Goal: Task Accomplishment & Management: Manage account settings

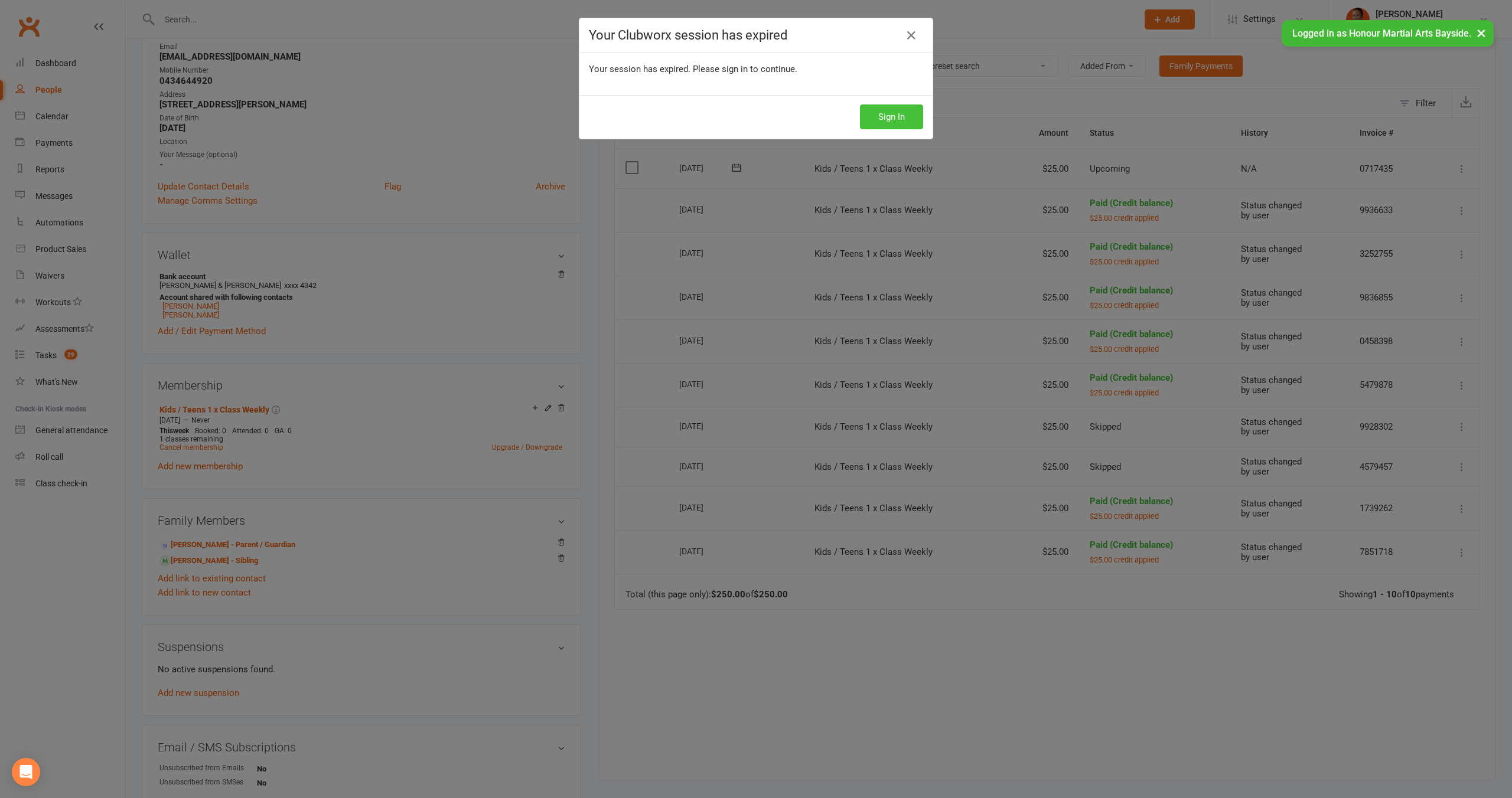
click at [900, 108] on button "Sign In" at bounding box center [891, 117] width 63 height 25
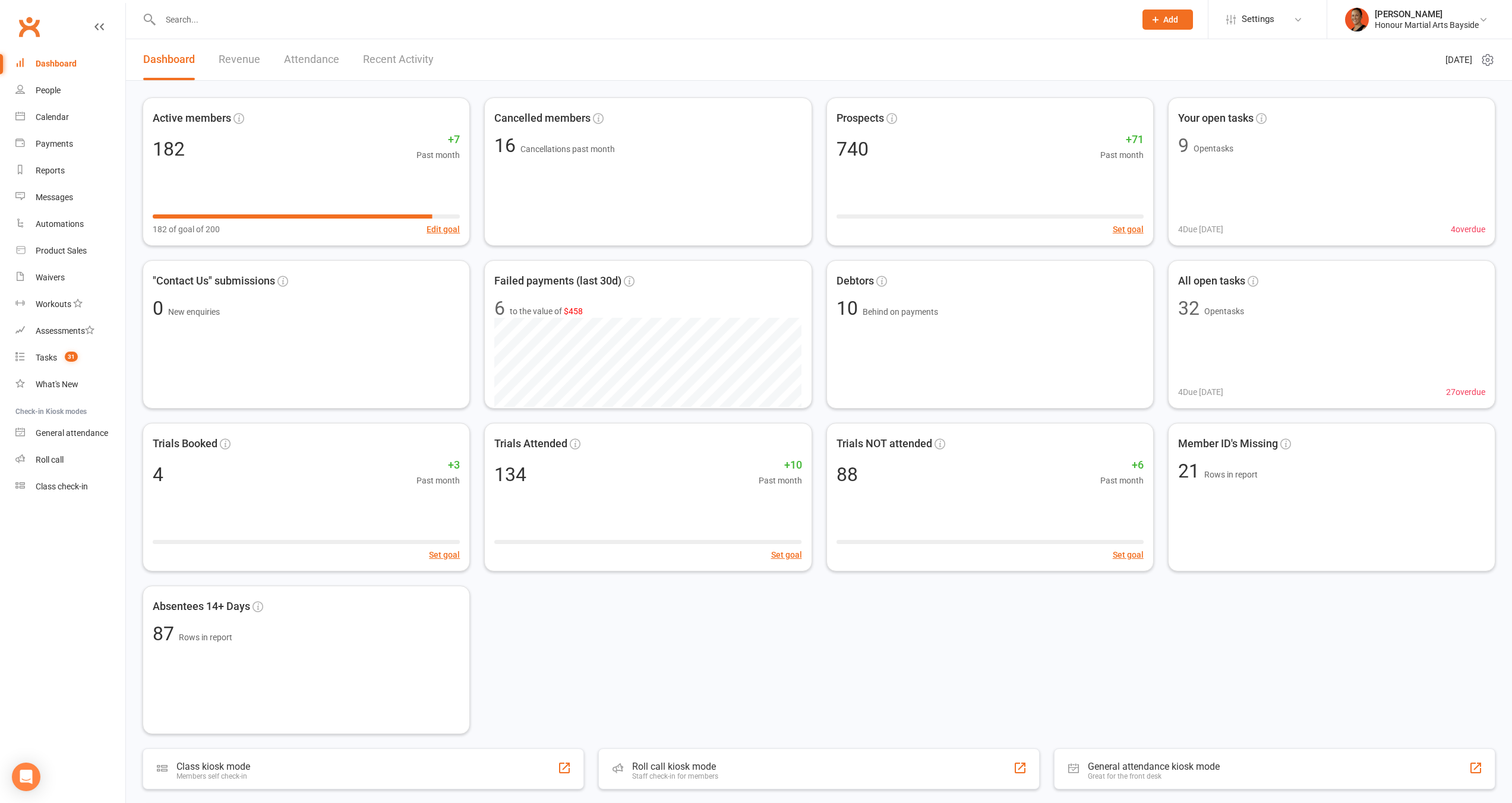
click at [682, 13] on input "text" at bounding box center [642, 19] width 970 height 17
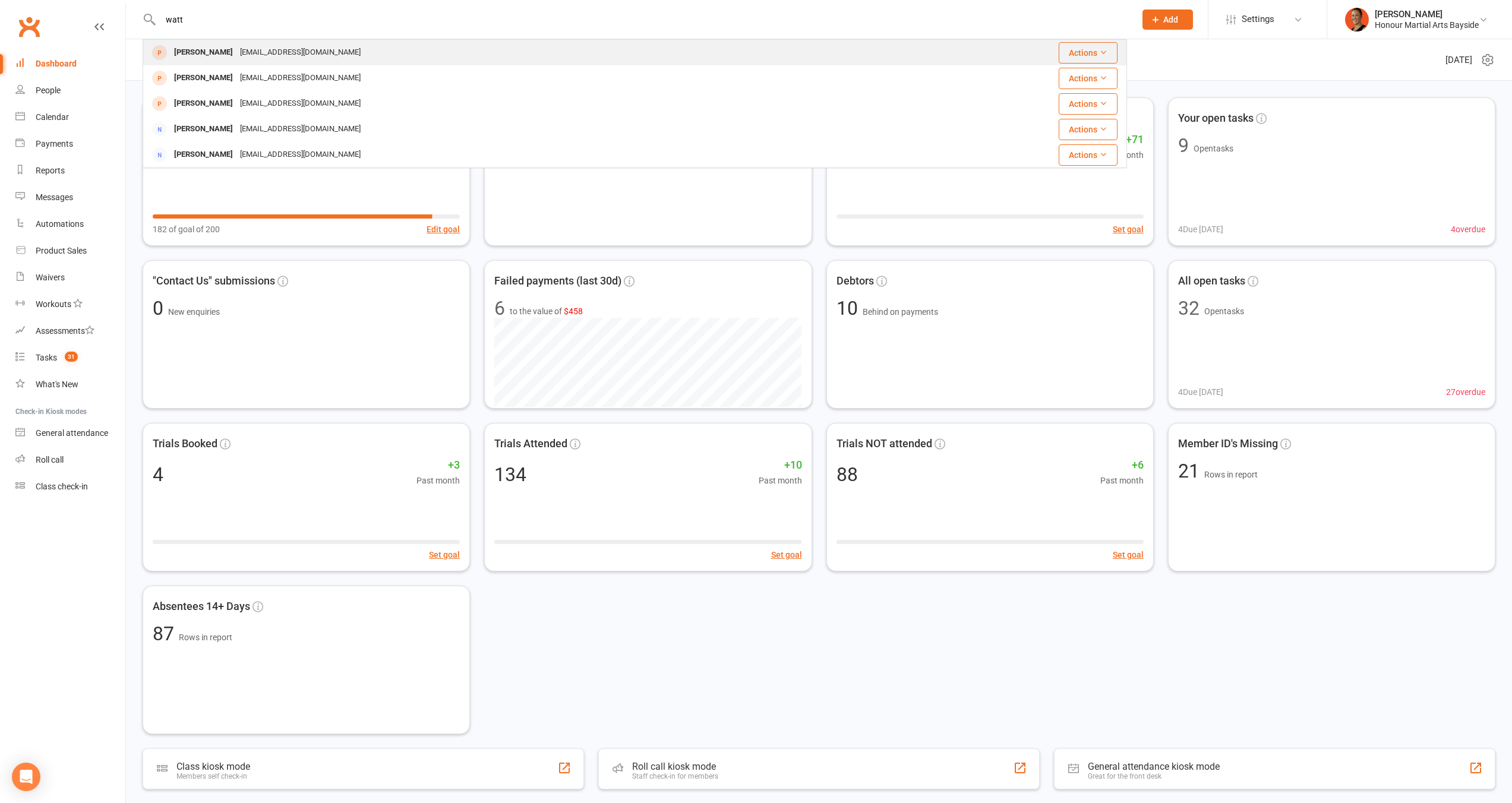
type input "watt"
click at [88, 288] on link "Waivers" at bounding box center [70, 277] width 110 height 26
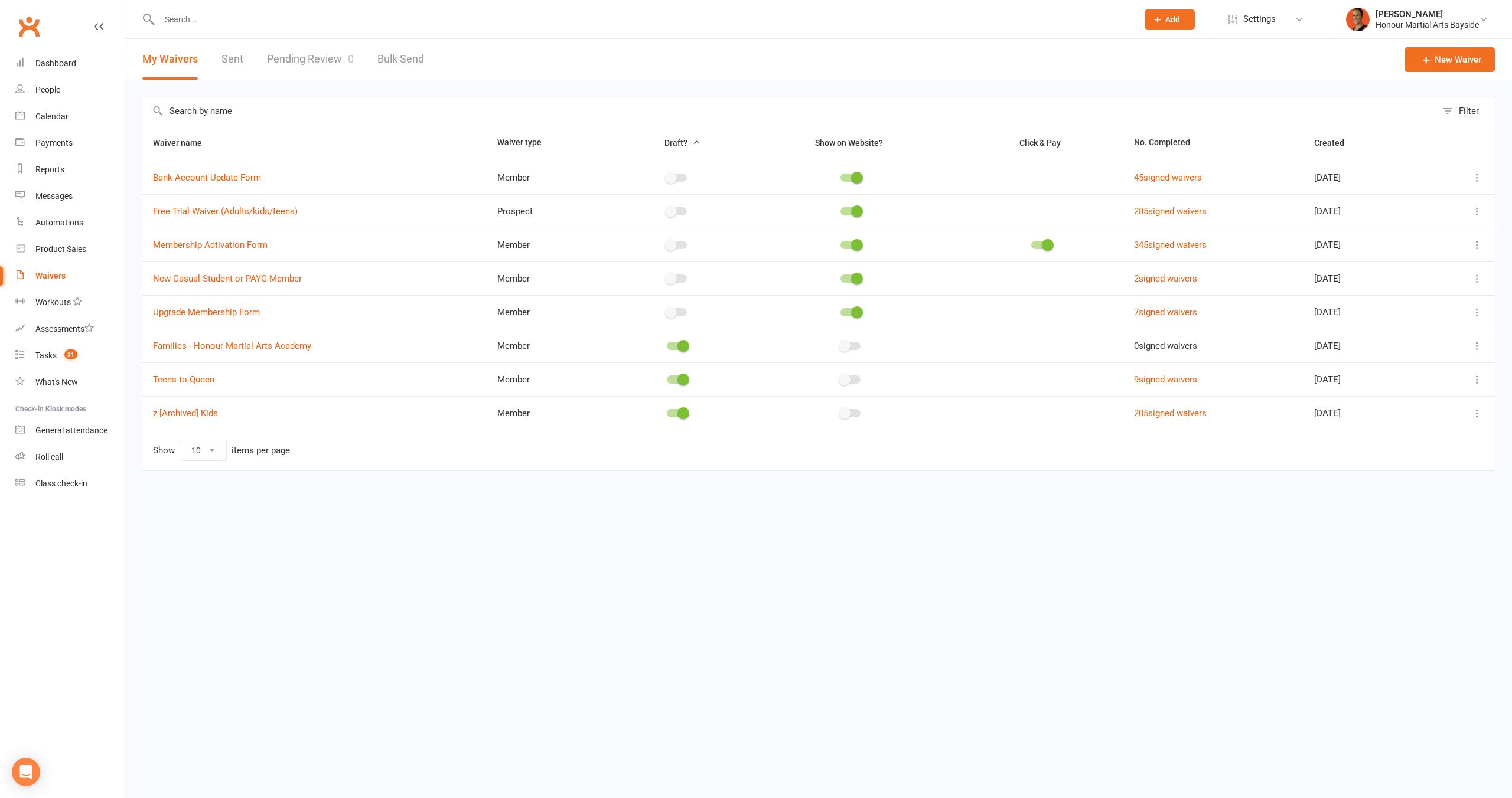
click at [277, 12] on input "text" at bounding box center [643, 19] width 973 height 17
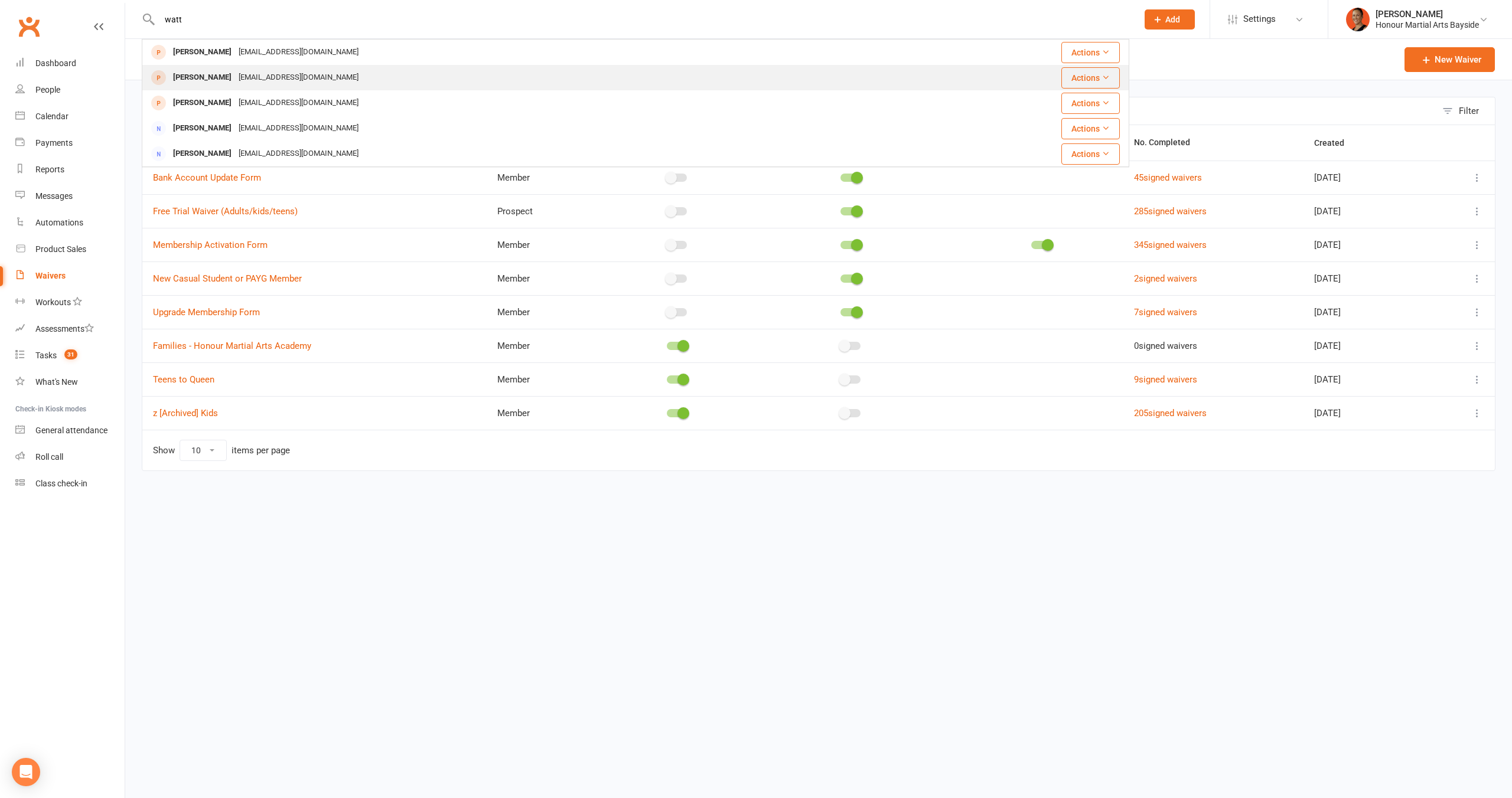
type input "watt"
click at [233, 68] on div "Tayla Watt seanas_123@hotmail.com" at bounding box center [521, 78] width 757 height 24
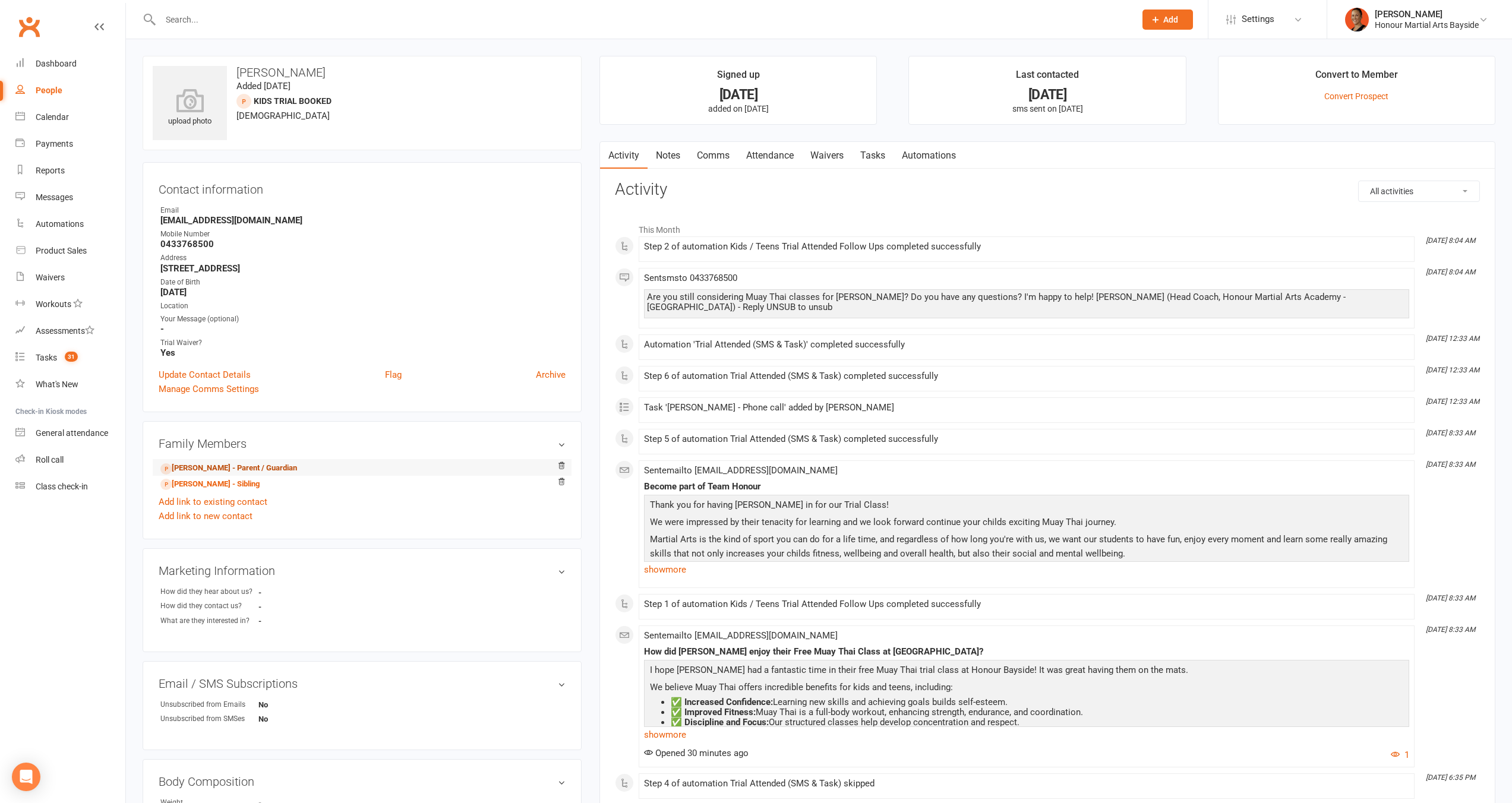
click at [242, 467] on link "Sean Watt - Parent / Guardian" at bounding box center [229, 468] width 137 height 13
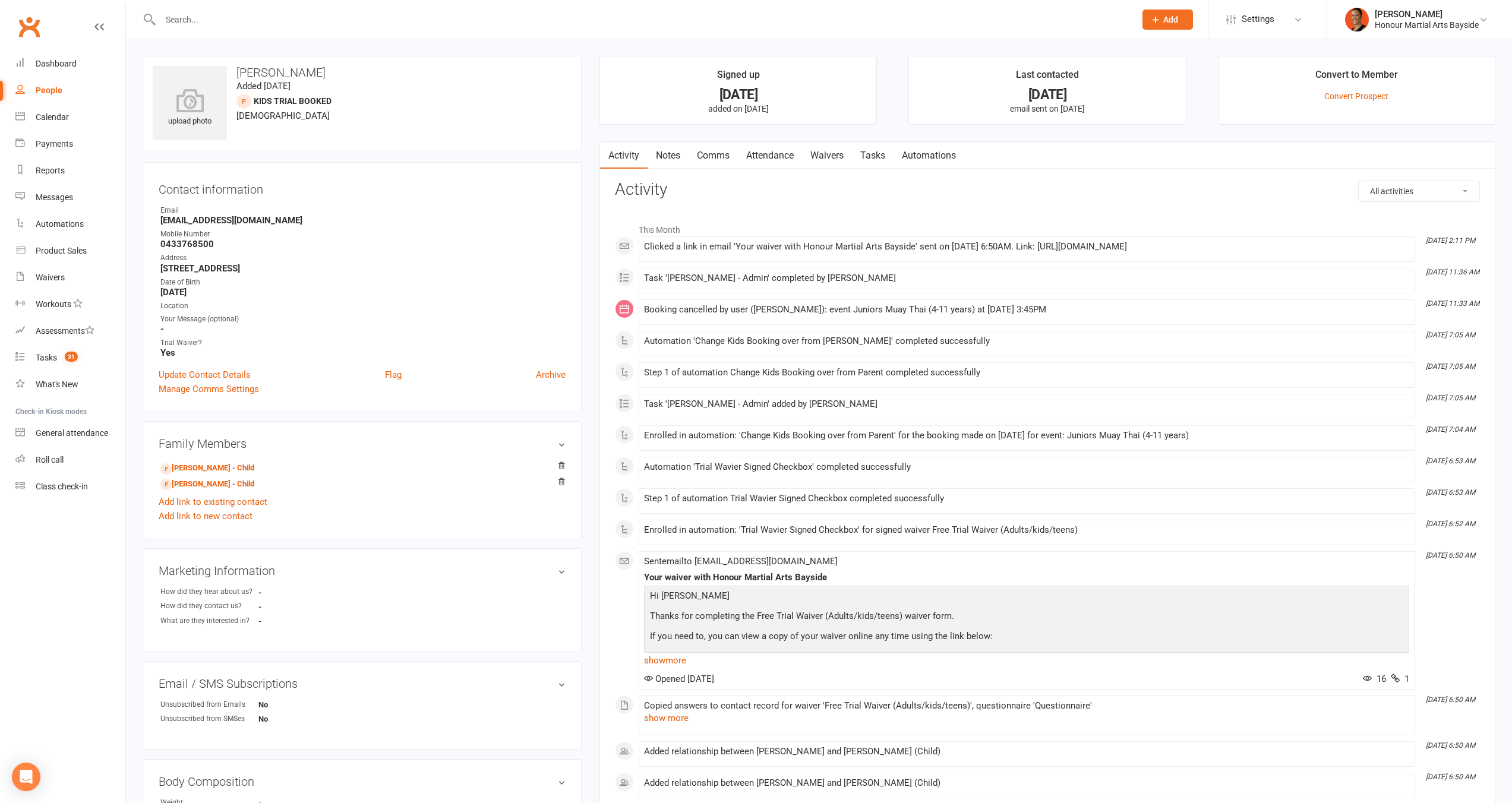
click at [837, 158] on link "Waivers" at bounding box center [827, 155] width 50 height 27
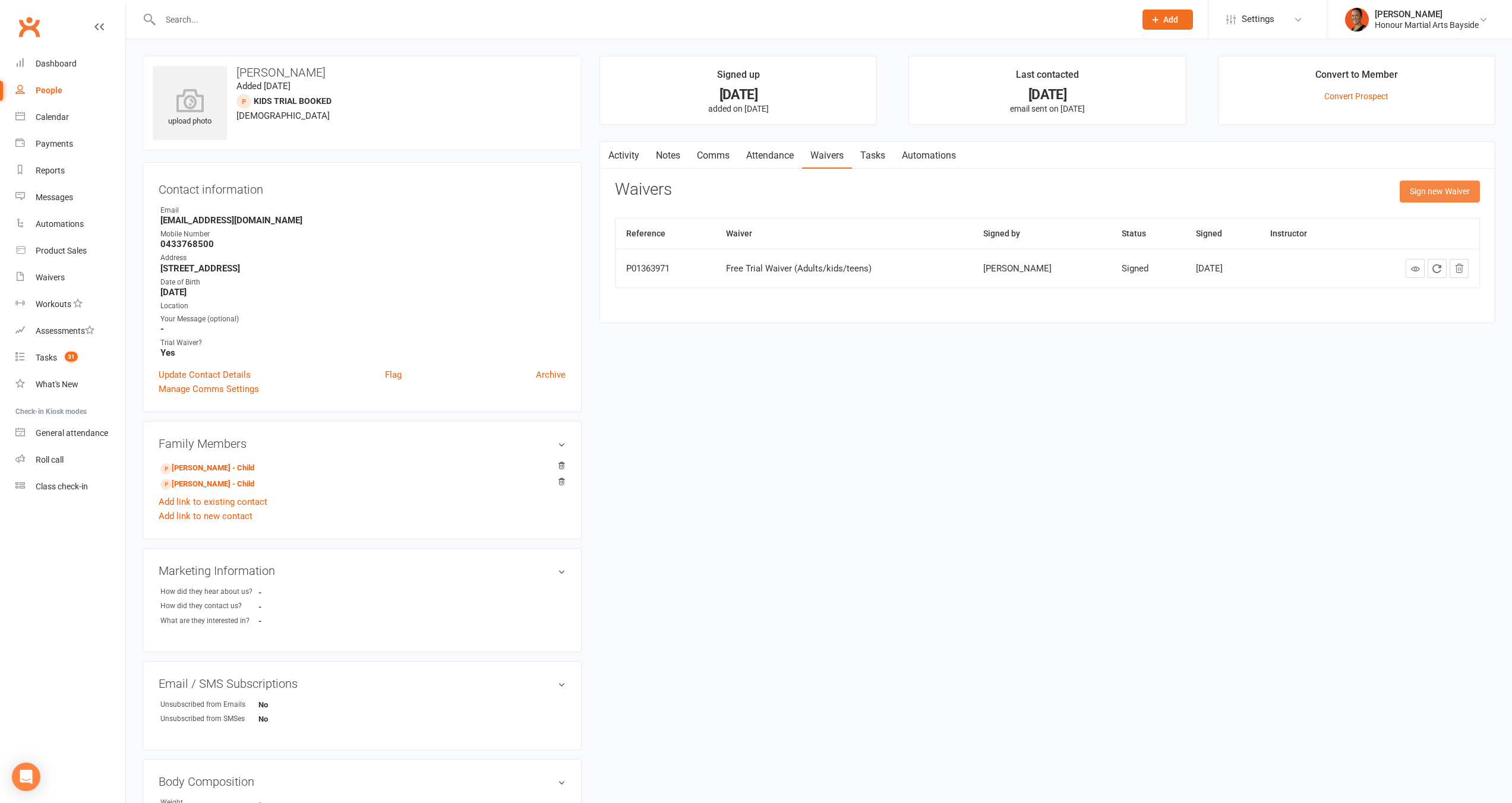
click at [1444, 185] on button "Sign new Waiver" at bounding box center [1440, 191] width 80 height 21
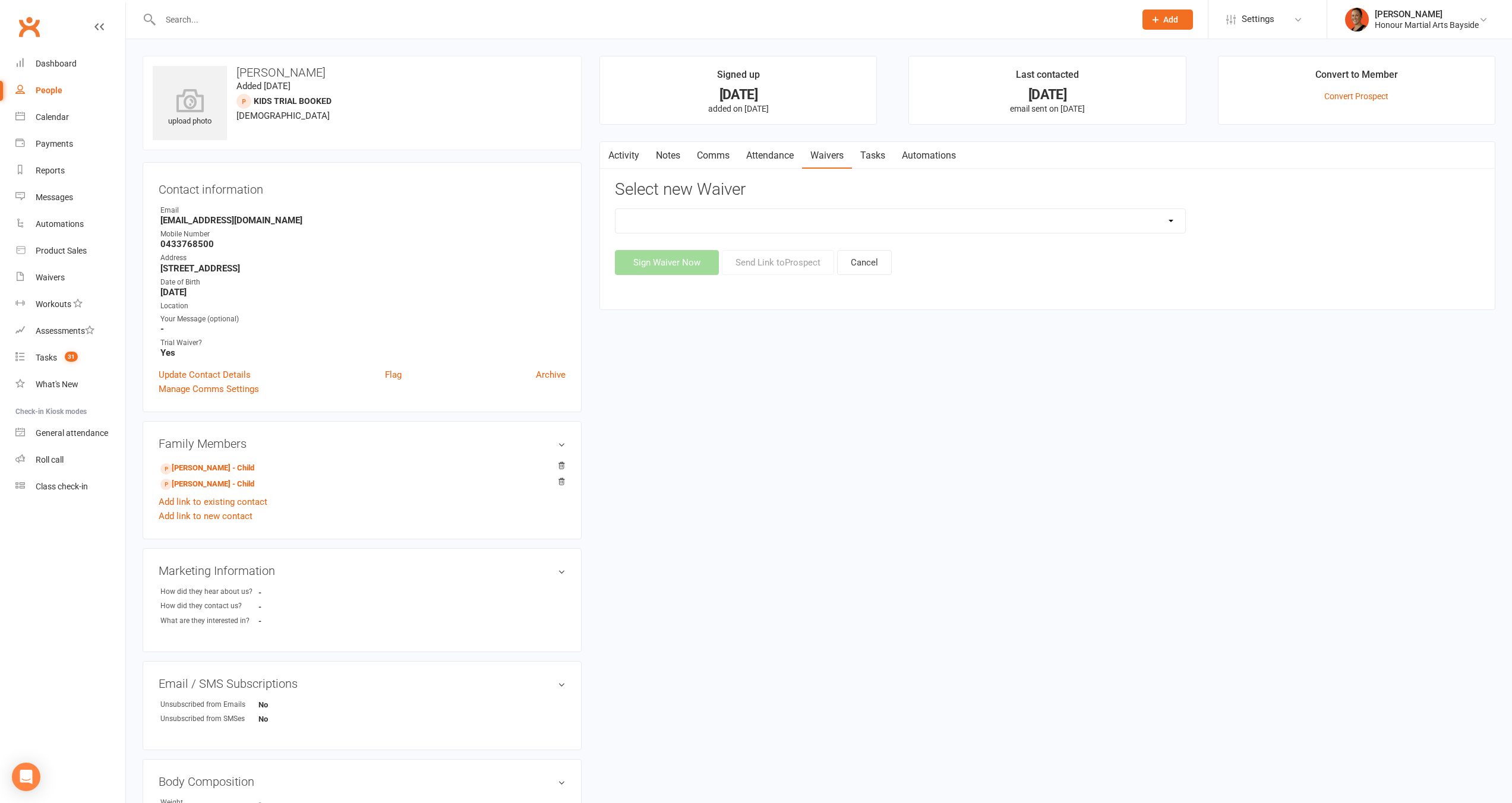
click at [717, 214] on select "Bank Account Update Form Free Trial Waiver (Adults/kids/teens) Membership Activ…" at bounding box center [900, 221] width 570 height 24
select select "10599"
click at [615, 209] on select "Bank Account Update Form Free Trial Waiver (Adults/kids/teens) Membership Activ…" at bounding box center [900, 221] width 570 height 24
click at [787, 261] on button "Send Link to Prospect" at bounding box center [778, 263] width 113 height 25
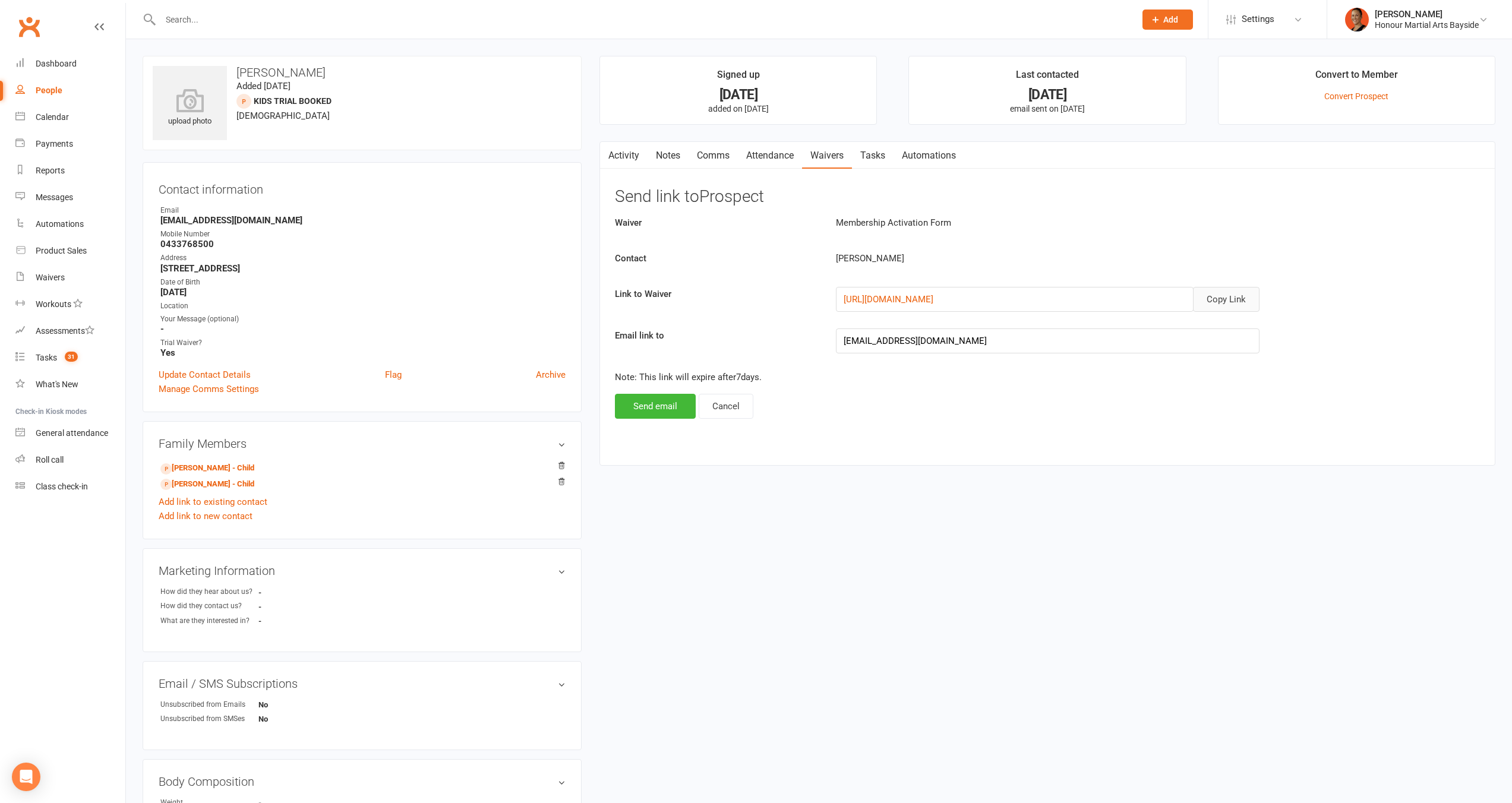
click at [1240, 301] on button "Copy Link" at bounding box center [1226, 300] width 66 height 25
click at [666, 406] on button "Send email" at bounding box center [655, 406] width 81 height 25
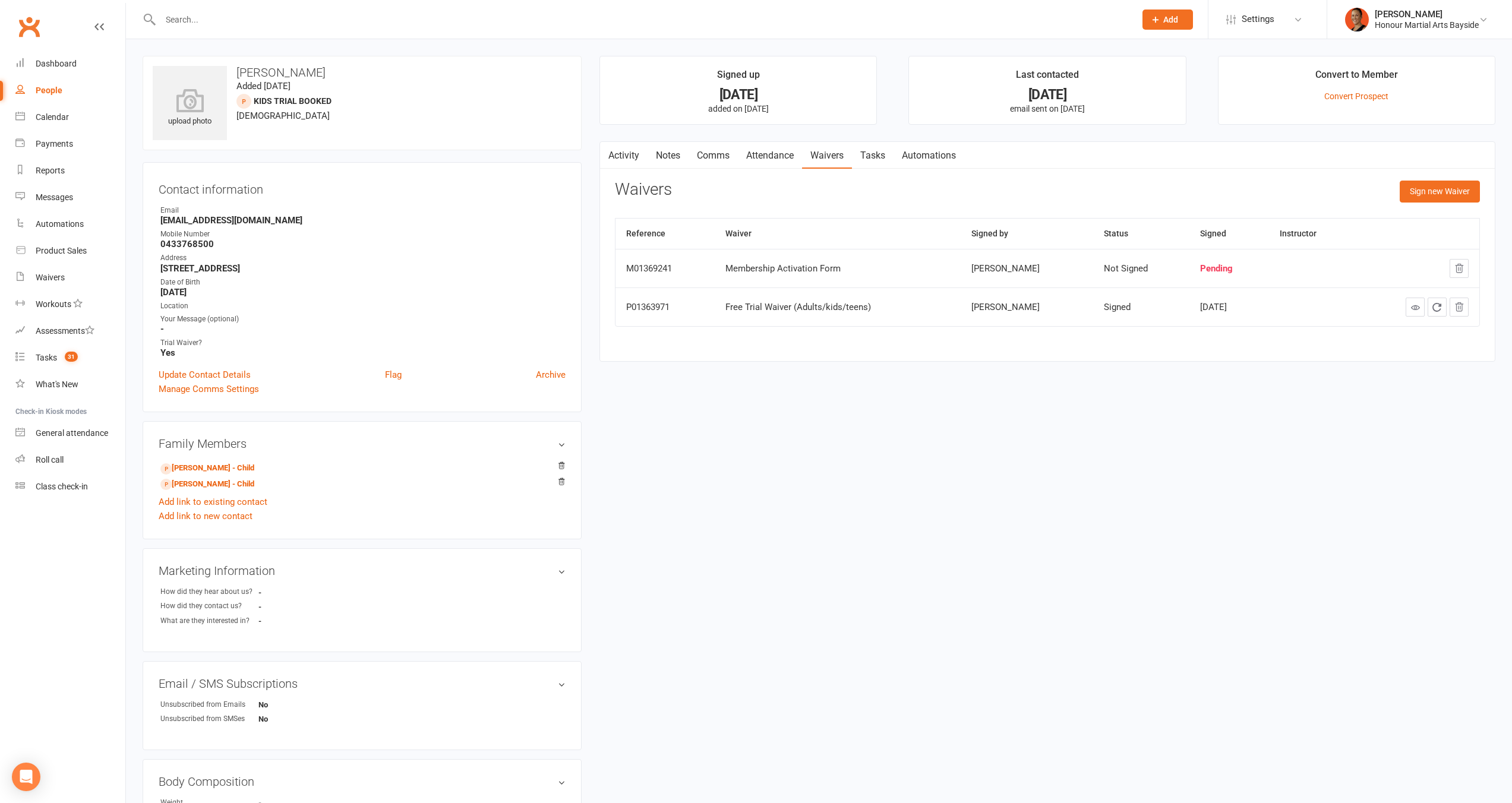
drag, startPoint x: 755, startPoint y: 484, endPoint x: 711, endPoint y: 482, distance: 44.0
click at [750, 482] on div "upload photo Sean Watt Added 6 October, 2025 Kids Trial Booked prospect 36 year…" at bounding box center [819, 642] width 1371 height 1172
click at [214, 468] on link "Tayla Watt - Child" at bounding box center [208, 468] width 94 height 13
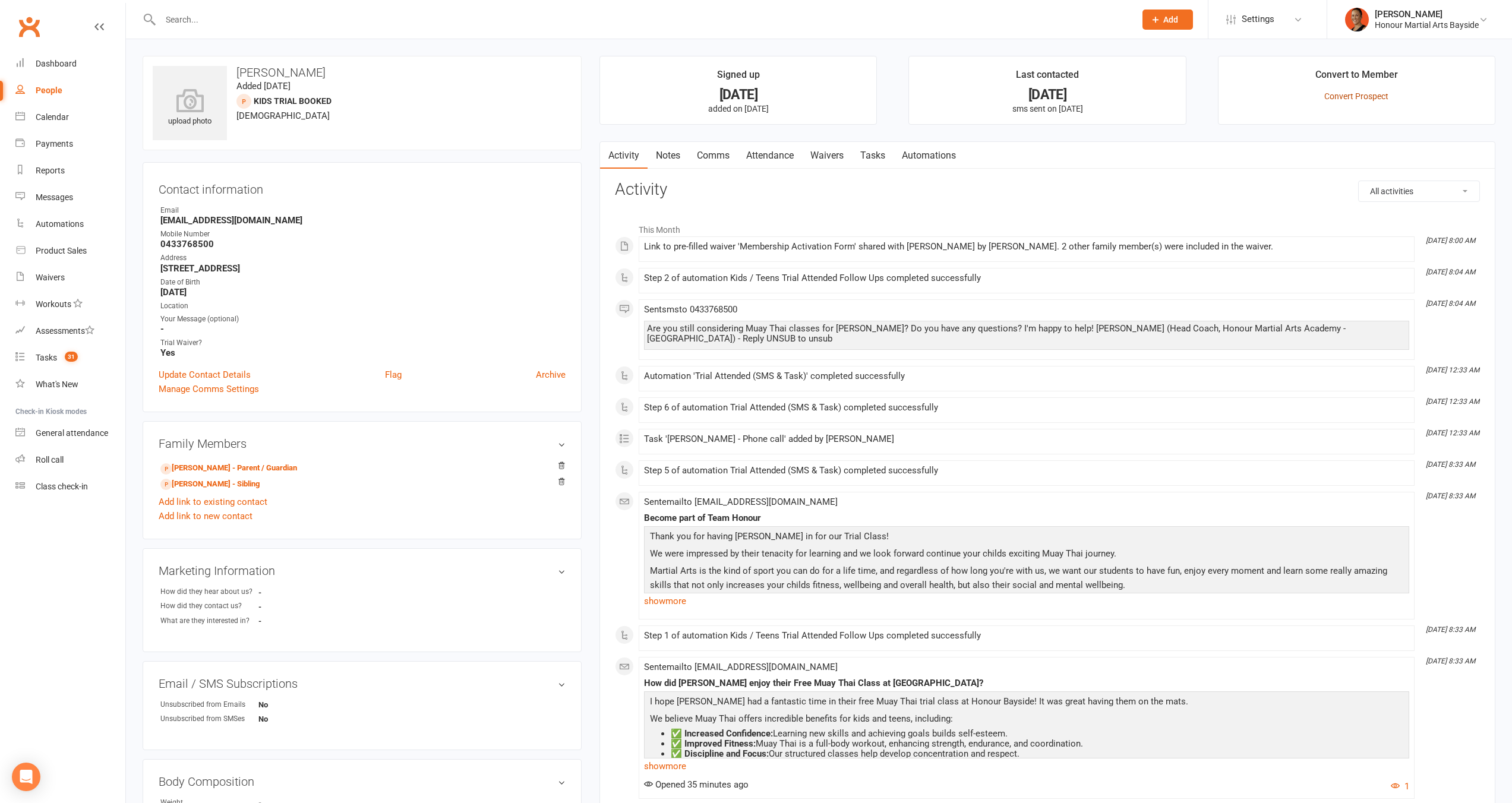
click at [1351, 99] on link "Convert Prospect" at bounding box center [1356, 96] width 64 height 10
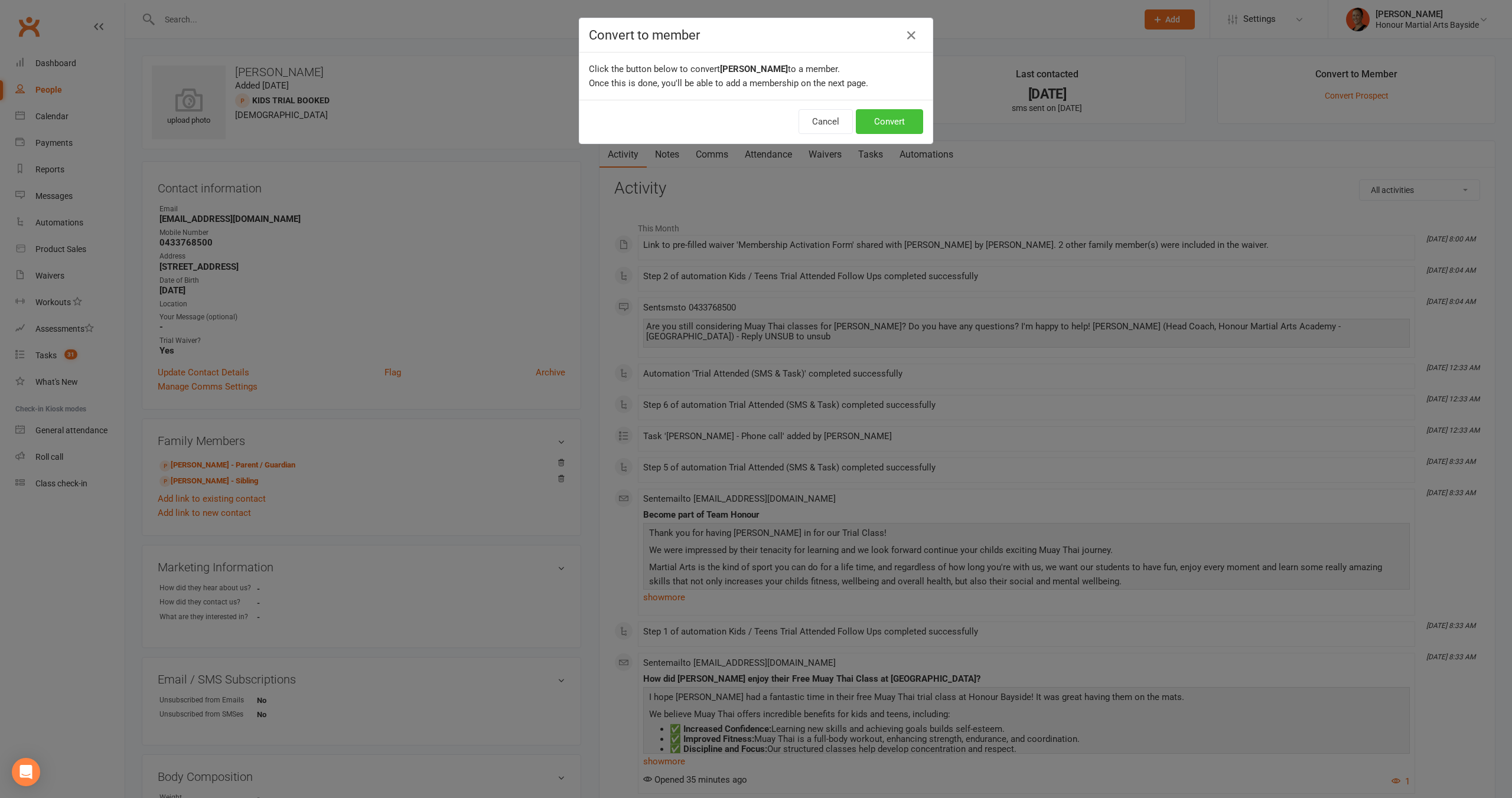
click at [899, 123] on button "Convert" at bounding box center [890, 121] width 67 height 25
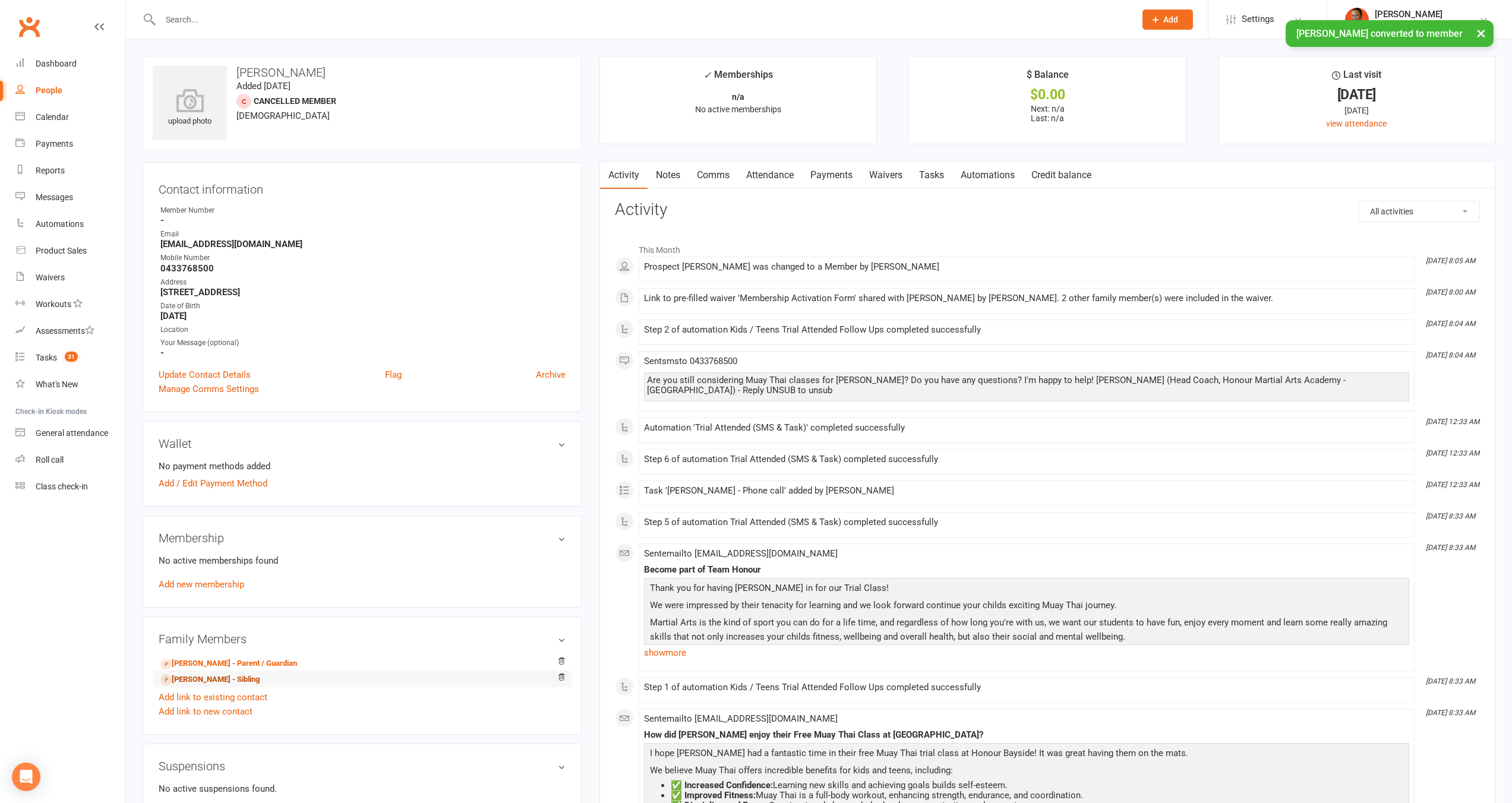
click at [211, 676] on link "Jaxon Watt - Sibling" at bounding box center [210, 679] width 99 height 13
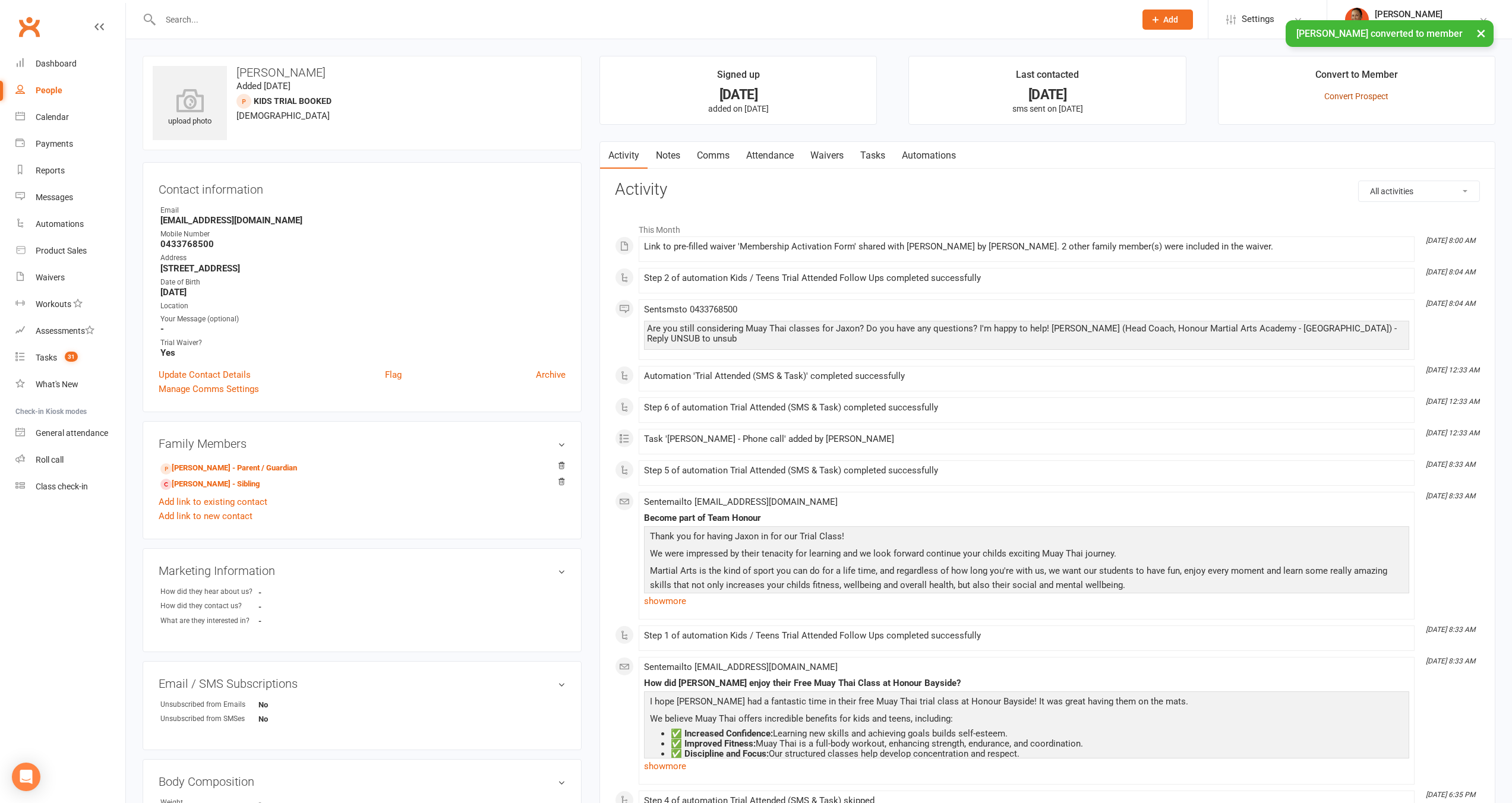
click at [1364, 98] on link "Convert Prospect" at bounding box center [1356, 96] width 64 height 10
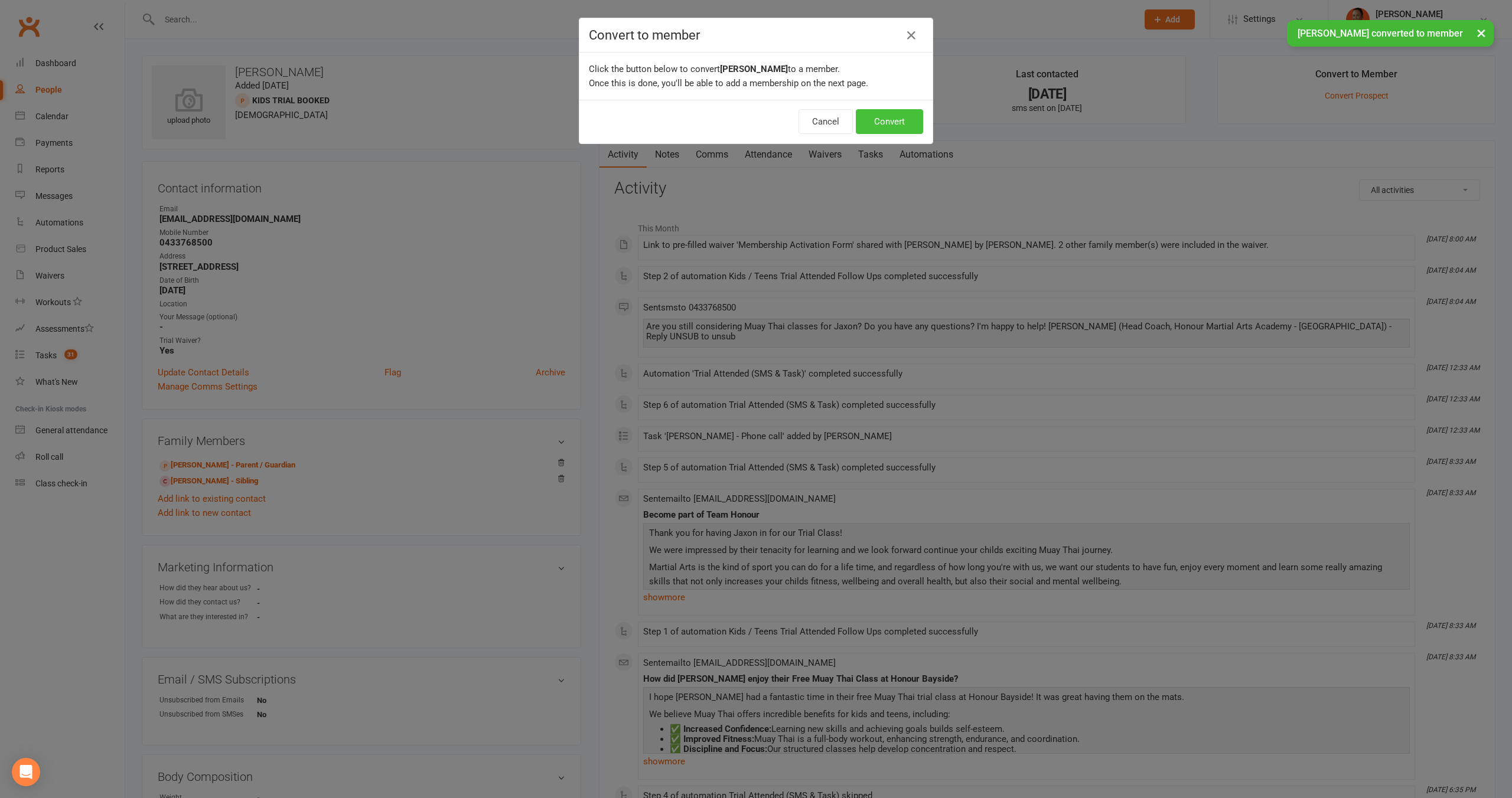
click at [894, 127] on button "Convert" at bounding box center [890, 121] width 67 height 25
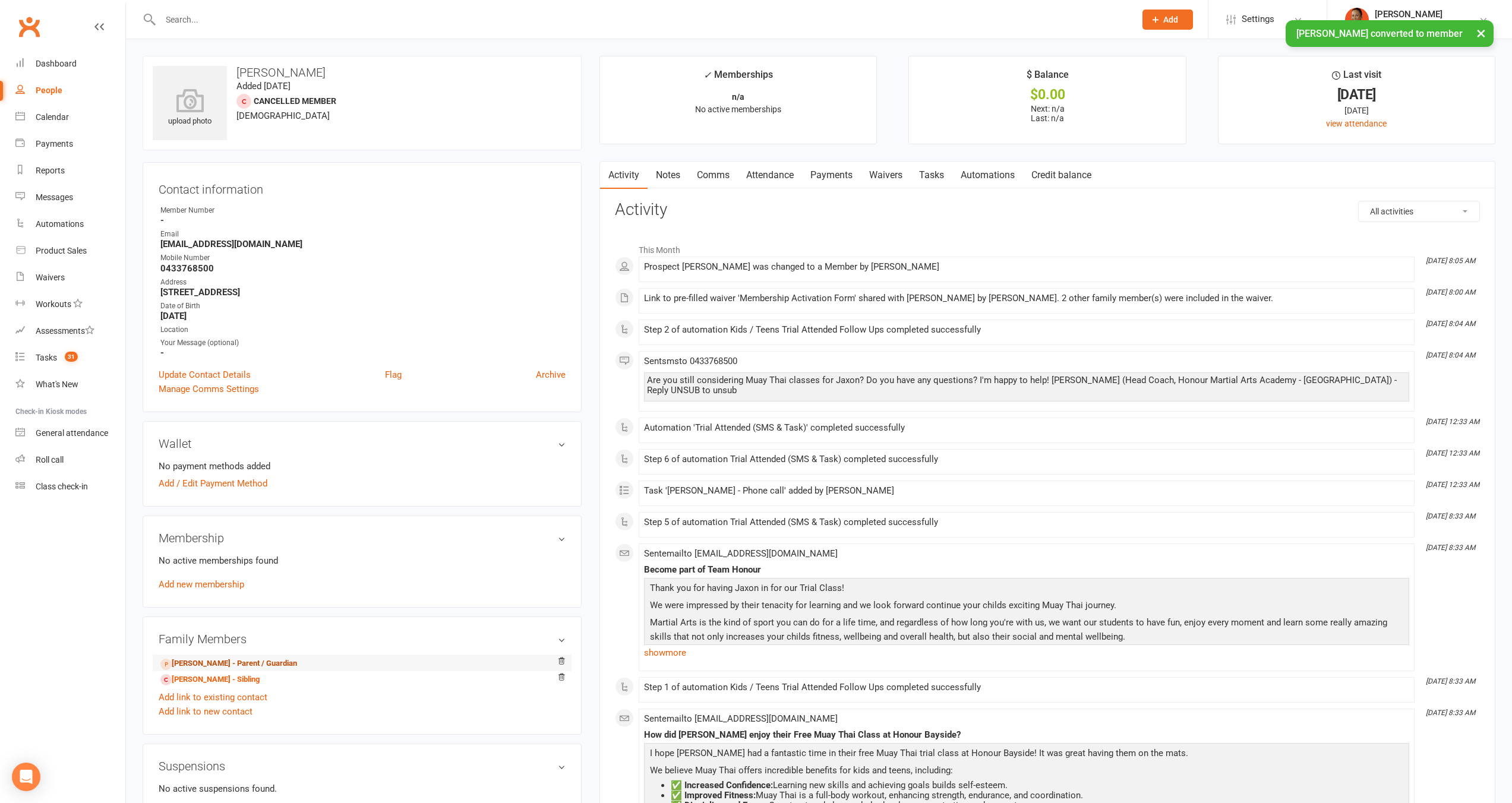
click at [232, 661] on link "Sean Watt - Parent / Guardian" at bounding box center [229, 664] width 137 height 13
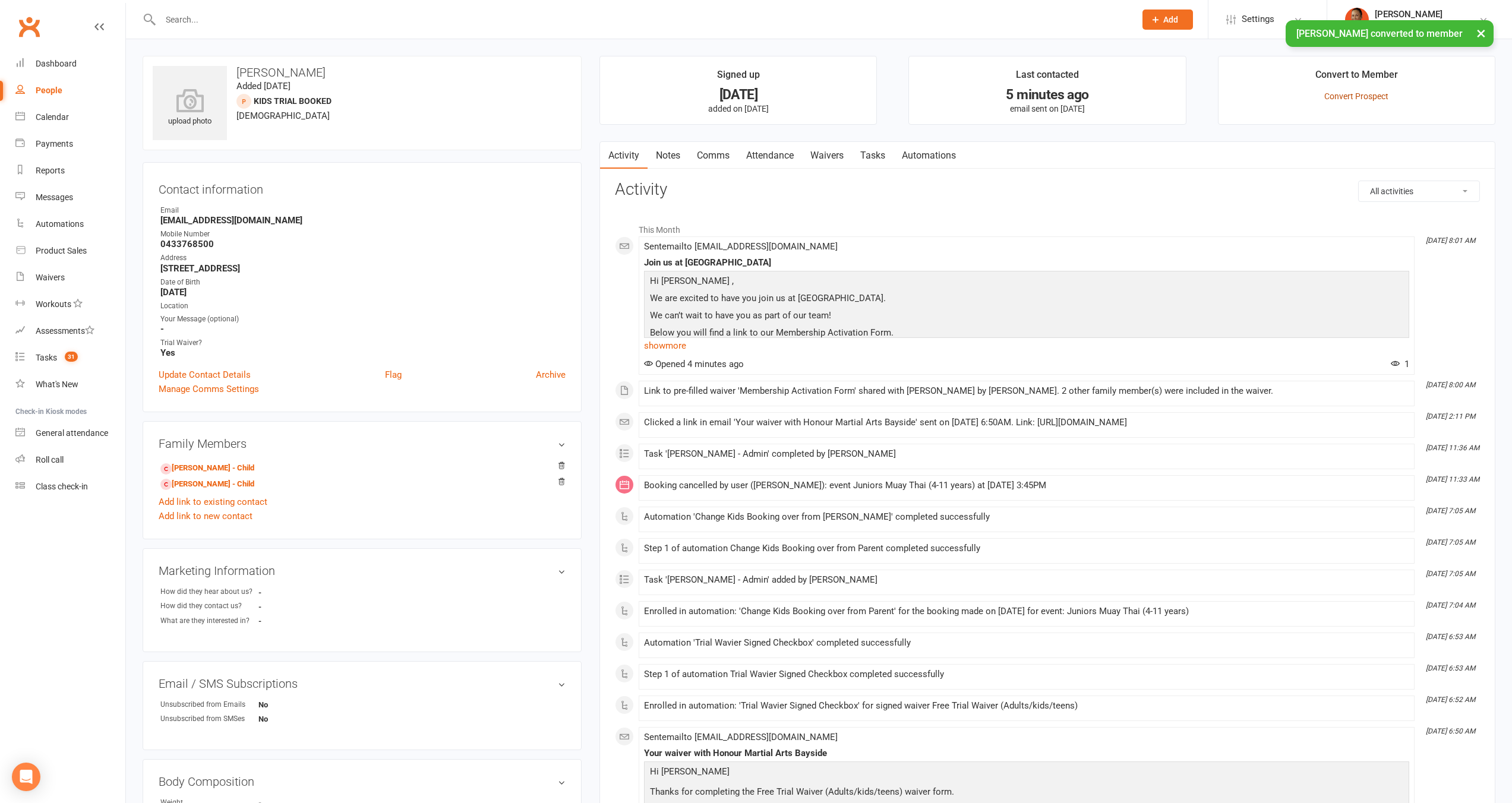
click at [1357, 96] on link "Convert Prospect" at bounding box center [1356, 96] width 64 height 10
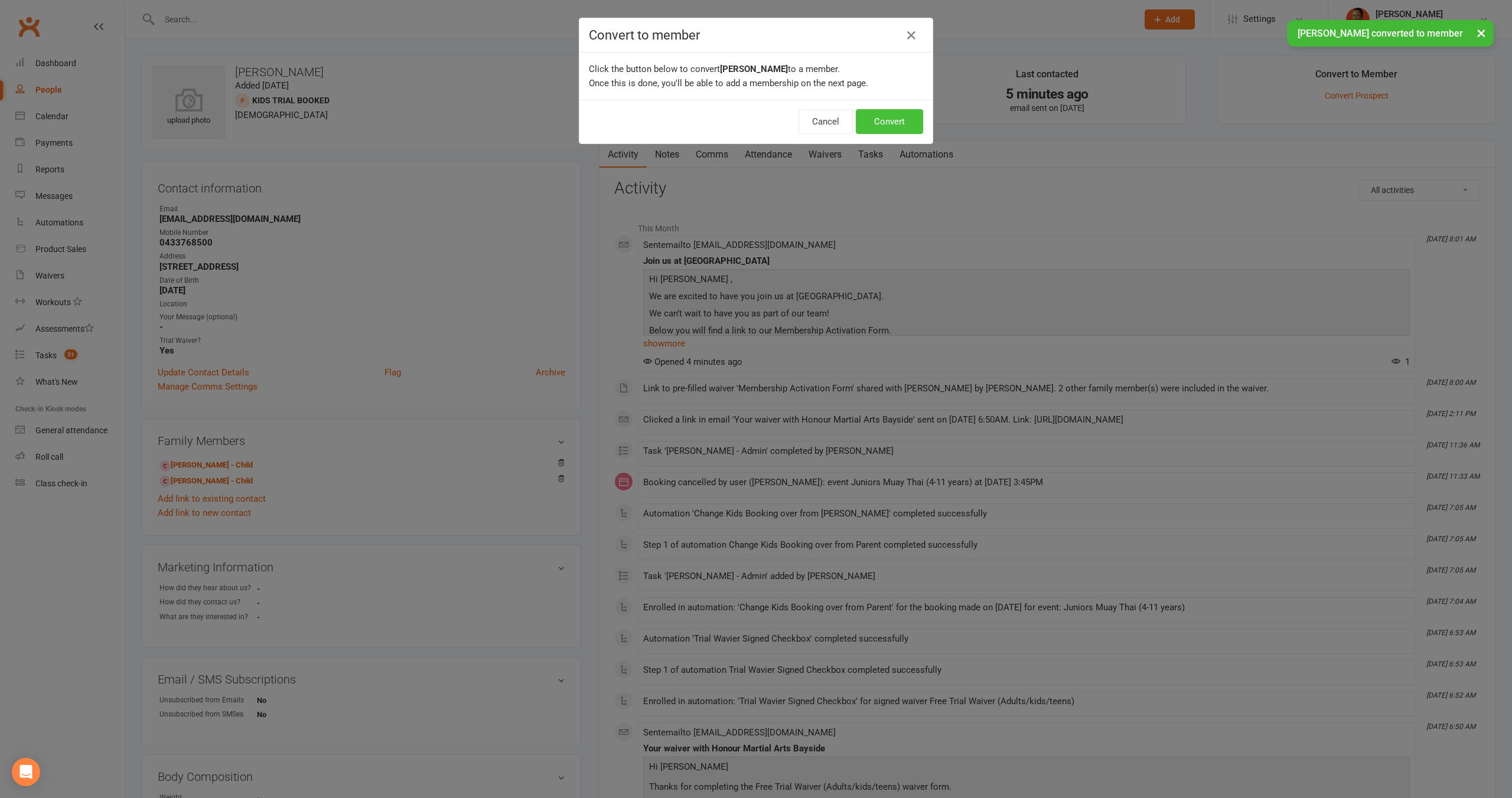
click at [880, 117] on button "Convert" at bounding box center [890, 121] width 67 height 25
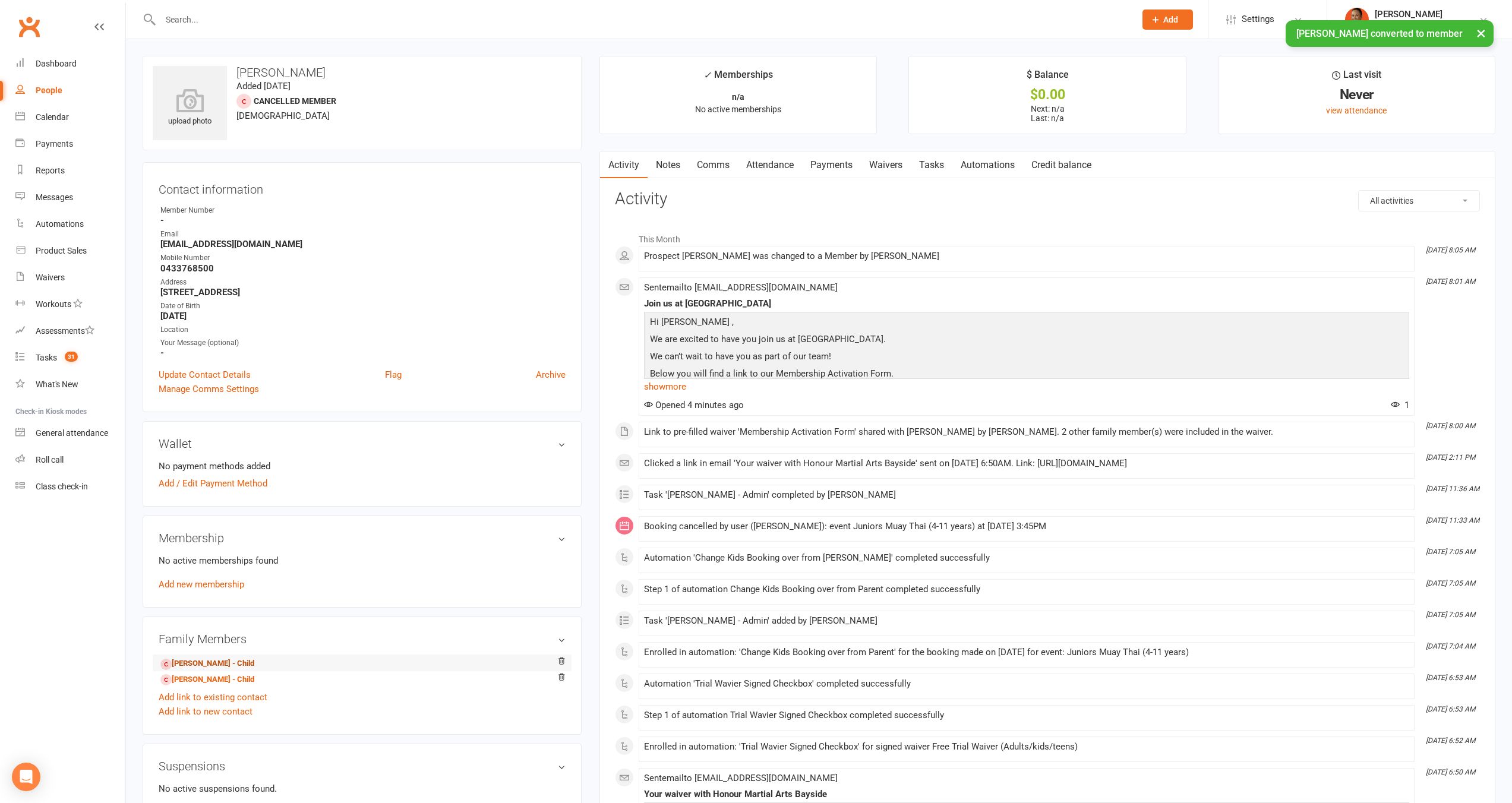
click at [230, 659] on link "Tayla Watt - Child" at bounding box center [208, 664] width 94 height 13
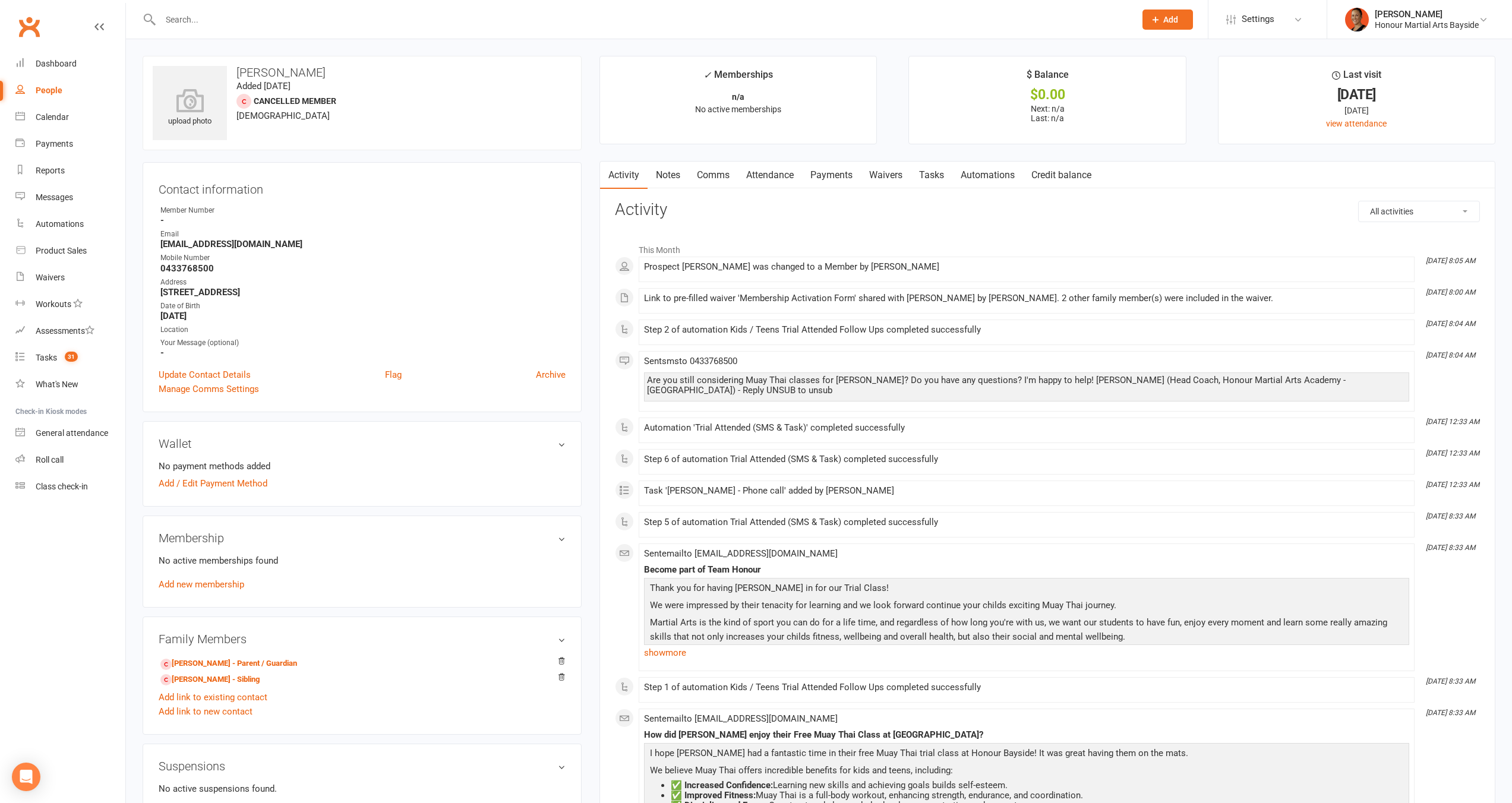
click at [1061, 168] on link "Credit balance" at bounding box center [1061, 175] width 77 height 27
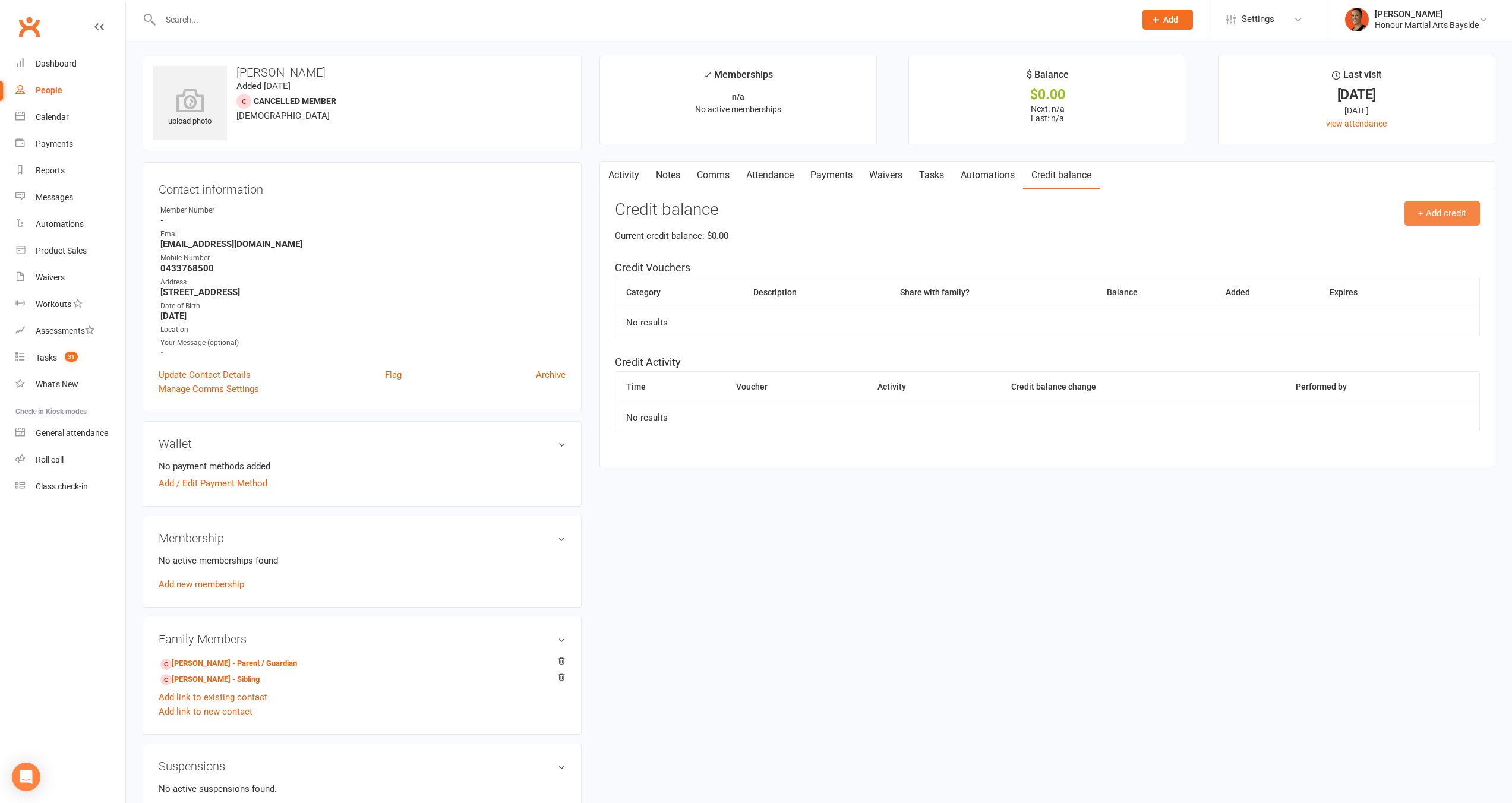
click at [1414, 209] on button "+ Add credit" at bounding box center [1442, 213] width 76 height 25
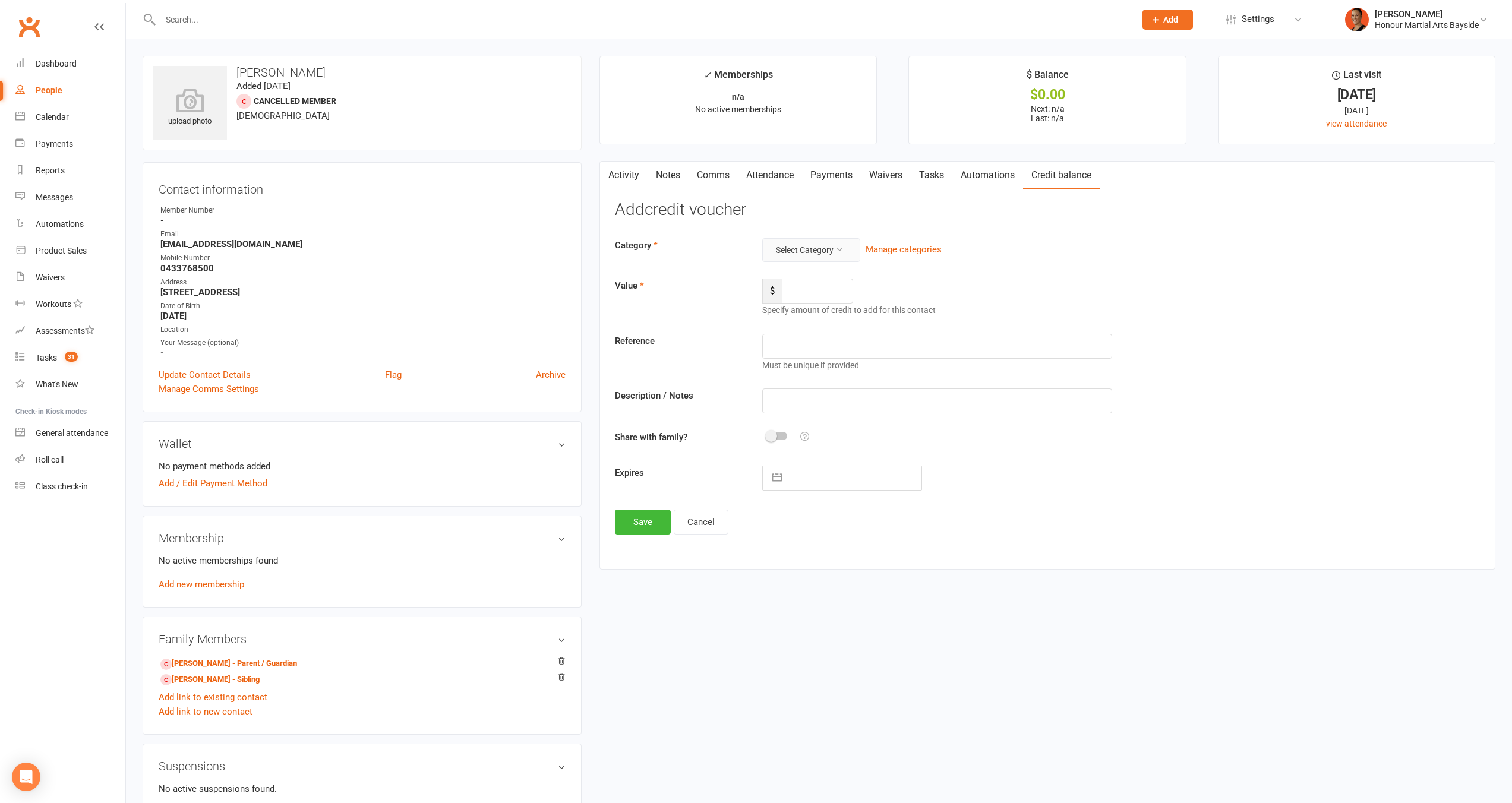
drag, startPoint x: 780, startPoint y: 265, endPoint x: 790, endPoint y: 251, distance: 17.2
click at [780, 264] on div "Category Select Category Manage categories Value $ Specify amount of credit to …" at bounding box center [1047, 364] width 865 height 252
click at [790, 249] on button "Select Category" at bounding box center [811, 250] width 98 height 24
click at [803, 325] on link "PlayOn Voucher" at bounding box center [793, 325] width 118 height 24
click at [816, 291] on input "number" at bounding box center [817, 291] width 71 height 25
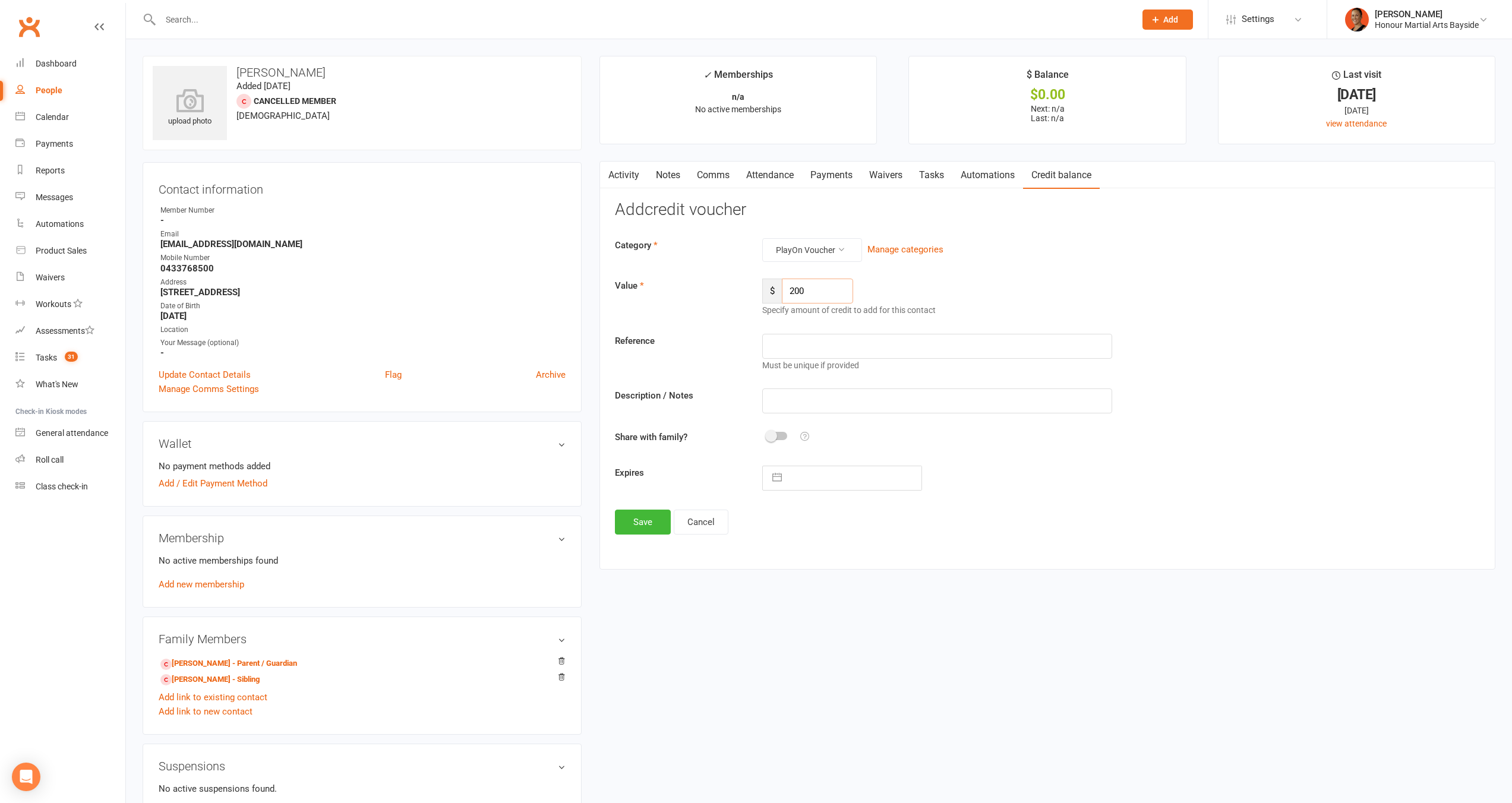
type input "200"
click at [844, 346] on input "text" at bounding box center [937, 347] width 350 height 25
type input "Redeemed voucher"
click at [834, 352] on input "Redeemed voucher" at bounding box center [937, 347] width 350 height 25
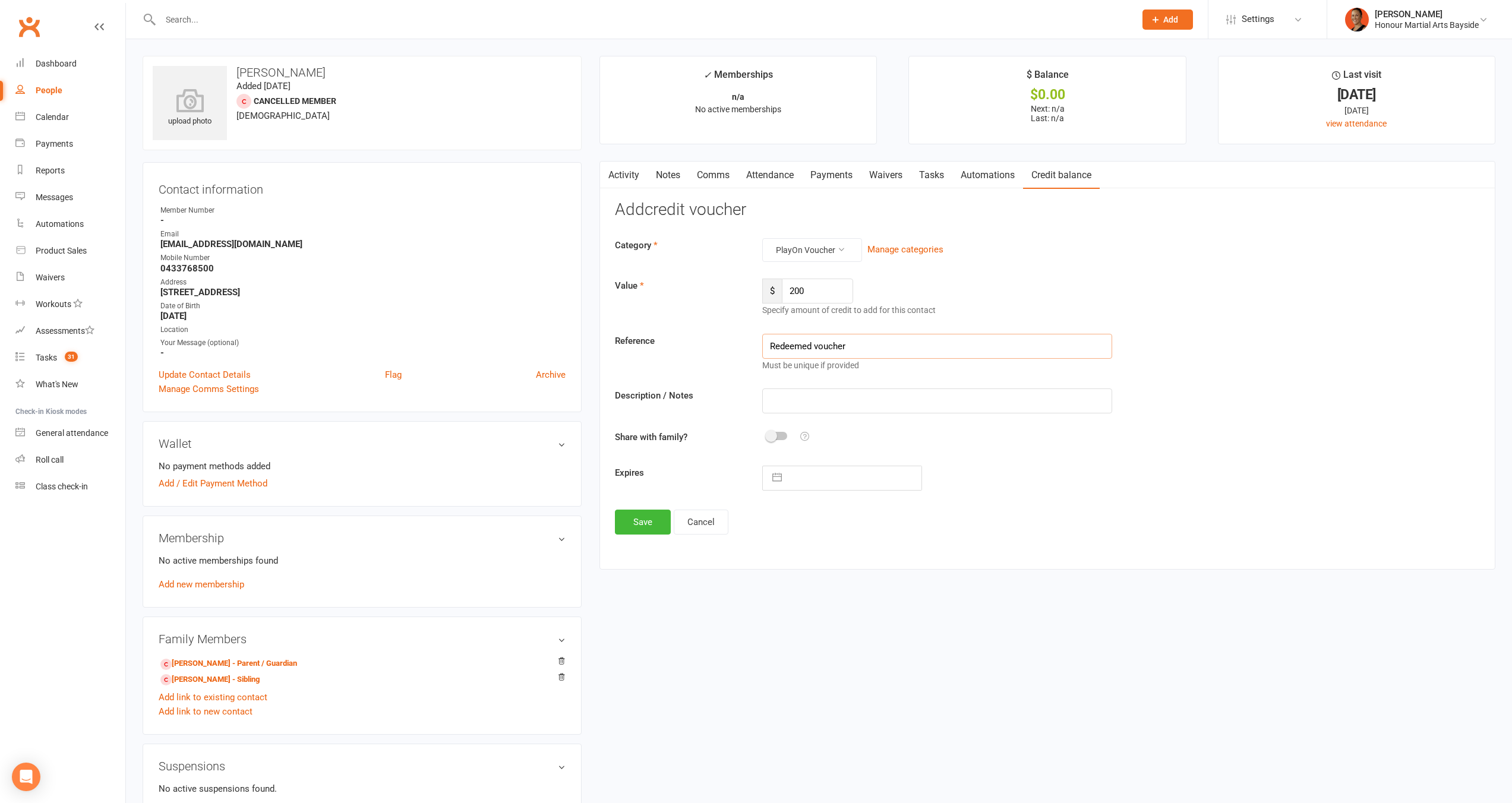
click at [834, 352] on input "Redeemed voucher" at bounding box center [937, 347] width 350 height 25
click at [817, 393] on input "text" at bounding box center [937, 401] width 350 height 25
paste input "Redeemed voucher"
type input "Redeemed voucher"
drag, startPoint x: 646, startPoint y: 526, endPoint x: 661, endPoint y: 534, distance: 17.0
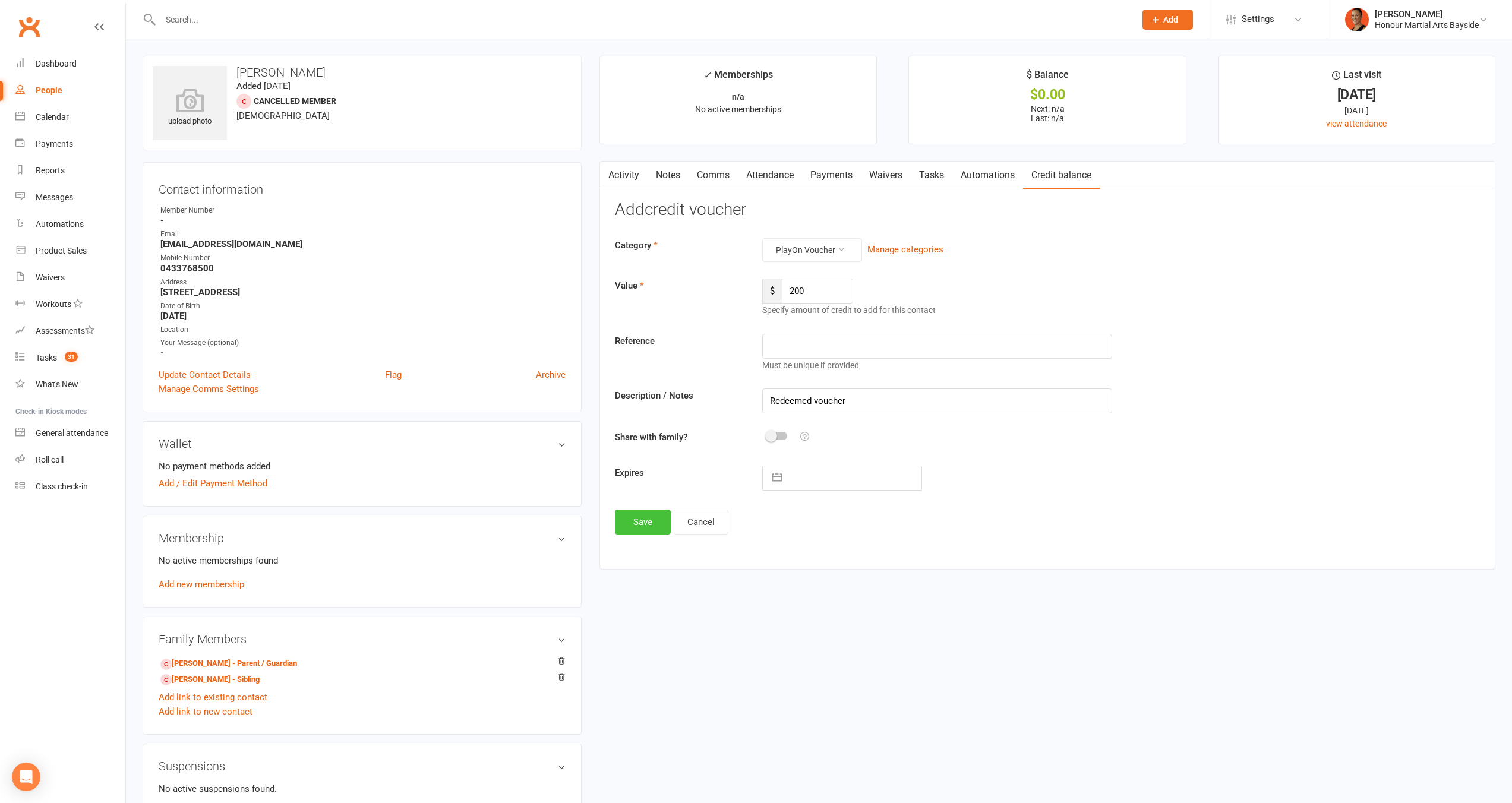
click at [646, 526] on button "Save" at bounding box center [643, 523] width 56 height 25
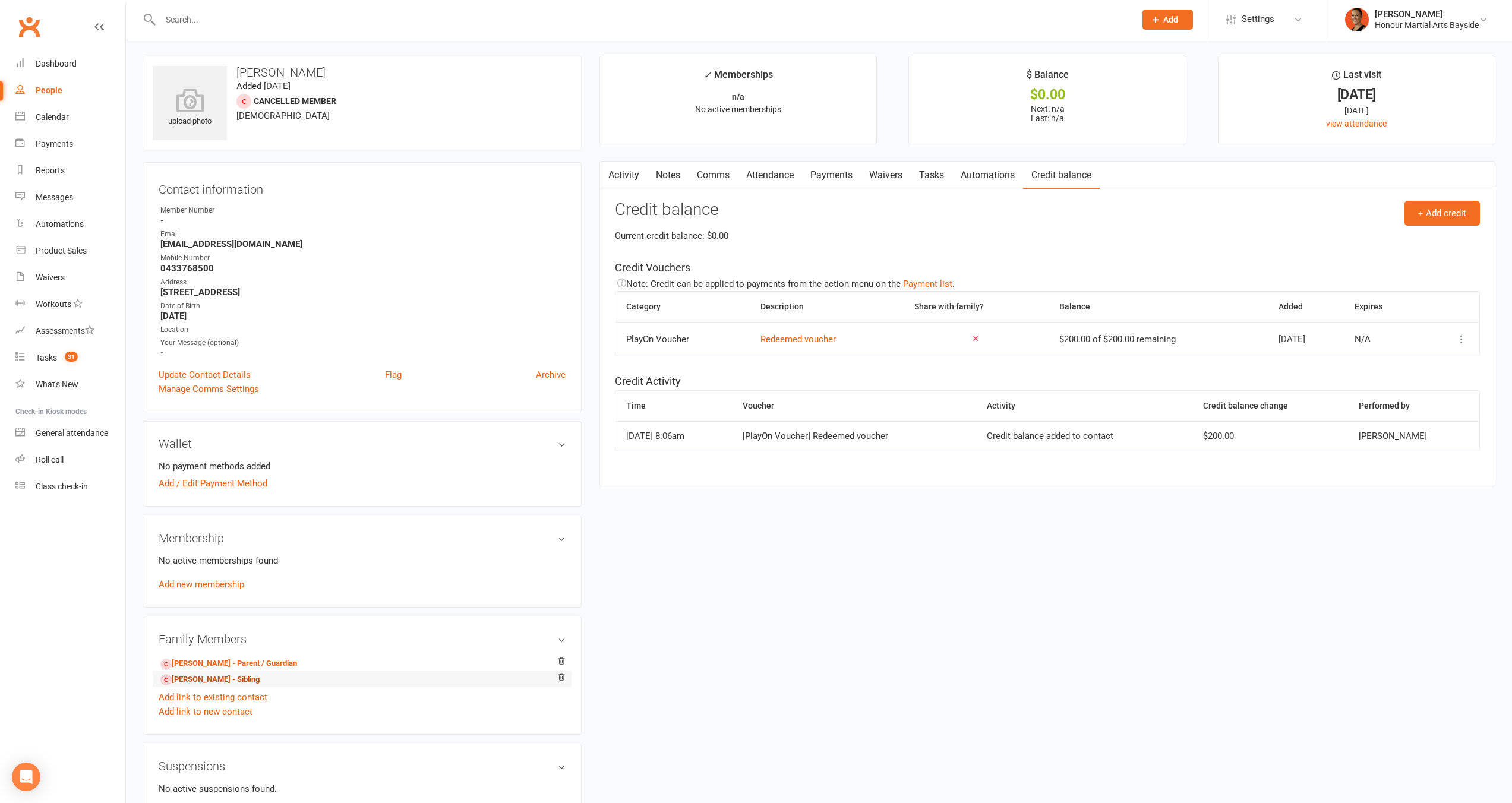
click at [219, 676] on link "Jaxon Watt - Sibling" at bounding box center [210, 679] width 99 height 13
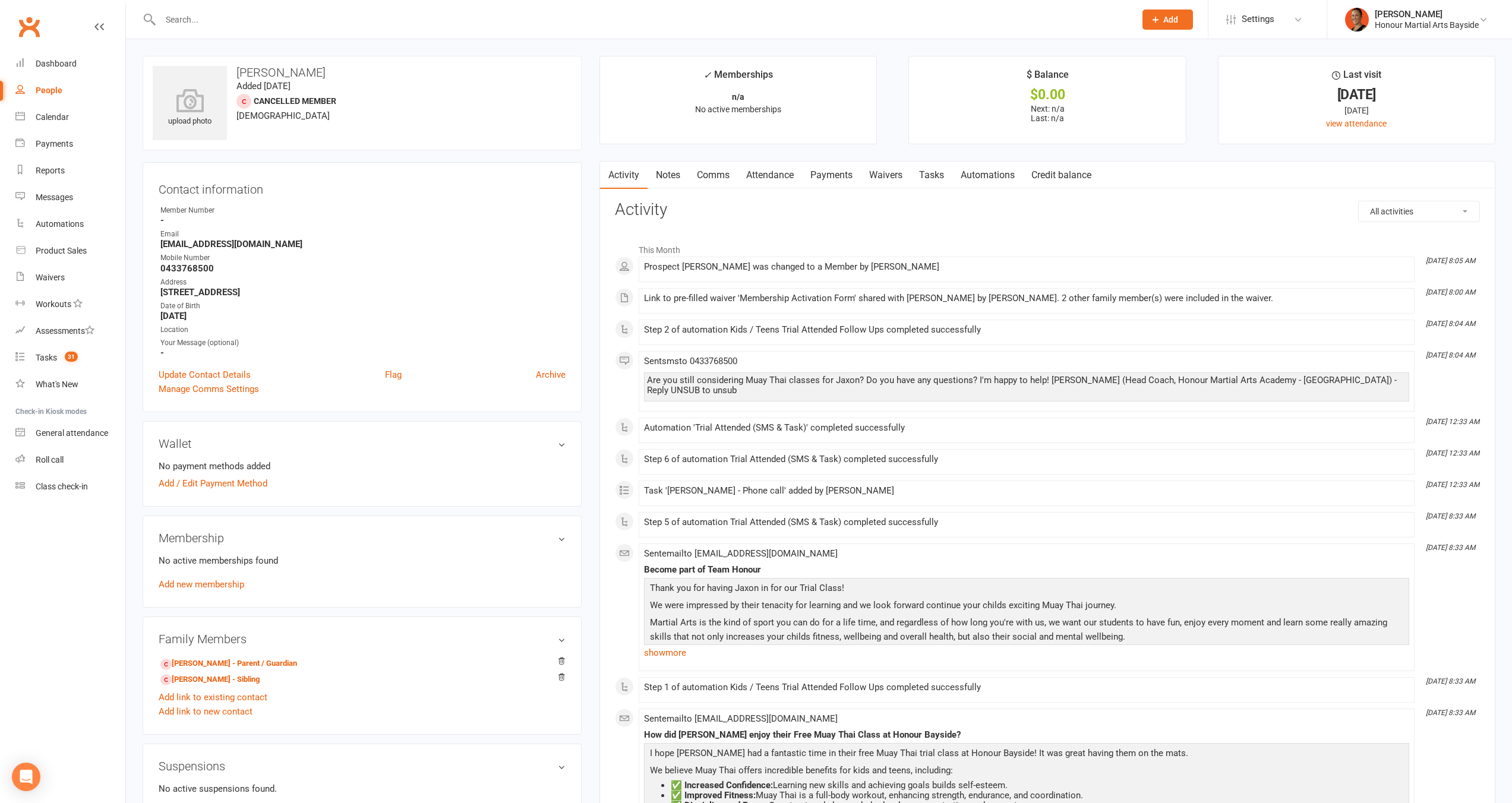
click at [1073, 180] on link "Credit balance" at bounding box center [1061, 175] width 77 height 27
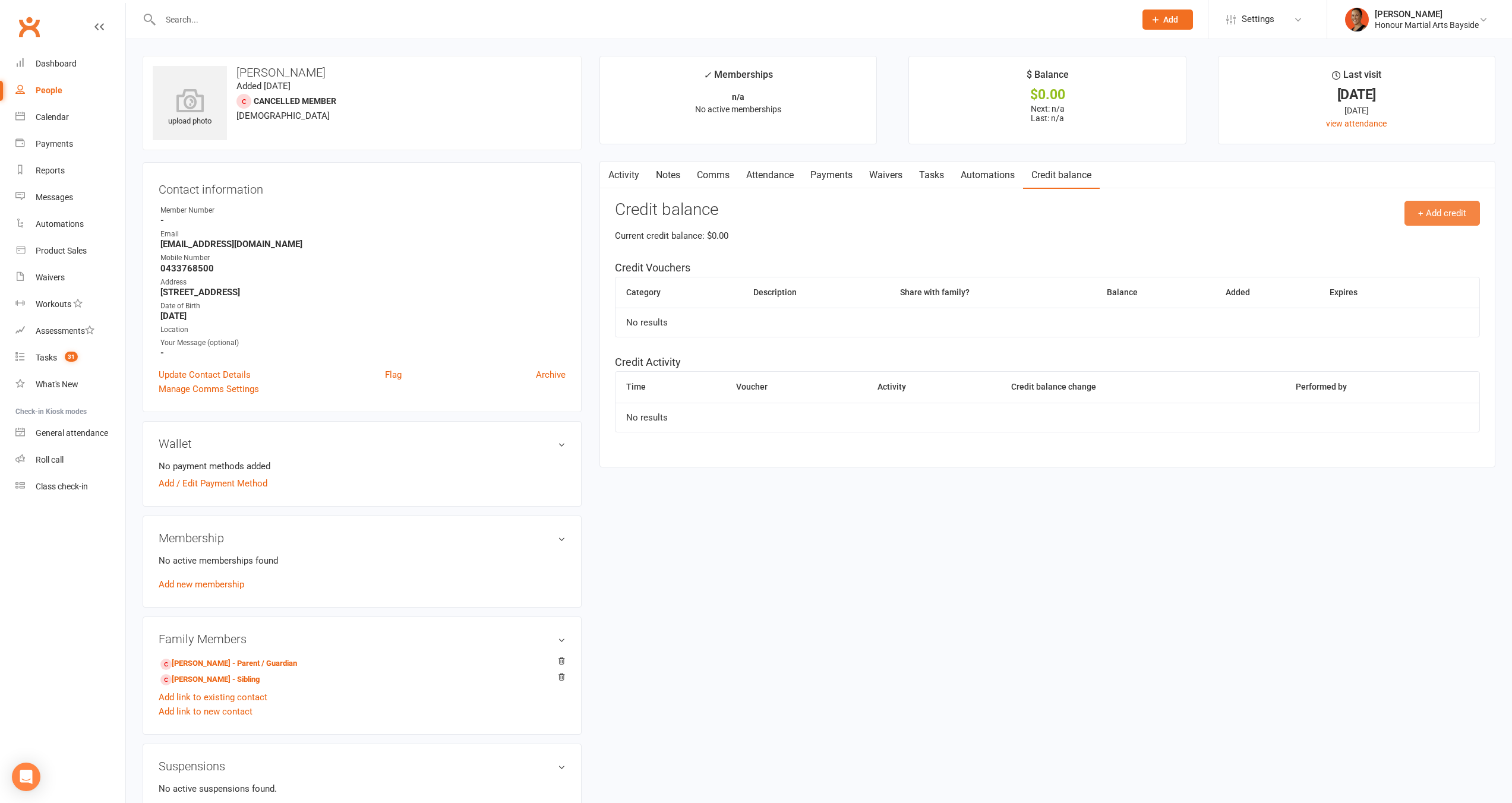
click at [1445, 220] on button "+ Add credit" at bounding box center [1442, 213] width 76 height 25
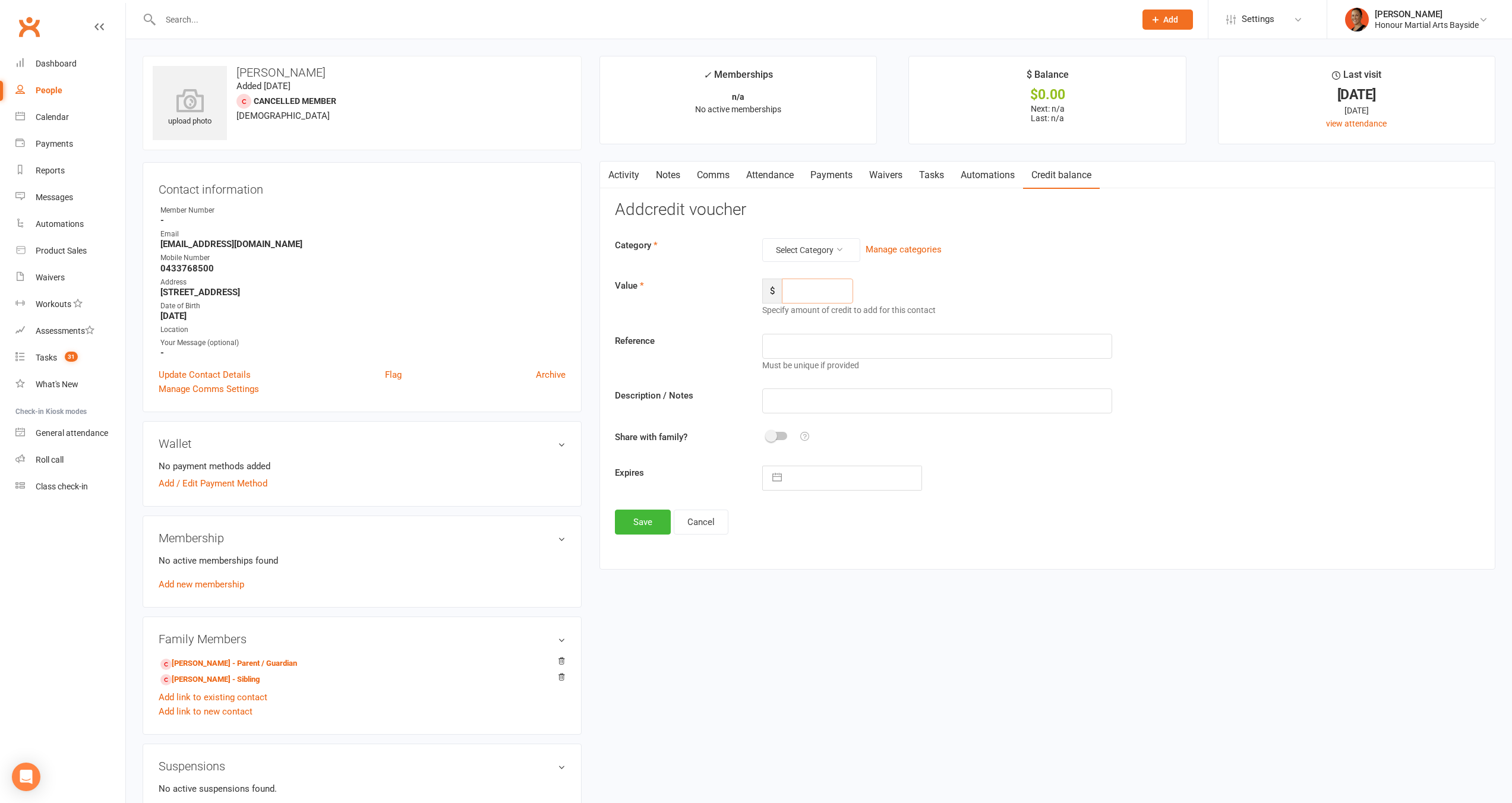
click at [827, 293] on input "number" at bounding box center [817, 291] width 71 height 25
type input "200"
click at [794, 408] on input "text" at bounding box center [937, 401] width 350 height 25
paste input "Redeemed voucher"
type input "Redeemed voucher"
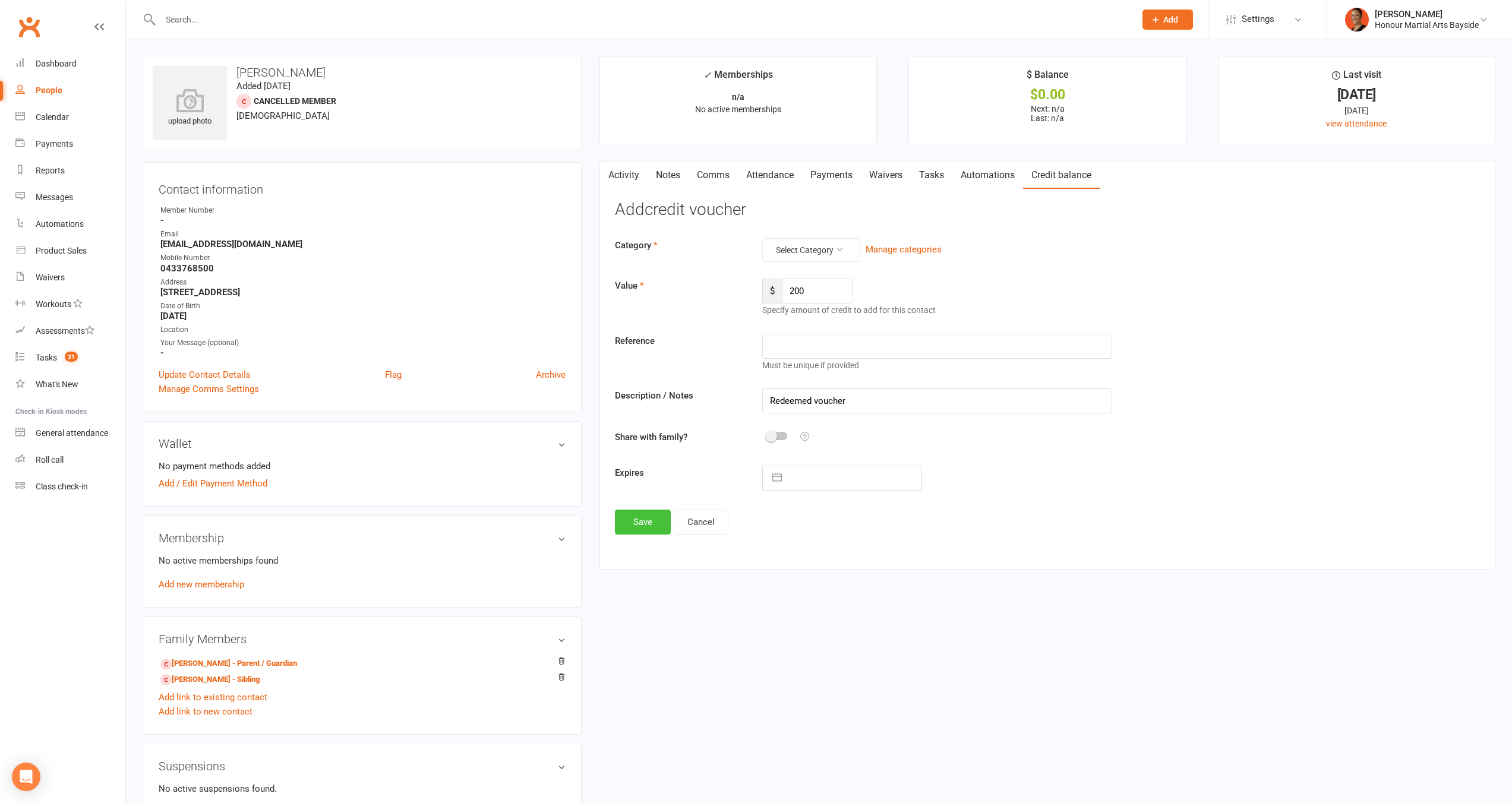
click at [646, 520] on button "Save" at bounding box center [643, 523] width 56 height 25
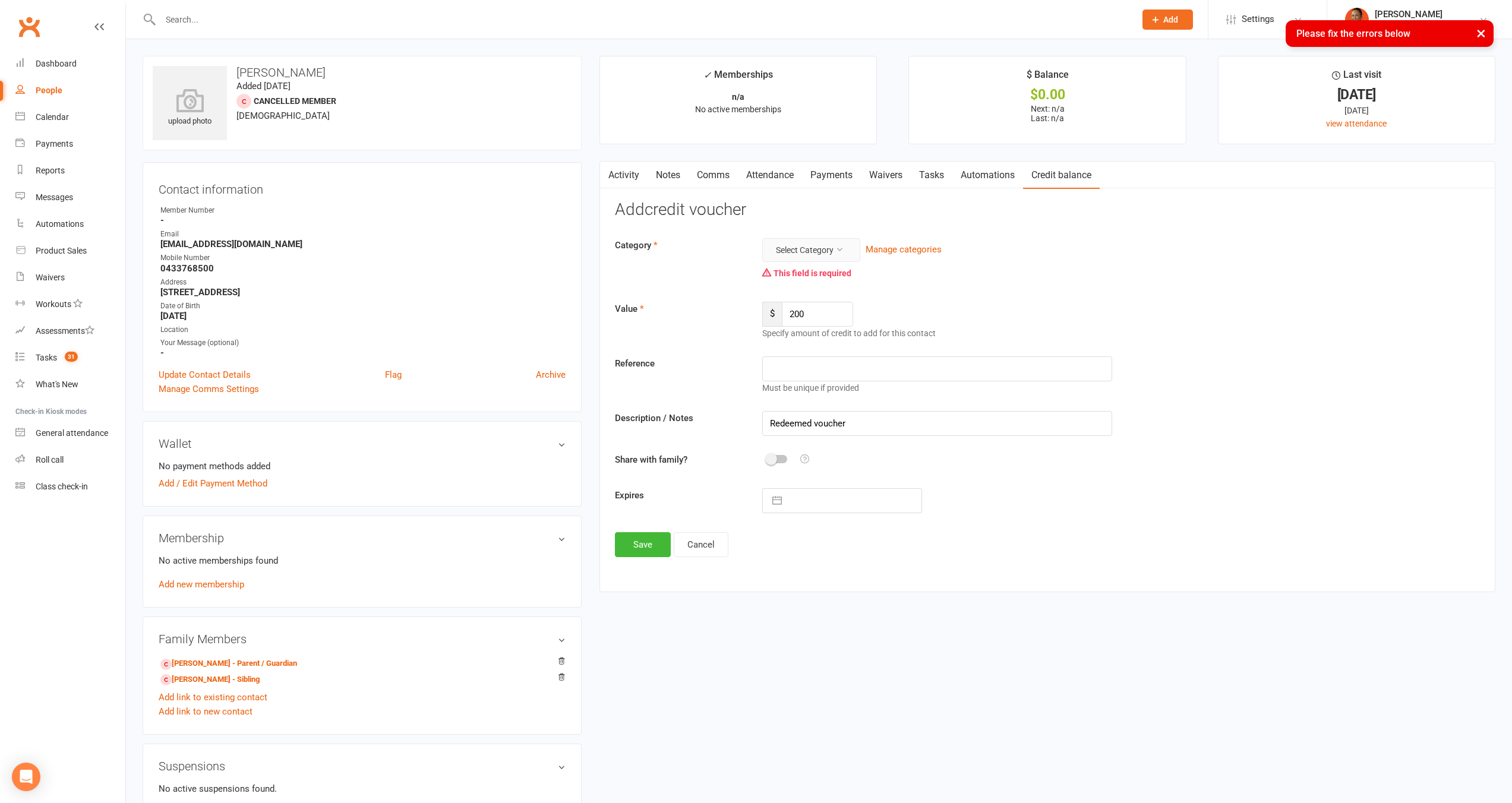
click at [806, 242] on button "Select Category" at bounding box center [811, 250] width 98 height 24
click at [796, 322] on link "PlayOn Voucher" at bounding box center [793, 325] width 118 height 24
click at [642, 541] on button "Save" at bounding box center [643, 545] width 56 height 25
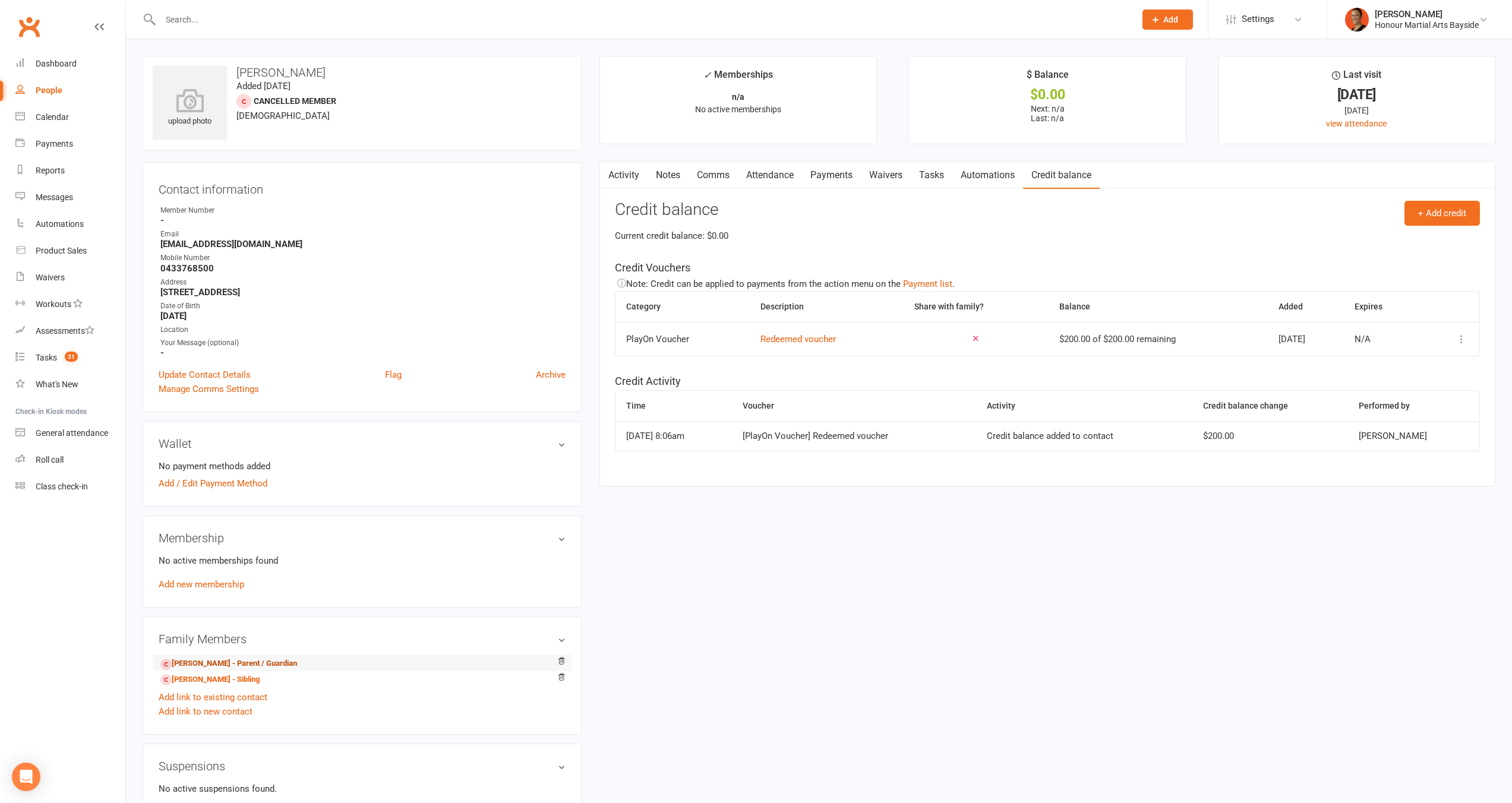
click at [262, 659] on link "Sean Watt - Parent / Guardian" at bounding box center [229, 664] width 137 height 13
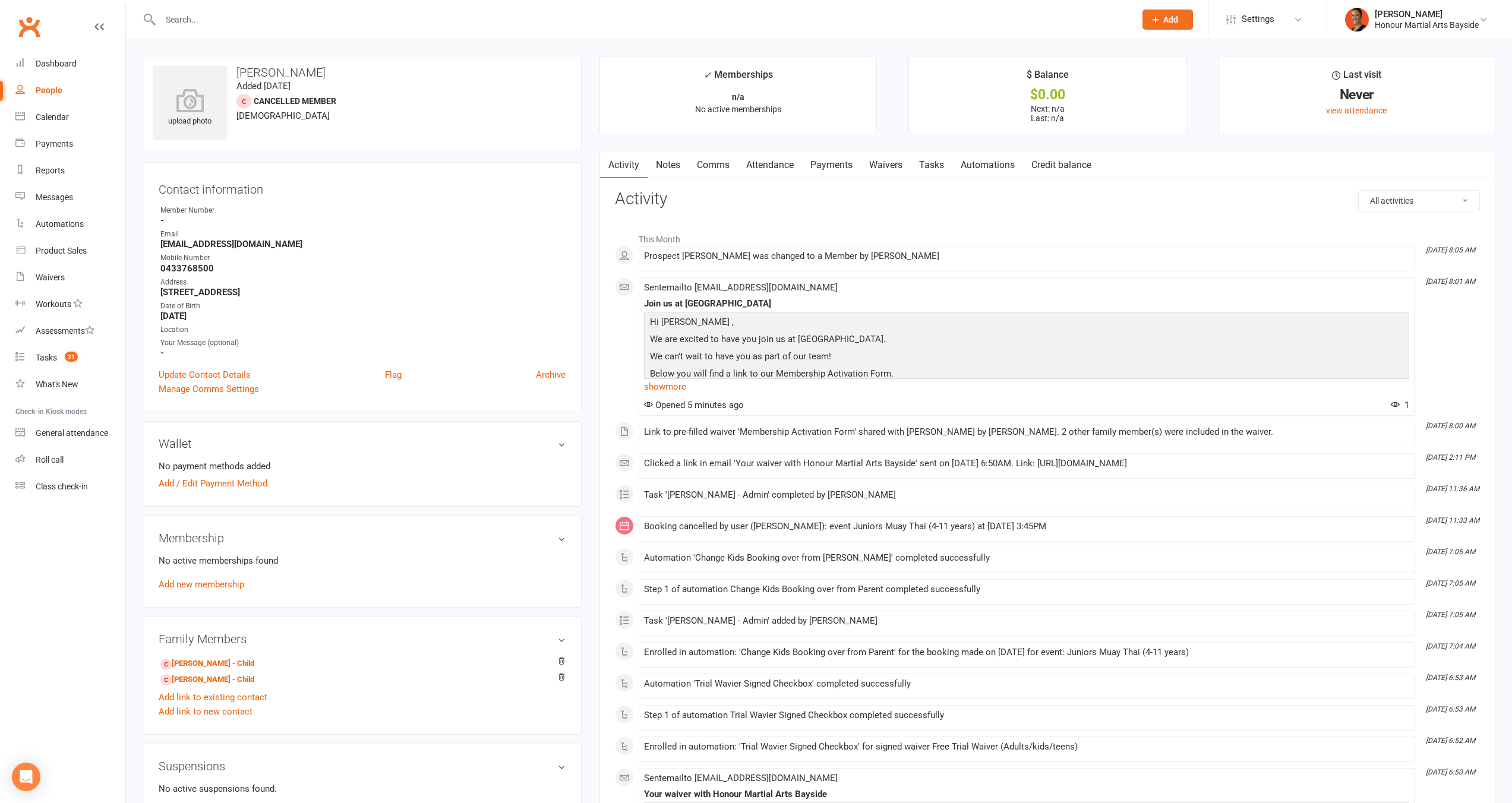
click at [887, 168] on link "Waivers" at bounding box center [886, 165] width 50 height 27
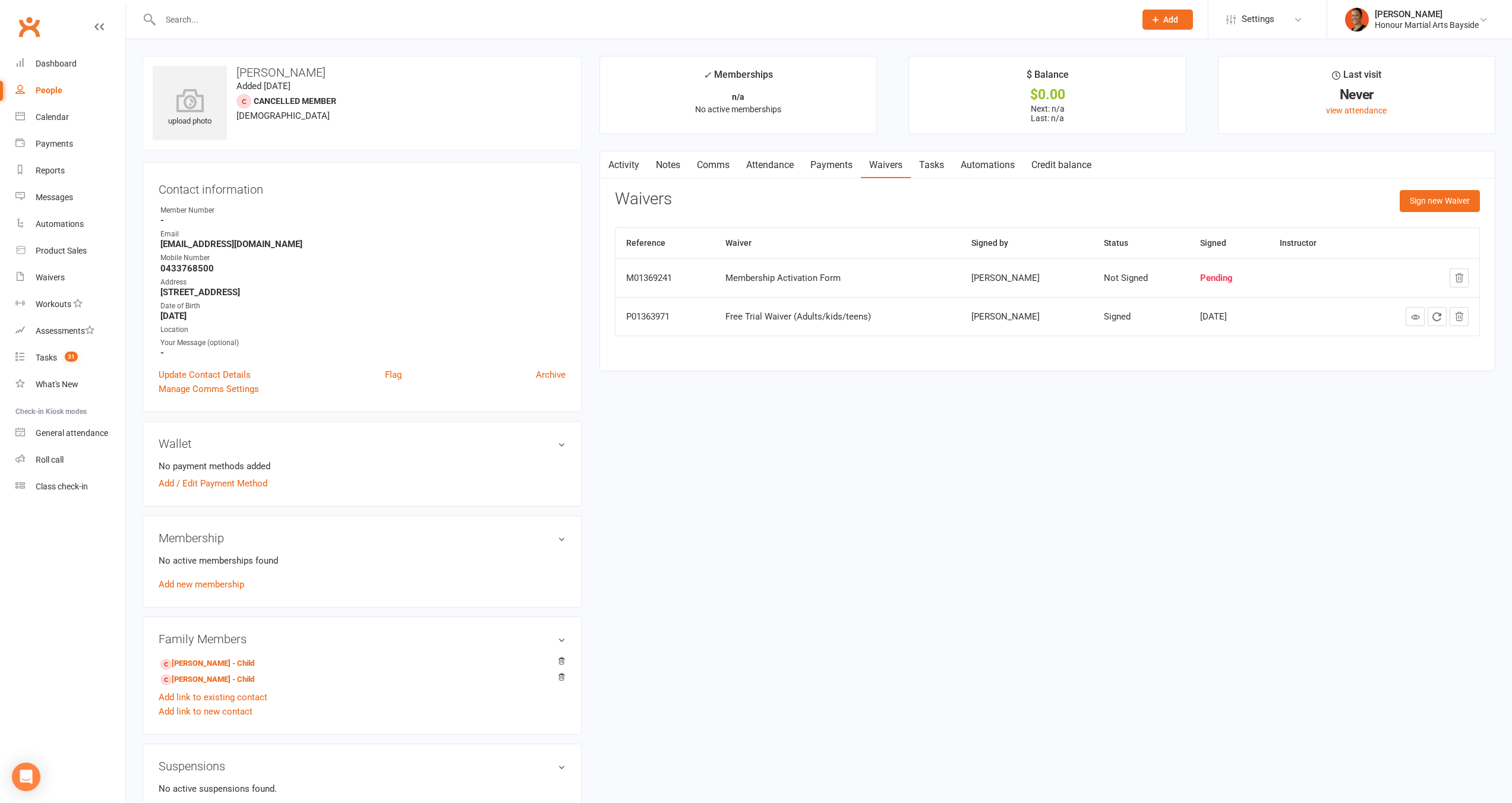
click at [615, 174] on link "Activity" at bounding box center [623, 165] width 48 height 27
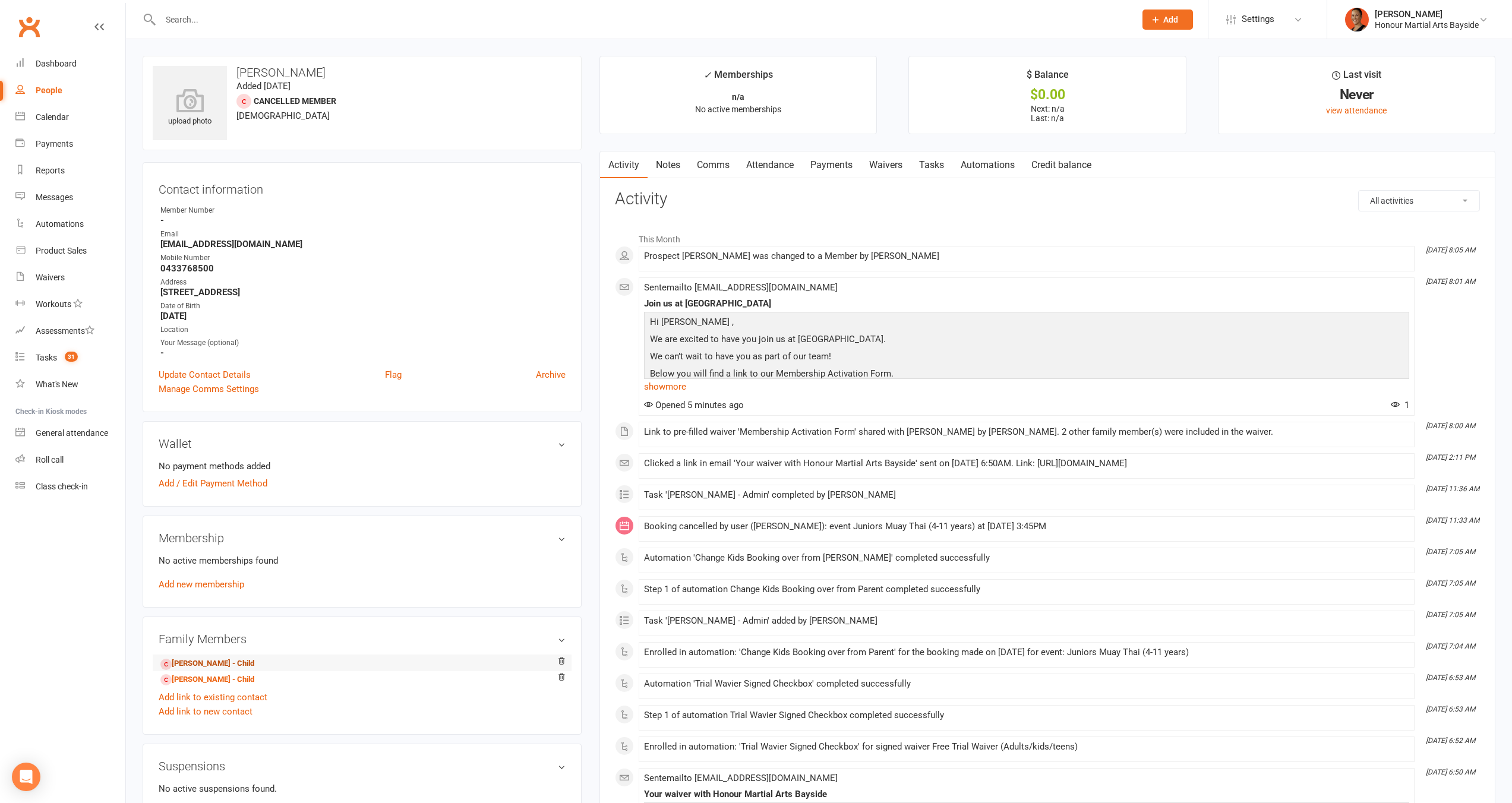
click at [210, 666] on link "Tayla Watt - Child" at bounding box center [208, 664] width 94 height 13
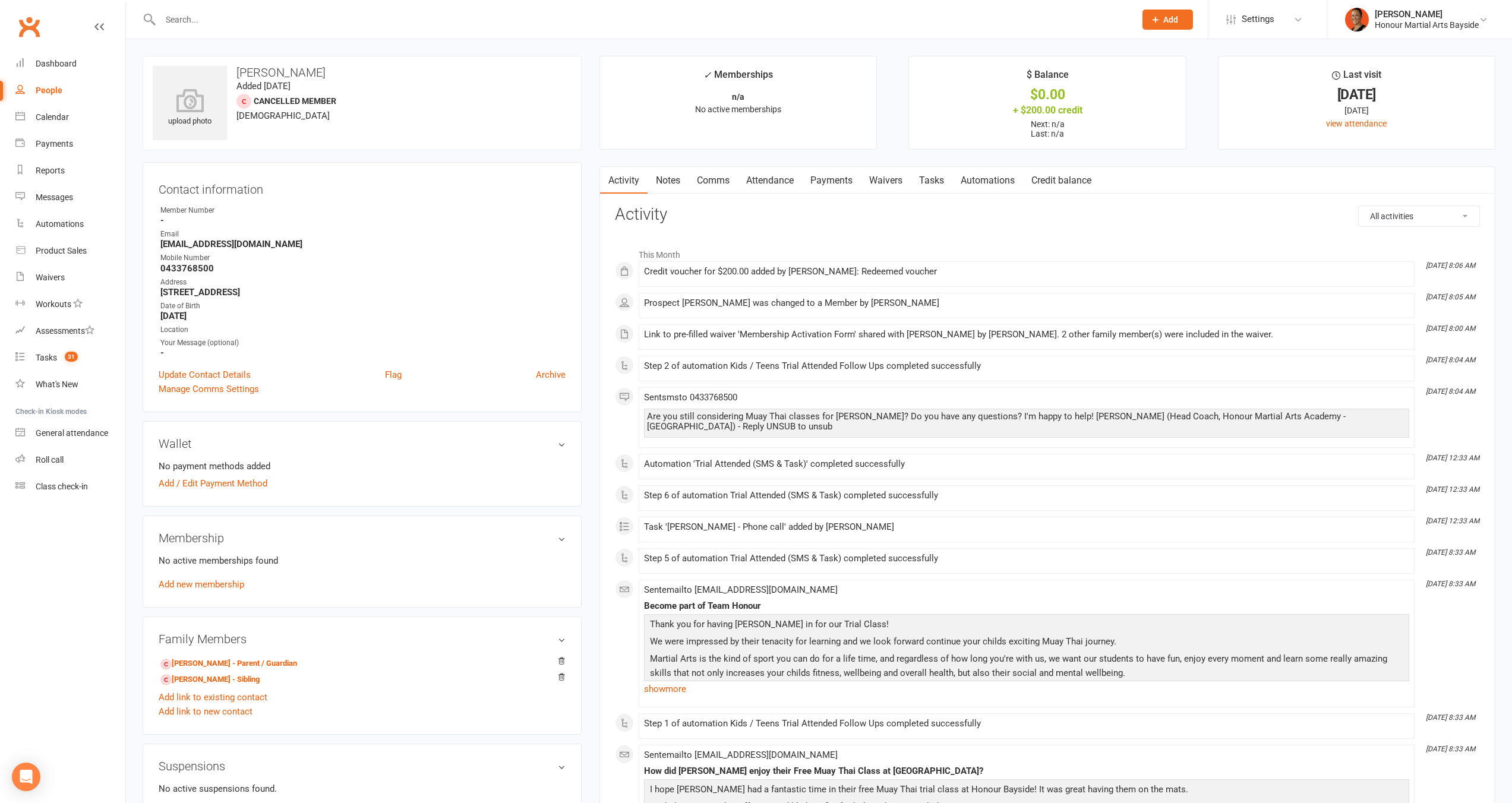
click at [660, 180] on link "Notes" at bounding box center [668, 180] width 41 height 27
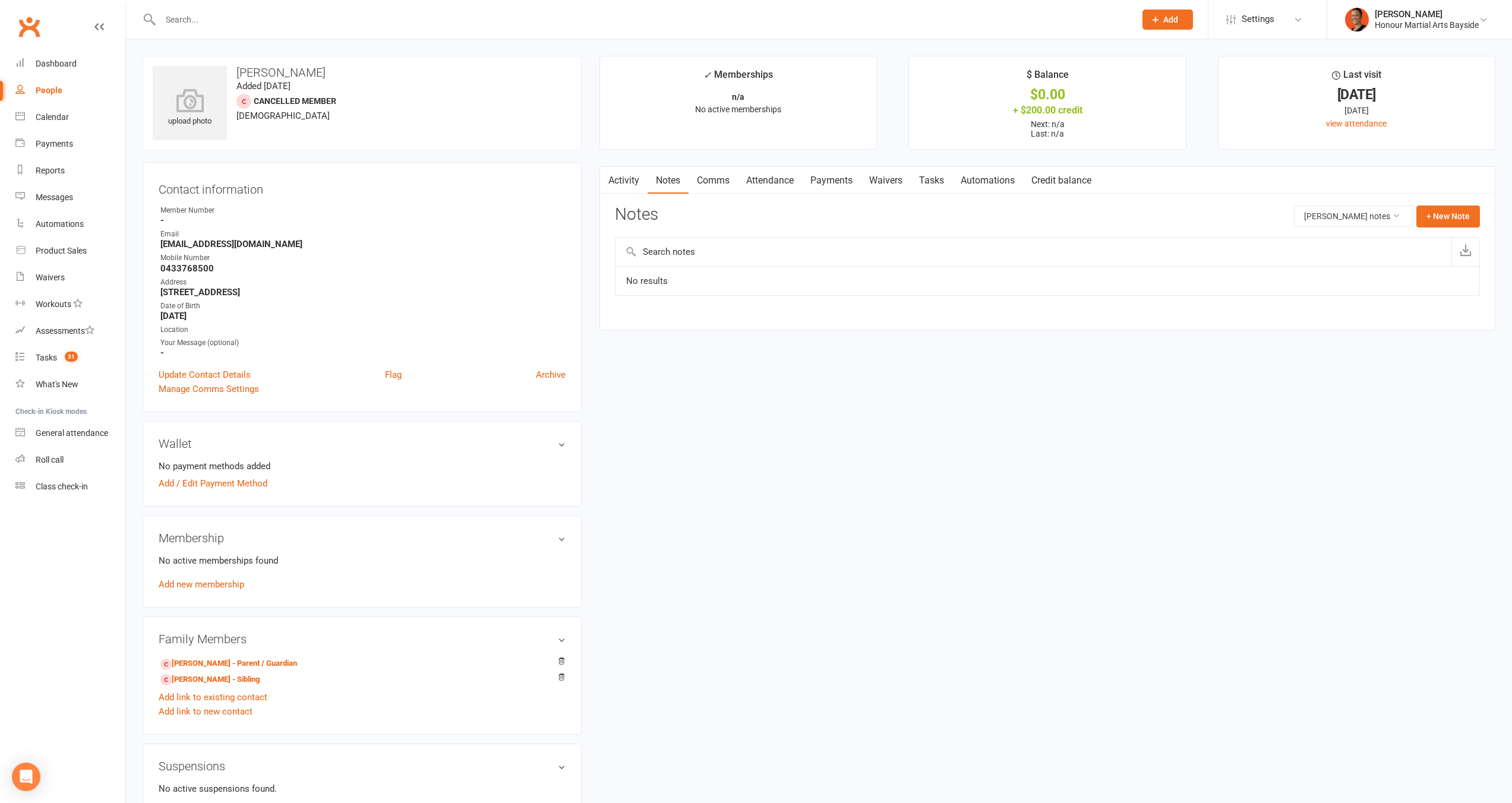
click at [930, 187] on link "Tasks" at bounding box center [931, 180] width 42 height 27
click at [1362, 334] on select "Not Started In Progress Waiting Complete" at bounding box center [1361, 323] width 88 height 20
click at [1318, 322] on select "Not Started In Progress Waiting Complete" at bounding box center [1361, 323] width 88 height 20
select select "unstarted"
click at [1446, 214] on button "+ New Task" at bounding box center [1449, 216] width 63 height 21
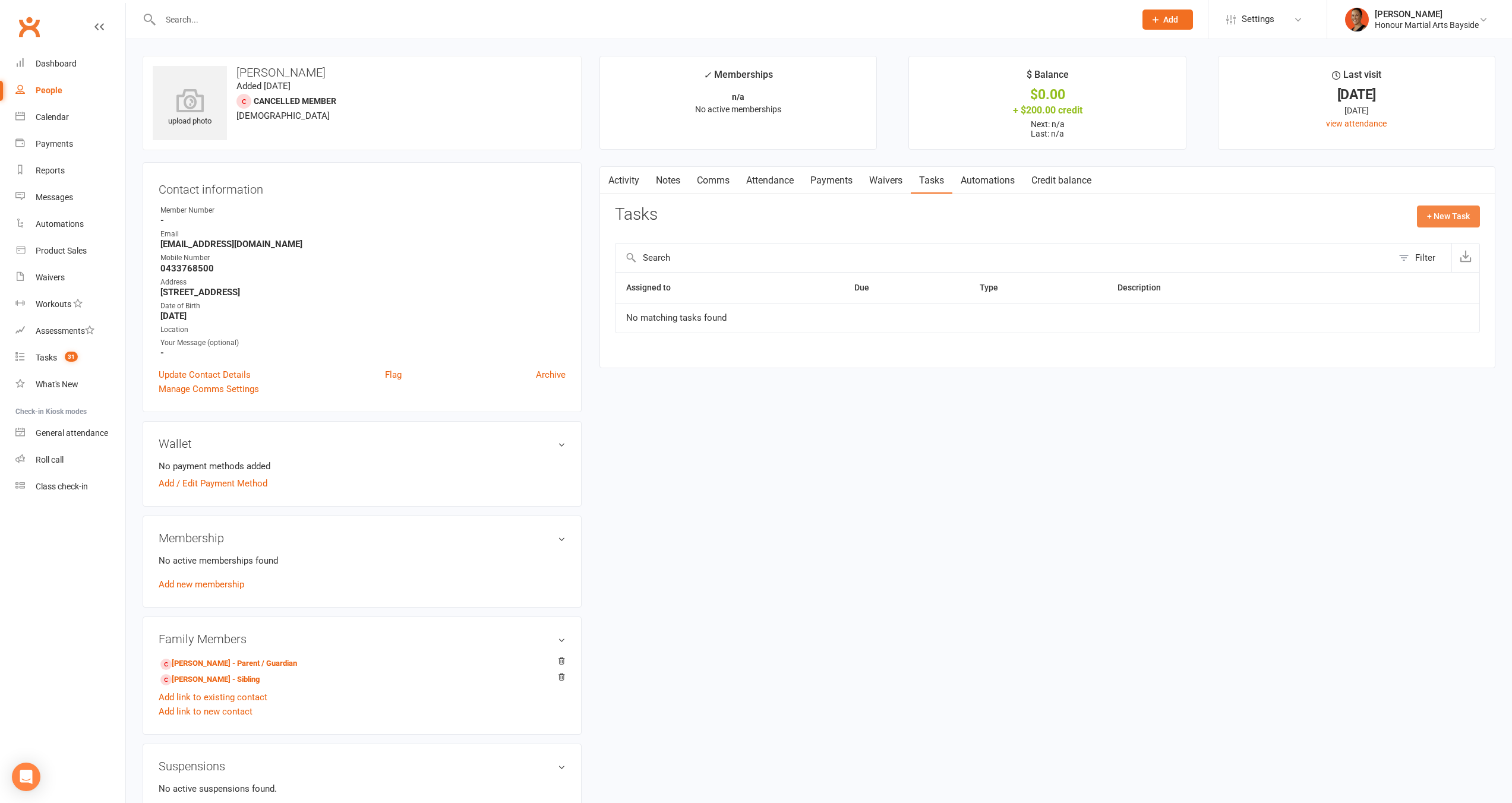
select select "3833"
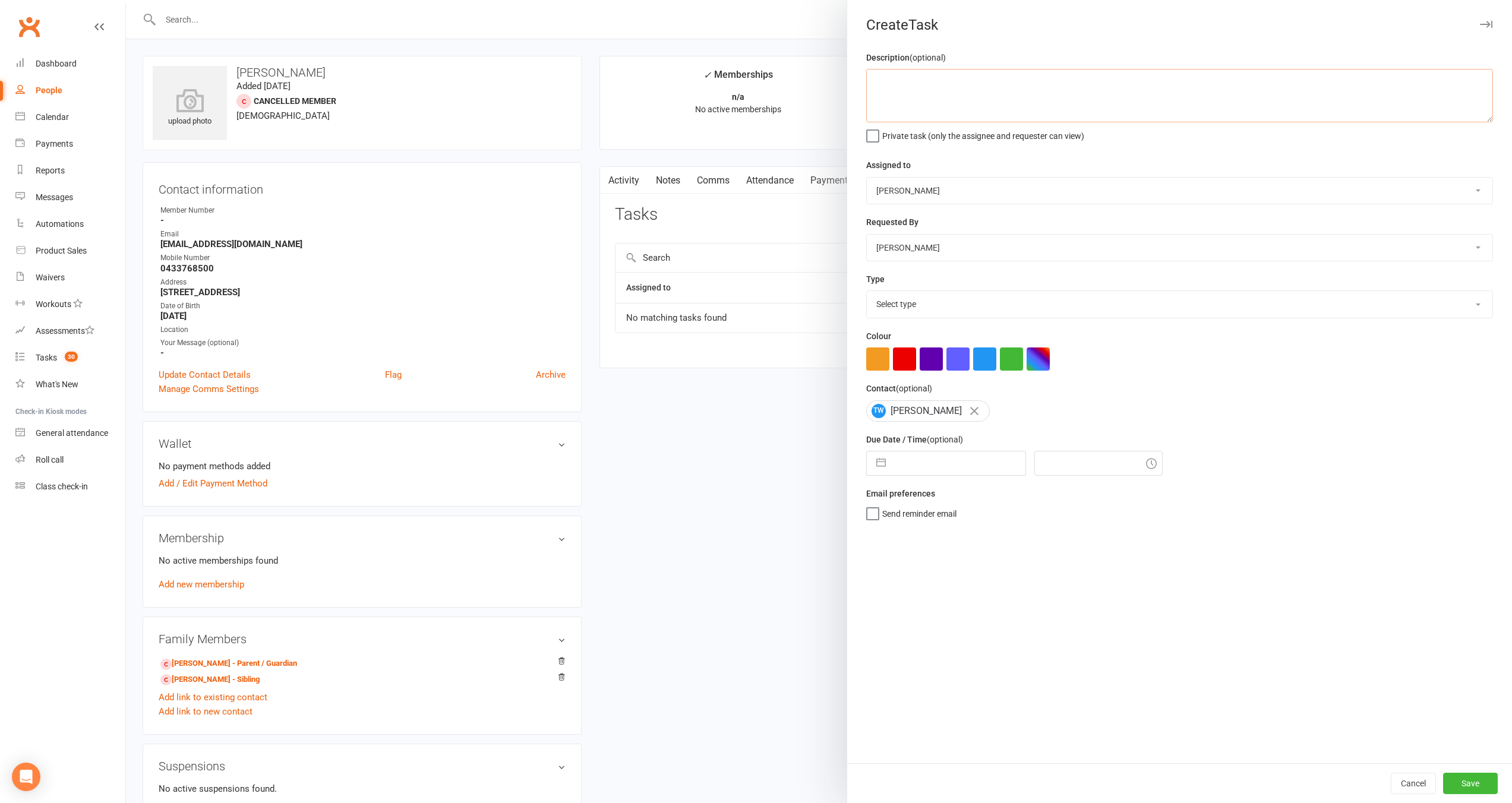
click at [994, 80] on textarea at bounding box center [1180, 96] width 627 height 54
type textarea "F"
type textarea "APPLY CREDIT FOR VOUCHERS to MEMBERSHIP ONCE SIGNED UP"
click at [926, 187] on select "Alicia Orr Dwayne Glasgow Alfie Smith Presilla Stanbridge Melina Yung" at bounding box center [1180, 191] width 626 height 26
click at [965, 298] on select "Select type Admin Attendance Cancellation Debt collection E-mail Follow up Free…" at bounding box center [1180, 305] width 626 height 26
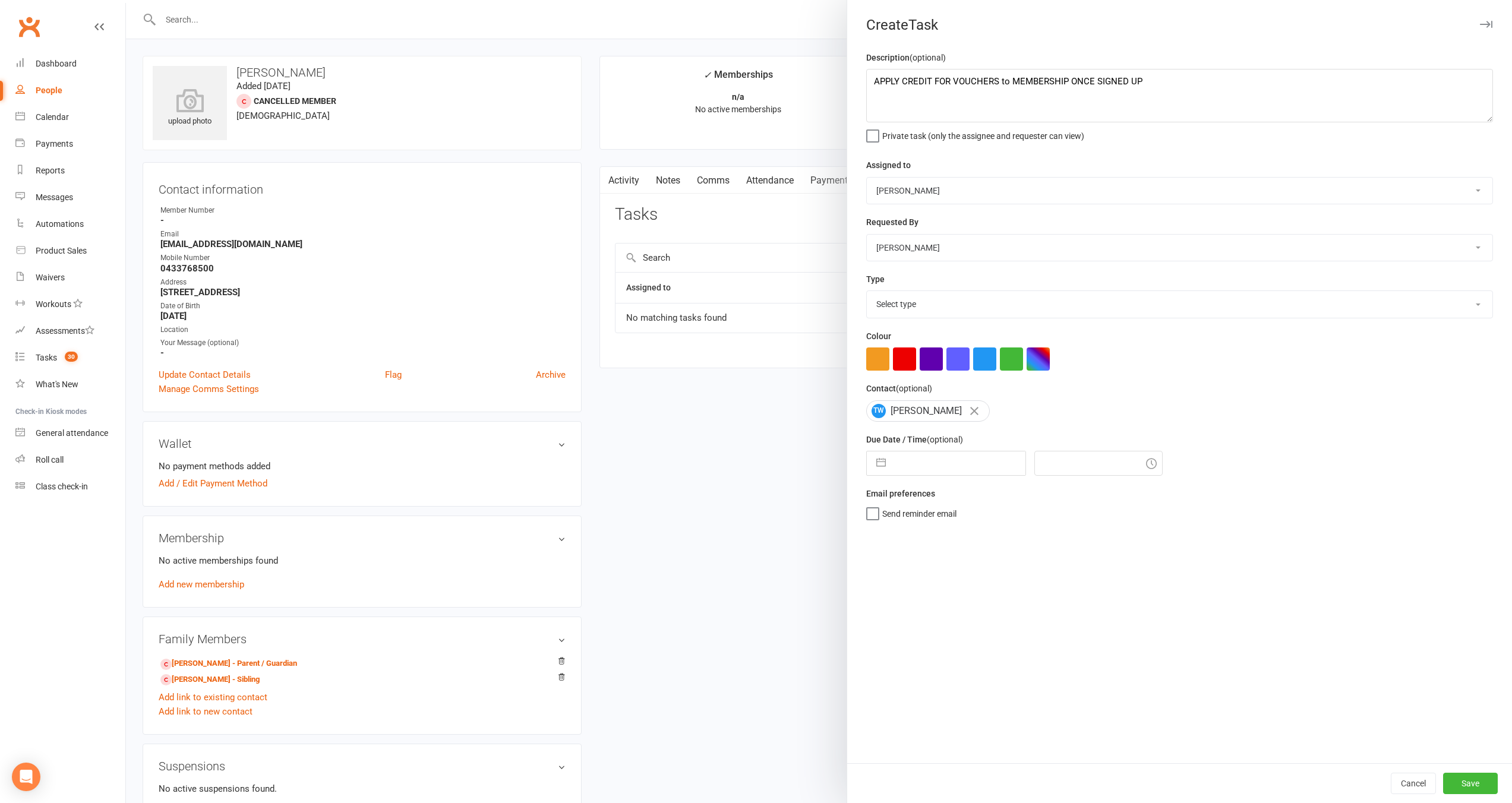
select select "31771"
click at [867, 292] on select "Select type Admin Attendance Cancellation Debt collection E-mail Follow up Free…" at bounding box center [1180, 305] width 626 height 26
select select "8"
select select "2025"
select select "9"
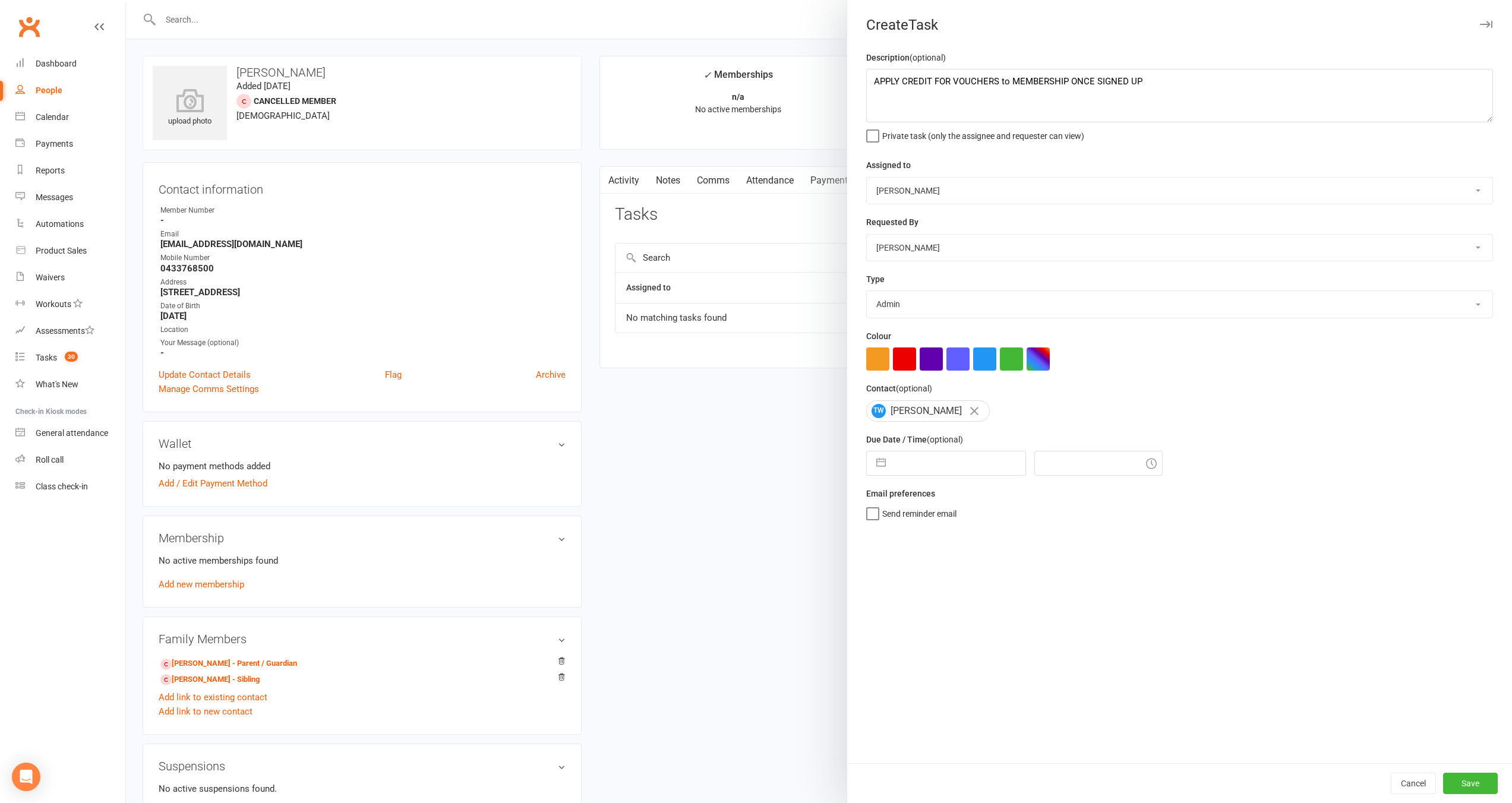
select select "2025"
select select "10"
select select "2025"
click at [916, 470] on input "text" at bounding box center [959, 463] width 134 height 24
click at [932, 602] on td "14" at bounding box center [937, 598] width 23 height 23
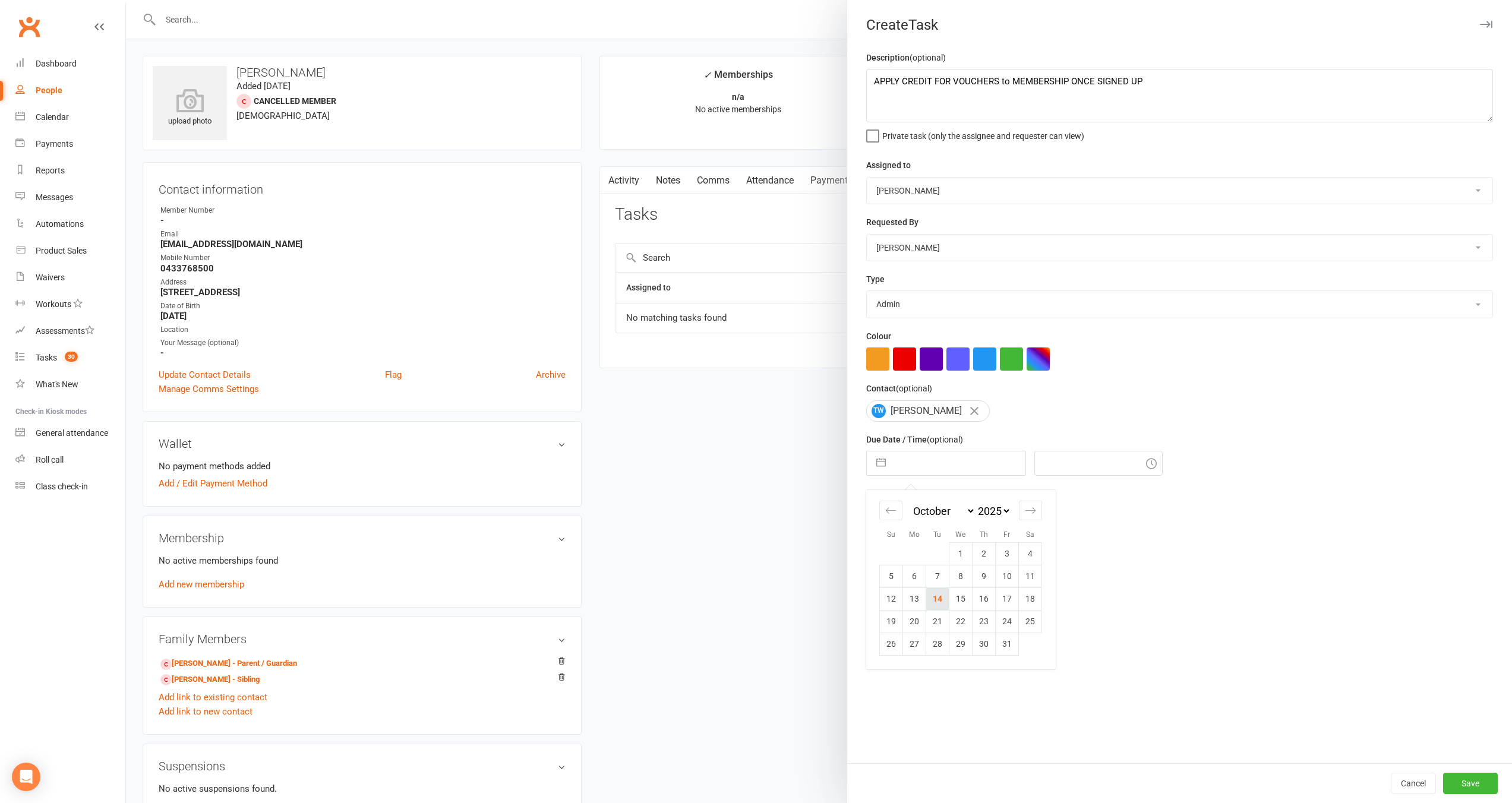
type input "14 Oct 2025"
type input "8:15am"
click at [1452, 785] on button "Save" at bounding box center [1471, 783] width 54 height 21
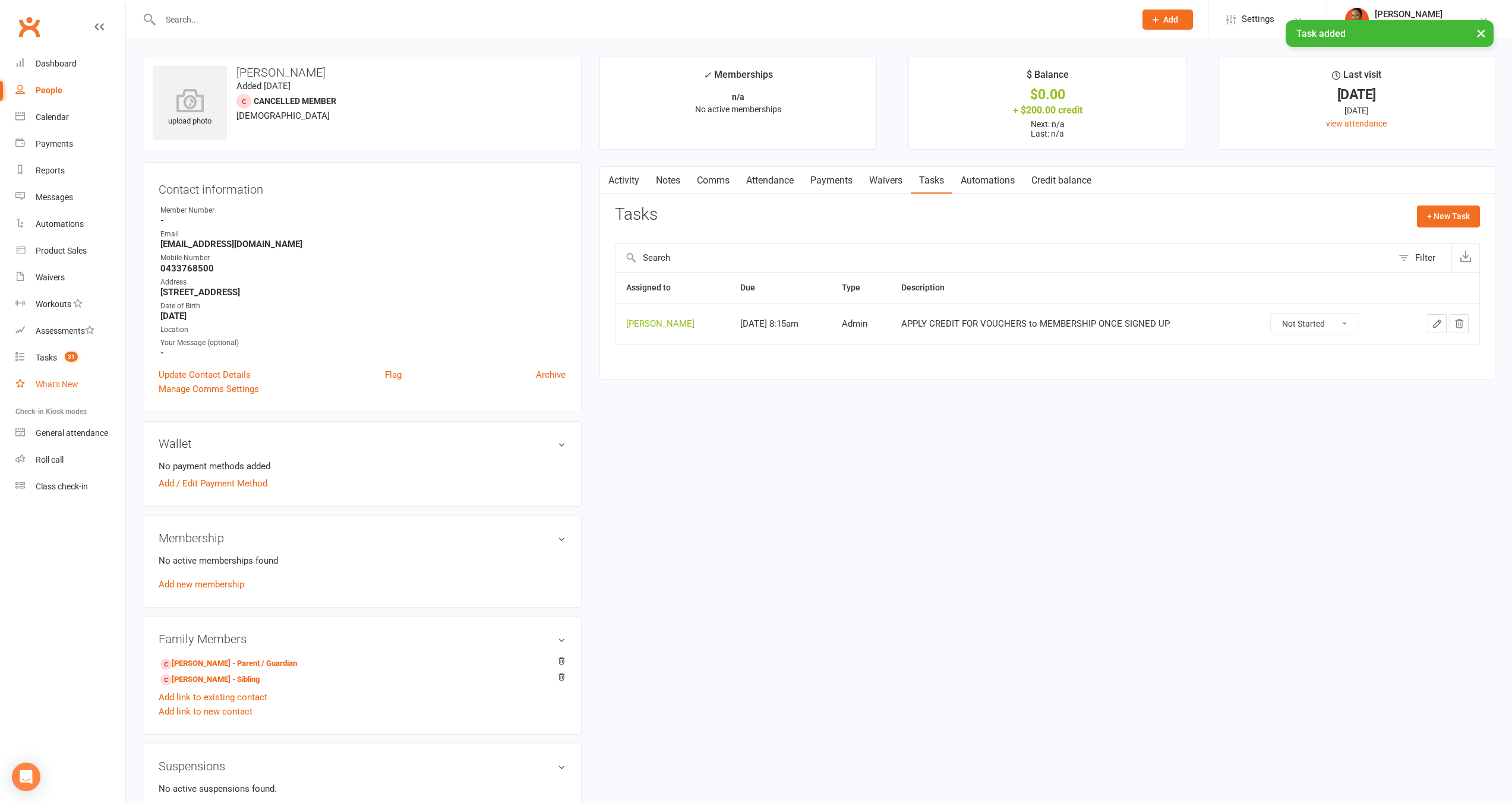
click at [66, 372] on link "What's New" at bounding box center [70, 384] width 110 height 26
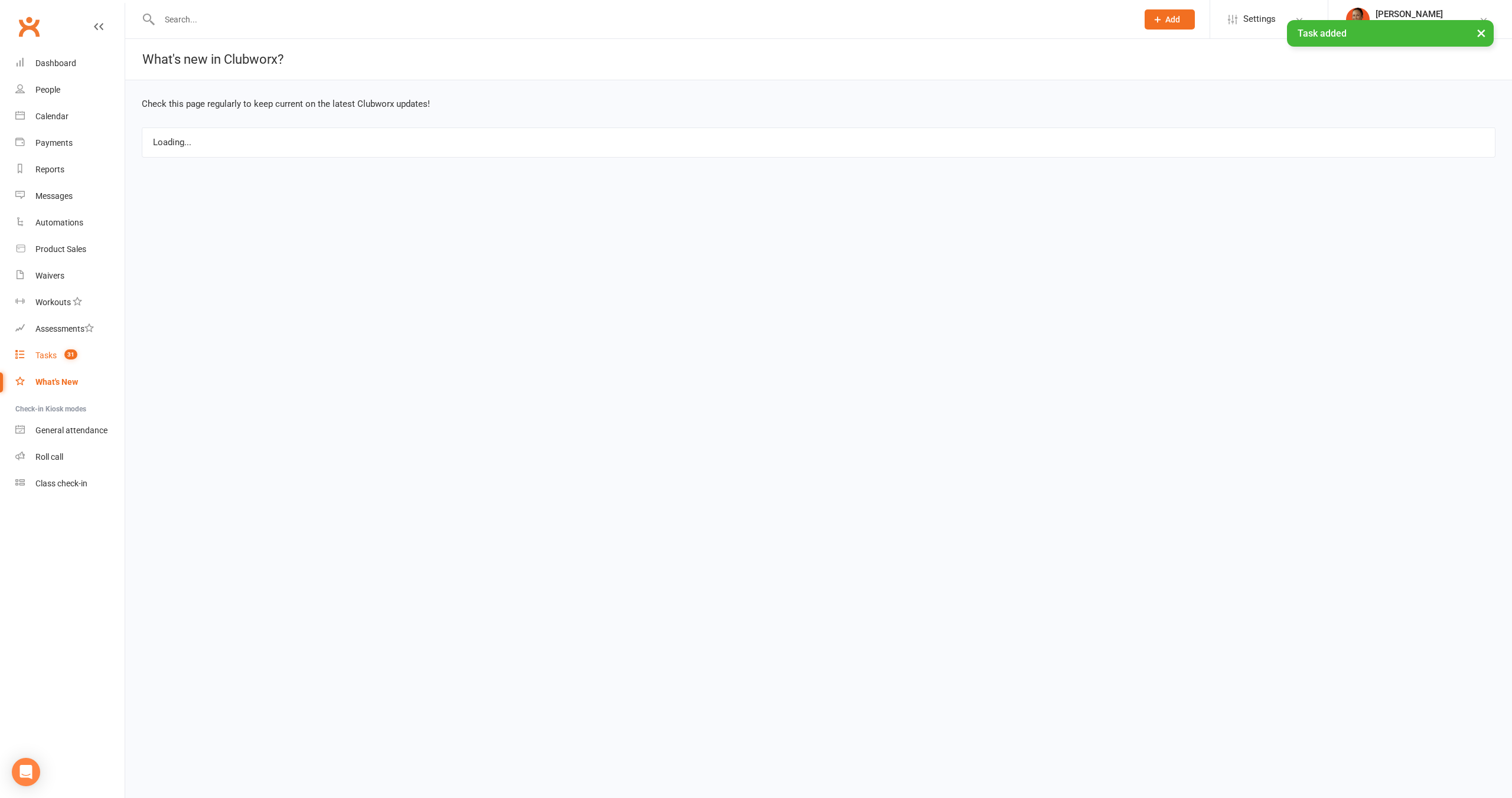
click at [61, 360] on link "Tasks 31" at bounding box center [70, 355] width 109 height 26
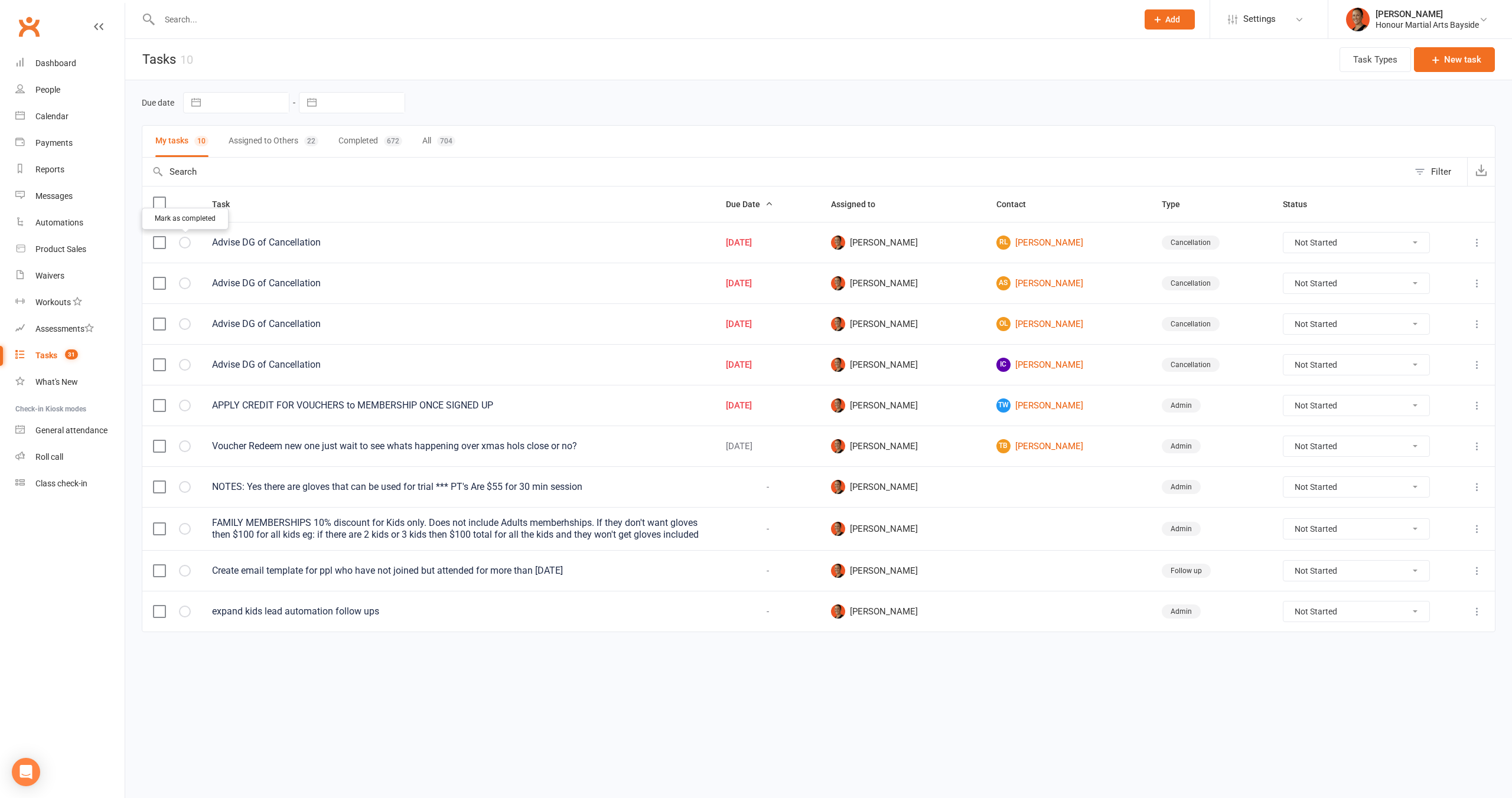
click at [0, 0] on icon "button" at bounding box center [0, 0] width 0 height 0
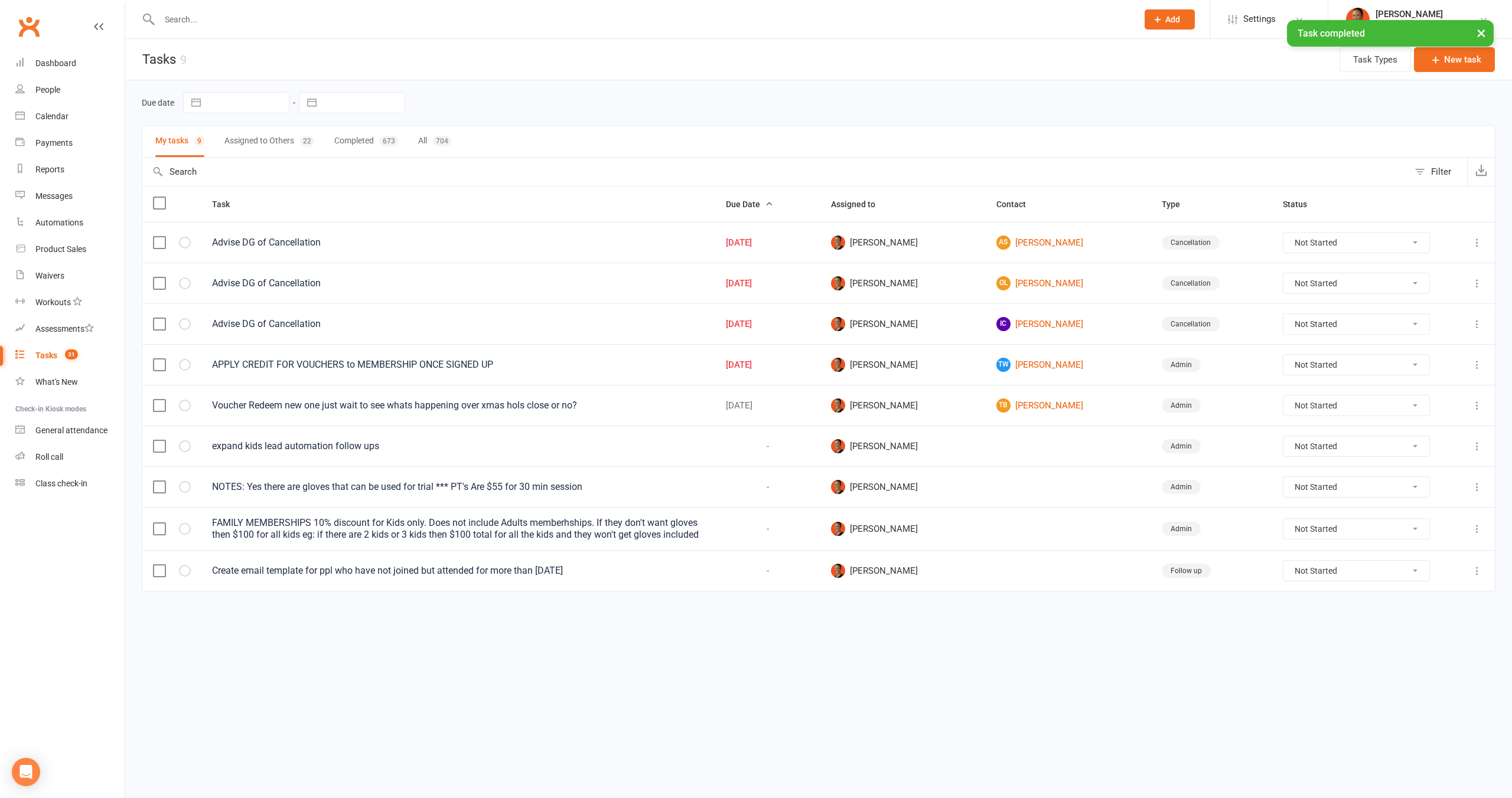
click at [0, 0] on icon "button" at bounding box center [0, 0] width 0 height 0
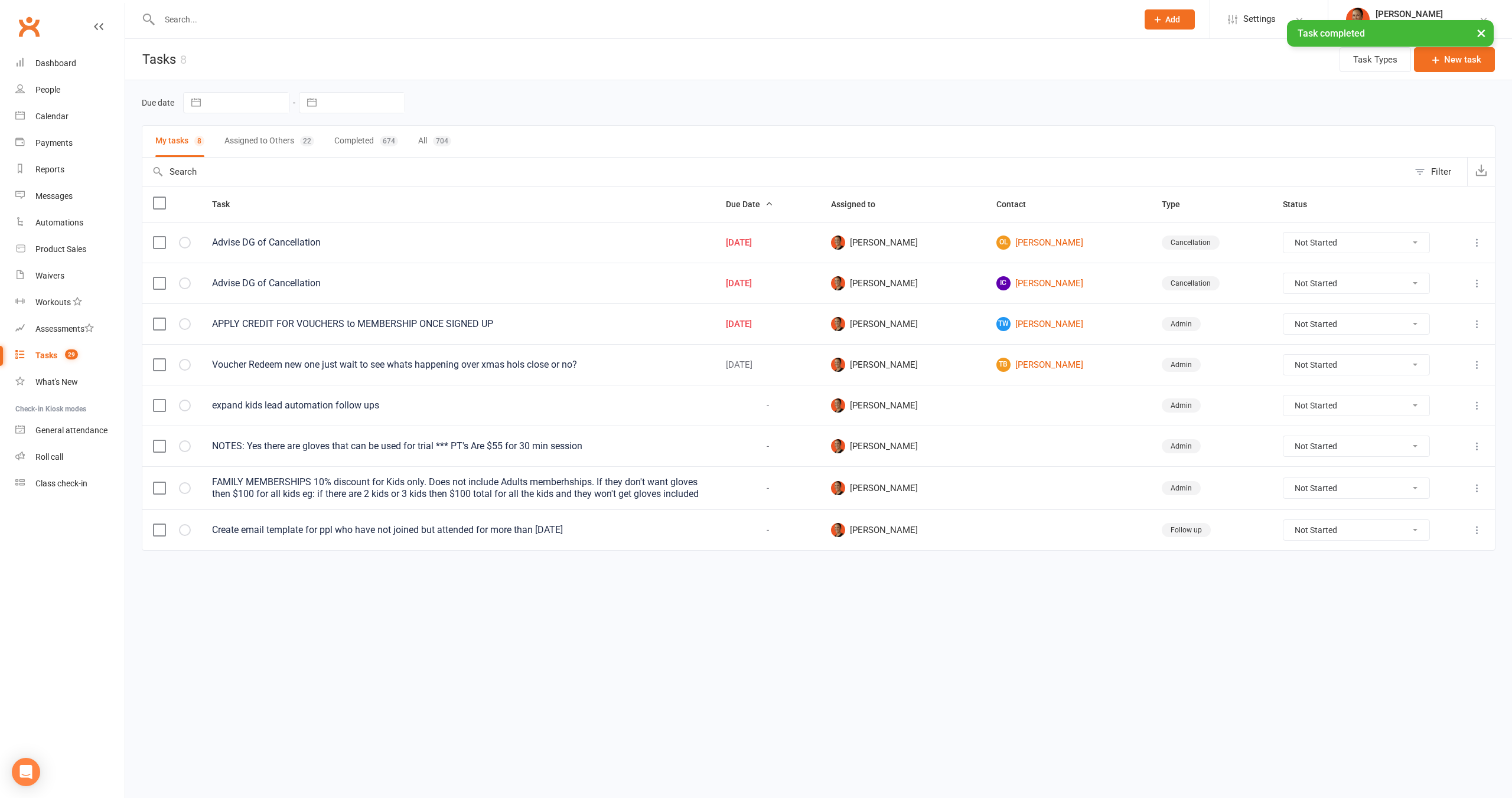
click at [0, 0] on icon "button" at bounding box center [0, 0] width 0 height 0
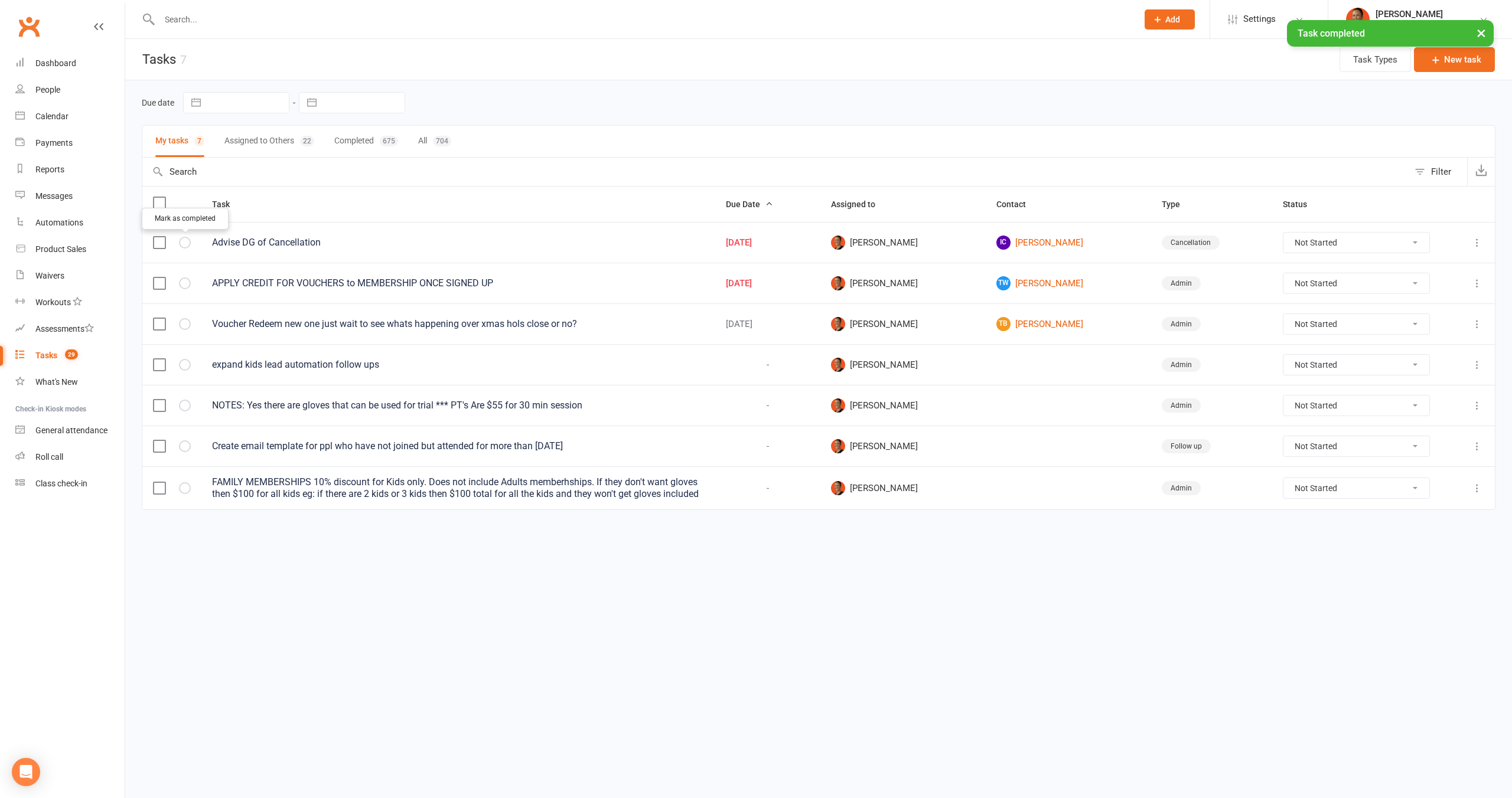
click at [0, 0] on icon "button" at bounding box center [0, 0] width 0 height 0
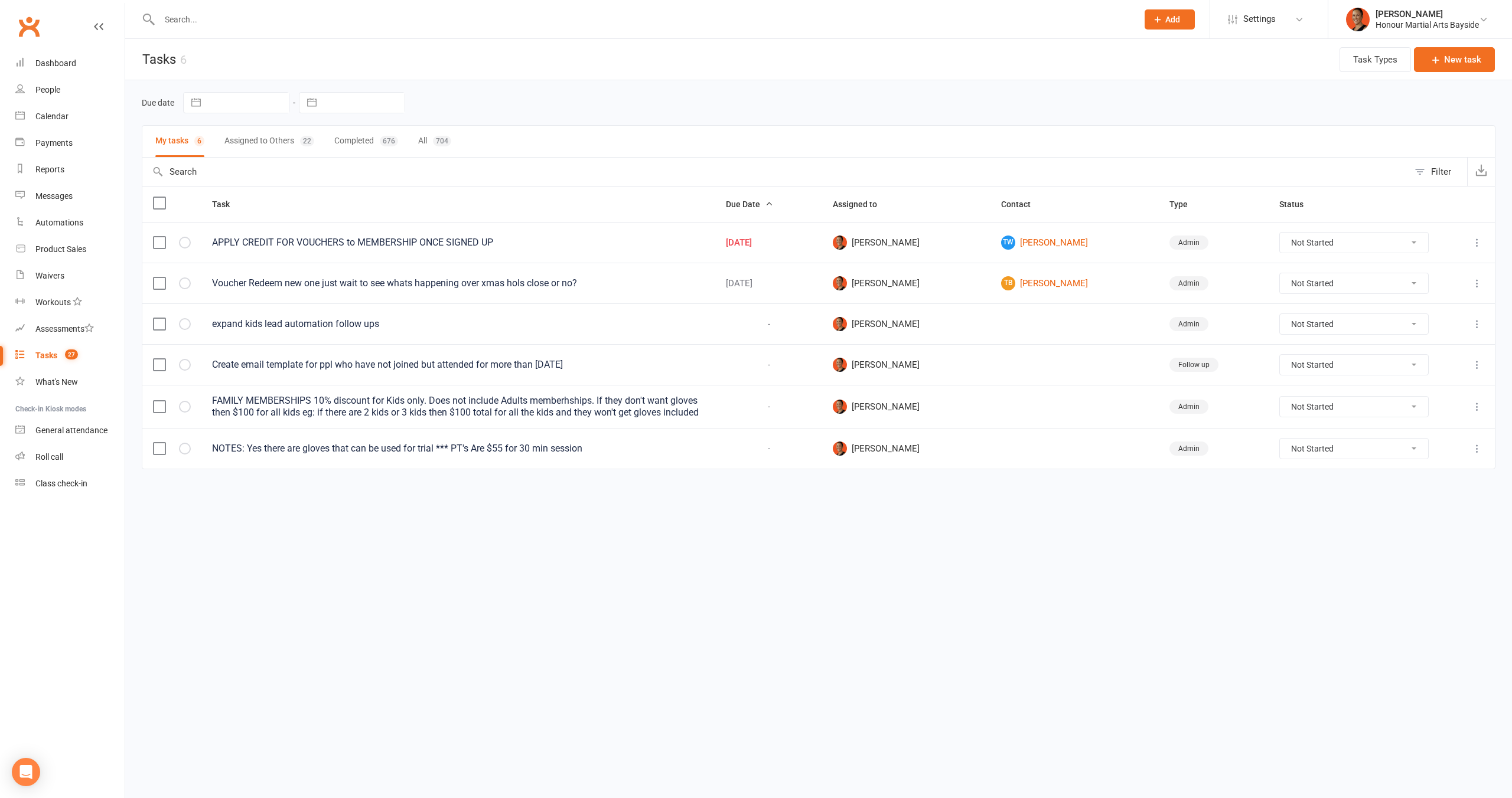
click at [1369, 445] on select "Not Started In Progress Waiting Complete" at bounding box center [1354, 448] width 149 height 20
click at [1280, 439] on select "Not Started In Progress Waiting Complete" at bounding box center [1354, 448] width 149 height 20
select select "unstarted"
select select "waiting"
click at [1338, 409] on select "Not Started In Progress Waiting Complete" at bounding box center [1354, 406] width 149 height 20
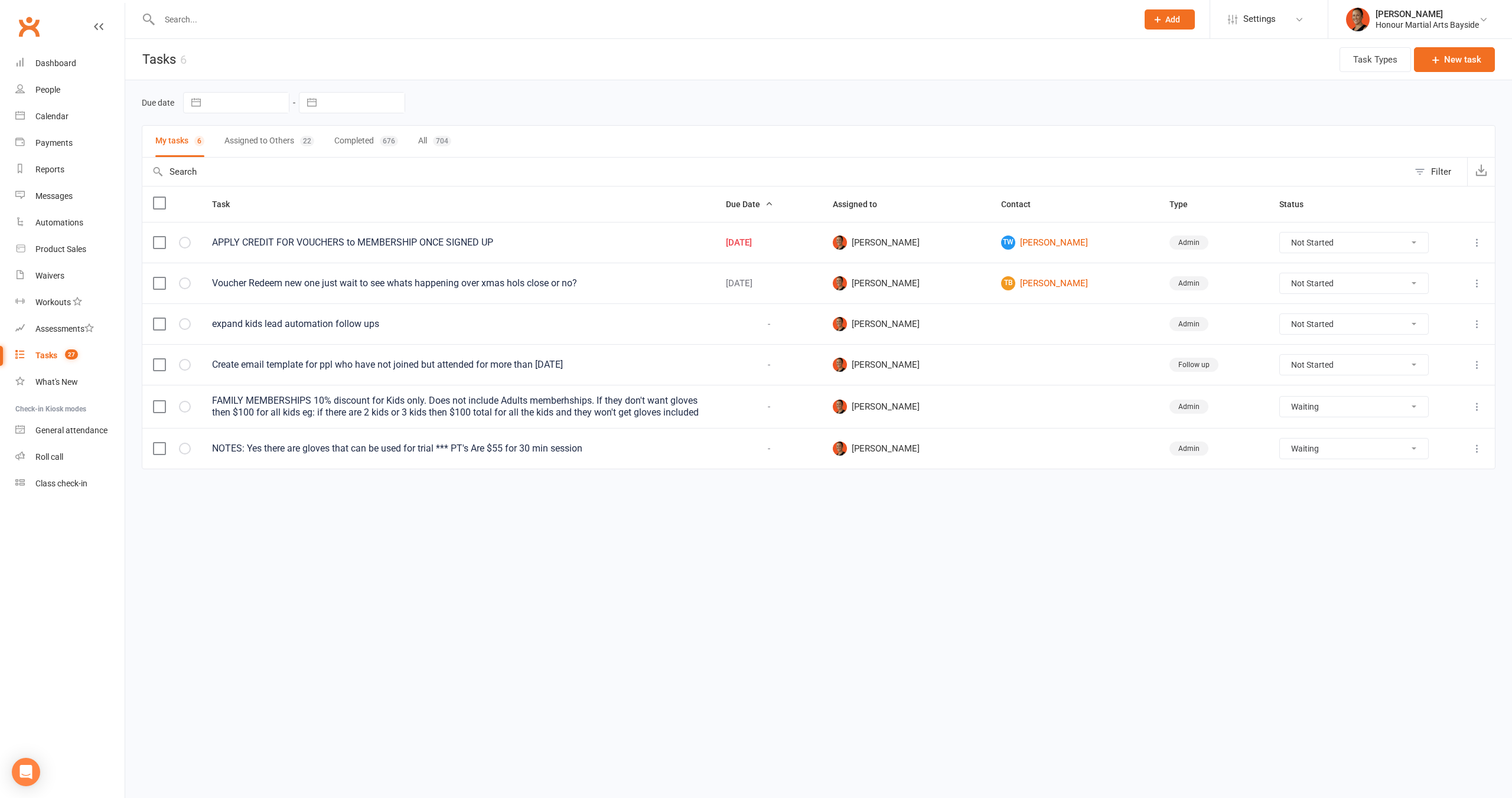
click at [1280, 396] on select "Not Started In Progress Waiting Complete" at bounding box center [1354, 406] width 149 height 20
select select "unstarted"
select select "waiting"
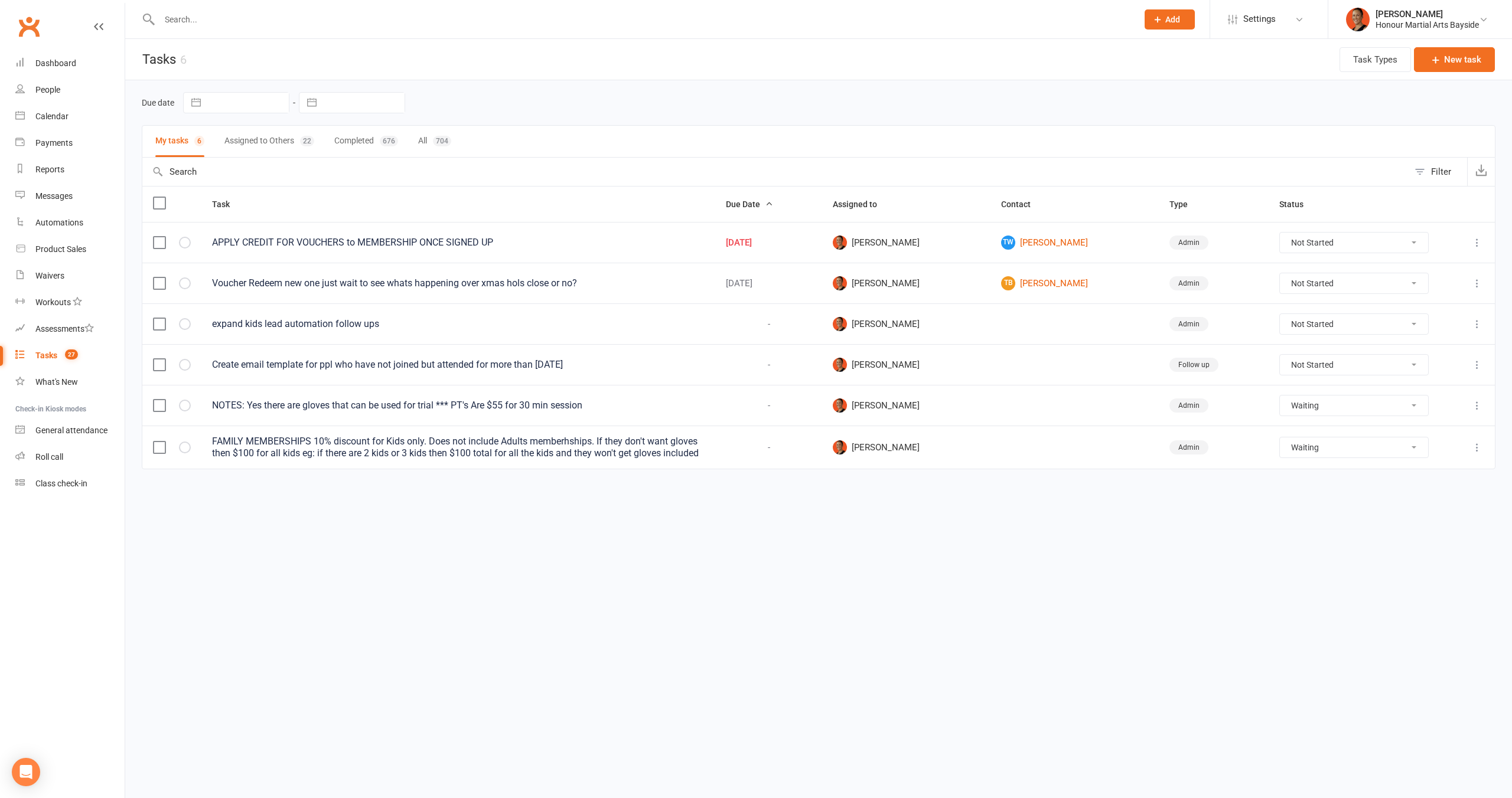
click at [1350, 366] on select "Not Started In Progress Waiting Complete" at bounding box center [1354, 364] width 149 height 20
click at [1280, 355] on select "Not Started In Progress Waiting Complete" at bounding box center [1354, 364] width 149 height 20
select select "unstarted"
select select "waiting"
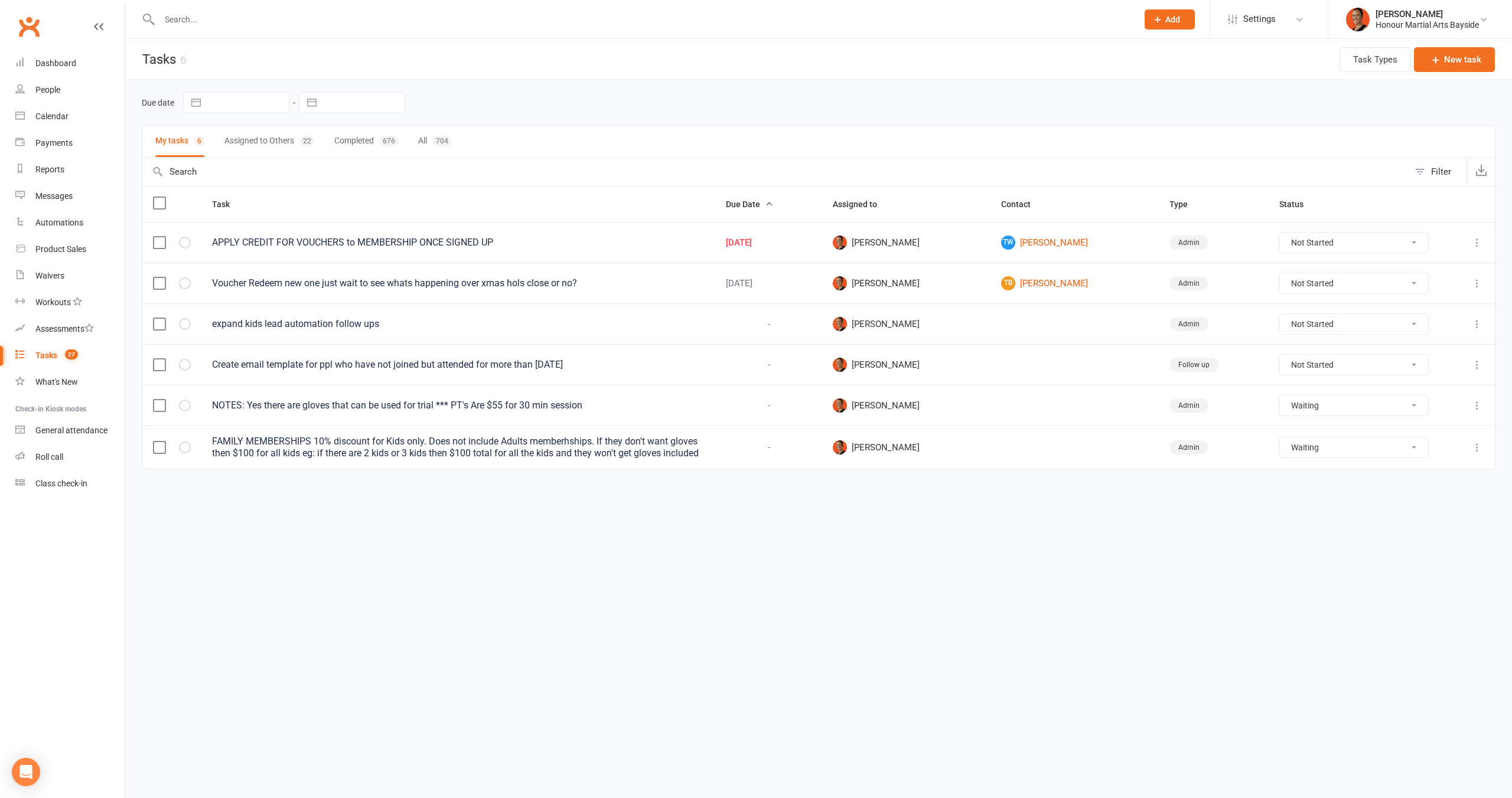
select select "waiting"
click at [1359, 328] on select "Not Started In Progress Waiting Complete" at bounding box center [1354, 323] width 149 height 20
click at [1280, 314] on select "Not Started In Progress Waiting Complete" at bounding box center [1354, 323] width 149 height 20
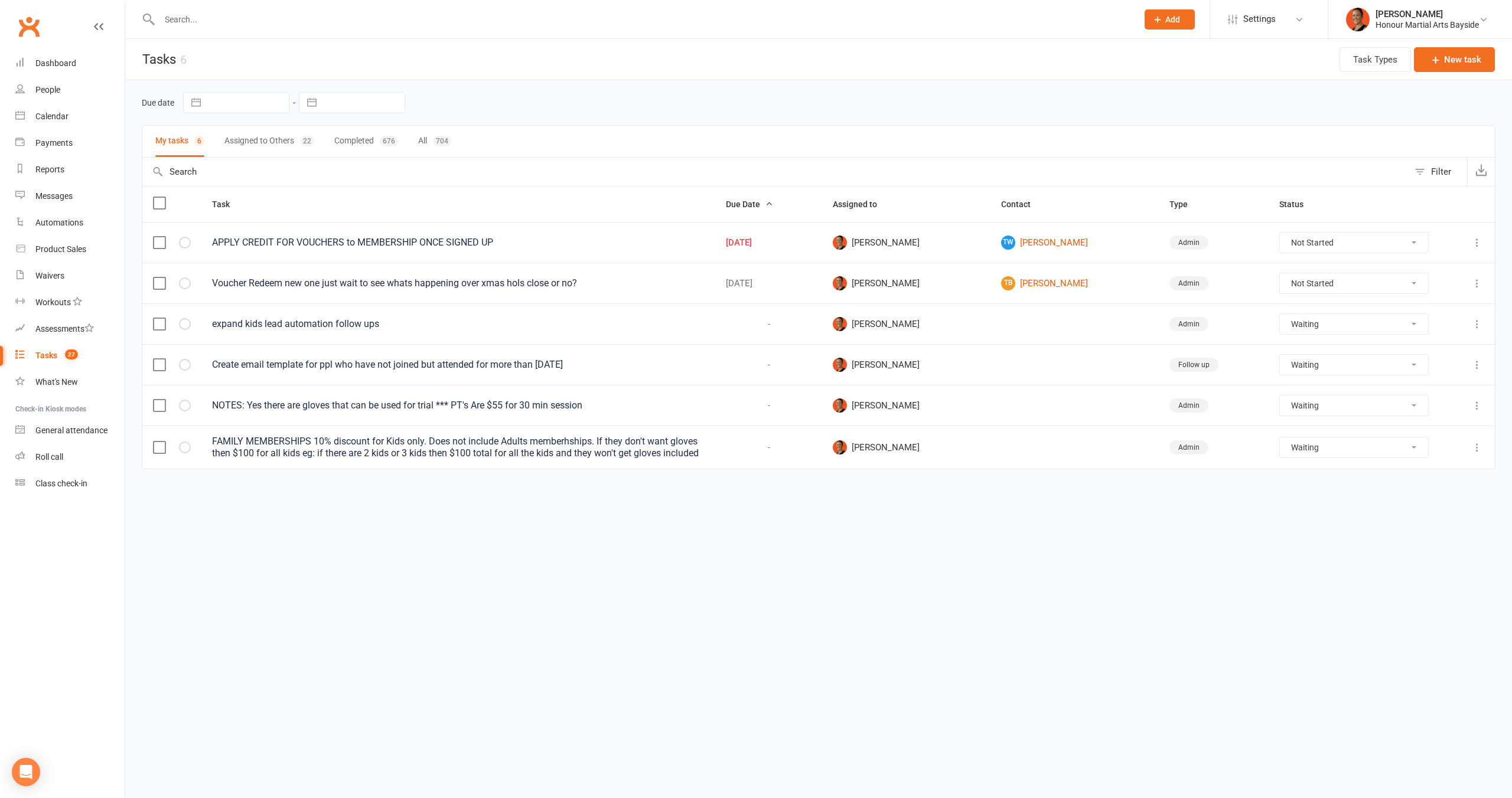
select select "unstarted"
select select "waiting"
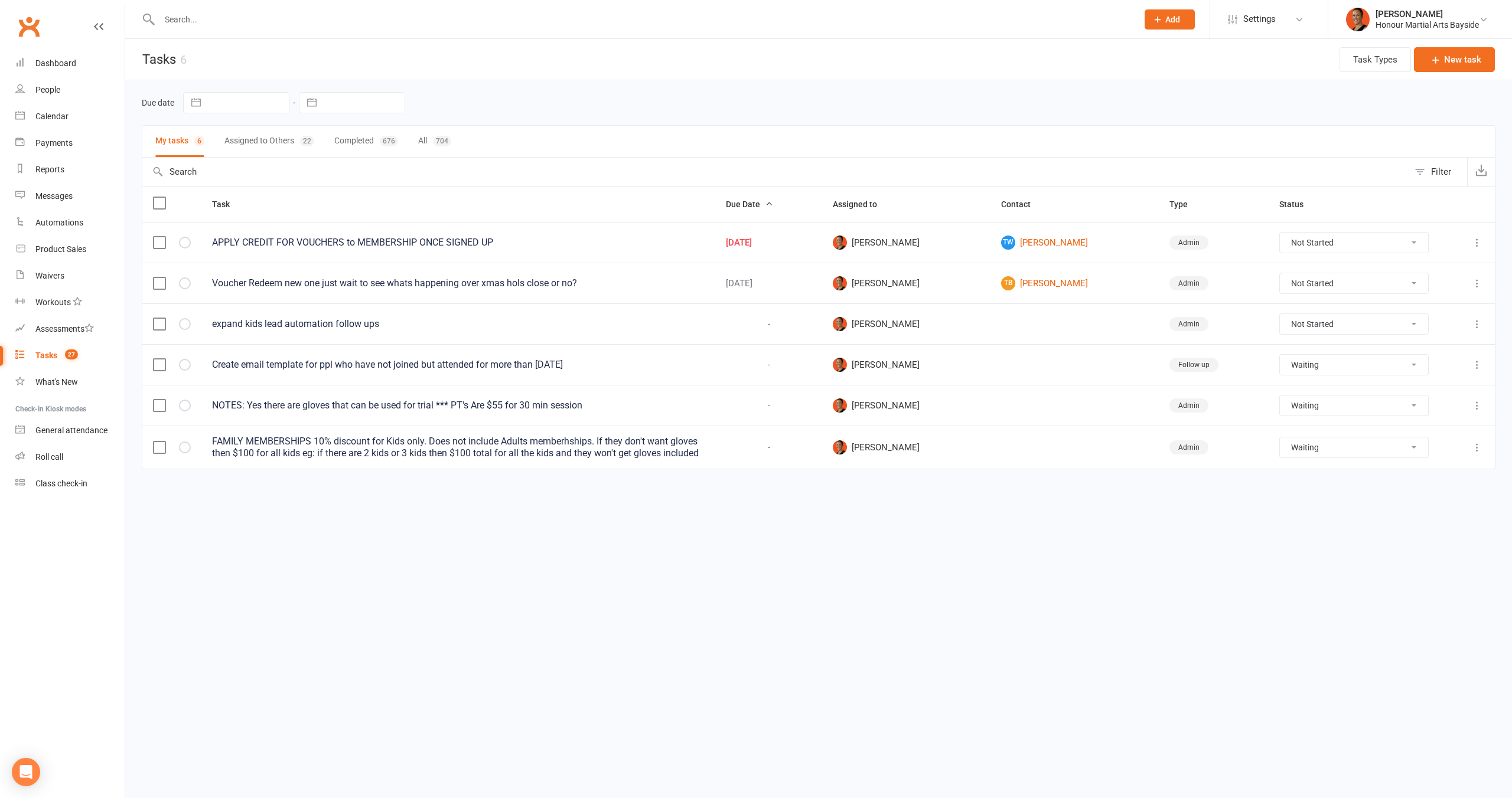
select select "waiting"
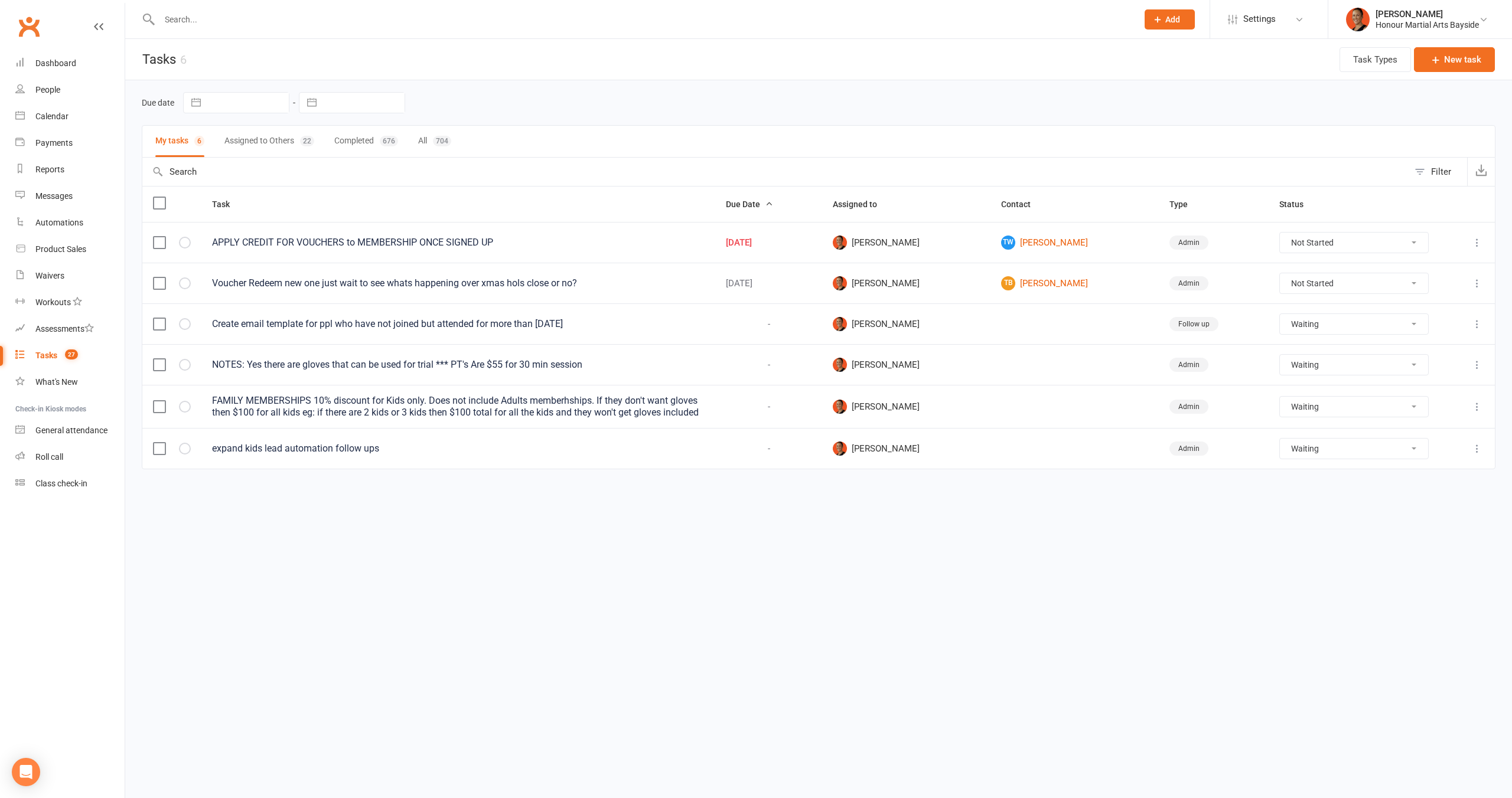
click at [1361, 287] on select "Not Started In Progress Waiting Complete" at bounding box center [1354, 283] width 149 height 20
click at [1280, 274] on select "Not Started In Progress Waiting Complete" at bounding box center [1354, 283] width 149 height 20
select select "unstarted"
select select "waiting"
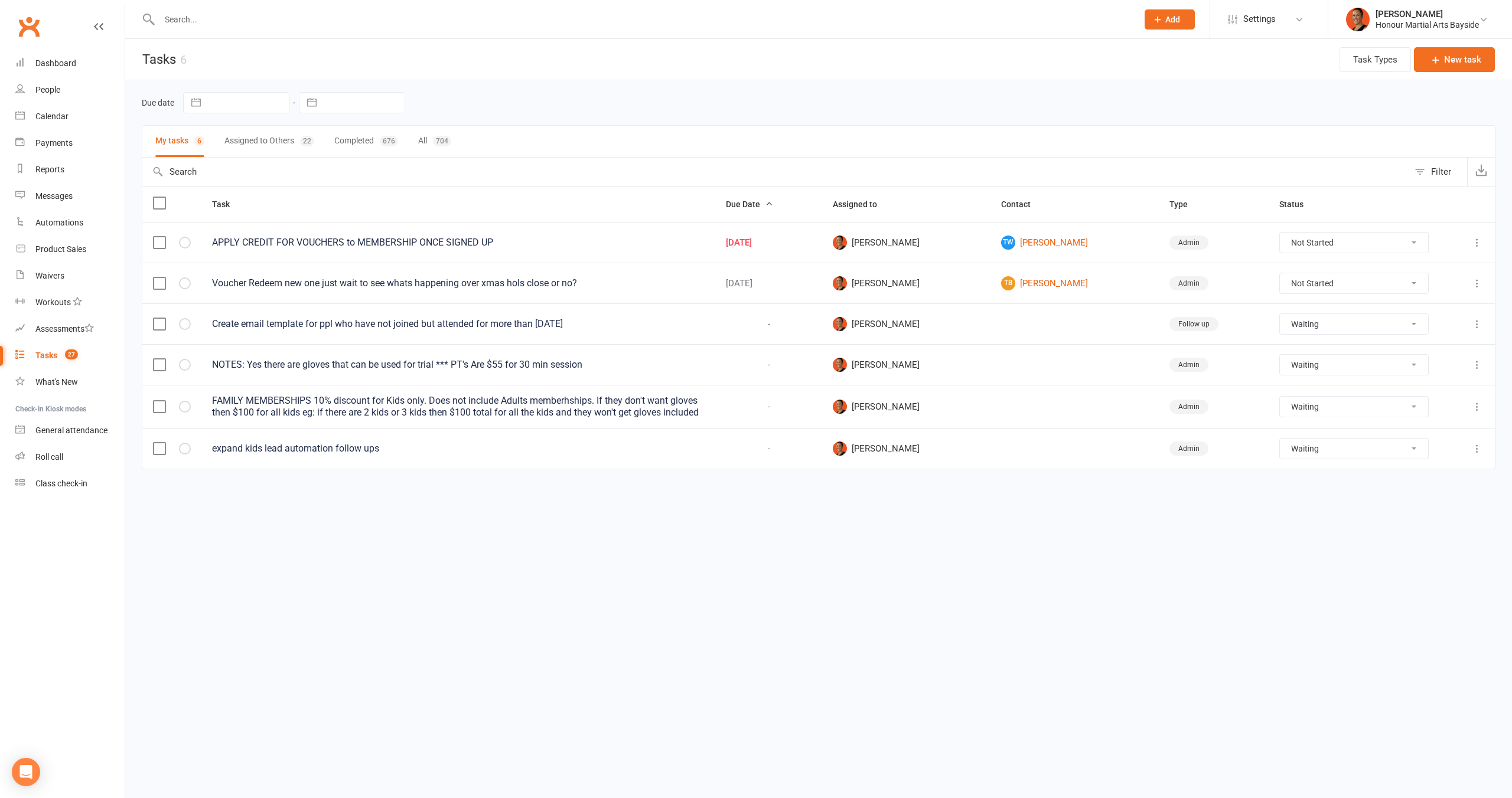
select select "waiting"
click at [1365, 244] on select "Not Started In Progress Waiting Complete" at bounding box center [1354, 242] width 149 height 20
click at [1280, 233] on select "Not Started In Progress Waiting Complete" at bounding box center [1354, 242] width 149 height 20
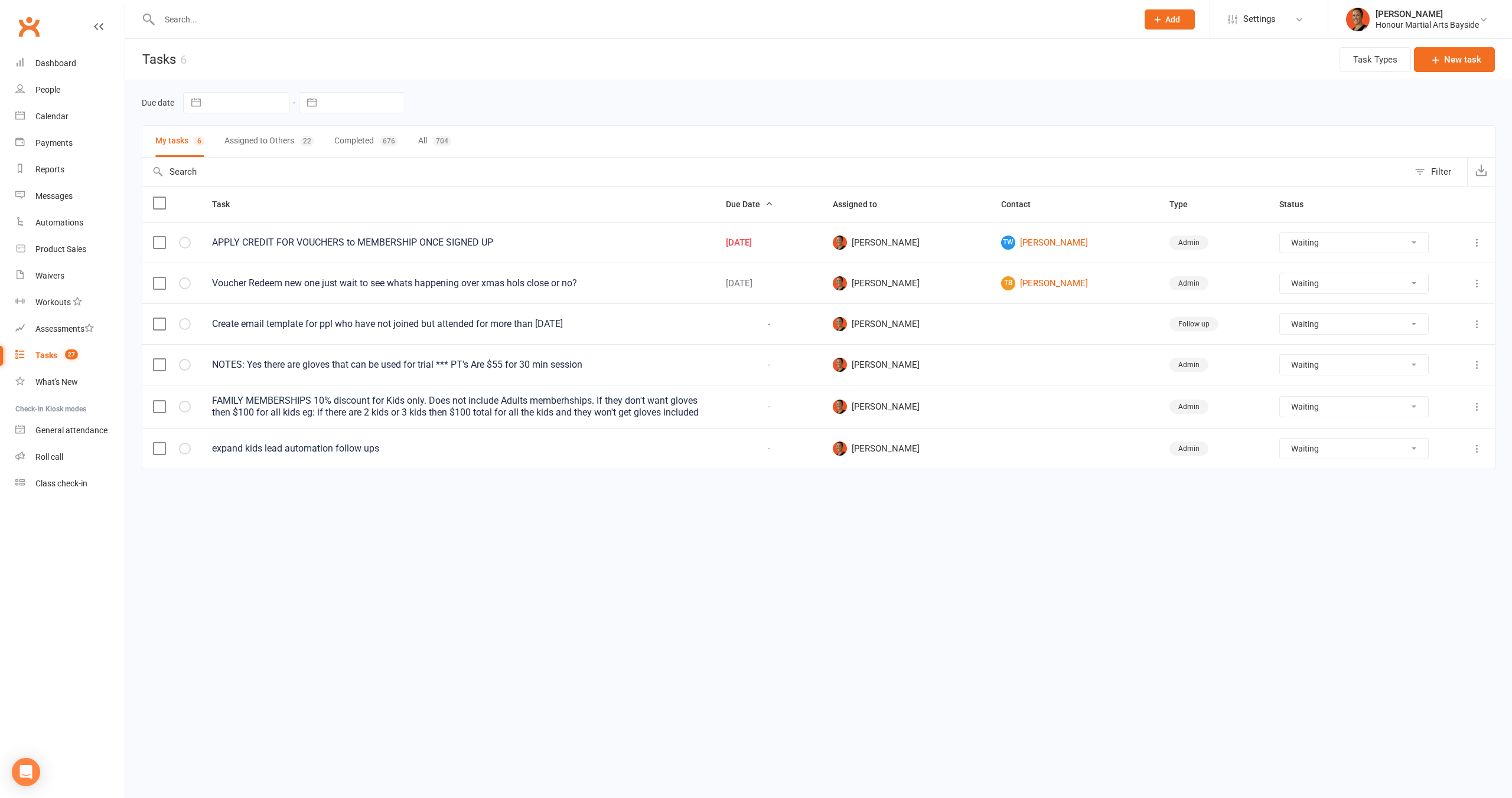
select select "unstarted"
select select "waiting"
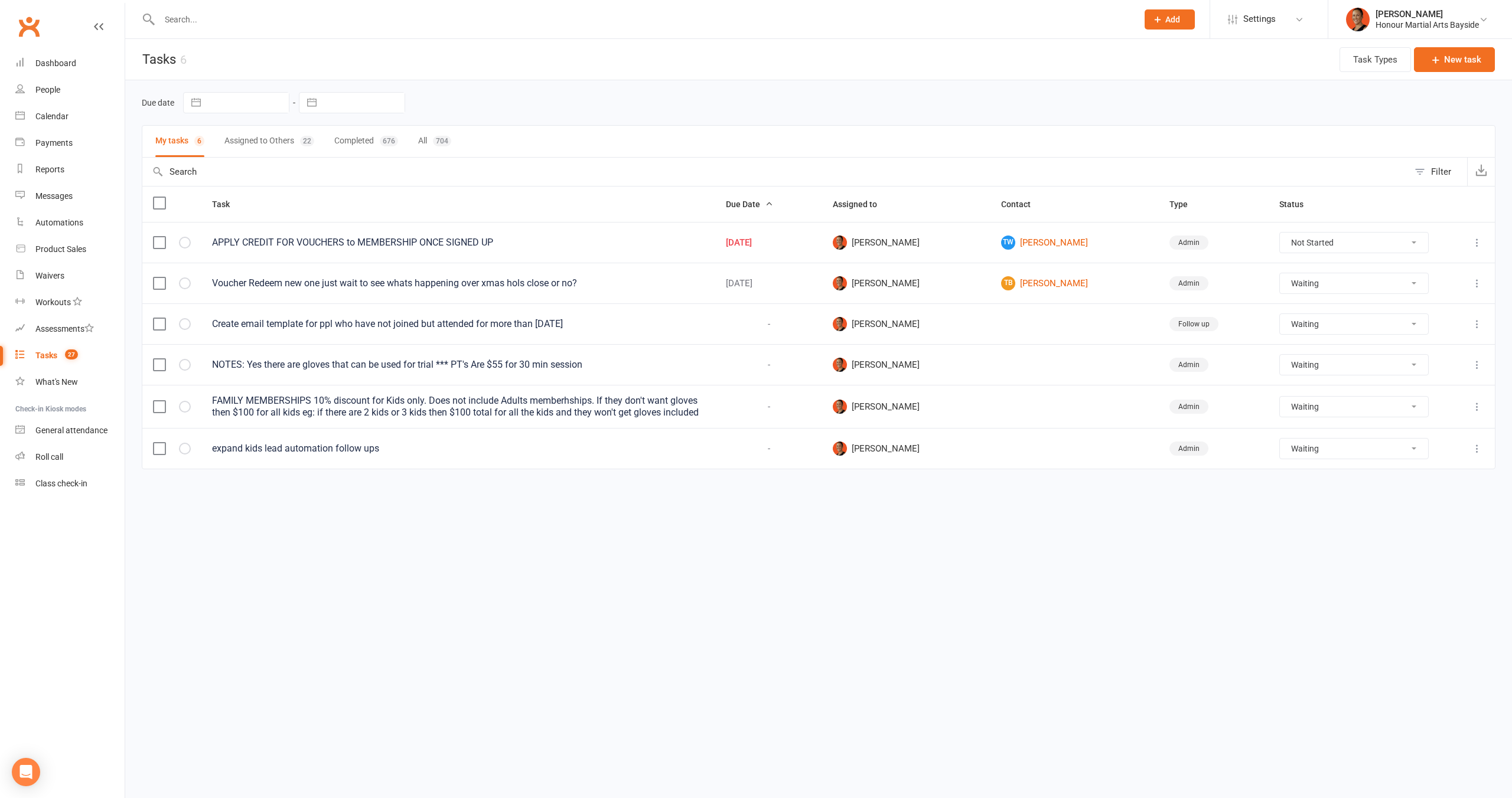
select select "waiting"
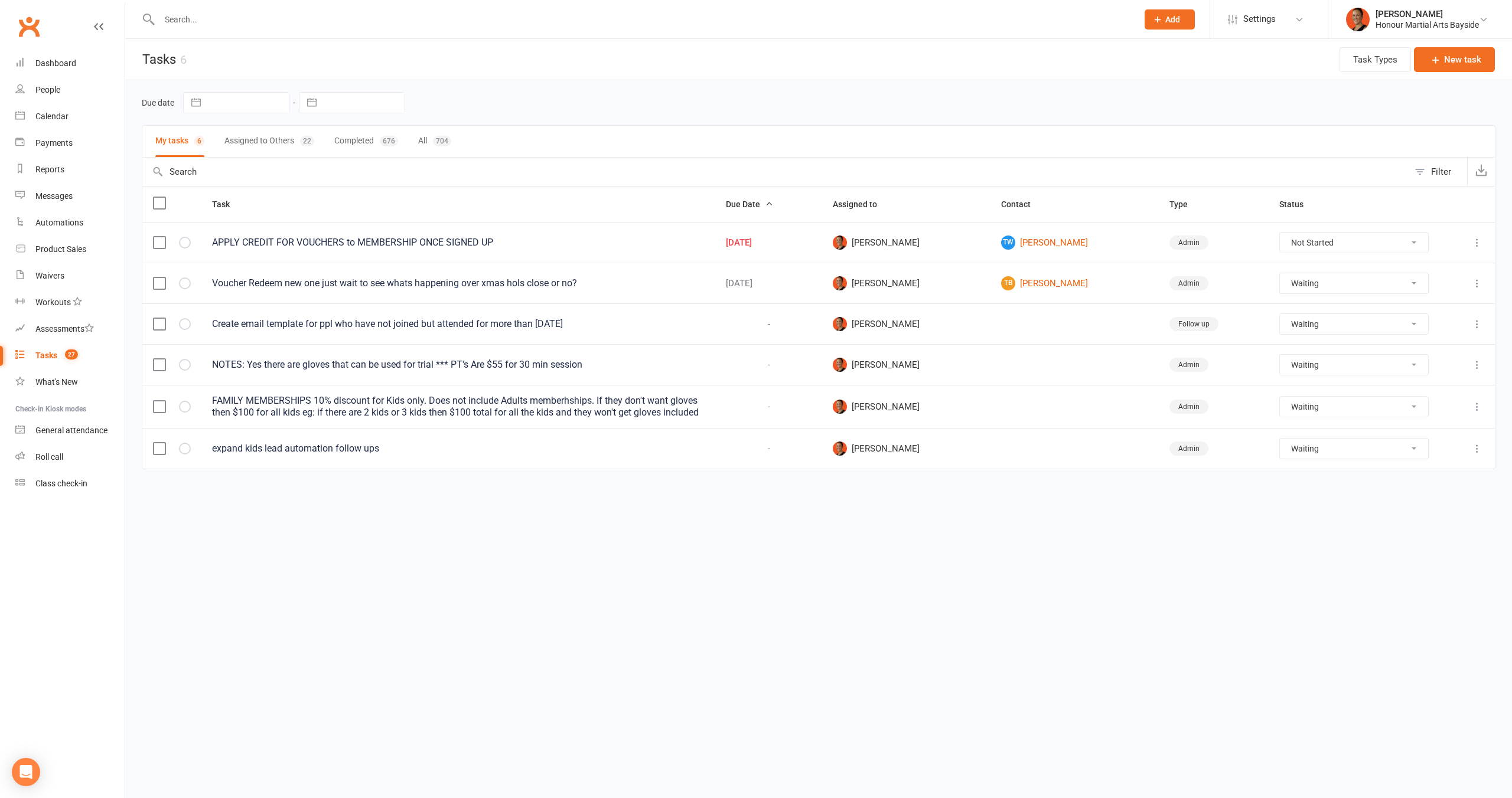
select select "waiting"
click at [293, 144] on button "Assigned to Others 22" at bounding box center [269, 141] width 90 height 31
select select "waiting"
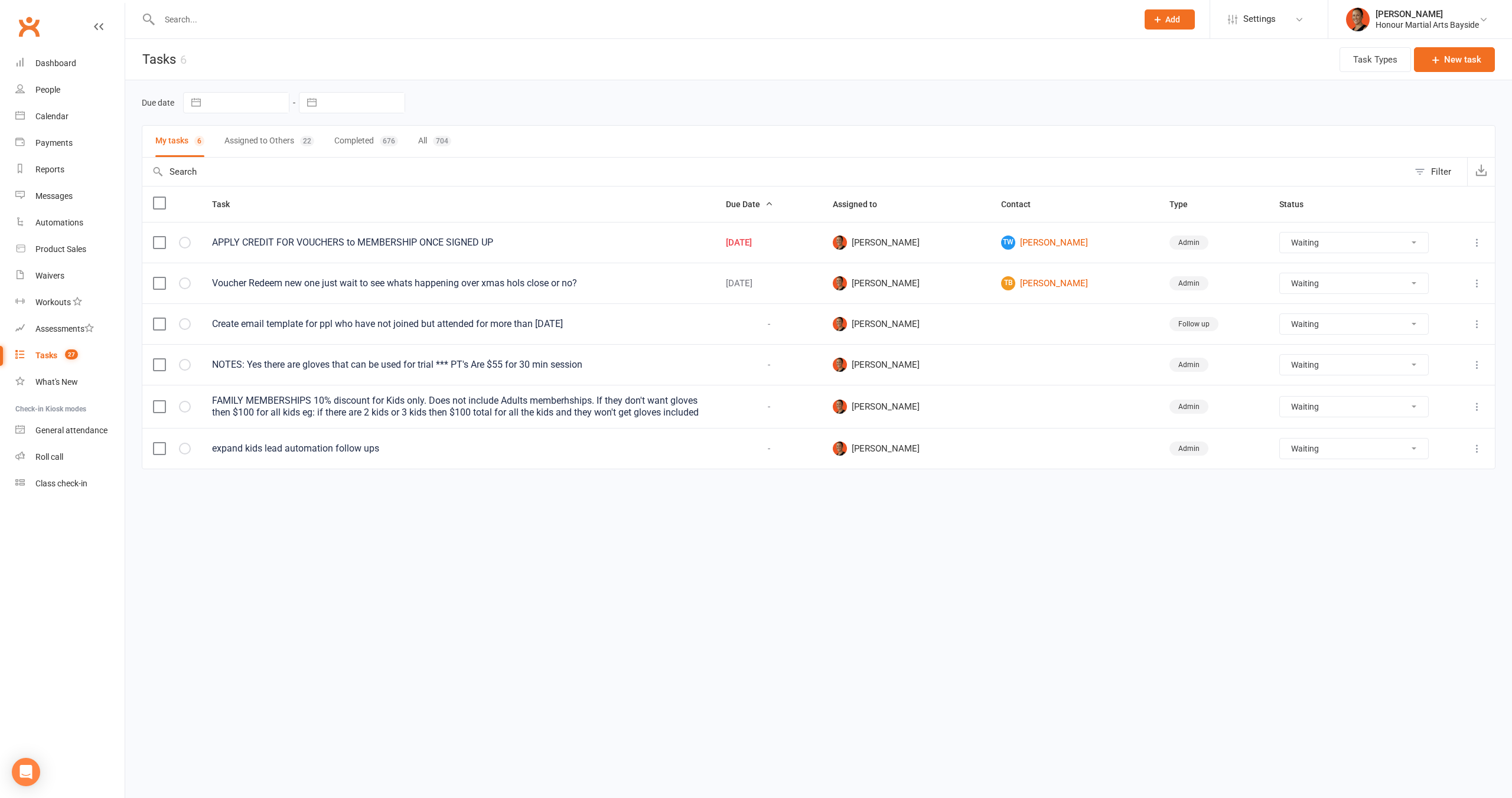
select select "waiting"
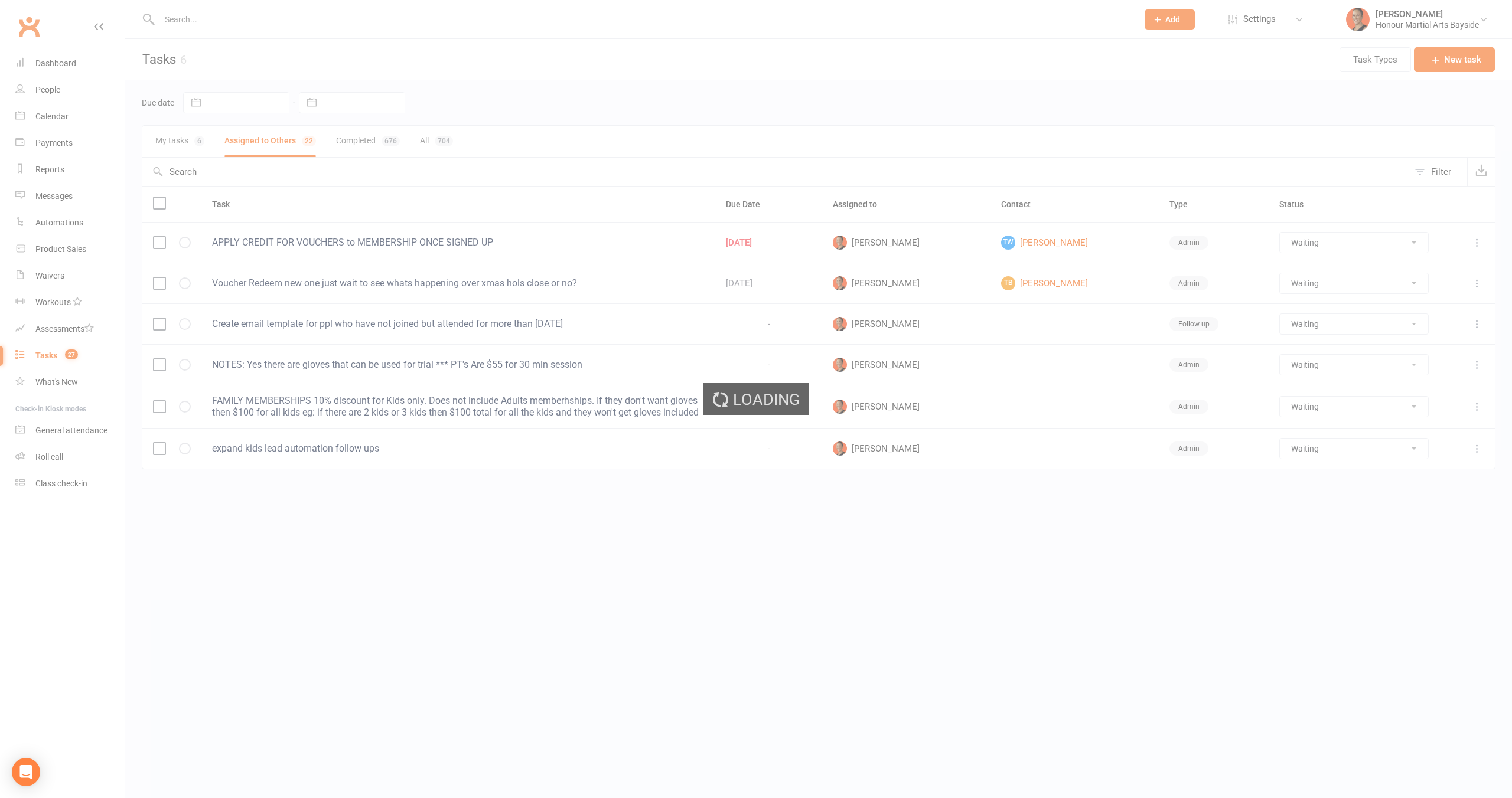
select select "waiting"
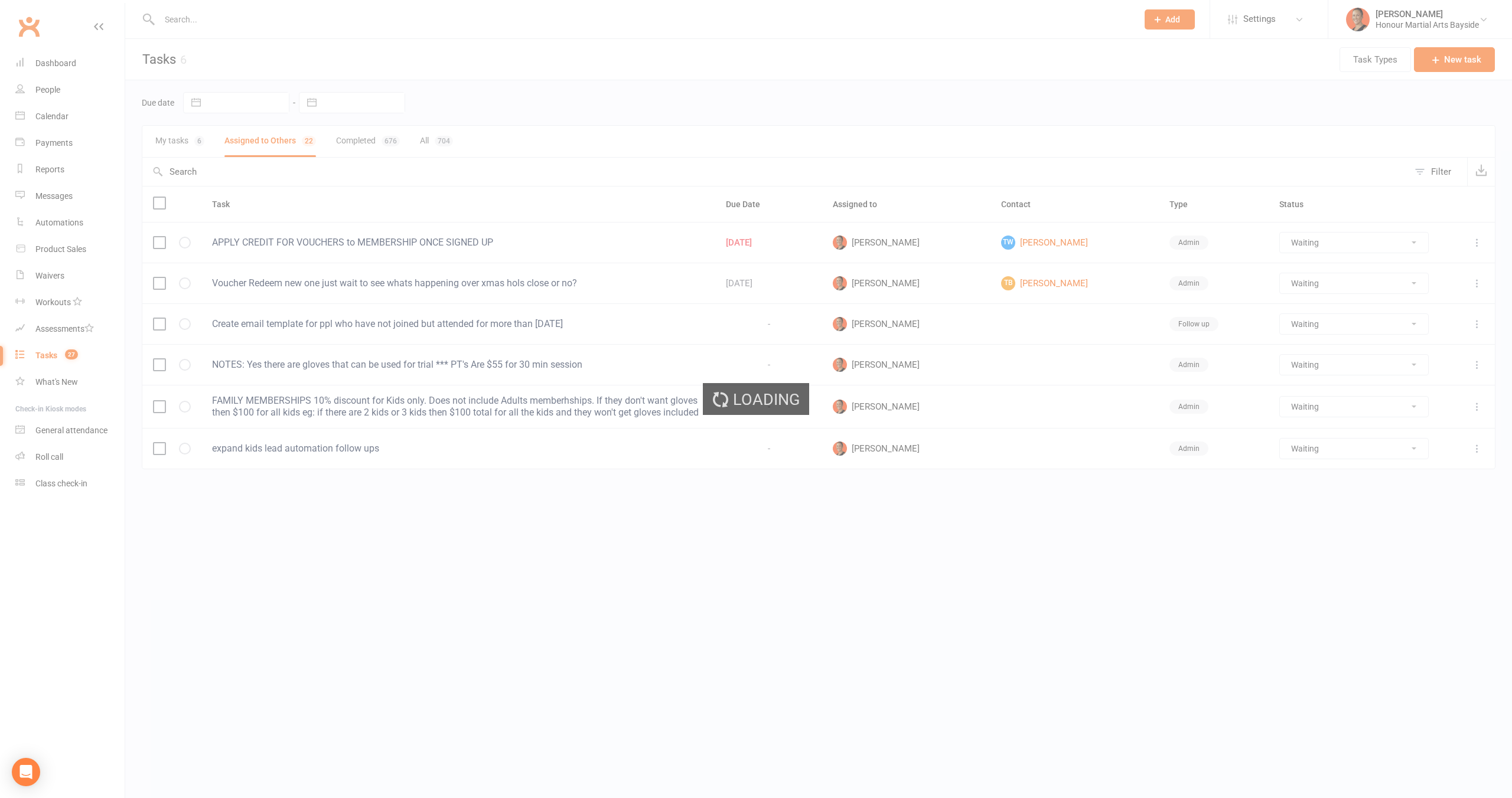
select select "waiting"
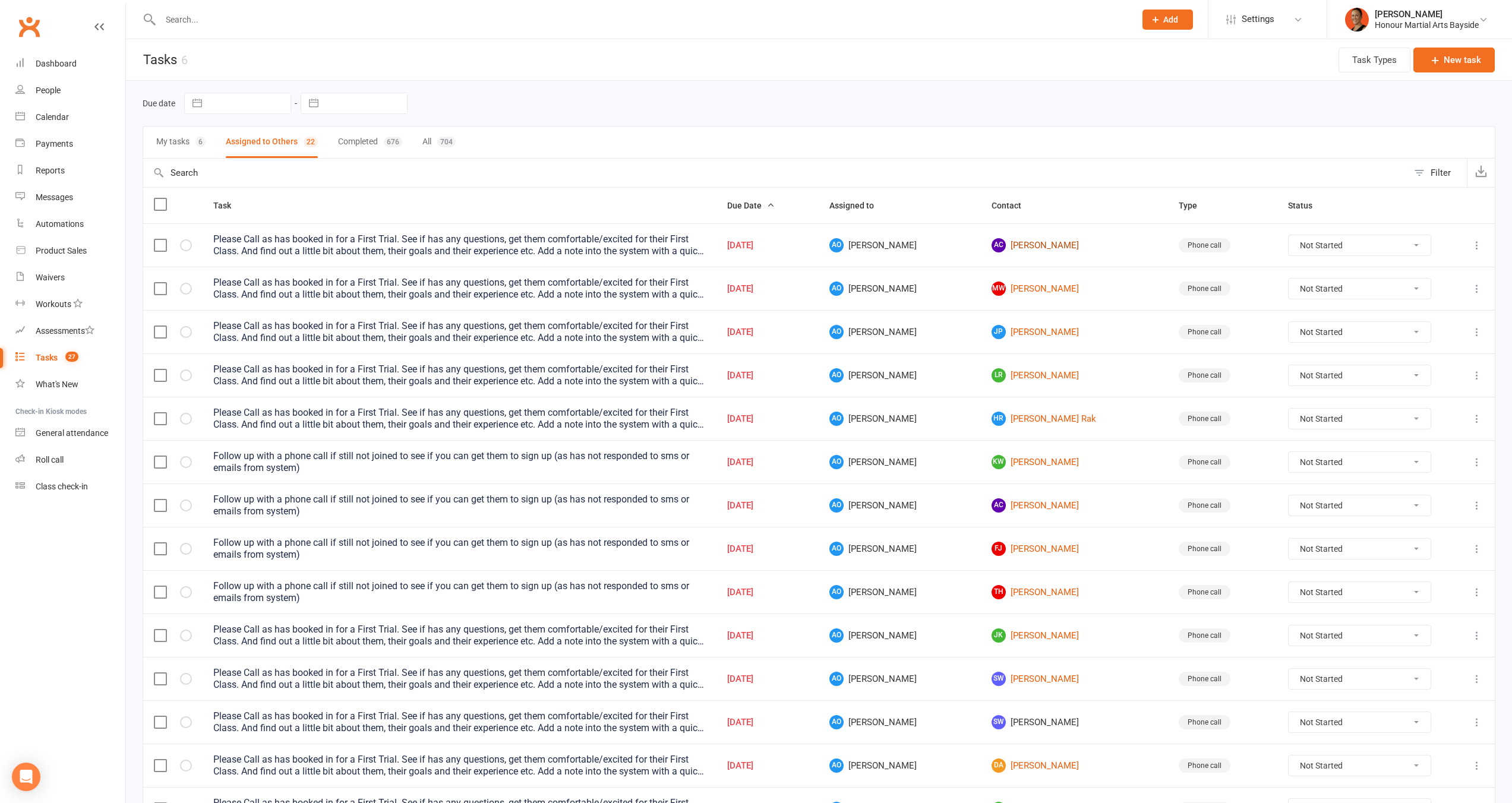
click at [1036, 242] on link "AC Ashton Charles" at bounding box center [1075, 245] width 166 height 14
click at [1022, 290] on link "MW Mikayla White" at bounding box center [1075, 289] width 166 height 14
click at [1015, 333] on link "JP Joe Parvin" at bounding box center [1075, 332] width 166 height 14
drag, startPoint x: 1019, startPoint y: 377, endPoint x: 1017, endPoint y: 387, distance: 10.2
click at [1019, 377] on link "LR Lleyton Rak" at bounding box center [1075, 375] width 166 height 14
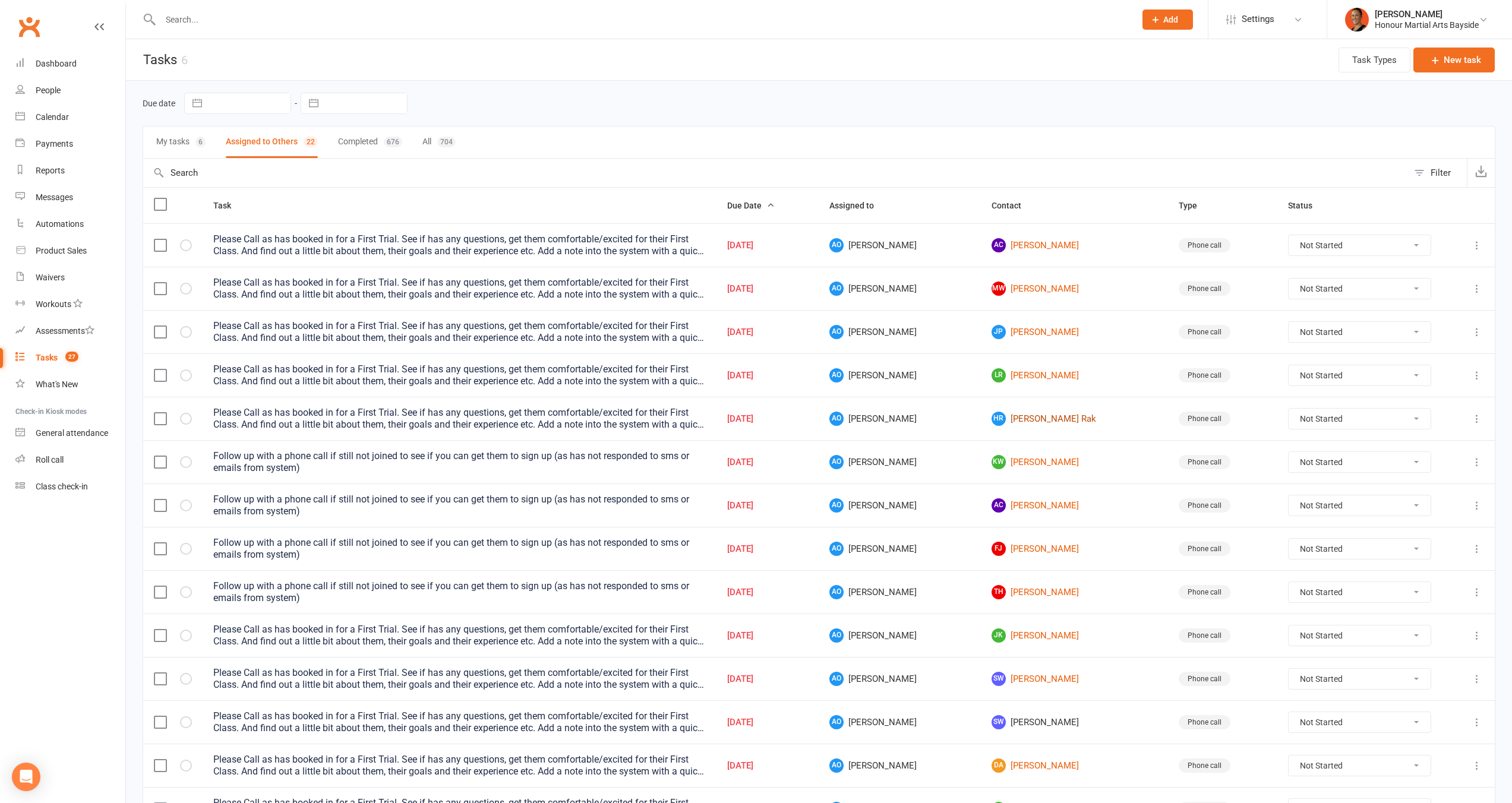
drag, startPoint x: 1006, startPoint y: 420, endPoint x: 1009, endPoint y: 433, distance: 13.3
click at [1006, 420] on link "HR Hudson Rak" at bounding box center [1075, 418] width 166 height 14
click at [1010, 462] on link "KW Katrina Woodfield" at bounding box center [1075, 461] width 166 height 14
click at [1017, 506] on link "AC Ashton Charles" at bounding box center [1075, 505] width 166 height 14
click at [1012, 551] on link "FJ Farleigh Jay-Daniel" at bounding box center [1075, 548] width 166 height 14
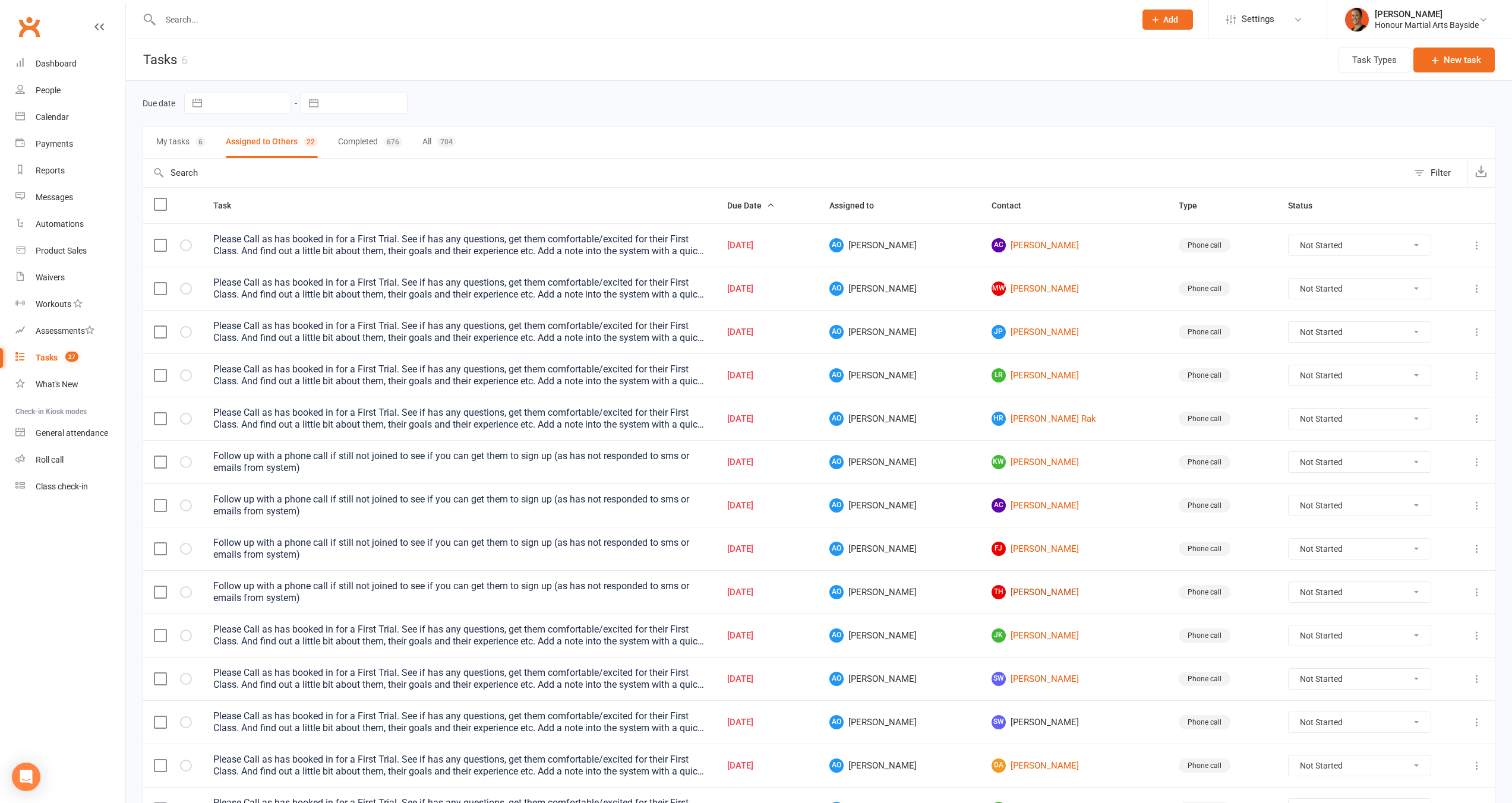
click at [1012, 594] on link "TH Tamati Haitana-Saul" at bounding box center [1075, 592] width 166 height 14
click at [1011, 636] on link "JK Jaden Koppe" at bounding box center [1075, 635] width 166 height 14
click at [1009, 675] on link "SW Sean Watt" at bounding box center [1075, 679] width 166 height 14
click at [0, 0] on icon "button" at bounding box center [0, 0] width 0 height 0
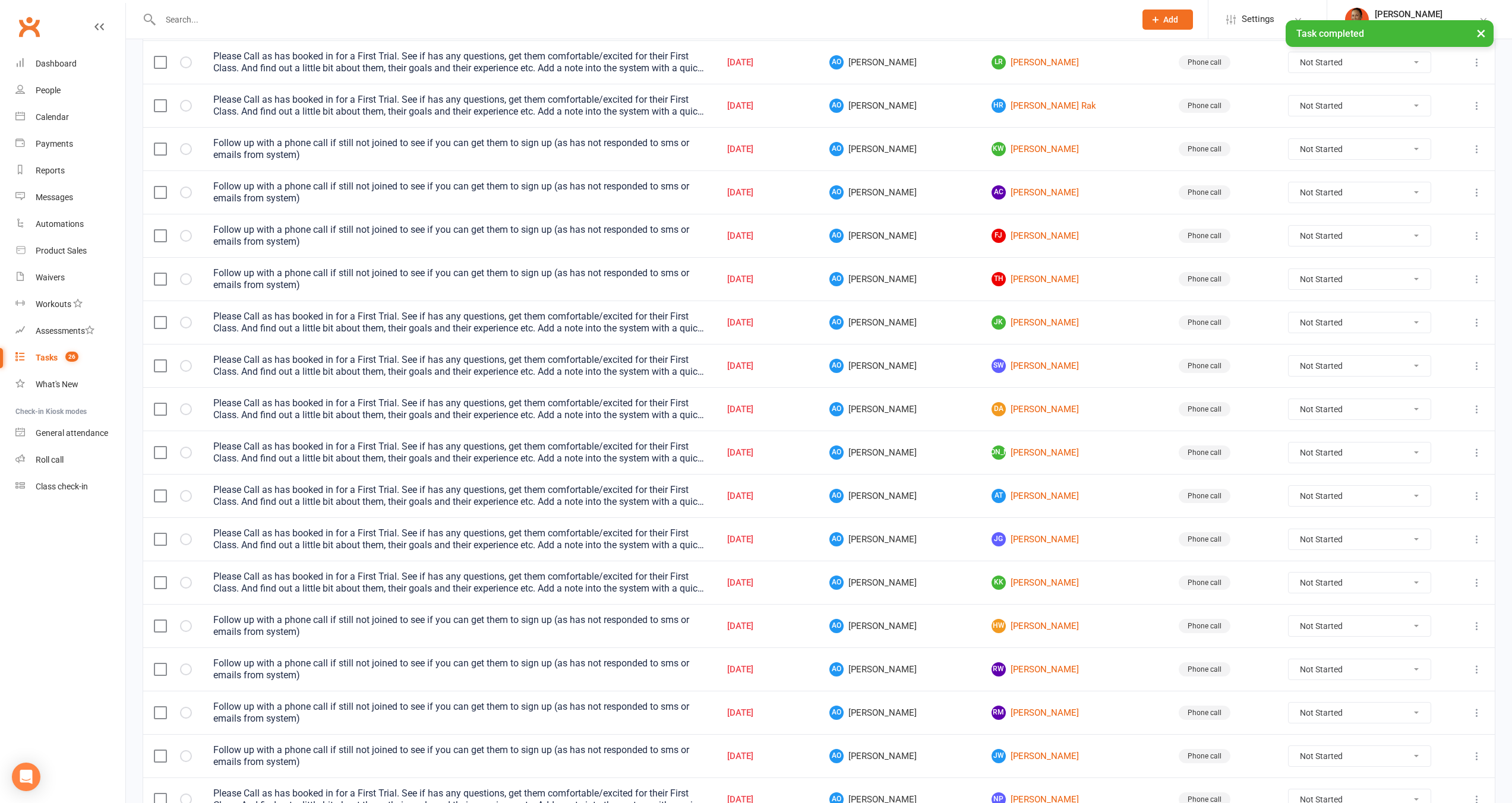
scroll to position [368, 0]
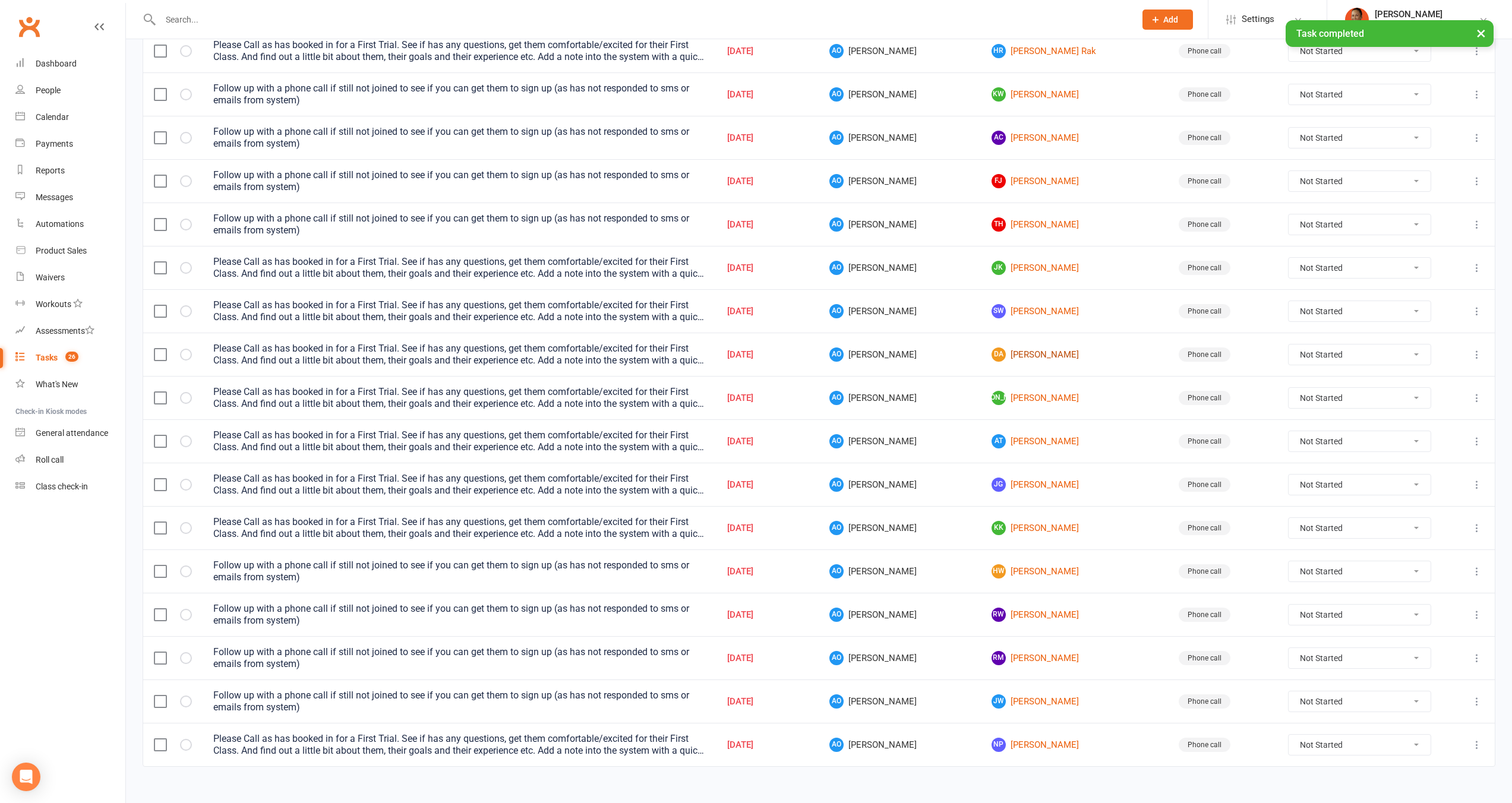
click at [1026, 357] on link "DA Declan Allen" at bounding box center [1075, 354] width 166 height 14
click at [1015, 400] on link "JA Julie Allen" at bounding box center [1075, 397] width 166 height 14
click at [1014, 446] on link "AT ANIKETH THALLURI" at bounding box center [1075, 441] width 166 height 14
drag, startPoint x: 995, startPoint y: 487, endPoint x: 996, endPoint y: 498, distance: 11.0
click at [995, 487] on link "JG Jay Gills" at bounding box center [1075, 484] width 166 height 14
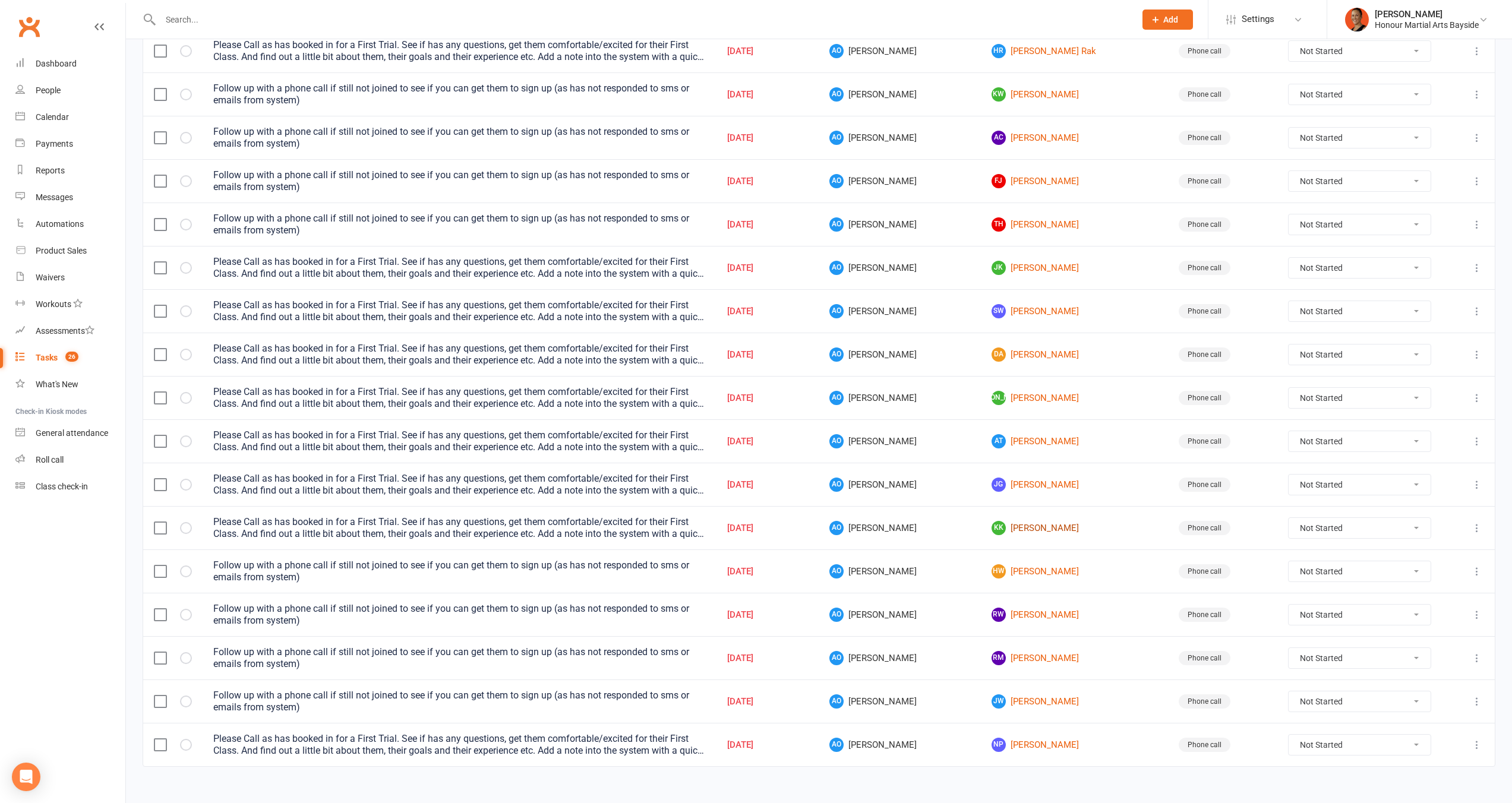
click at [997, 531] on link "KK Klaus Klaus" at bounding box center [1075, 528] width 166 height 14
click at [998, 571] on link "HW Hunter White" at bounding box center [1075, 571] width 166 height 14
click at [1003, 615] on link "RW Rosemary White" at bounding box center [1075, 615] width 166 height 14
click at [1002, 660] on link "RM Rachel McNeill" at bounding box center [1075, 658] width 166 height 14
click at [992, 703] on link "JW Jaxon Watt" at bounding box center [1075, 701] width 166 height 14
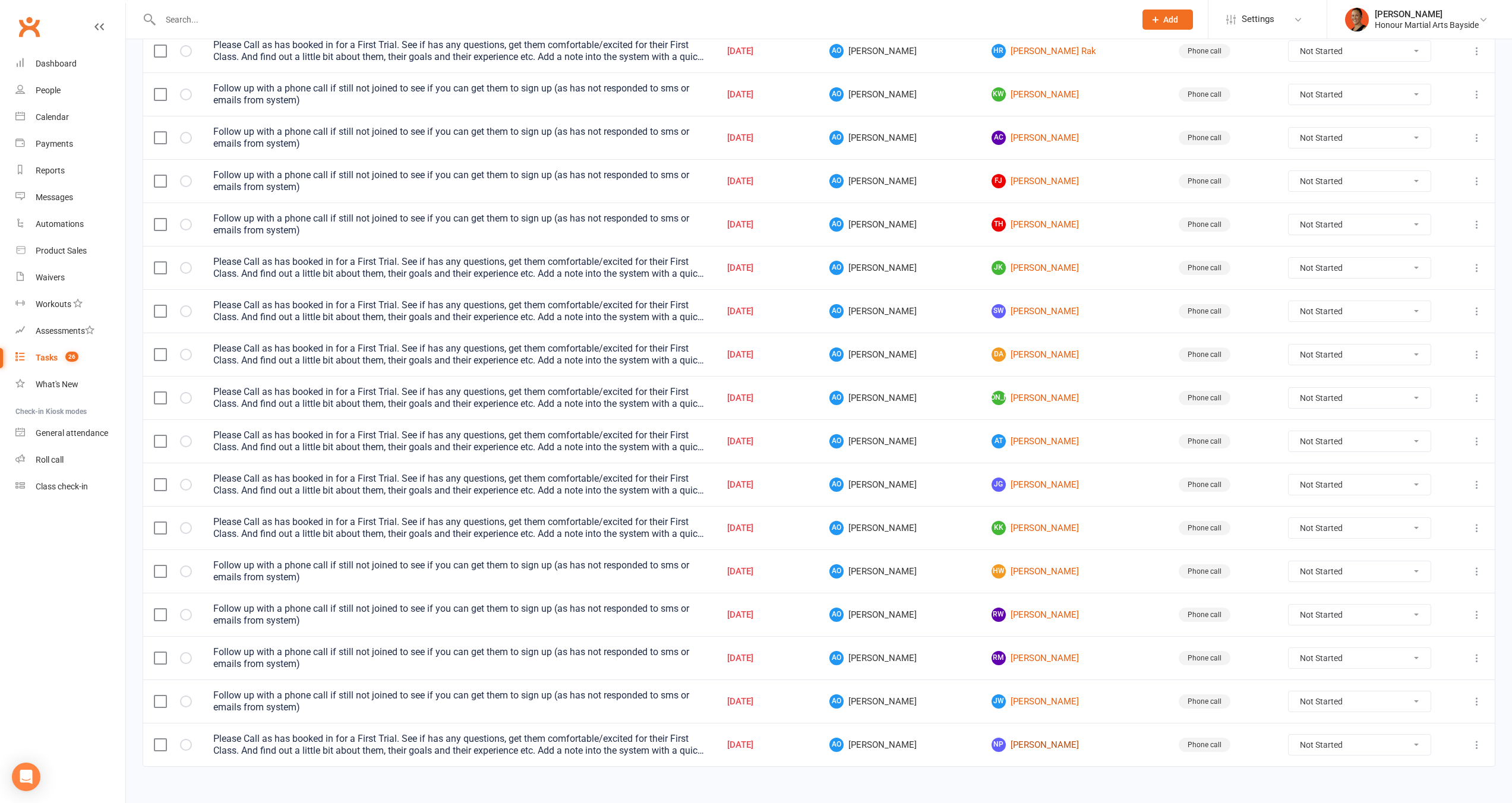
click at [997, 749] on link "NP Nehana Phillips" at bounding box center [1075, 745] width 166 height 14
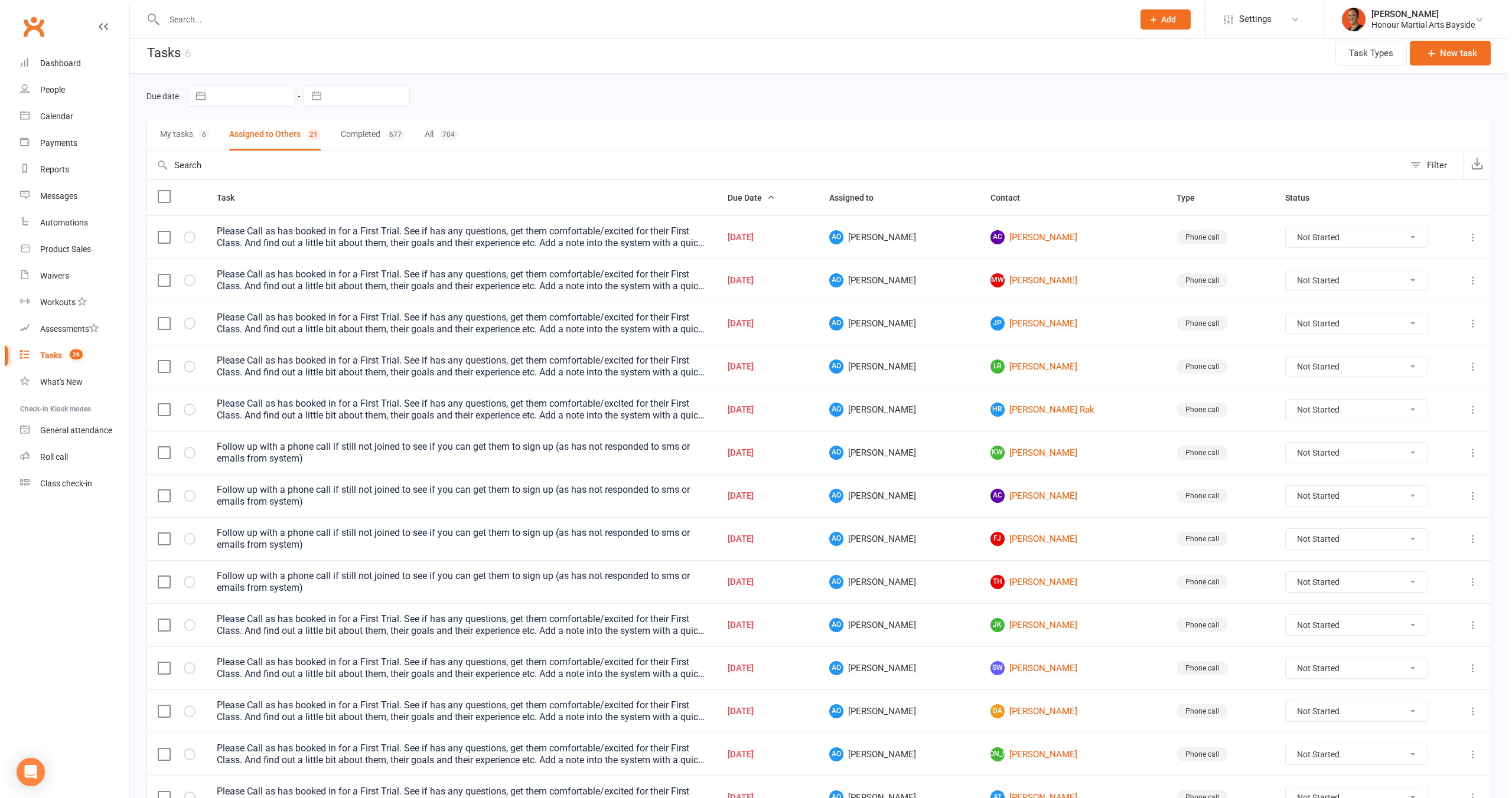
scroll to position [0, 0]
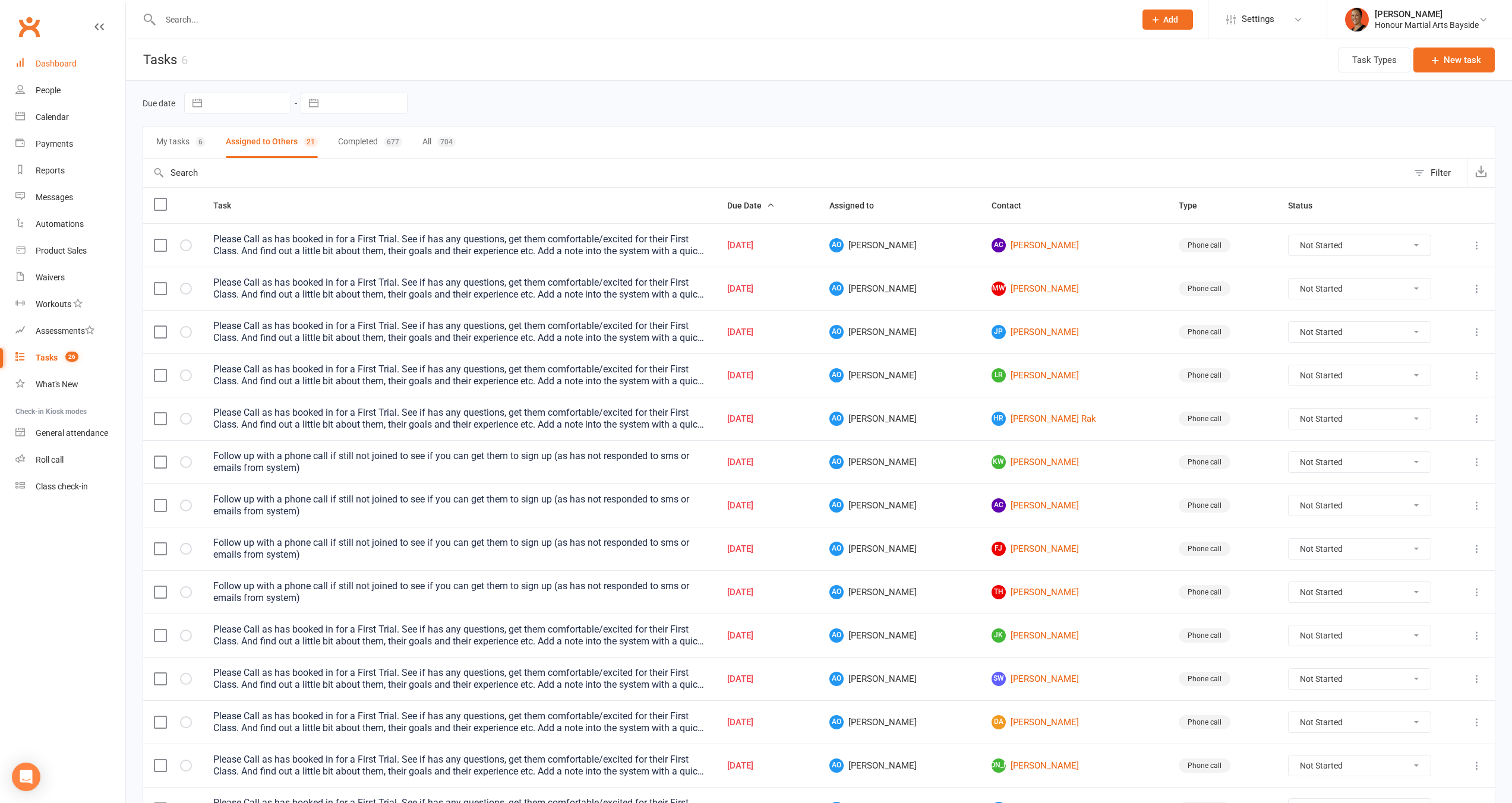
click at [60, 63] on div "Dashboard" at bounding box center [56, 63] width 41 height 10
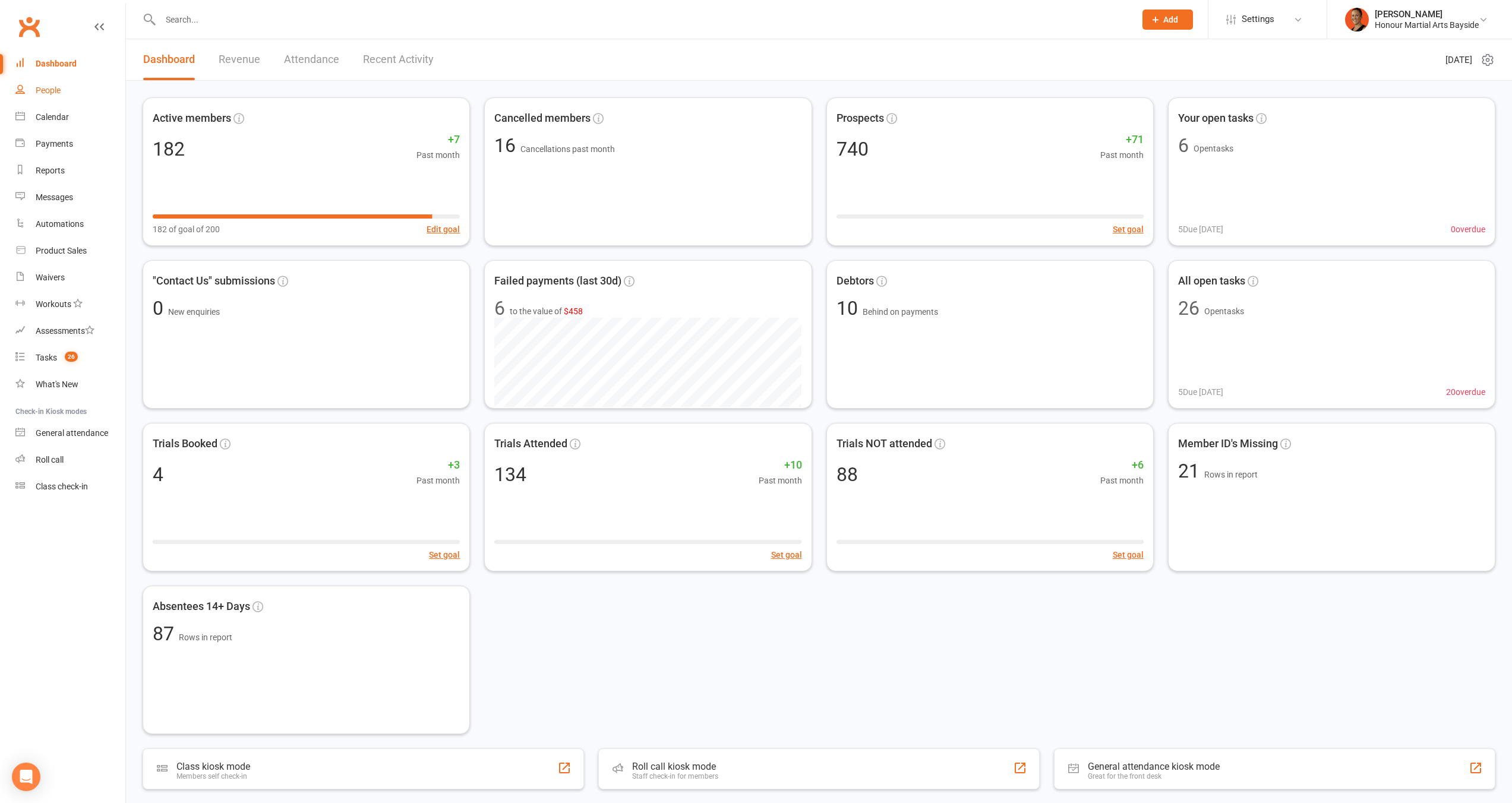
click at [59, 94] on div "People" at bounding box center [48, 90] width 25 height 10
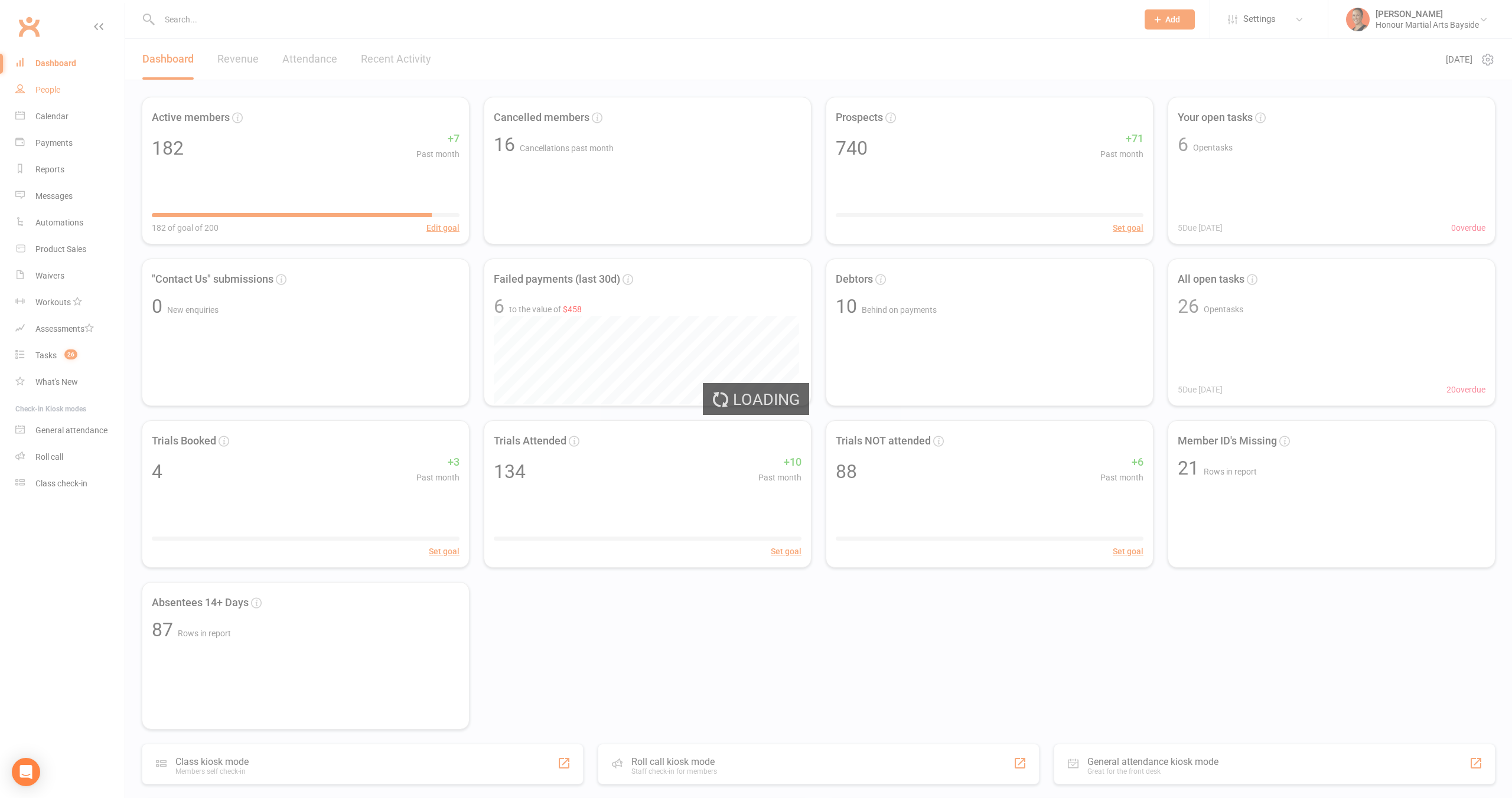
select select "100"
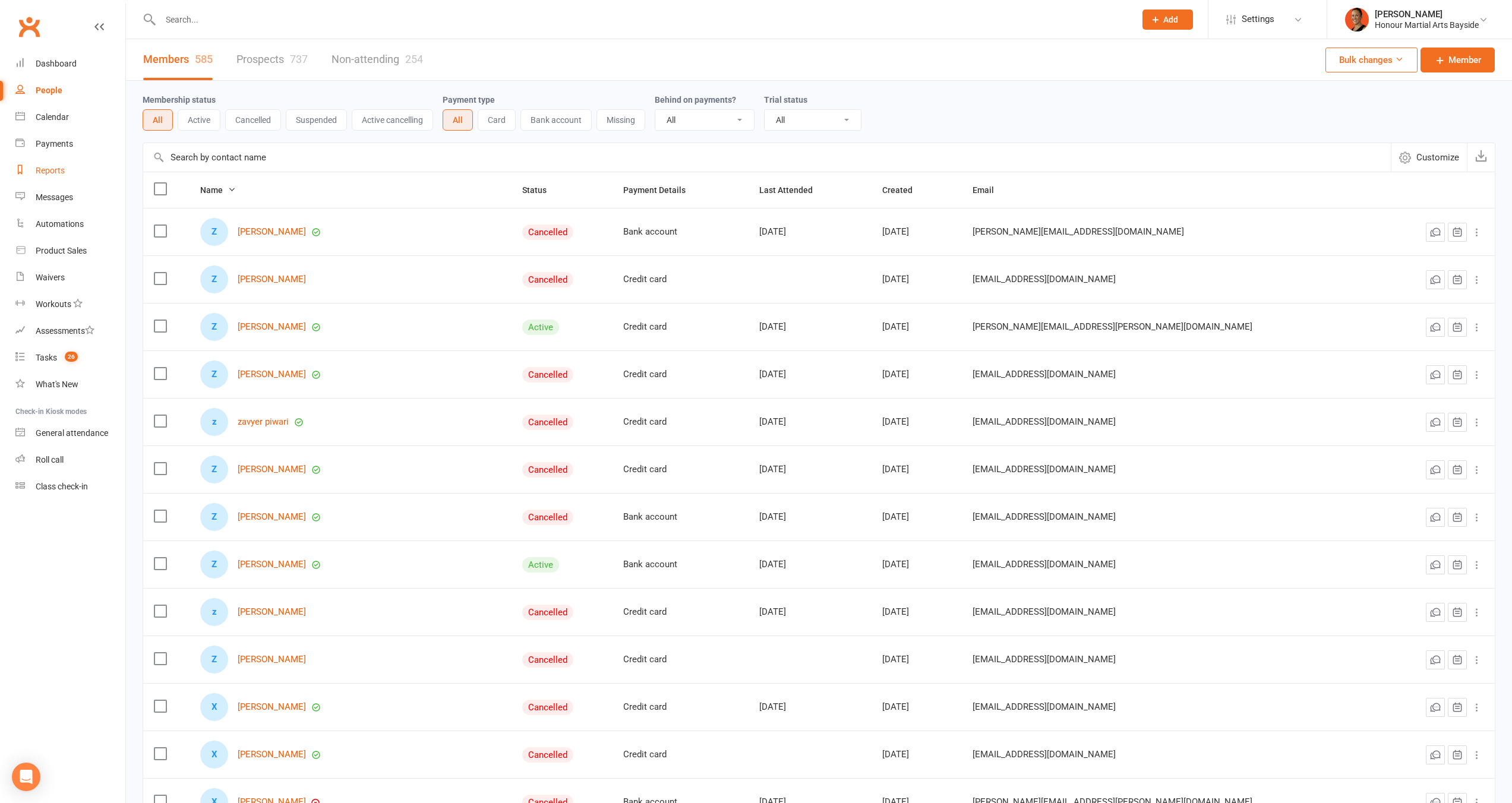
click at [64, 173] on div "Reports" at bounding box center [50, 170] width 29 height 10
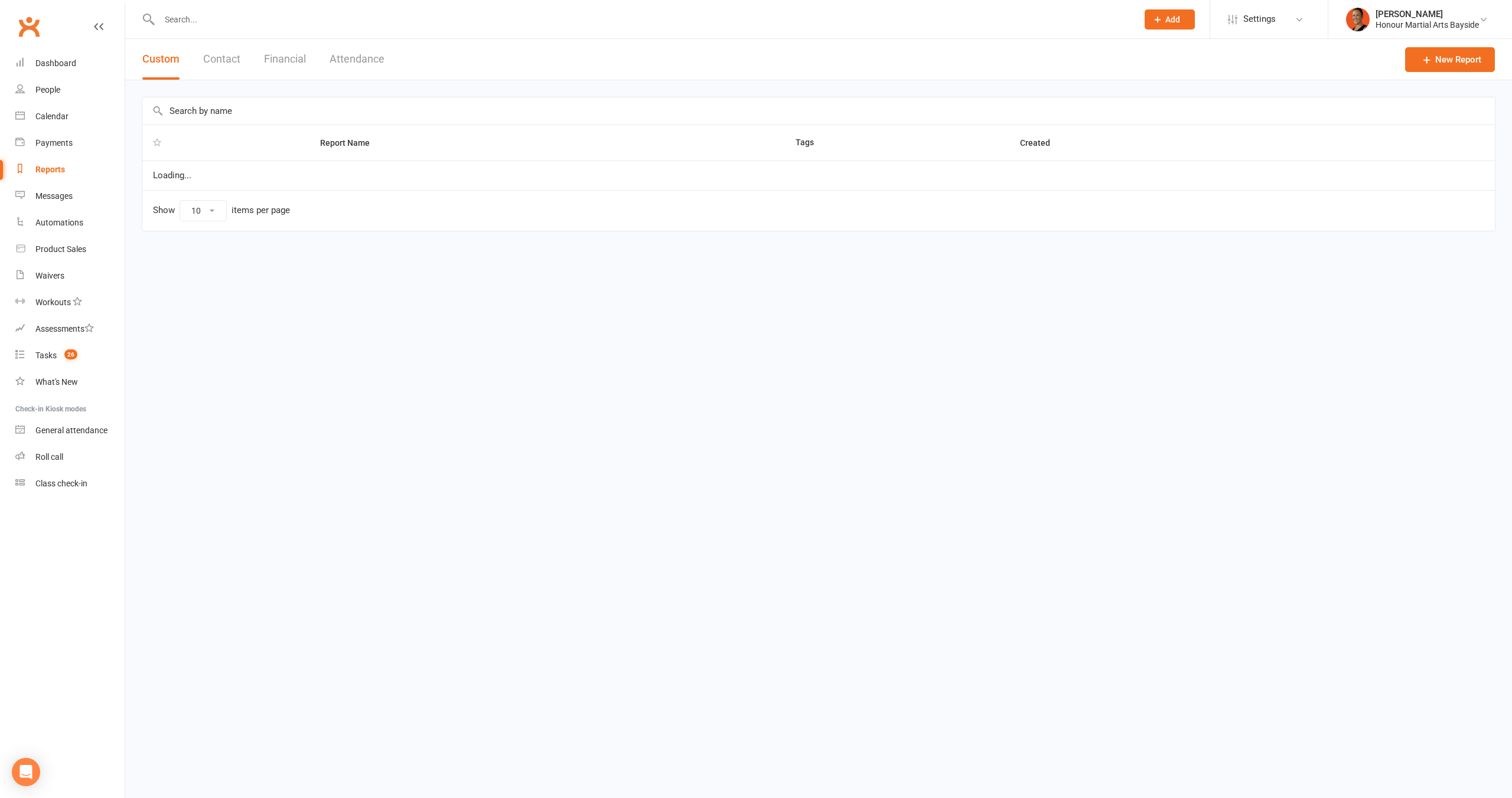
select select "100"
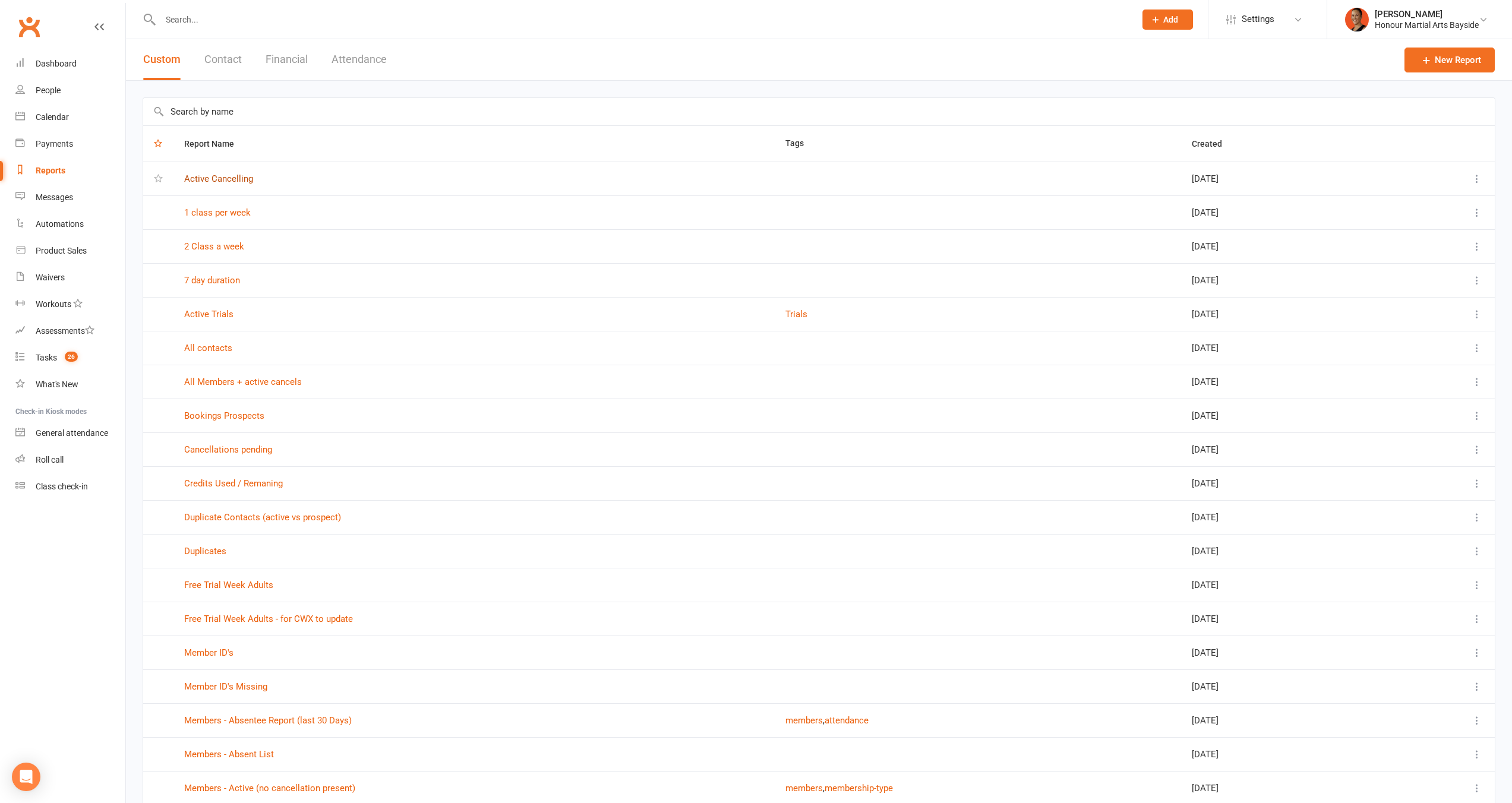
click at [236, 177] on link "Active Cancelling" at bounding box center [219, 179] width 69 height 11
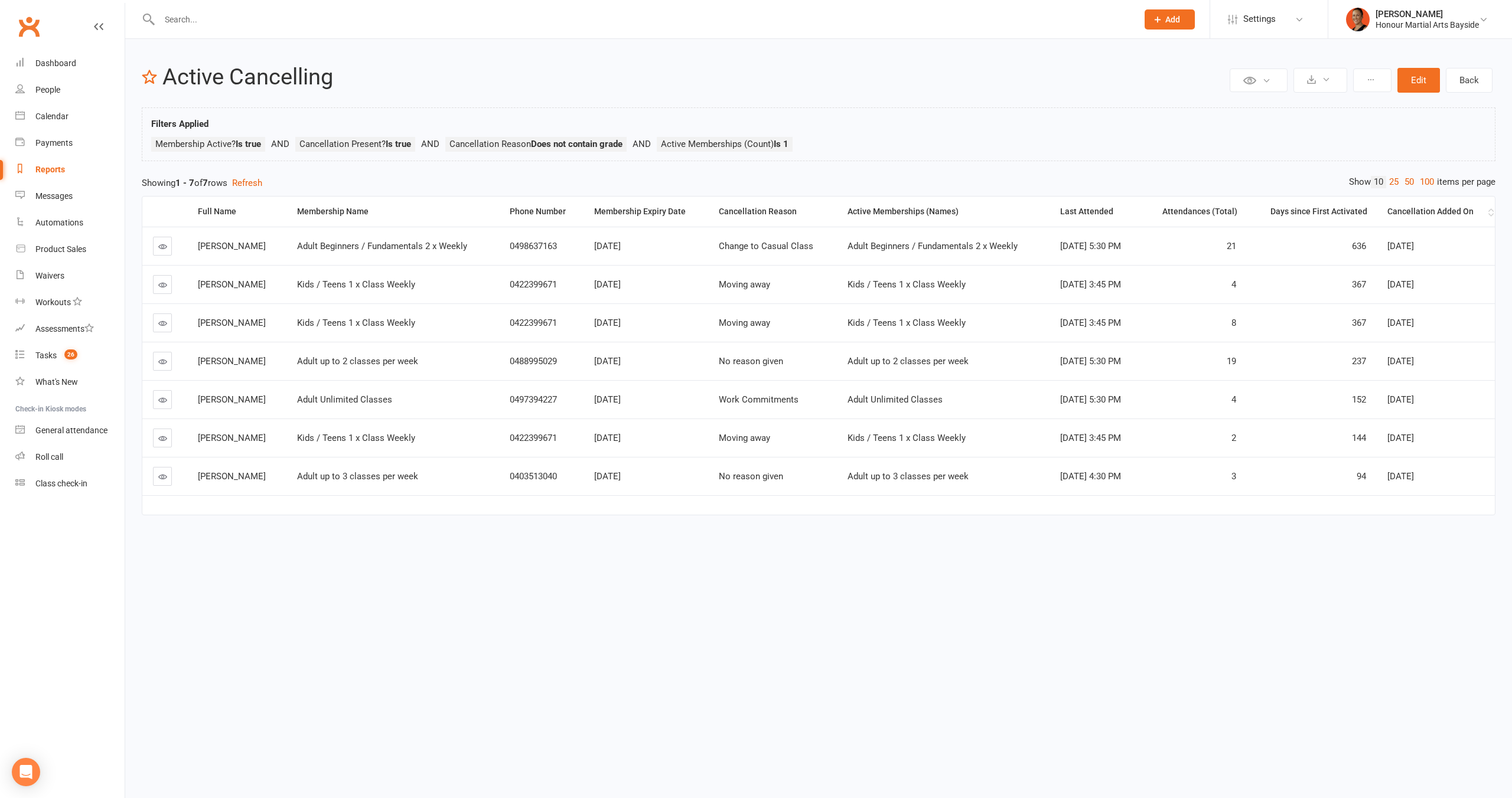
click at [1429, 205] on th "Cancellation Added On" at bounding box center [1436, 211] width 118 height 30
click at [1469, 210] on div "Cancellation Added On" at bounding box center [1437, 211] width 98 height 9
click at [56, 65] on div "Dashboard" at bounding box center [56, 63] width 41 height 10
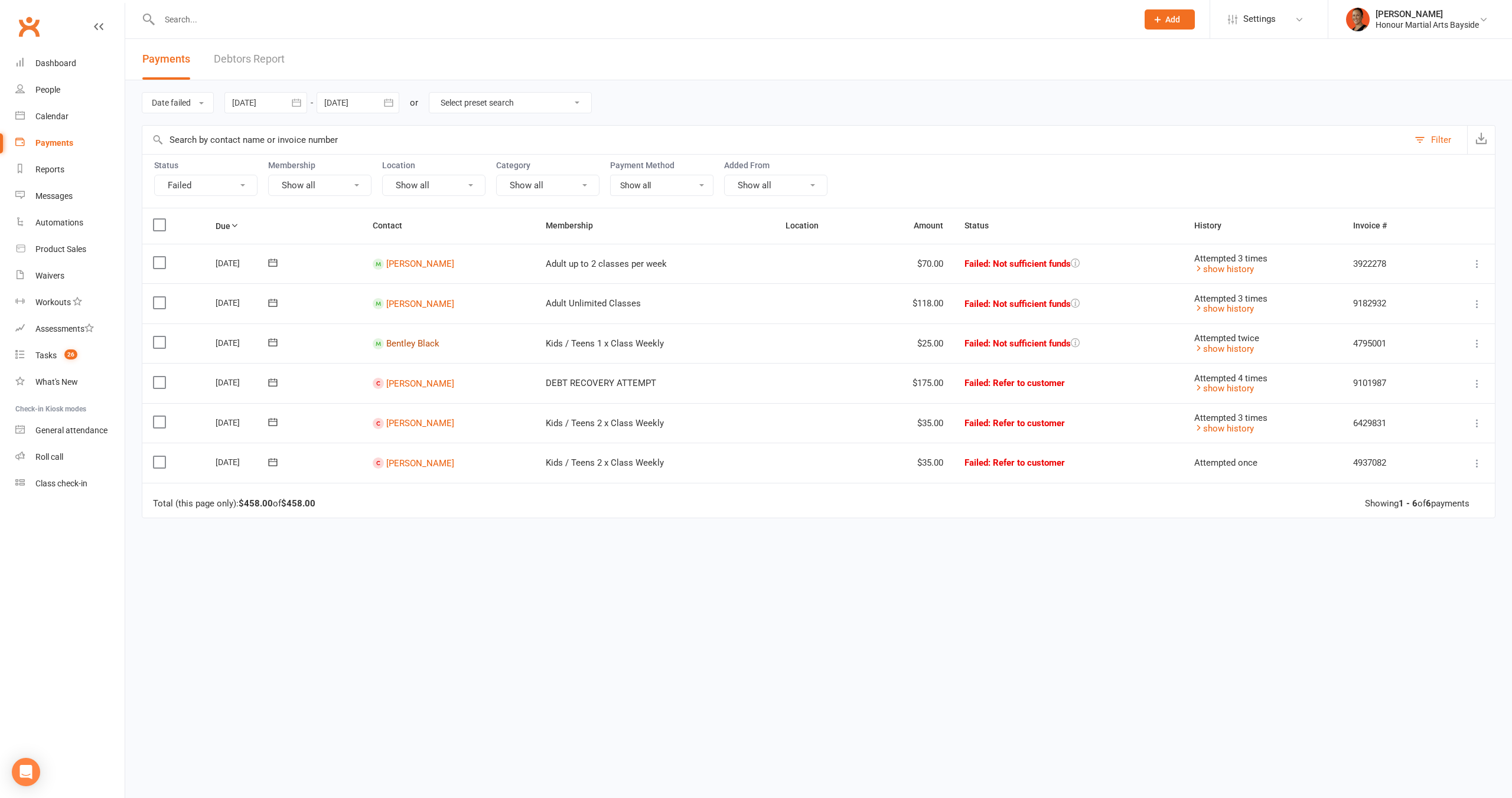
click at [405, 344] on link "Bentley Black" at bounding box center [413, 344] width 53 height 11
click at [418, 308] on link "Bodie Smith" at bounding box center [420, 304] width 68 height 11
click at [429, 266] on link "Harrison Campbell" at bounding box center [420, 264] width 68 height 11
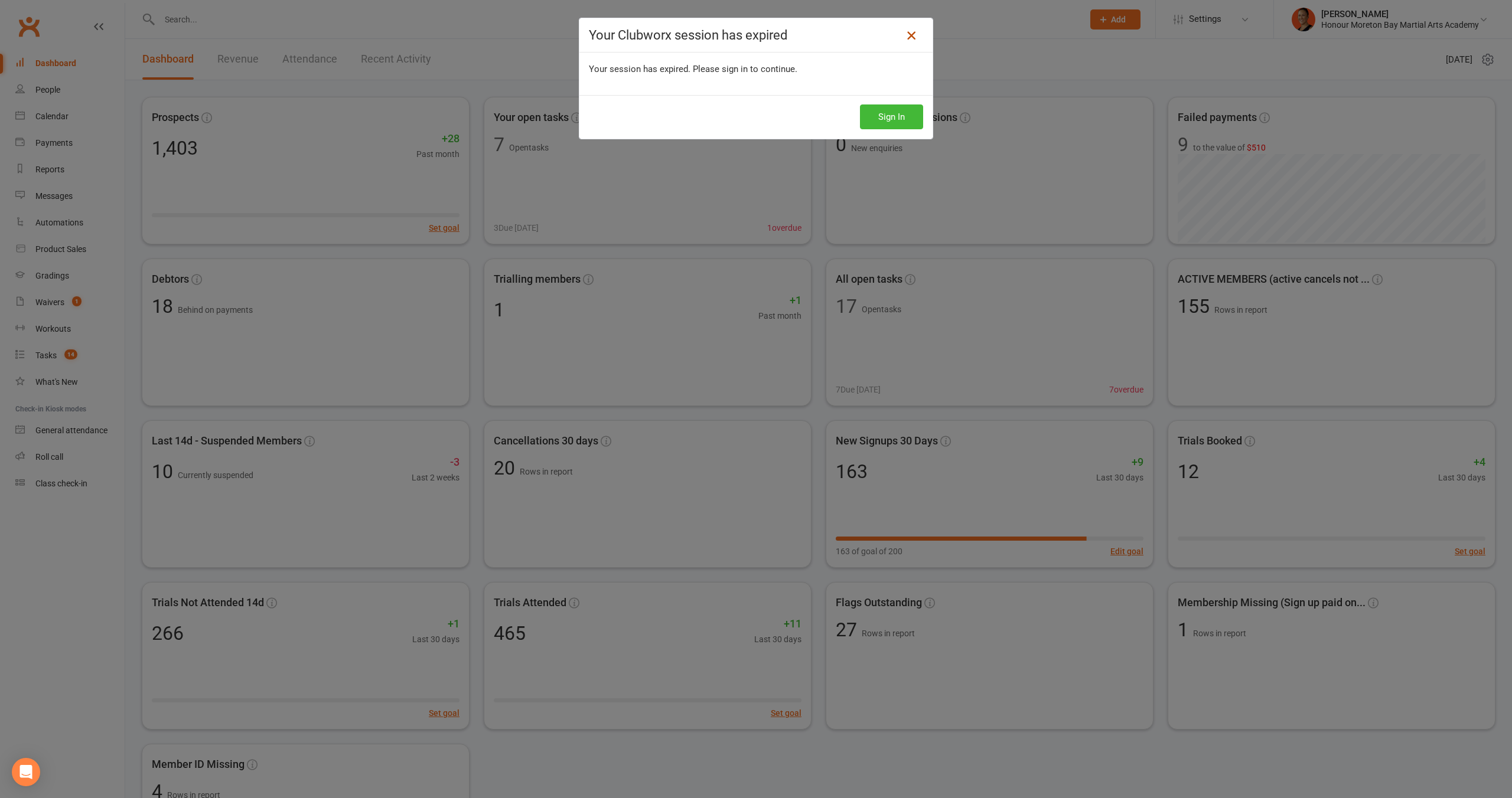
click at [909, 35] on icon at bounding box center [911, 35] width 14 height 14
click at [908, 42] on link at bounding box center [912, 36] width 19 height 19
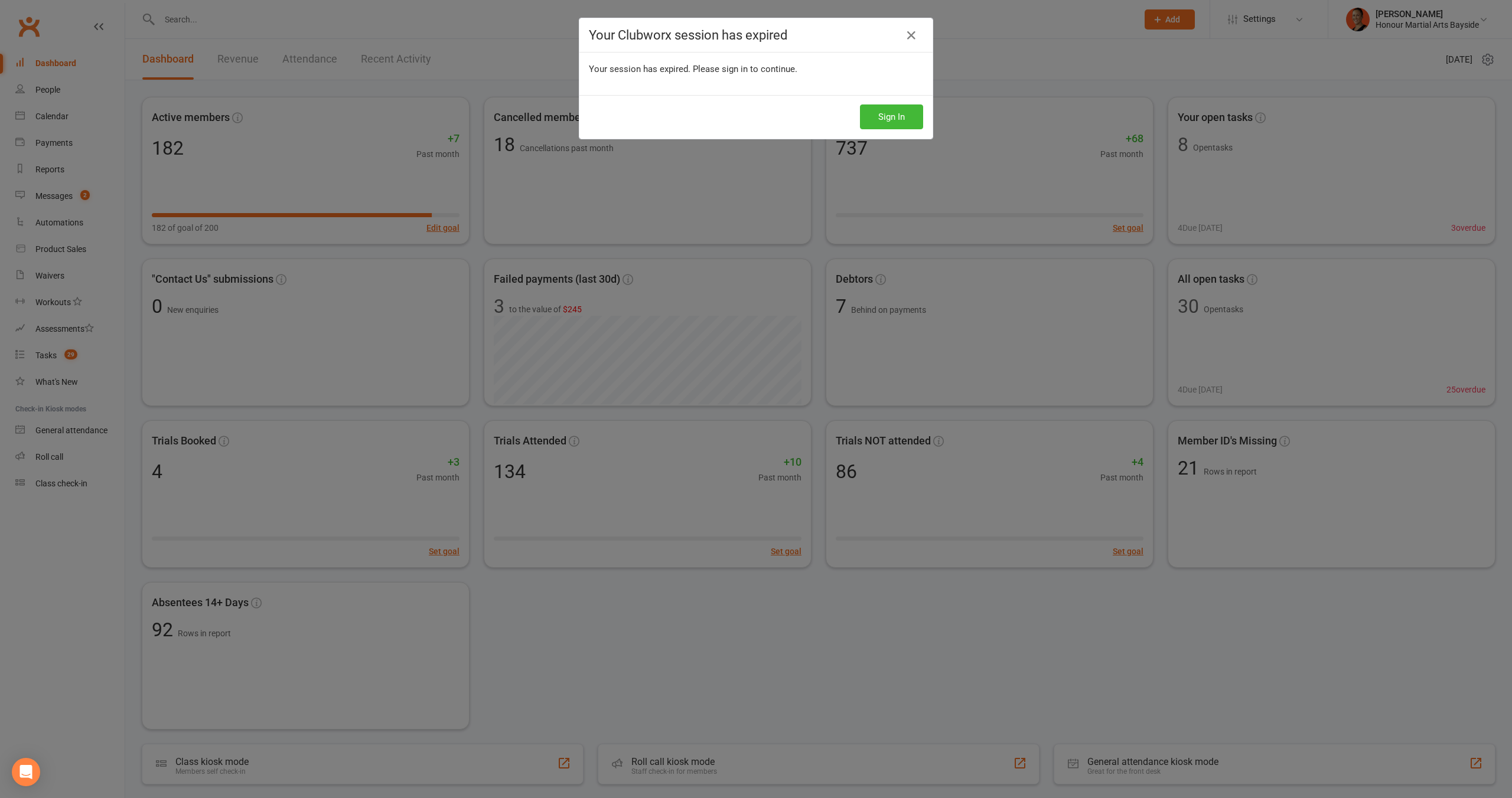
click at [77, 143] on div "Your Clubworx session has expired Your session has expired. Please sign in to c…" at bounding box center [756, 399] width 1512 height 798
click at [899, 42] on h4 "Your Clubworx session has expired" at bounding box center [756, 35] width 334 height 15
click at [914, 35] on icon at bounding box center [911, 35] width 14 height 14
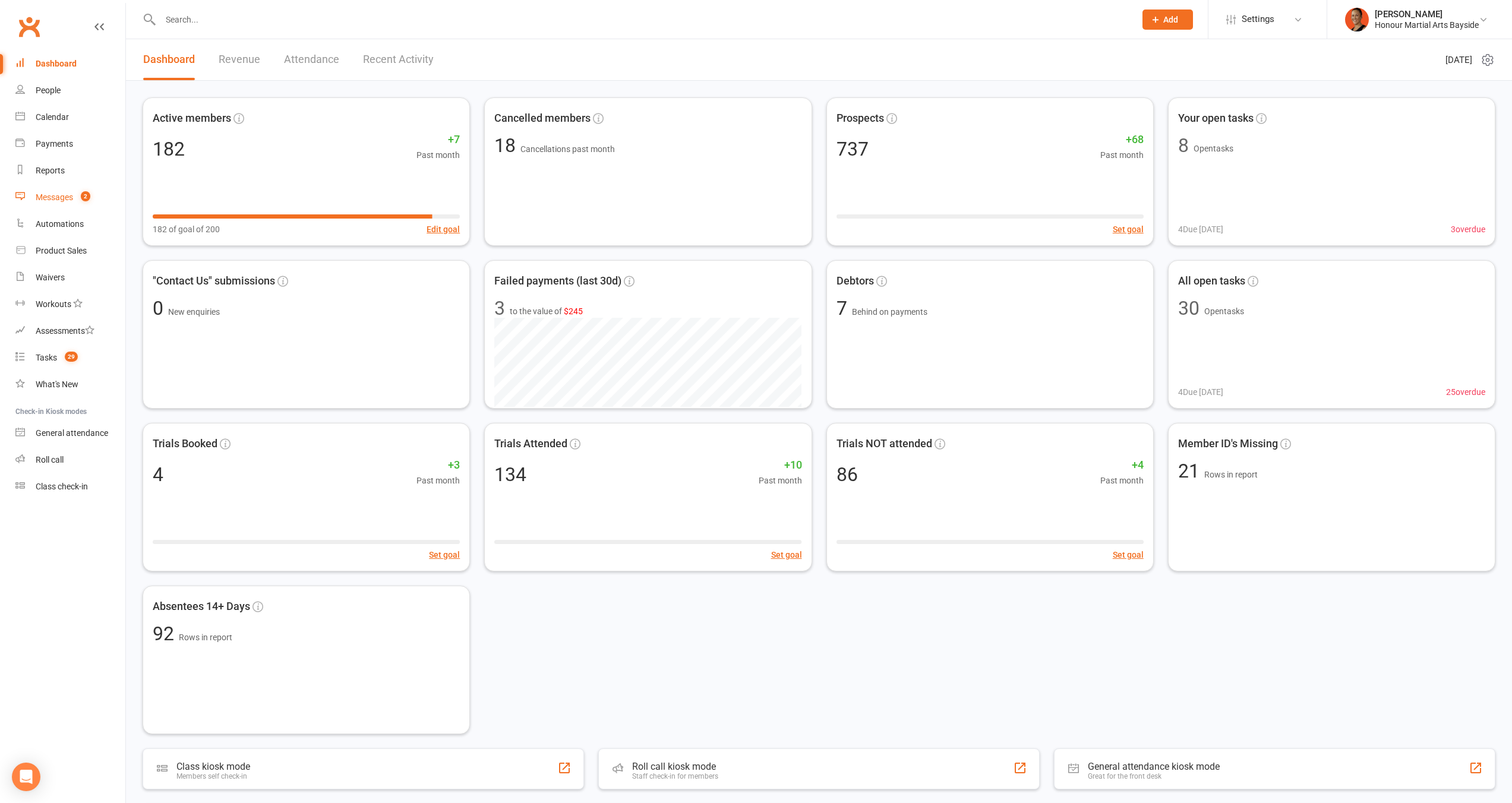
click at [59, 196] on div "Messages" at bounding box center [54, 197] width 38 height 10
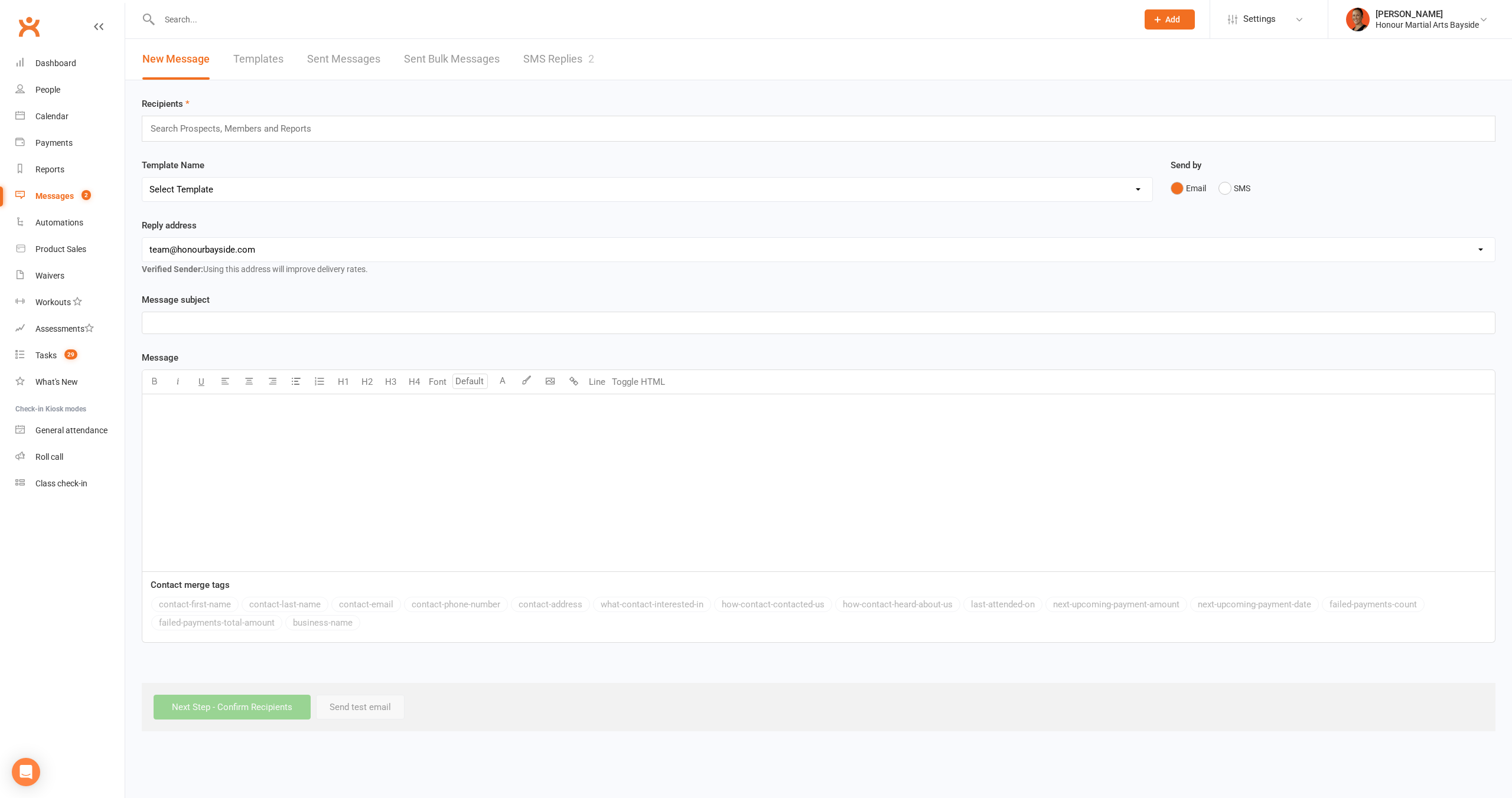
click at [559, 58] on link "SMS Replies 2" at bounding box center [558, 59] width 71 height 41
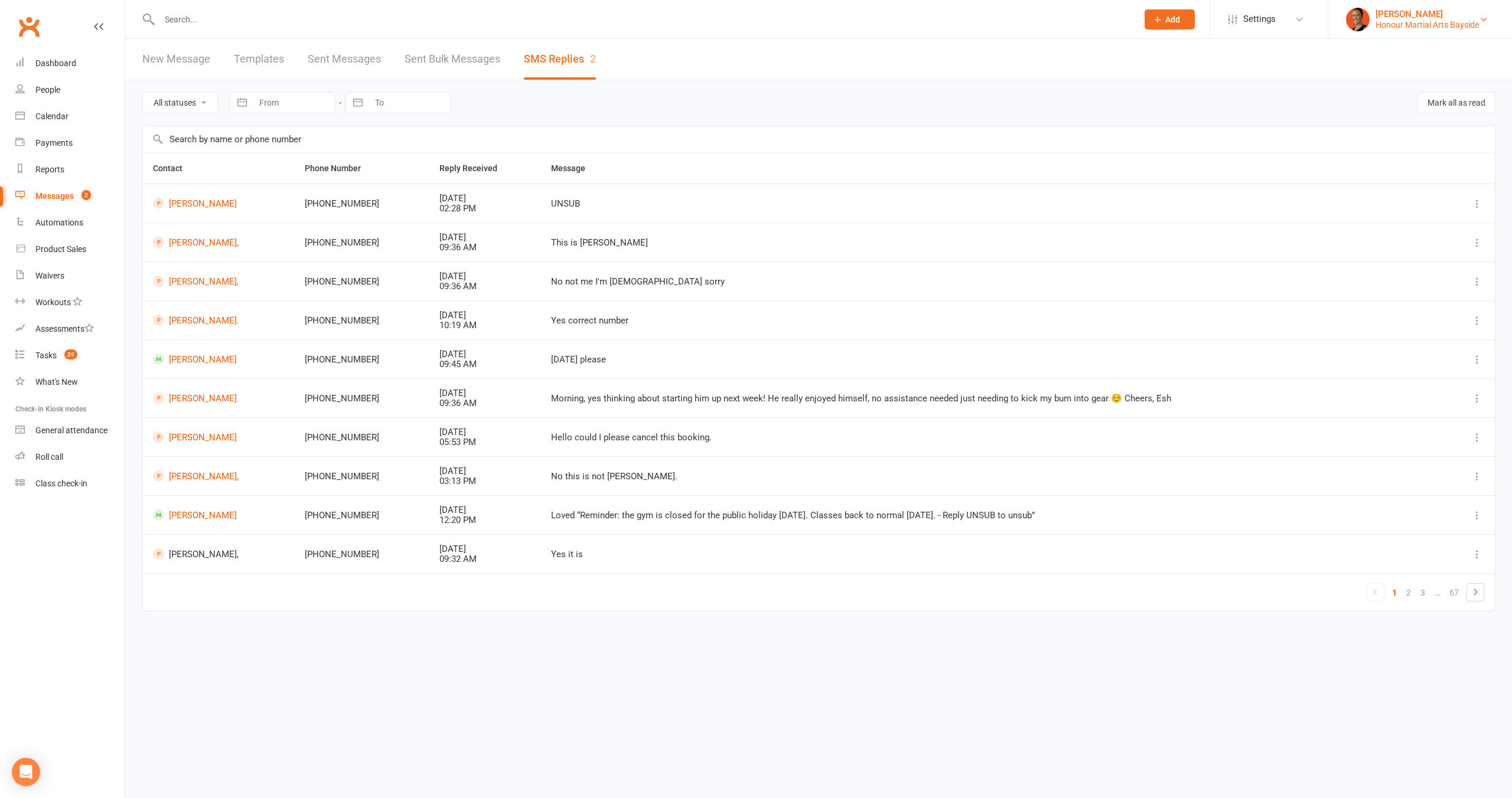
click at [1399, 21] on div "Honour Martial Arts Bayside" at bounding box center [1427, 25] width 103 height 11
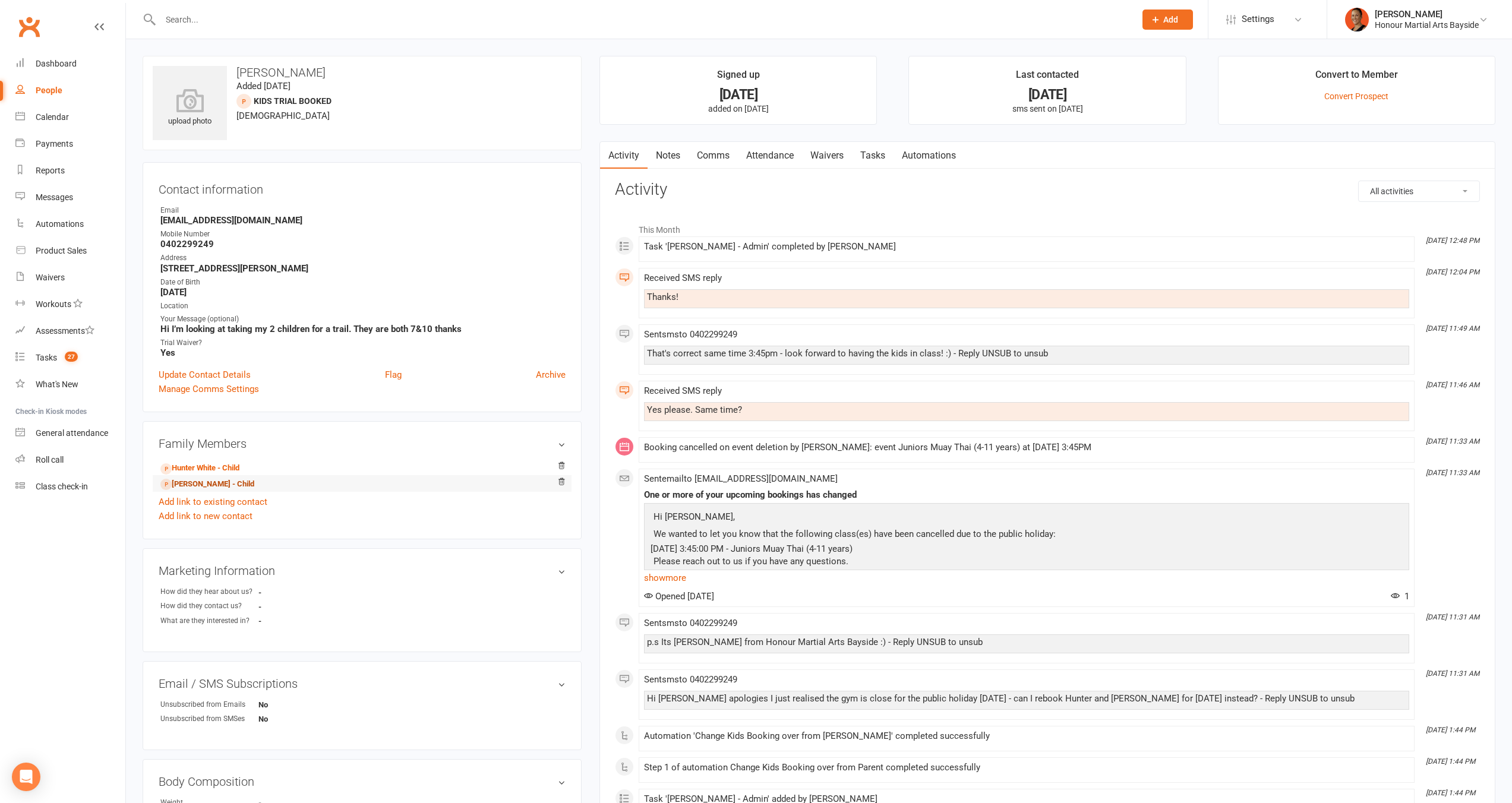
click at [225, 478] on link "Rosemary White - Child" at bounding box center [208, 484] width 94 height 13
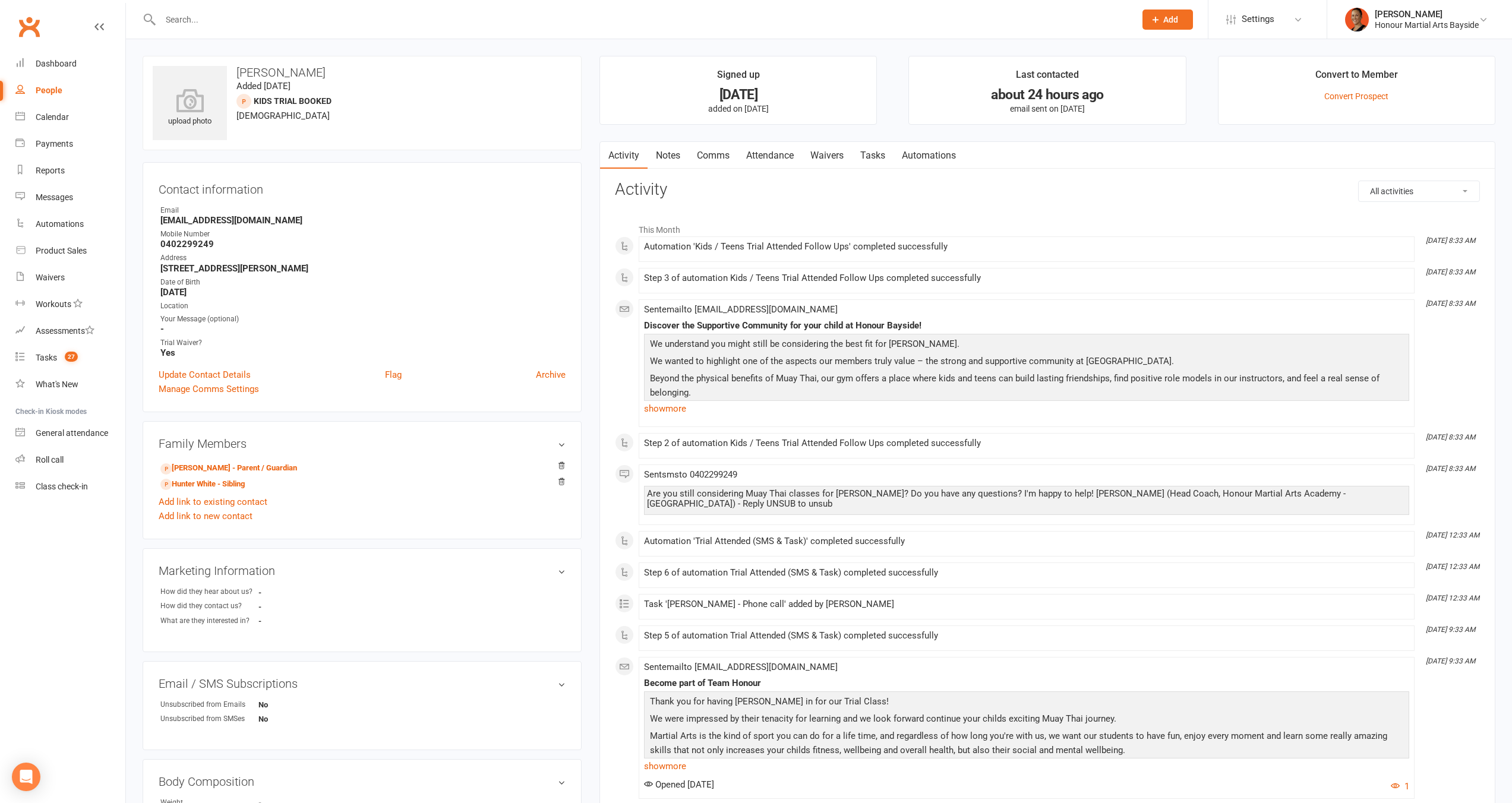
click at [771, 159] on link "Attendance" at bounding box center [770, 155] width 64 height 27
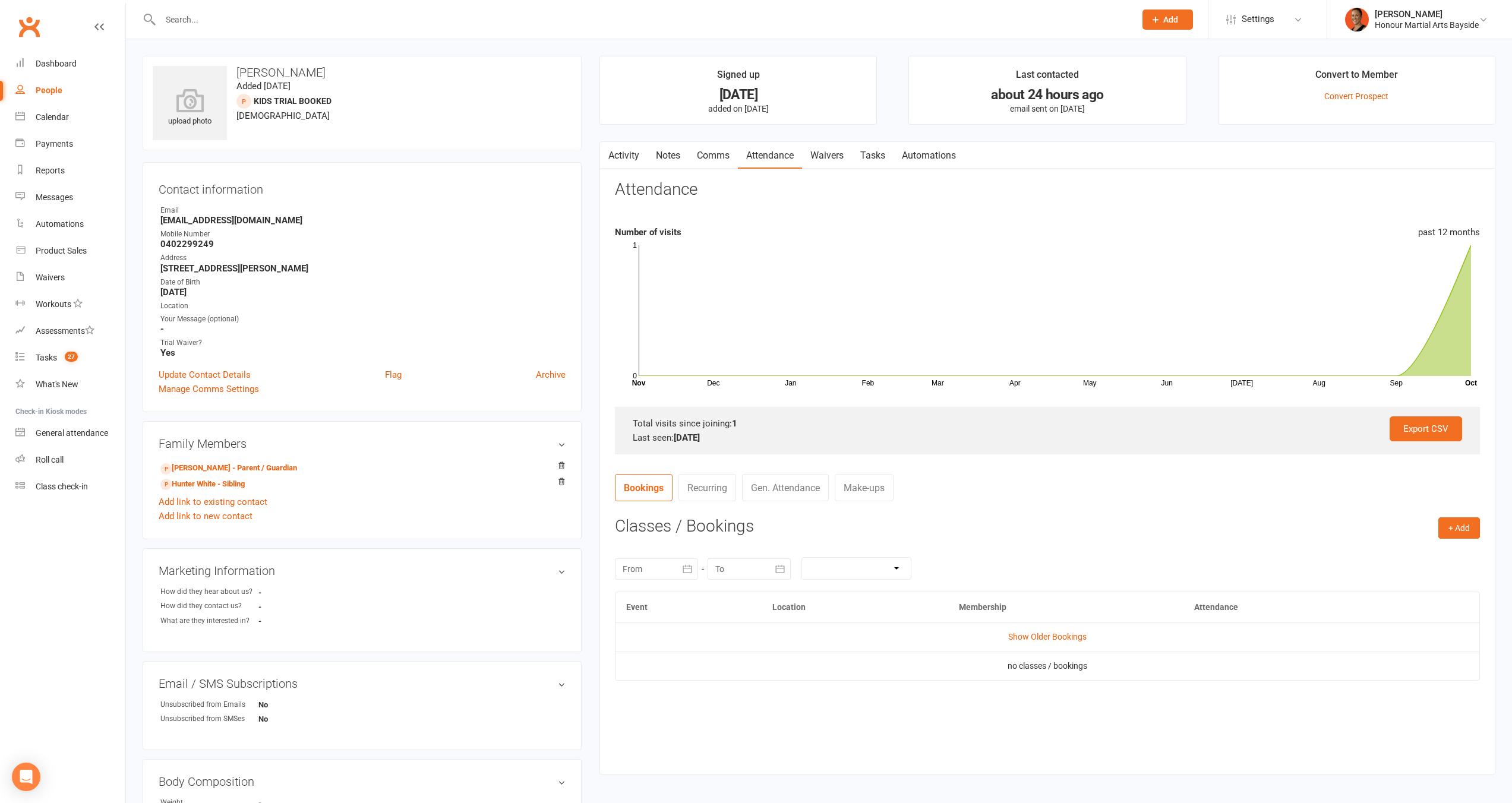
click at [1053, 643] on td "Show Older Bookings" at bounding box center [1048, 637] width 864 height 29
click at [1060, 632] on td "Show Older Bookings" at bounding box center [1048, 637] width 864 height 29
click at [1059, 633] on link "Show Older Bookings" at bounding box center [1048, 637] width 79 height 10
click at [596, 153] on main "Signed up 13 days ago added on 1 Oct 2025 Last contacted about 24 hours ago ema…" at bounding box center [1047, 428] width 914 height 744
click at [626, 162] on link "Activity" at bounding box center [623, 155] width 48 height 27
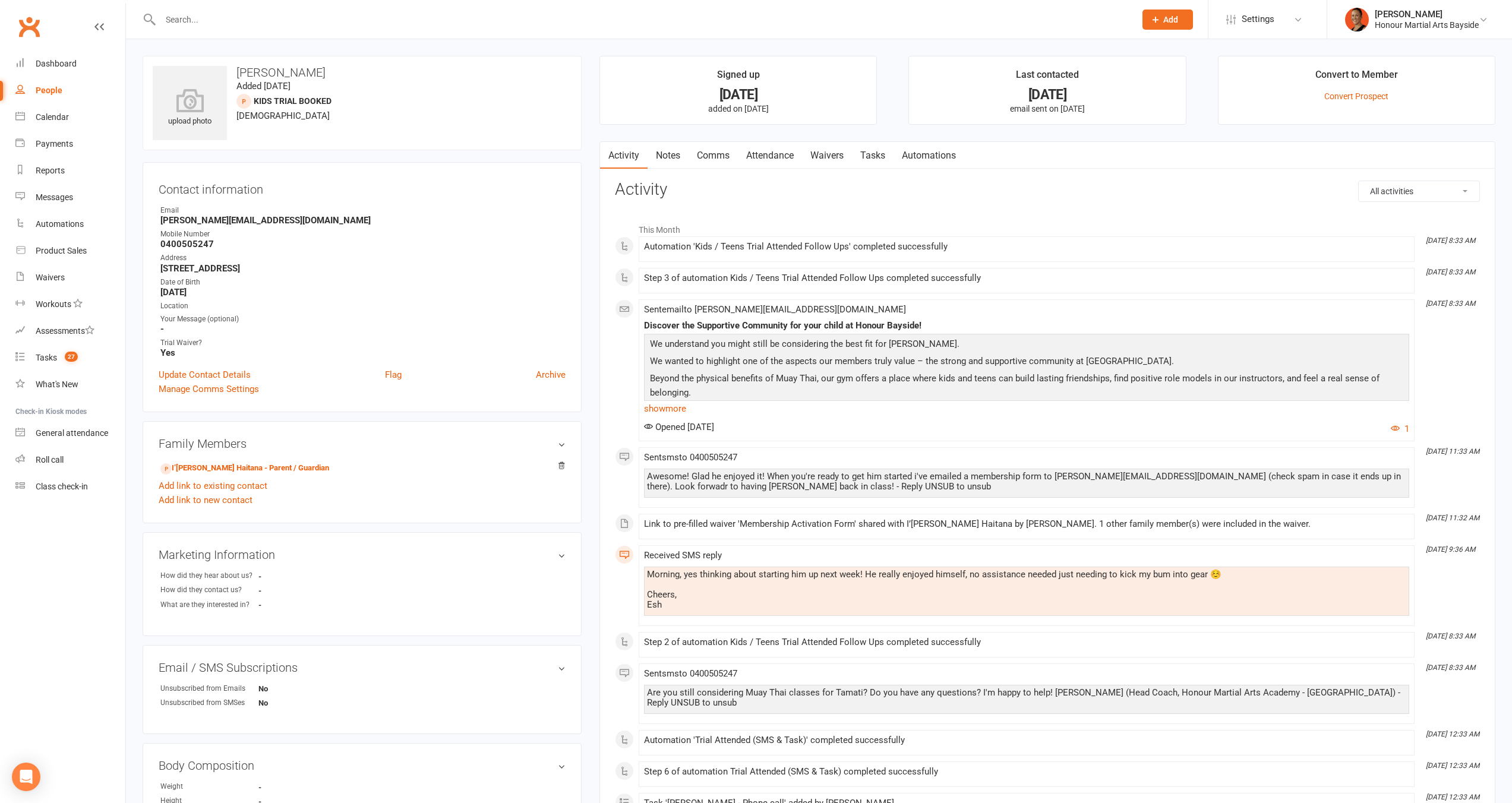
click at [782, 157] on link "Attendance" at bounding box center [770, 155] width 64 height 27
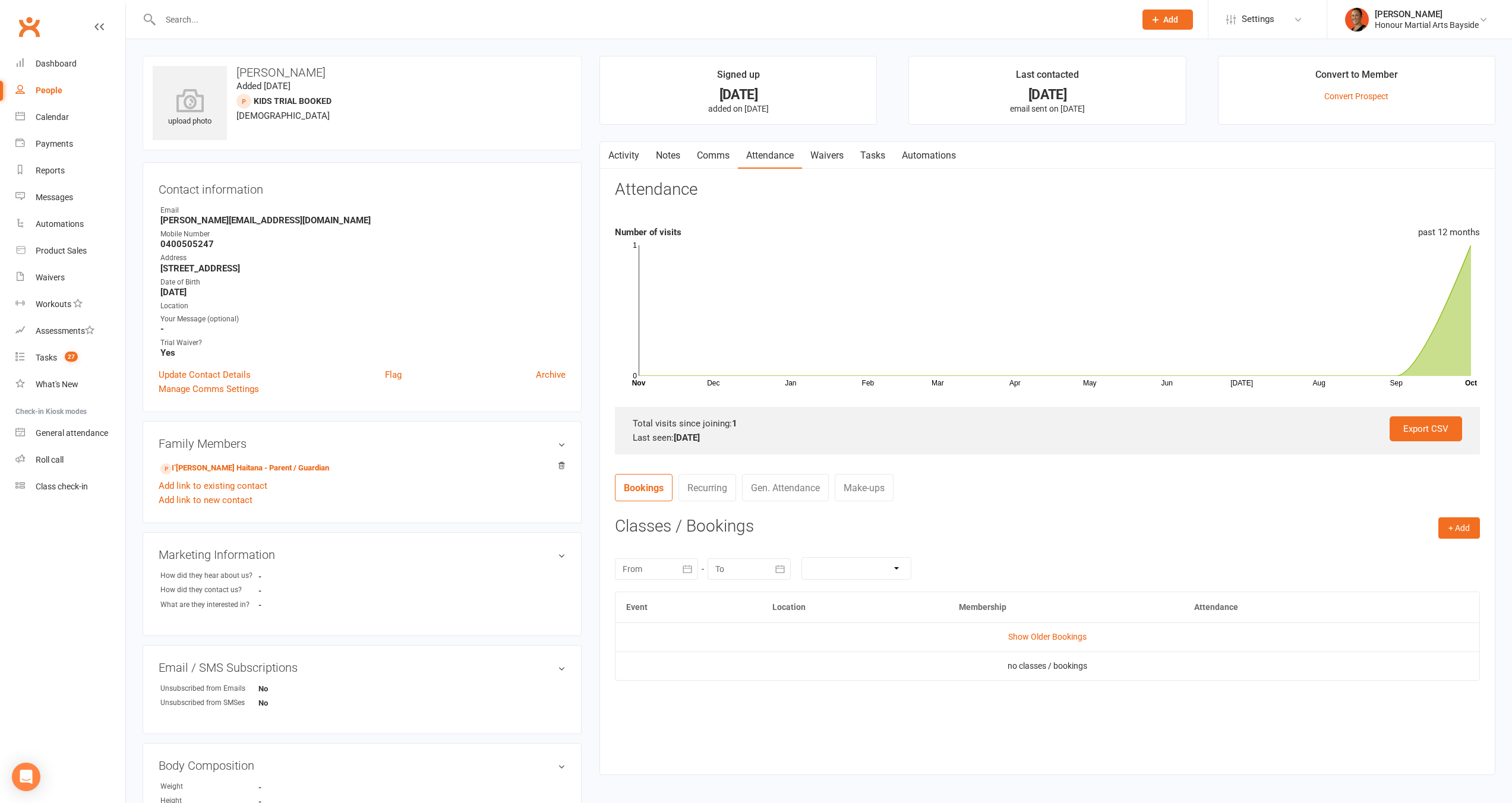
click at [843, 160] on link "Waivers" at bounding box center [827, 155] width 50 height 27
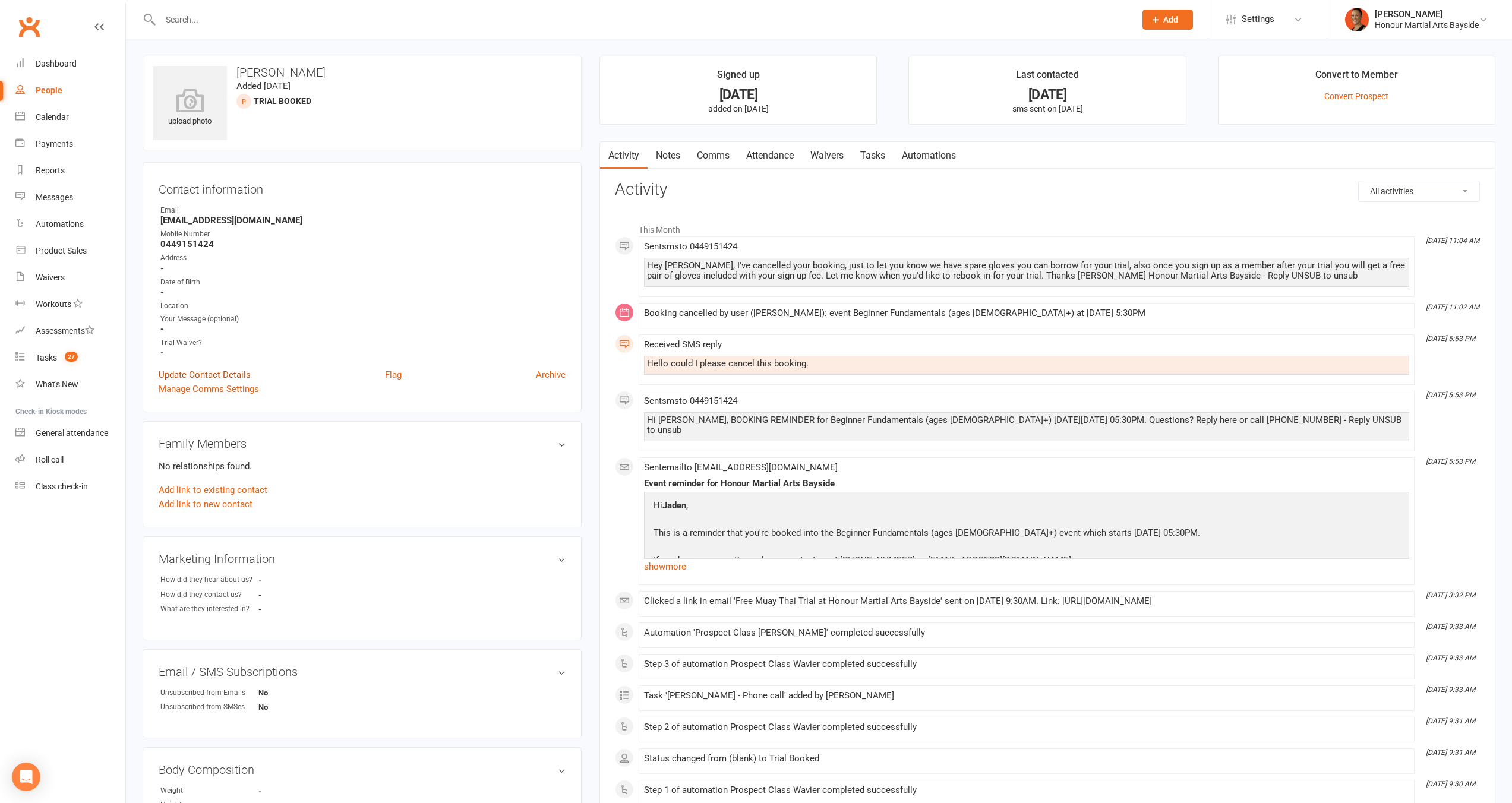
click at [210, 368] on link "Update Contact Details" at bounding box center [205, 375] width 92 height 14
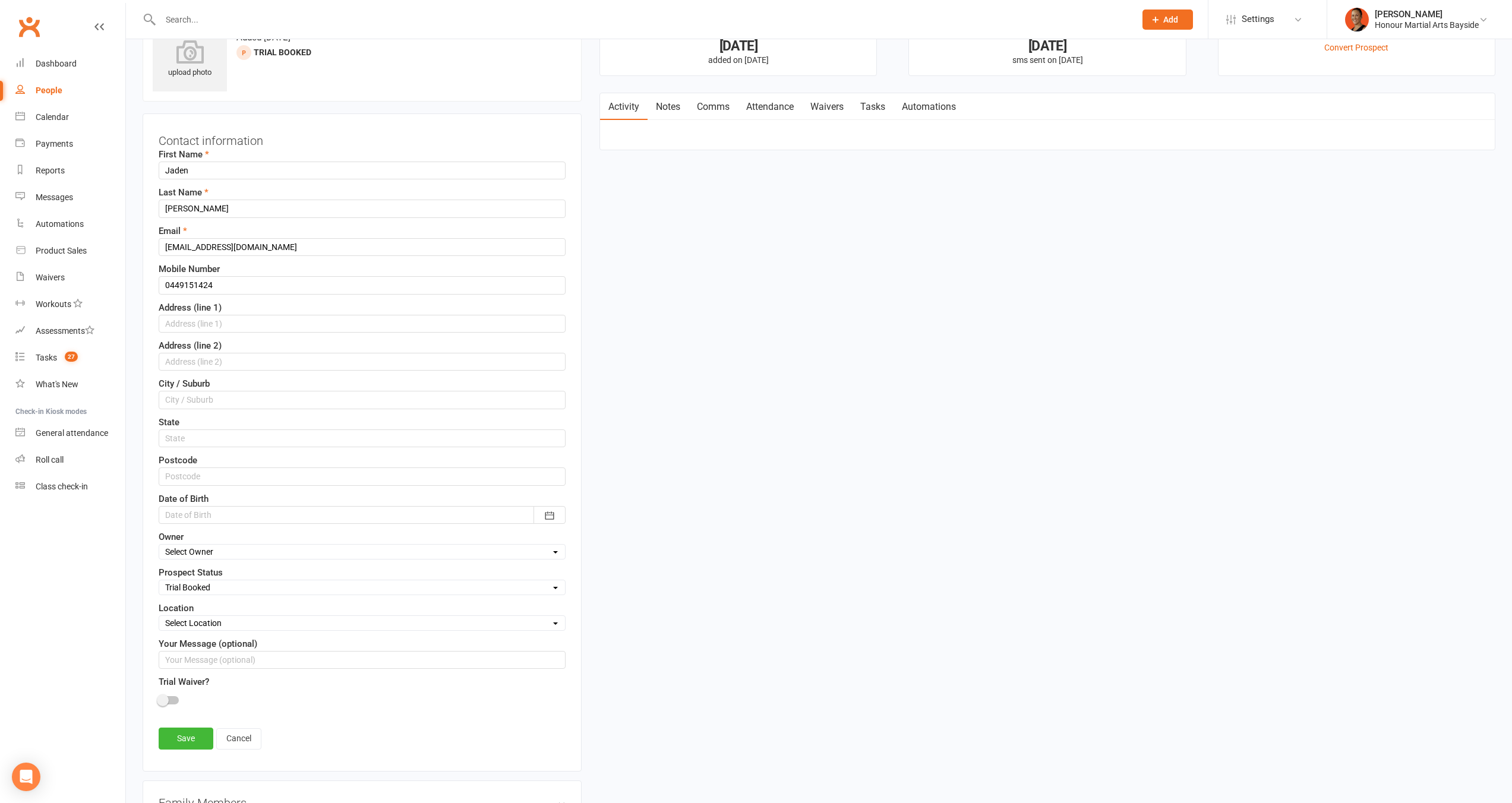
scroll to position [56, 0]
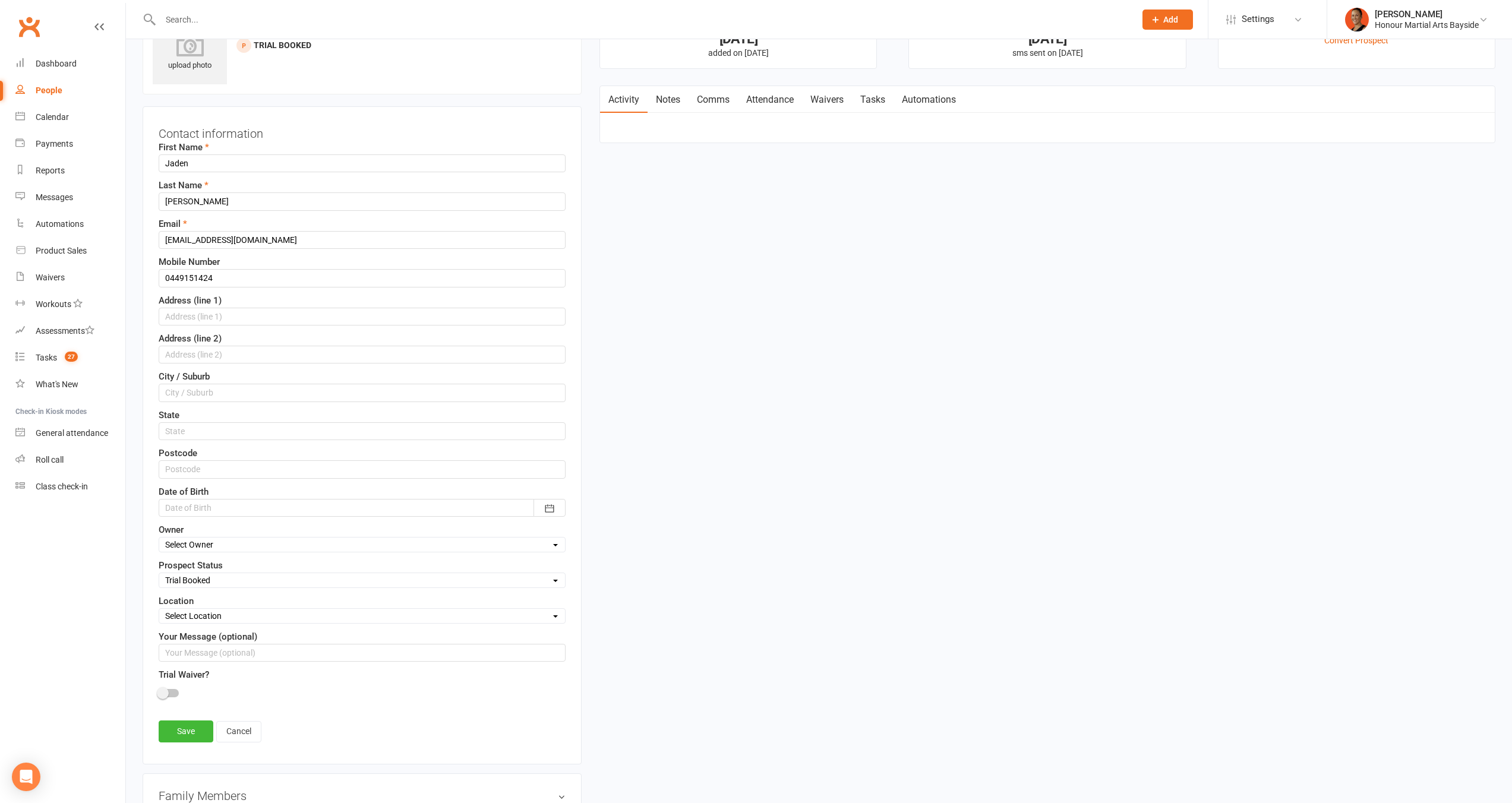
click at [216, 575] on div "Select Initial Contact Follow-up Call Follow-up Email Almost Ready Not Ready No…" at bounding box center [362, 580] width 407 height 15
click at [217, 580] on select "Select Initial Contact Follow-up Call Follow-up Email Almost Ready Not Ready No…" at bounding box center [361, 581] width 406 height 13
select select "Trial Not Attended"
click at [159, 574] on select "Select Initial Contact Follow-up Call Follow-up Email Almost Ready Not Ready No…" at bounding box center [361, 581] width 406 height 13
click at [165, 729] on link "Save" at bounding box center [186, 731] width 54 height 21
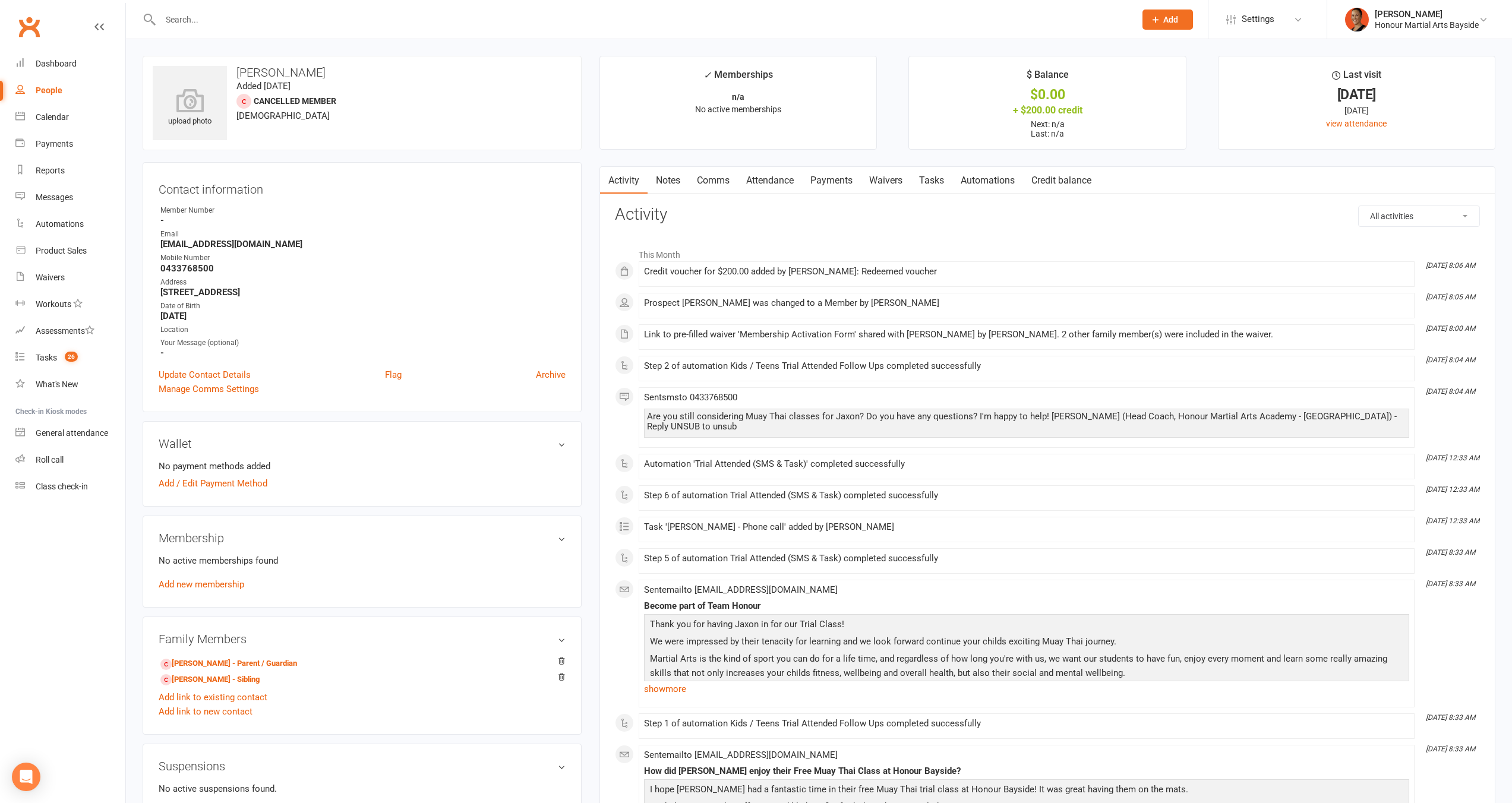
click at [939, 180] on link "Tasks" at bounding box center [931, 180] width 42 height 27
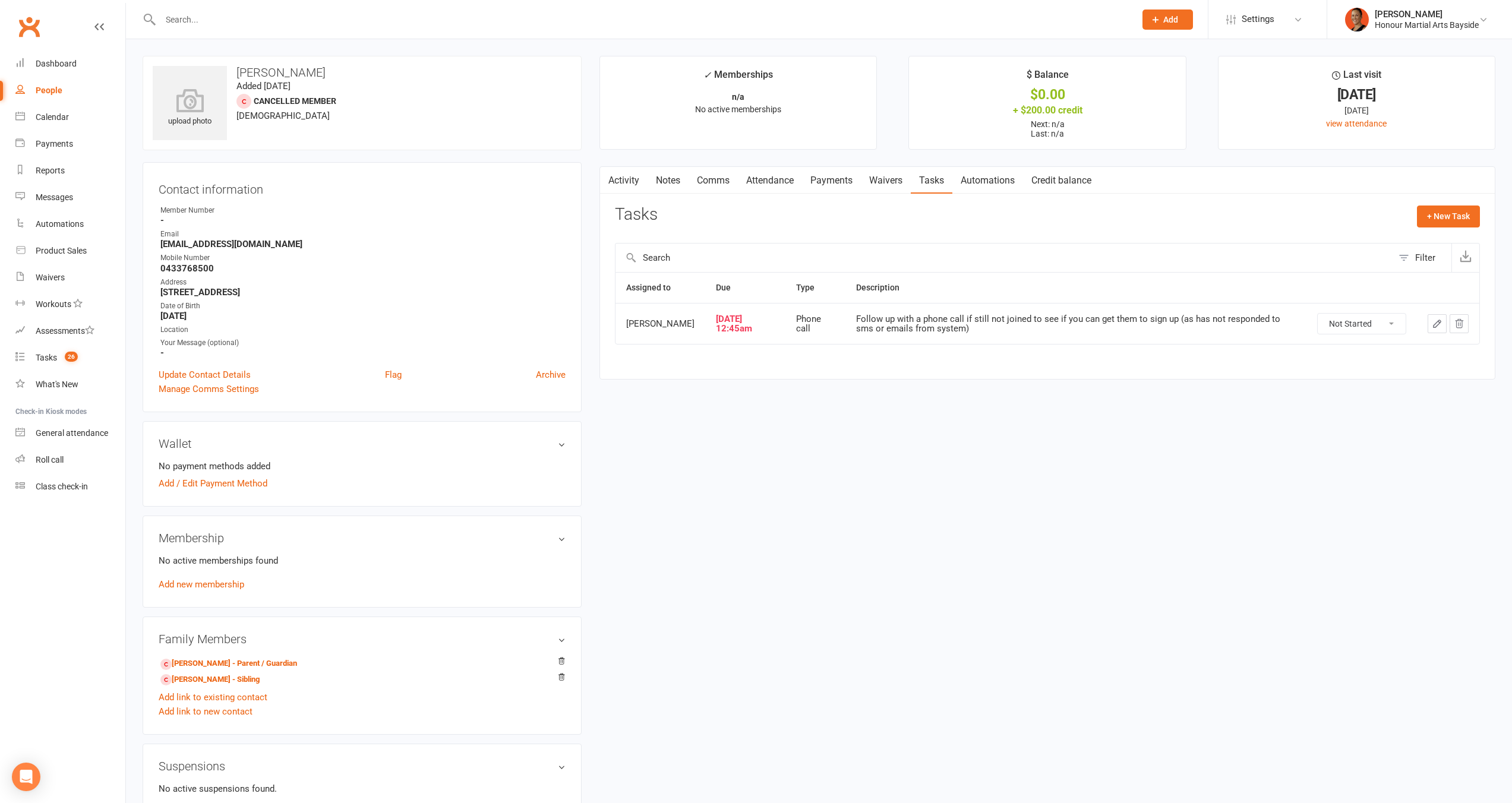
click at [1385, 331] on select "Not Started In Progress Waiting Complete" at bounding box center [1361, 323] width 88 height 20
click at [1318, 322] on select "Not Started In Progress Waiting Complete" at bounding box center [1361, 323] width 88 height 20
select select "unstarted"
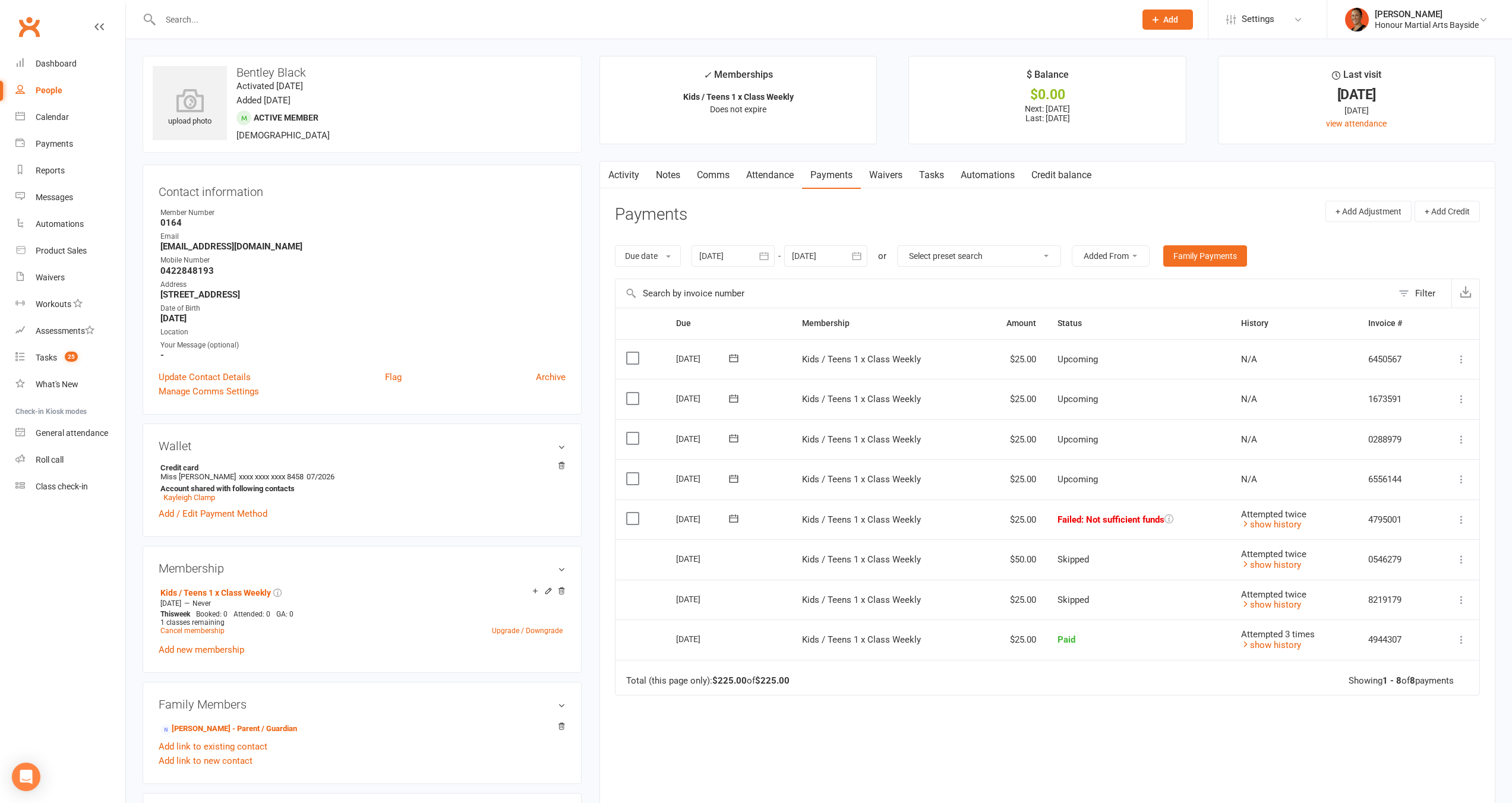
click at [1461, 516] on icon at bounding box center [1462, 520] width 12 height 12
click at [629, 178] on link "Activity" at bounding box center [623, 175] width 48 height 27
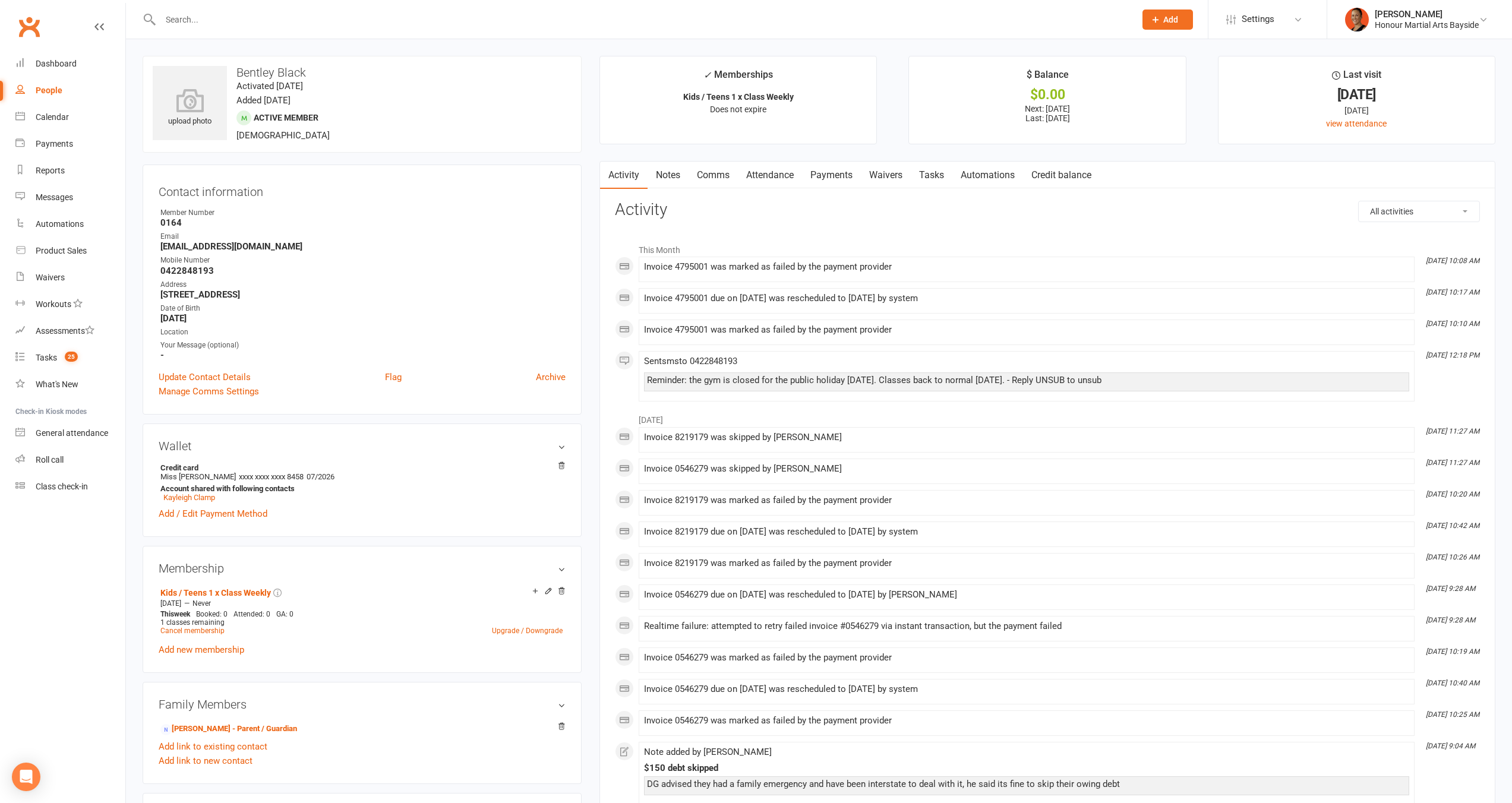
click at [821, 176] on link "Payments" at bounding box center [832, 175] width 59 height 27
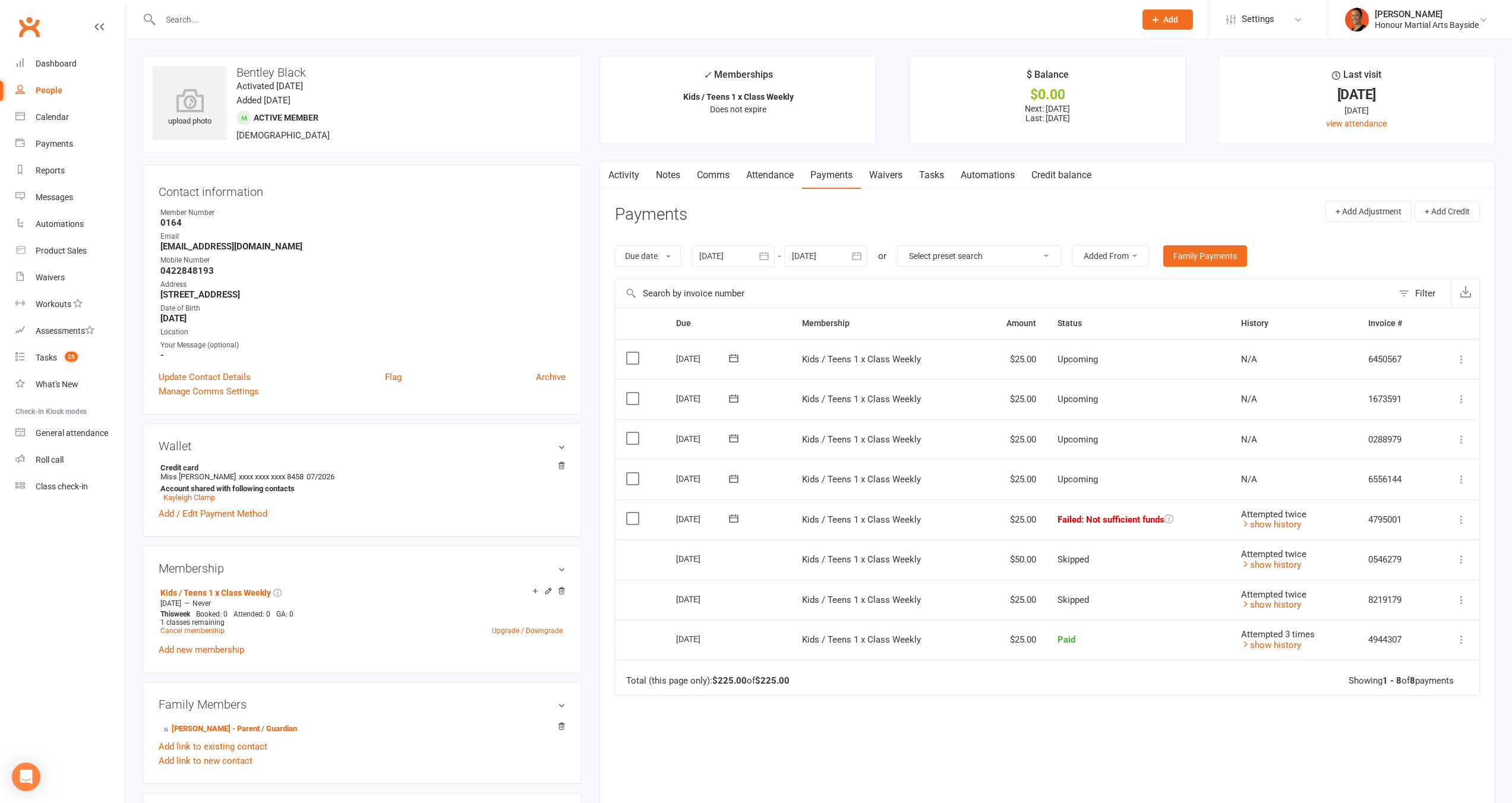
click at [291, 79] on div "upload photo Bentley Black Activated [DATE] Added [DATE] Active member [DEMOGRA…" at bounding box center [362, 105] width 439 height 97
click at [291, 79] on div "upload photo Bentley Black Activated 29 January, 2025 Added 14 January, 2025 Ac…" at bounding box center [362, 105] width 439 height 97
copy h3 "Bentley Black"
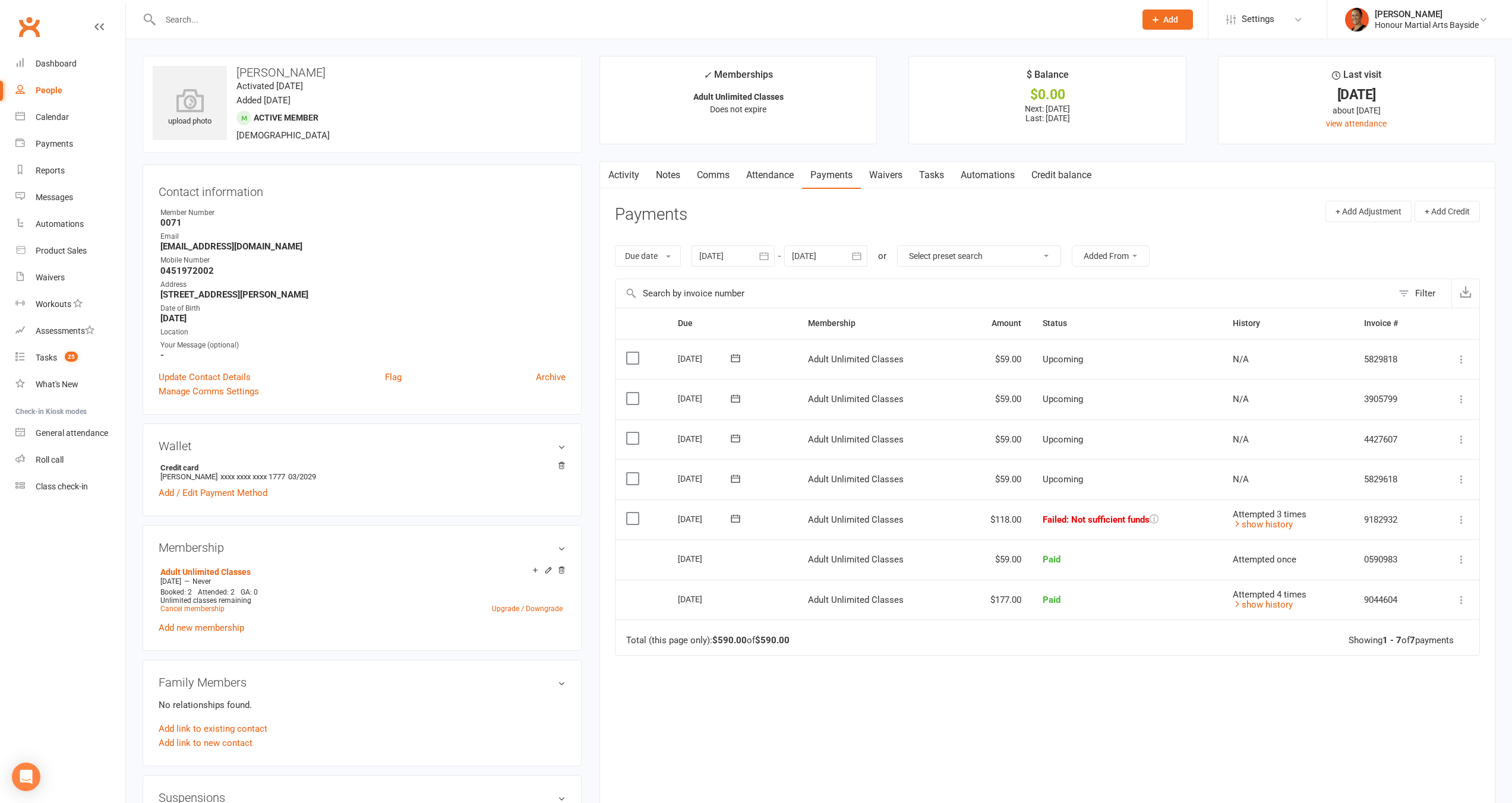
click at [677, 177] on link "Notes" at bounding box center [668, 175] width 41 height 27
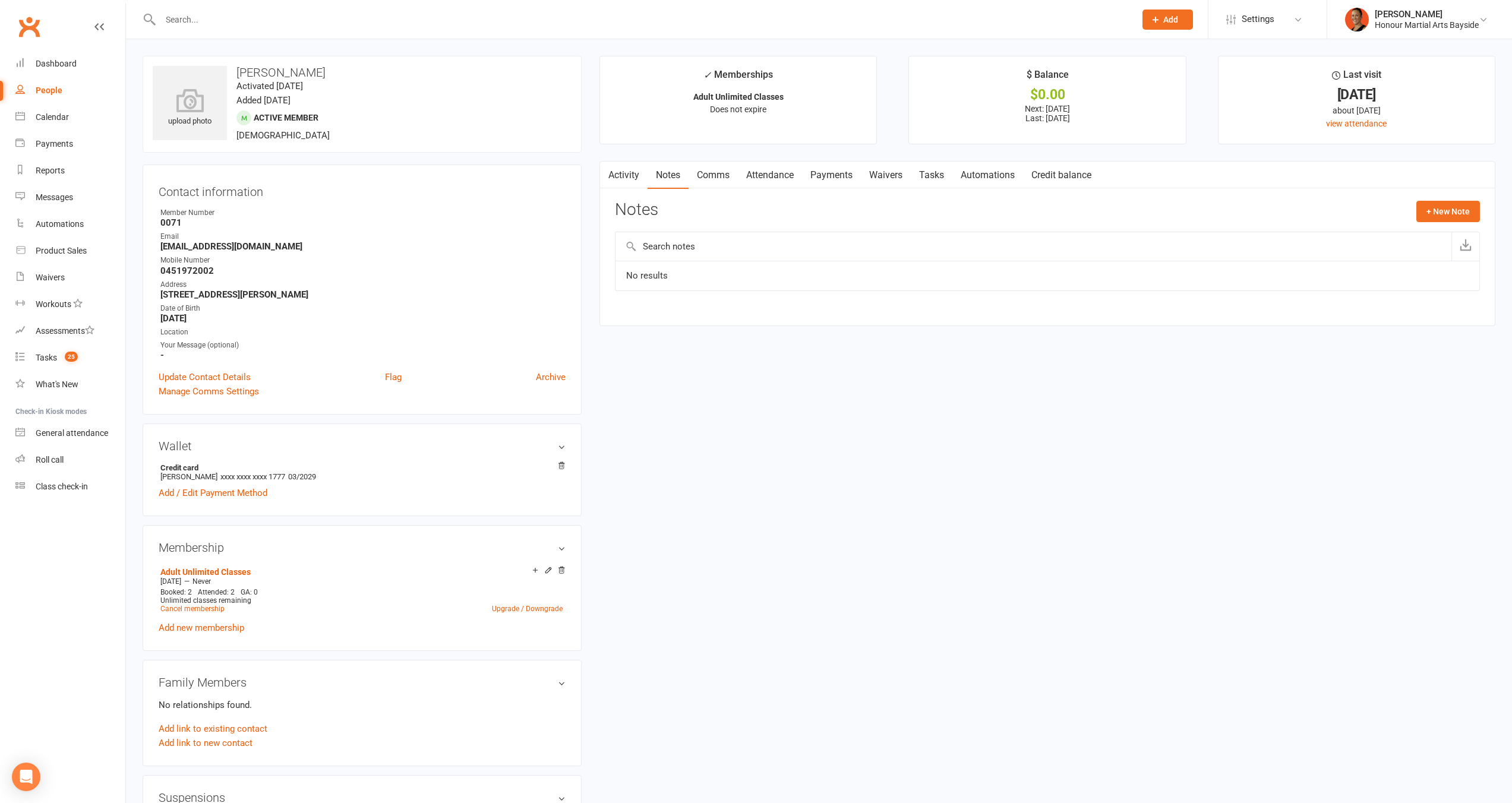
click at [845, 167] on link "Payments" at bounding box center [832, 175] width 59 height 27
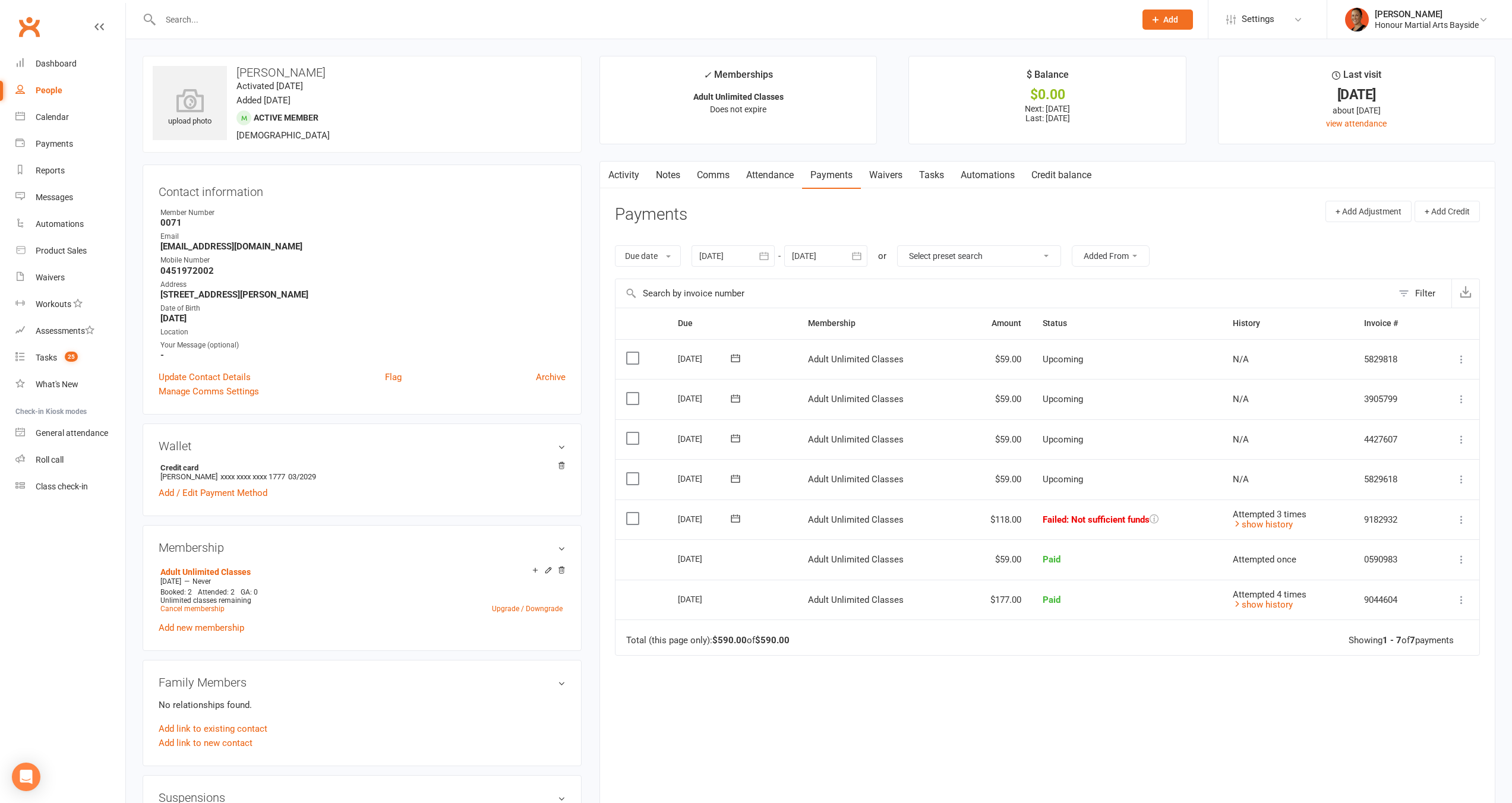
click at [621, 174] on link "Activity" at bounding box center [623, 175] width 48 height 27
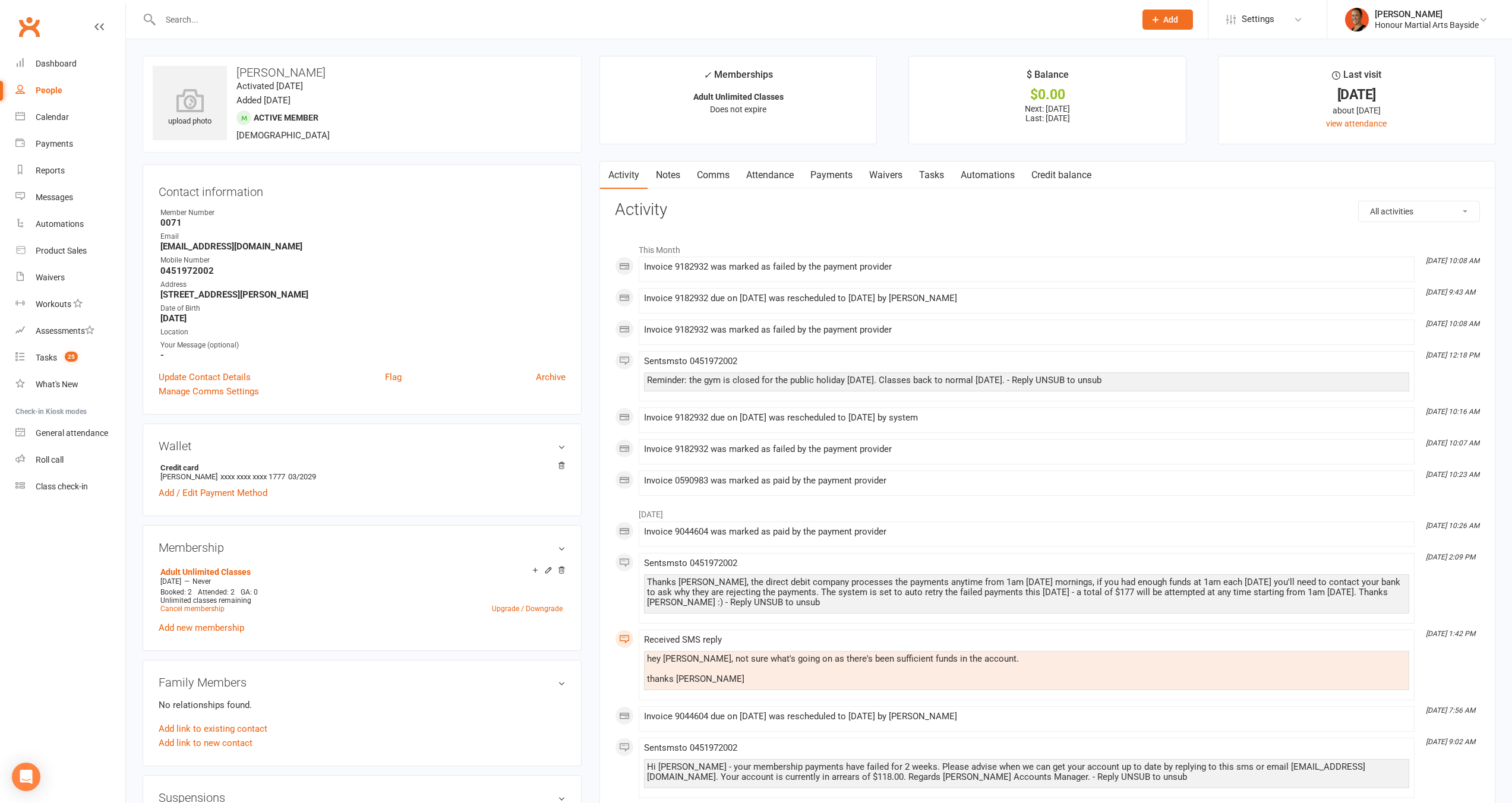
click at [824, 178] on link "Payments" at bounding box center [832, 175] width 59 height 27
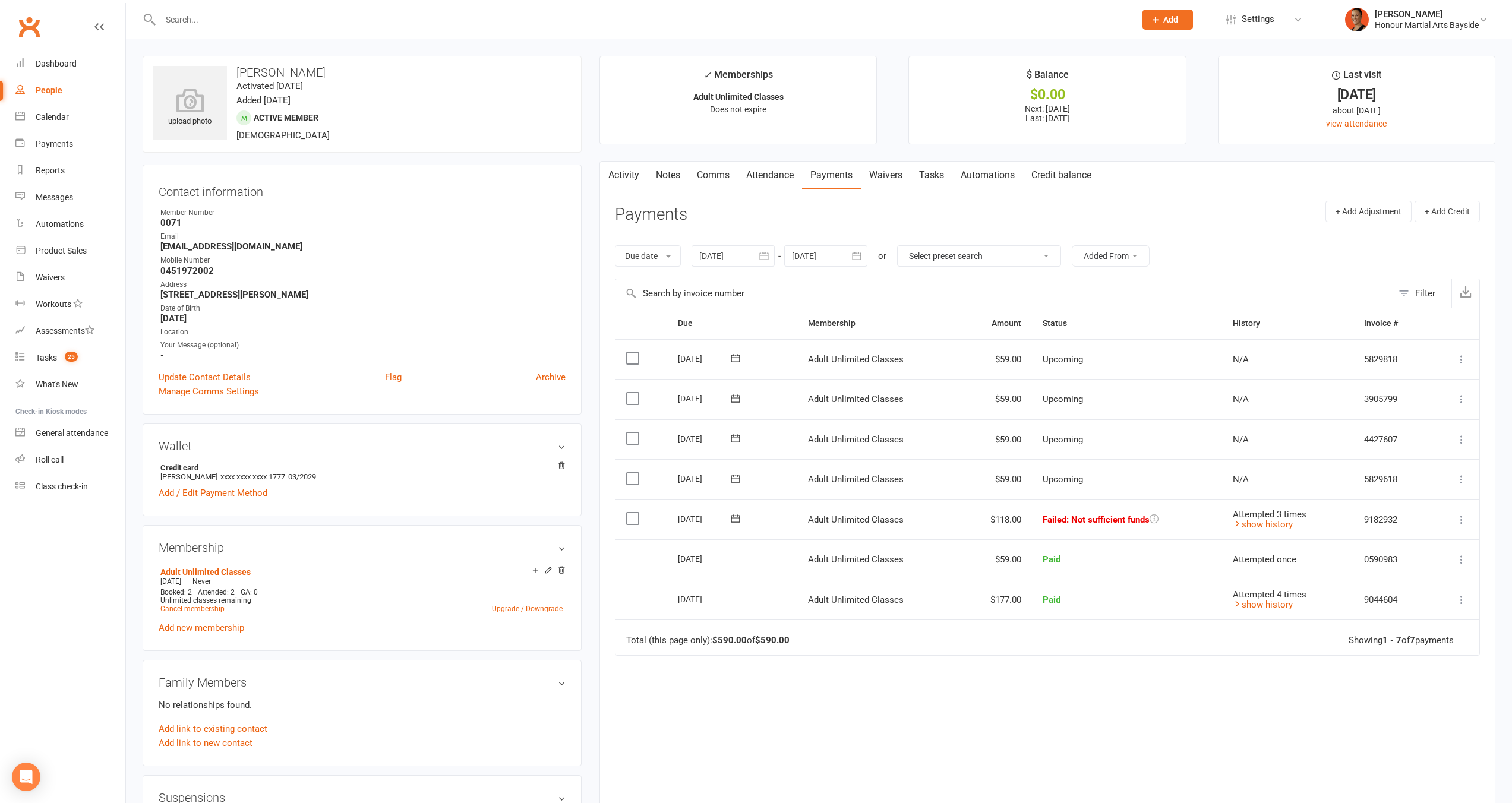
click at [1460, 516] on icon at bounding box center [1462, 520] width 12 height 12
click at [1393, 633] on link "Retry now" at bounding box center [1410, 638] width 118 height 24
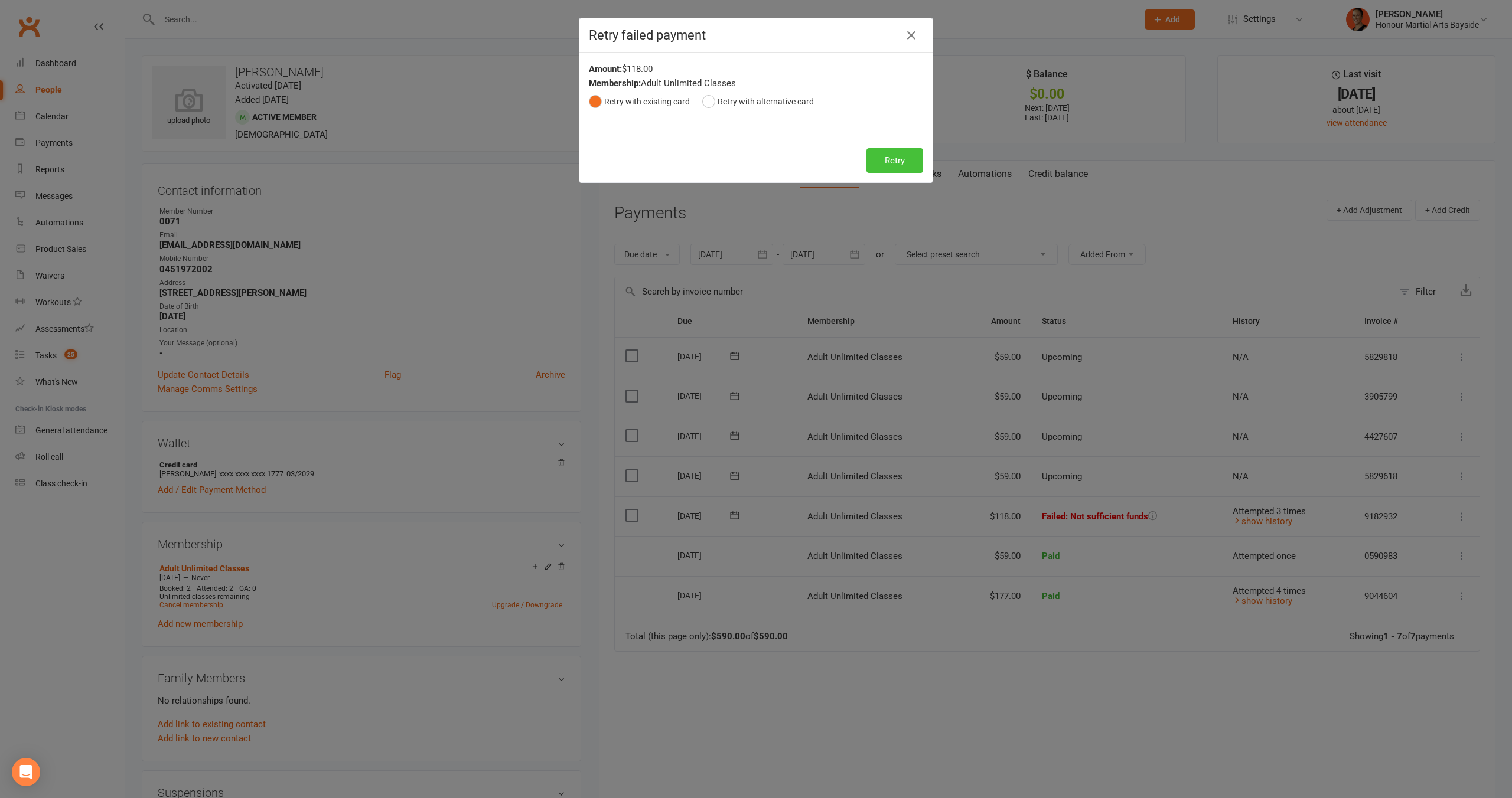
click at [893, 159] on button "Retry" at bounding box center [894, 161] width 56 height 25
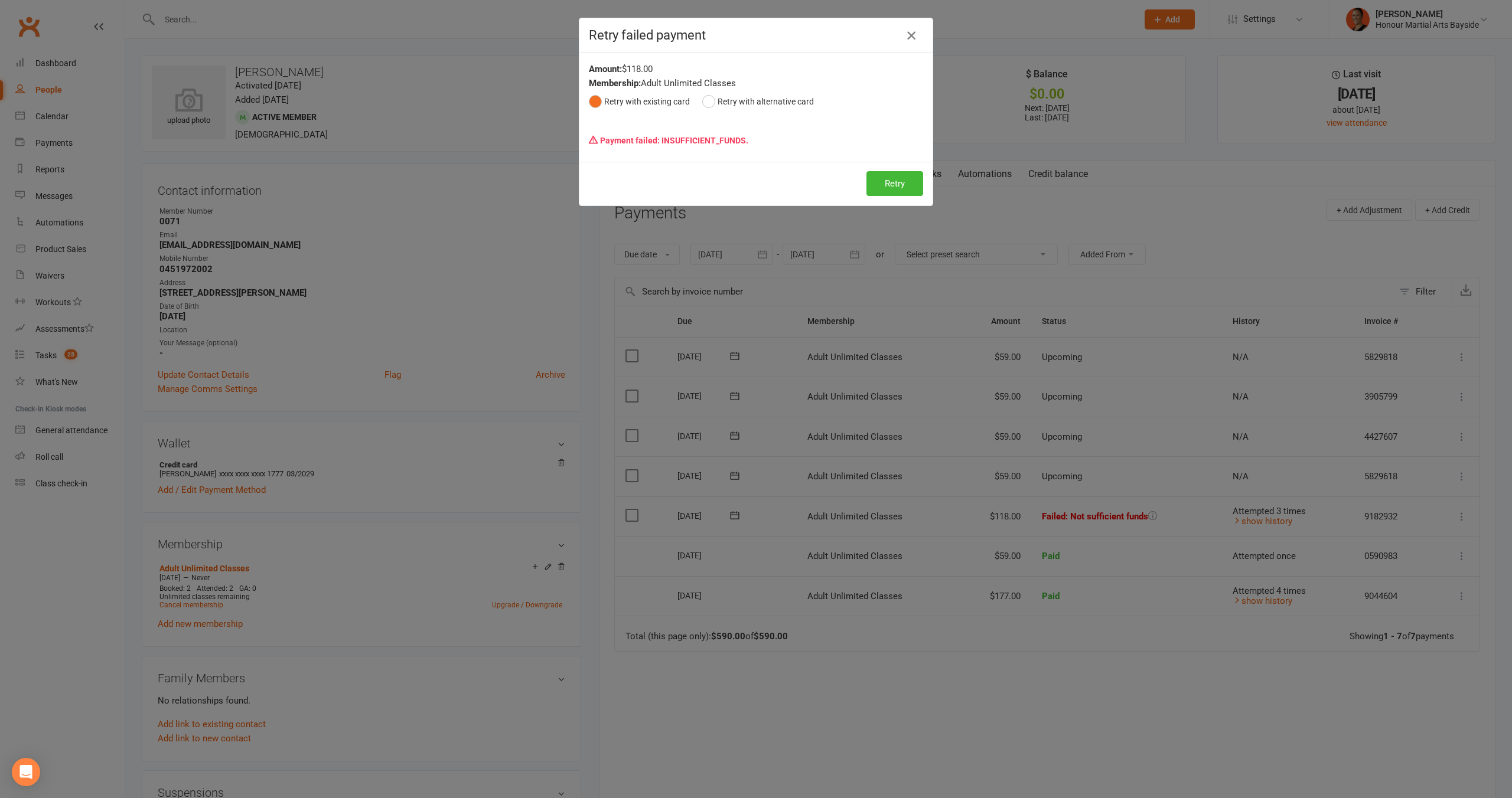
click at [905, 34] on icon "button" at bounding box center [911, 35] width 14 height 14
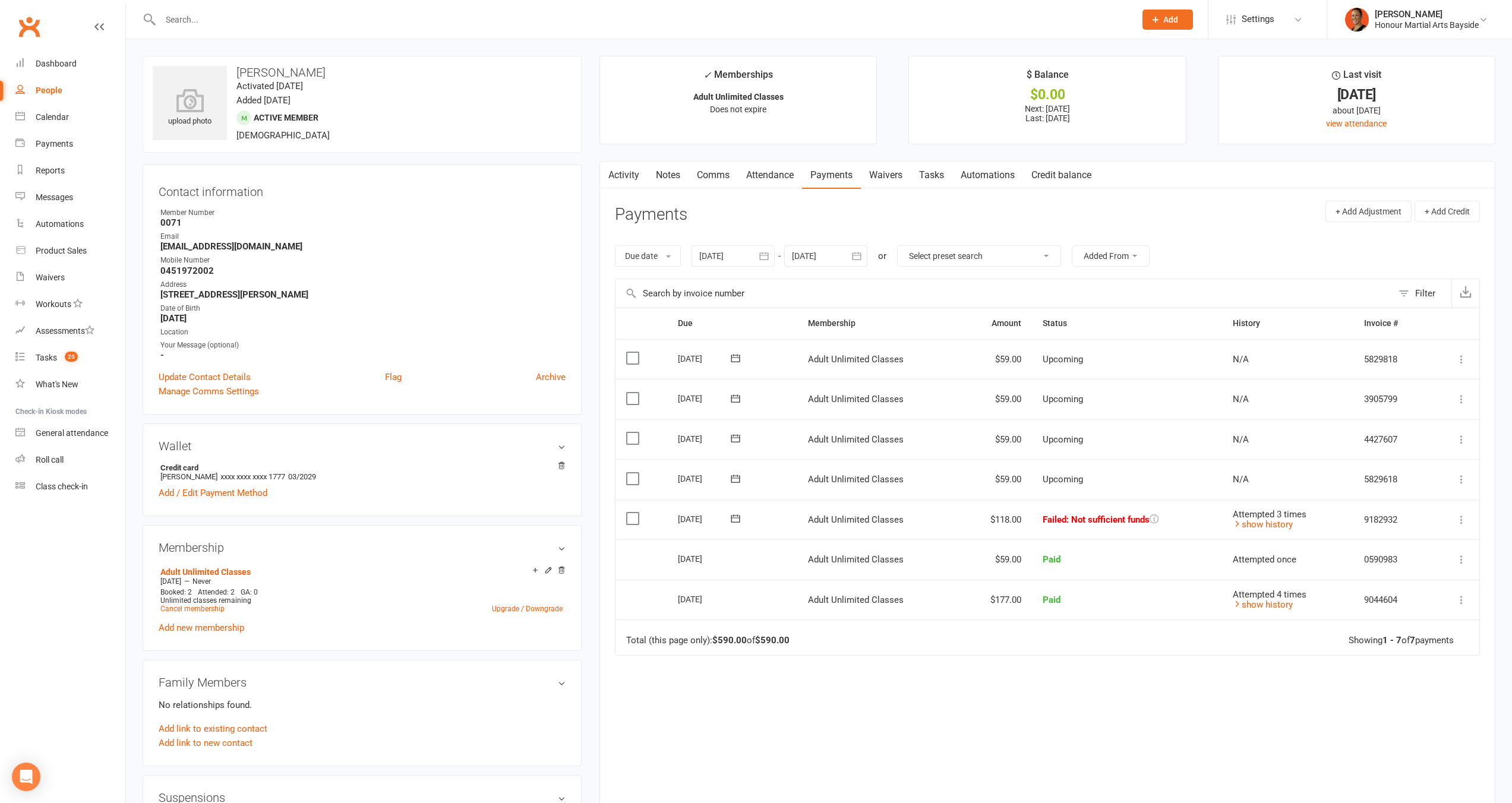
click at [1007, 512] on td "$118.00" at bounding box center [996, 520] width 72 height 40
click at [1248, 520] on link "show history" at bounding box center [1263, 524] width 60 height 11
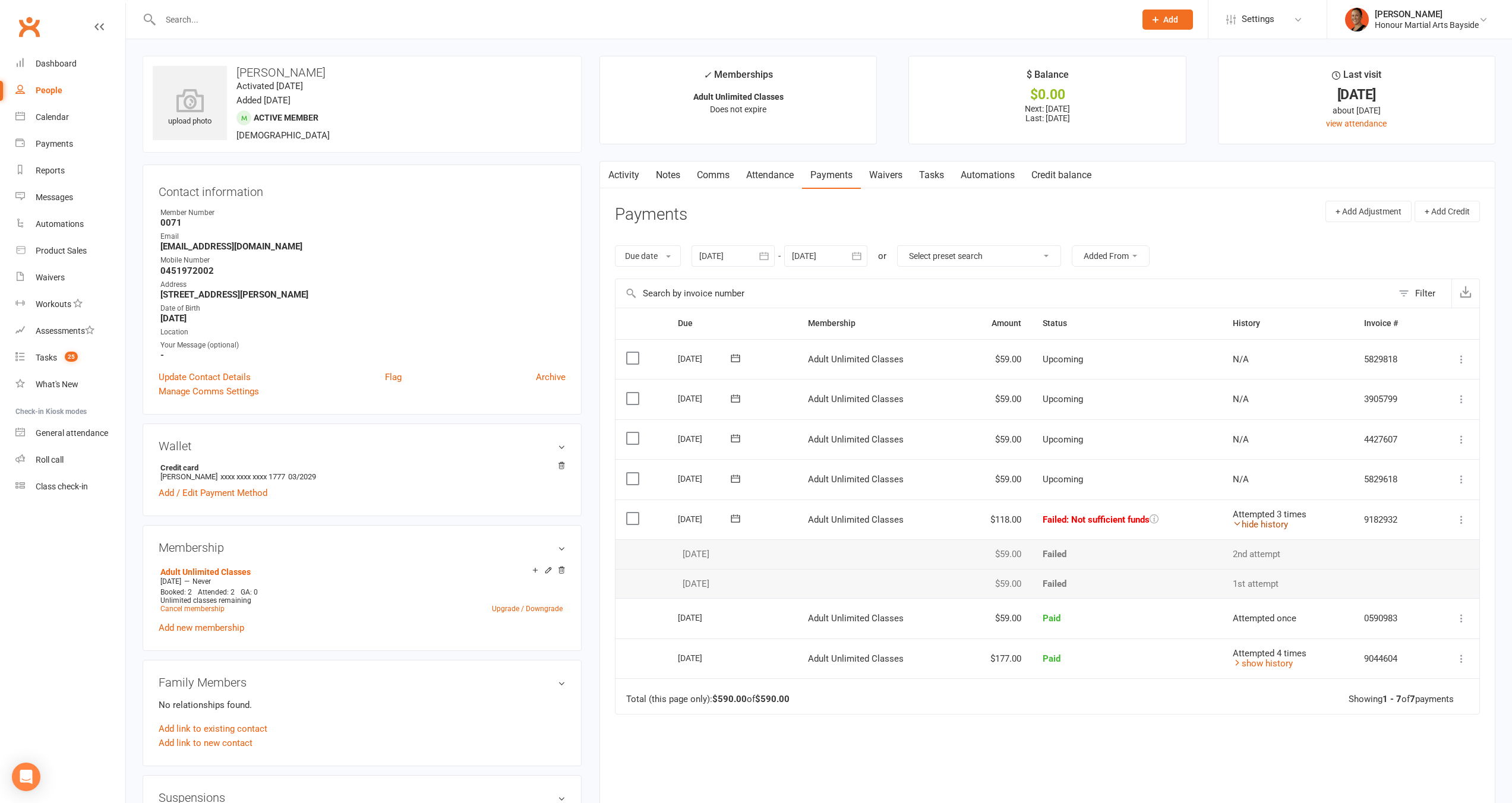
click at [1248, 520] on link "hide history" at bounding box center [1260, 524] width 55 height 11
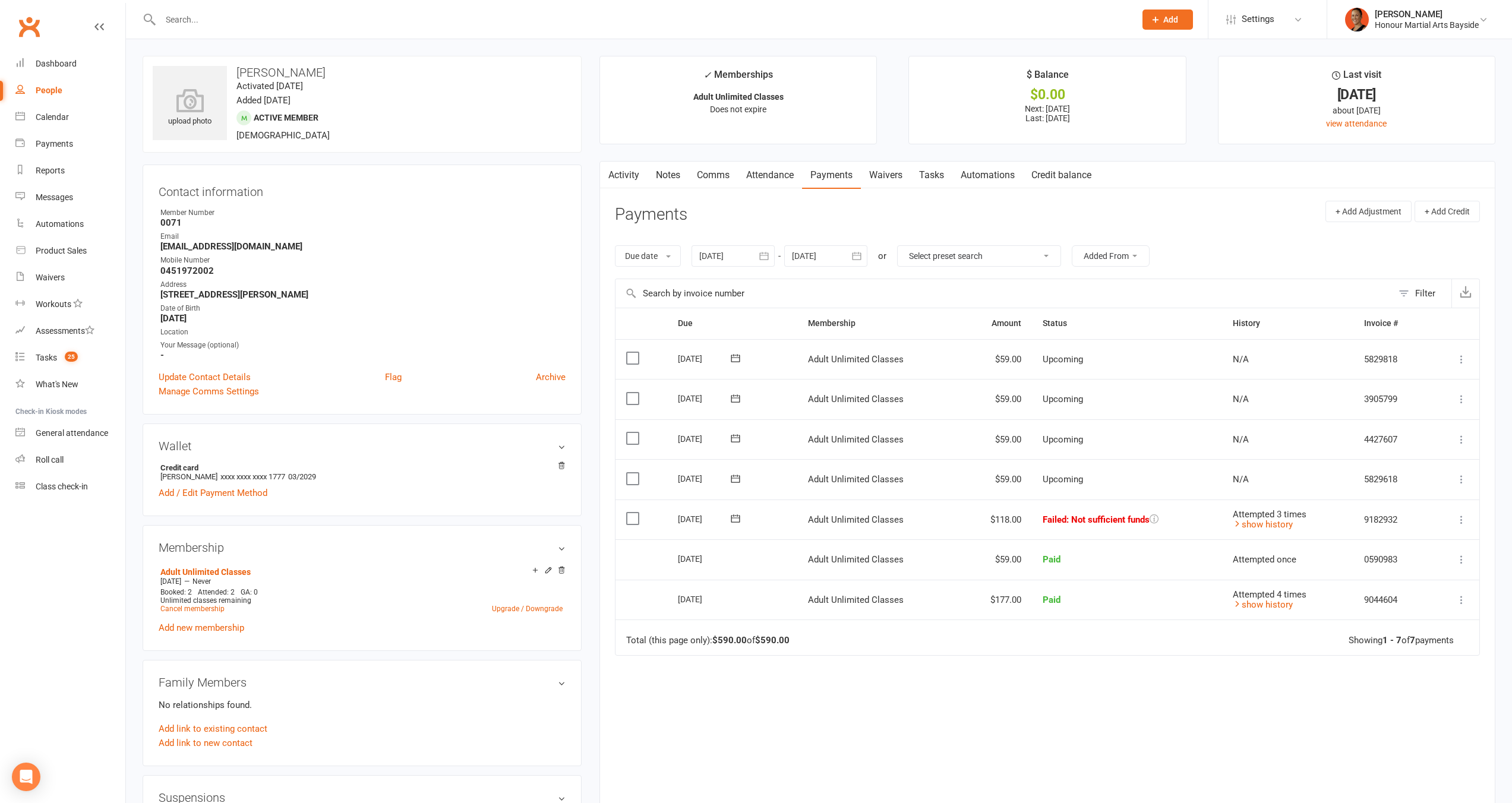
click at [617, 183] on link "Activity" at bounding box center [623, 175] width 48 height 27
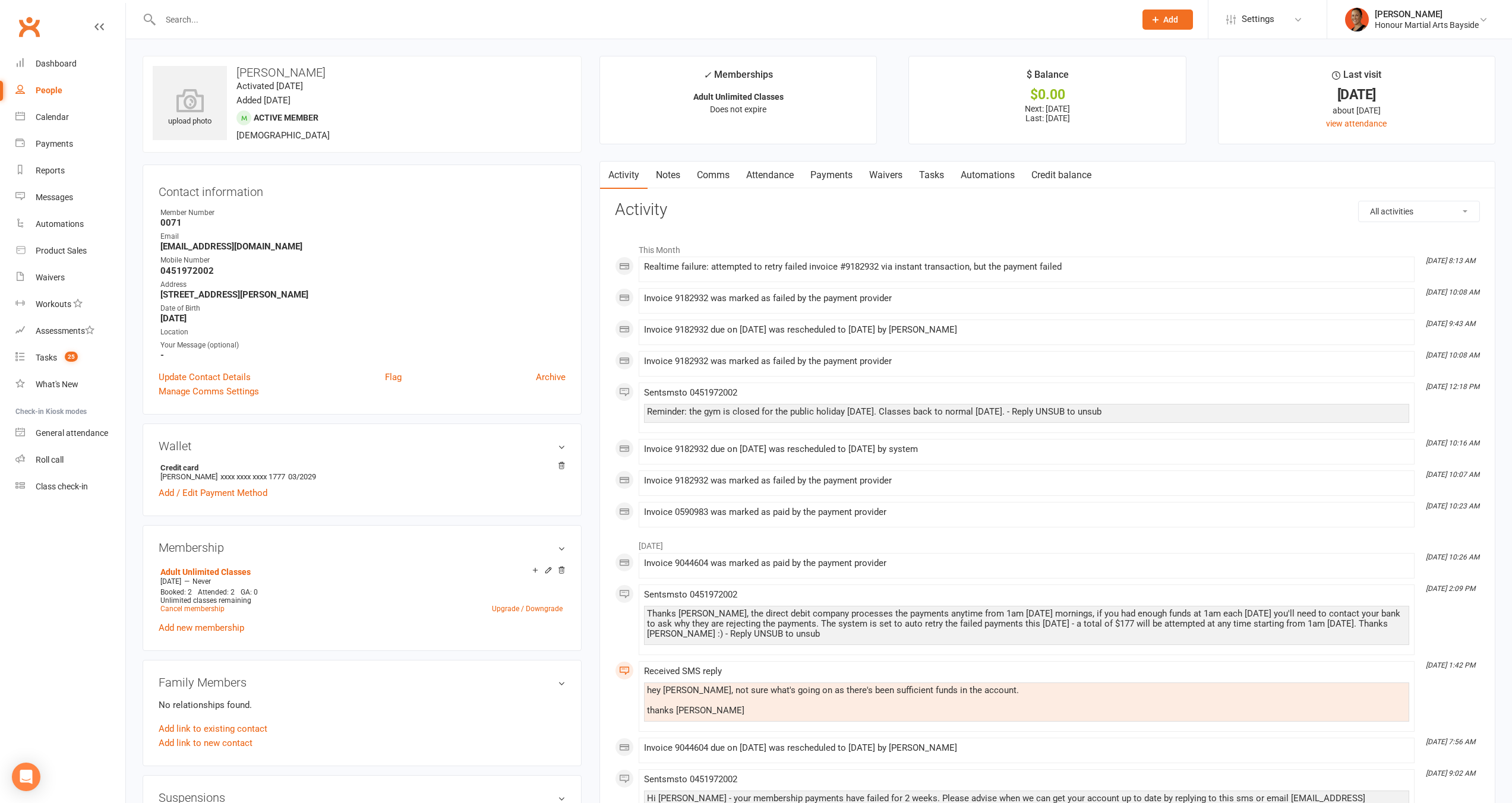
click at [676, 174] on link "Notes" at bounding box center [668, 175] width 41 height 27
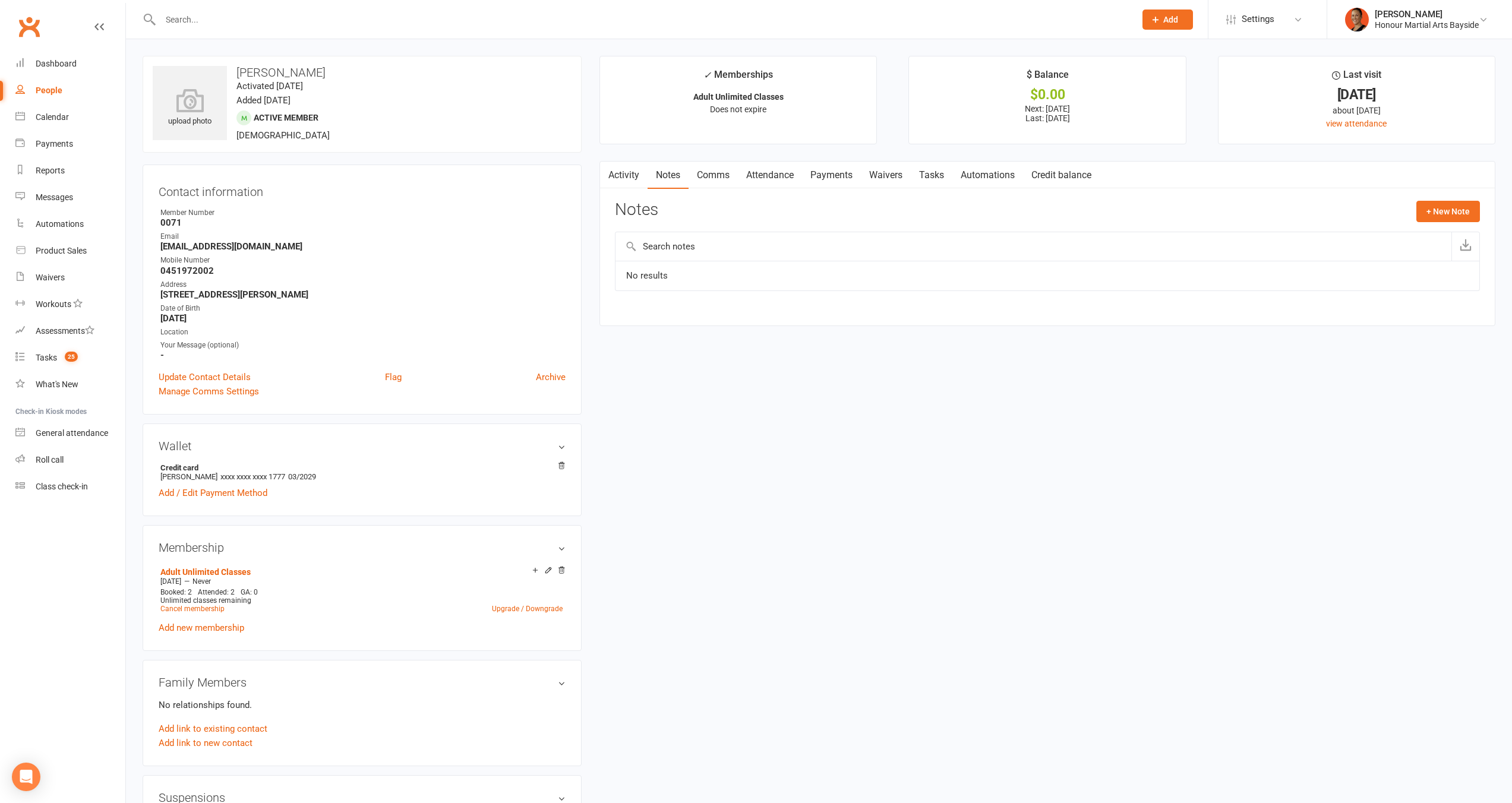
click at [723, 173] on link "Comms" at bounding box center [713, 175] width 49 height 27
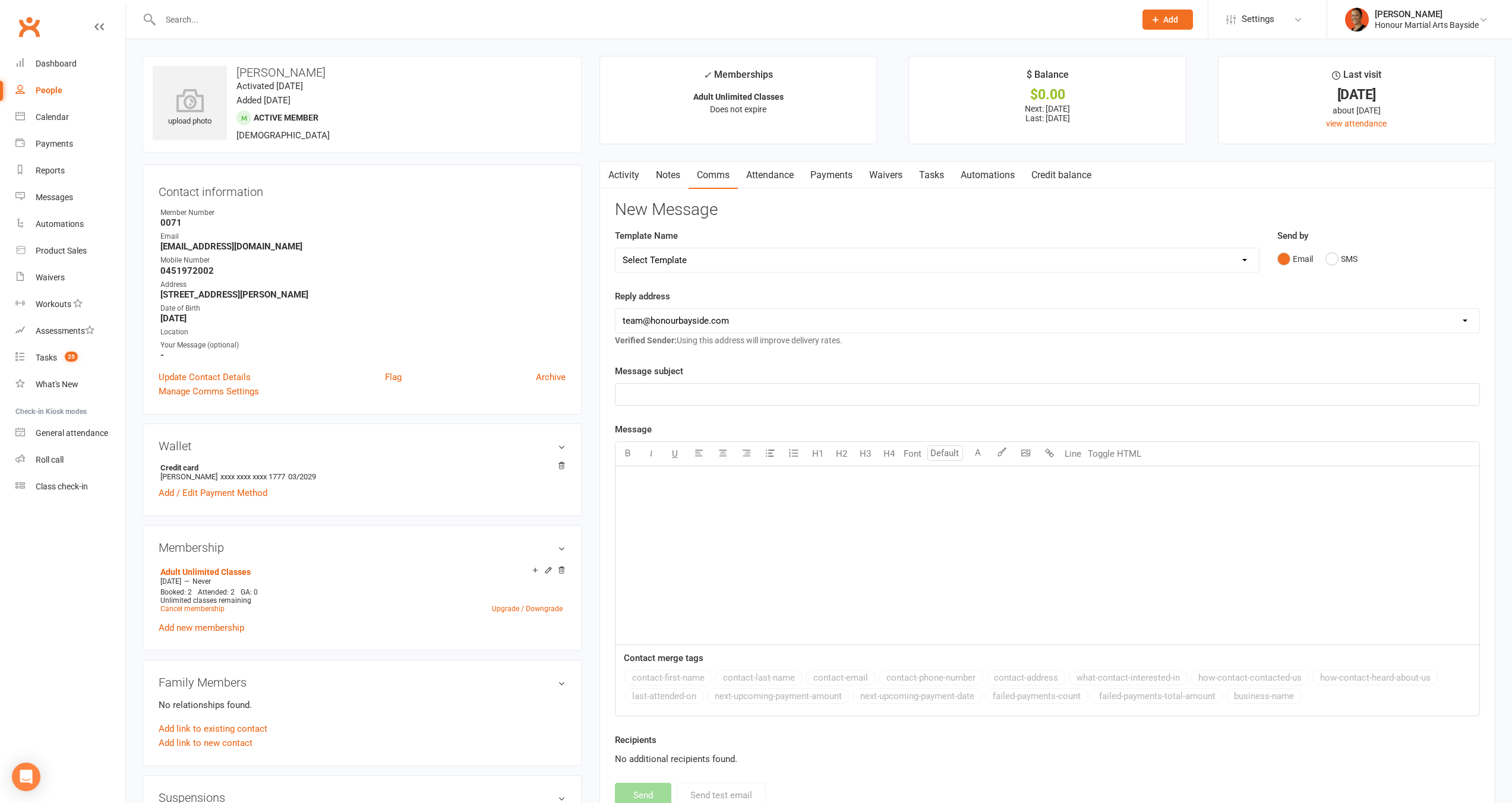
click at [1310, 252] on button "Email" at bounding box center [1295, 259] width 35 height 23
click at [1334, 253] on button "SMS" at bounding box center [1342, 259] width 32 height 23
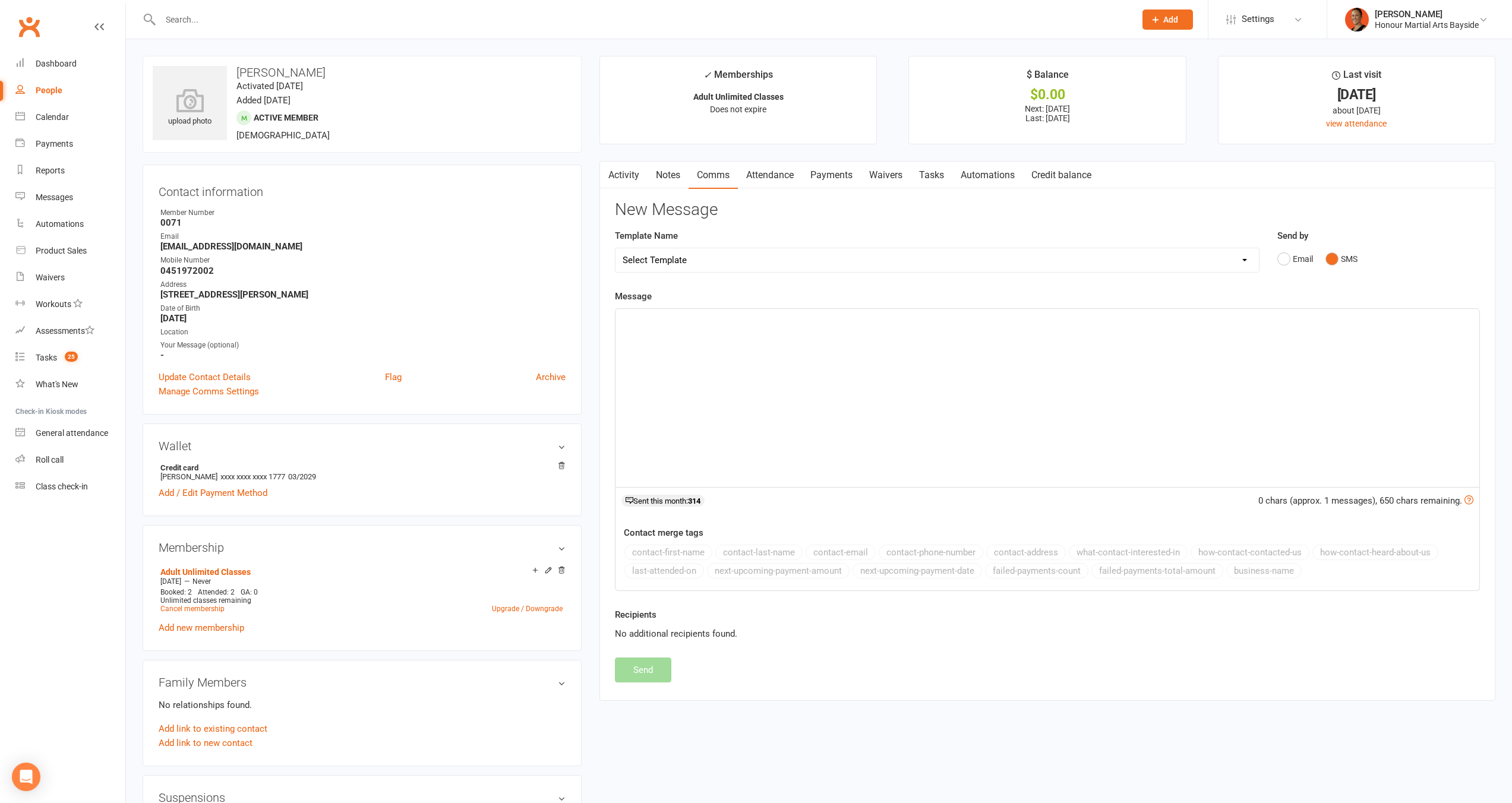
click at [671, 262] on select "Select Template [Email] Cancellation 20 Day Term [Email] Suspend/Cancel Choice …" at bounding box center [937, 260] width 643 height 24
click at [743, 255] on select "Select Template [Email] Cancellation 20 Day Term [Email] Suspend/Cancel Choice …" at bounding box center [937, 260] width 643 height 24
click at [840, 163] on link "Payments" at bounding box center [832, 175] width 59 height 27
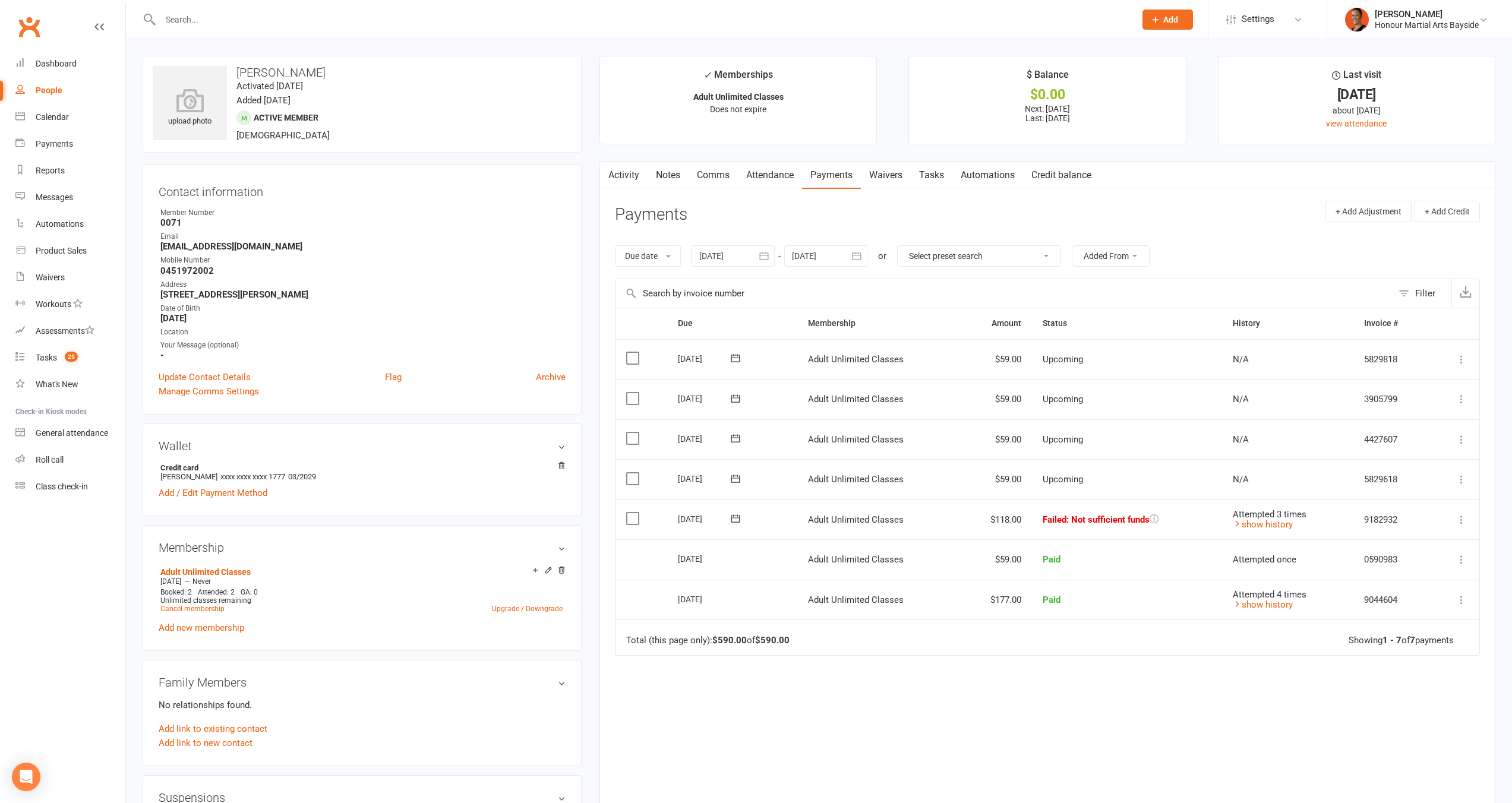
click at [692, 171] on link "Comms" at bounding box center [713, 175] width 49 height 27
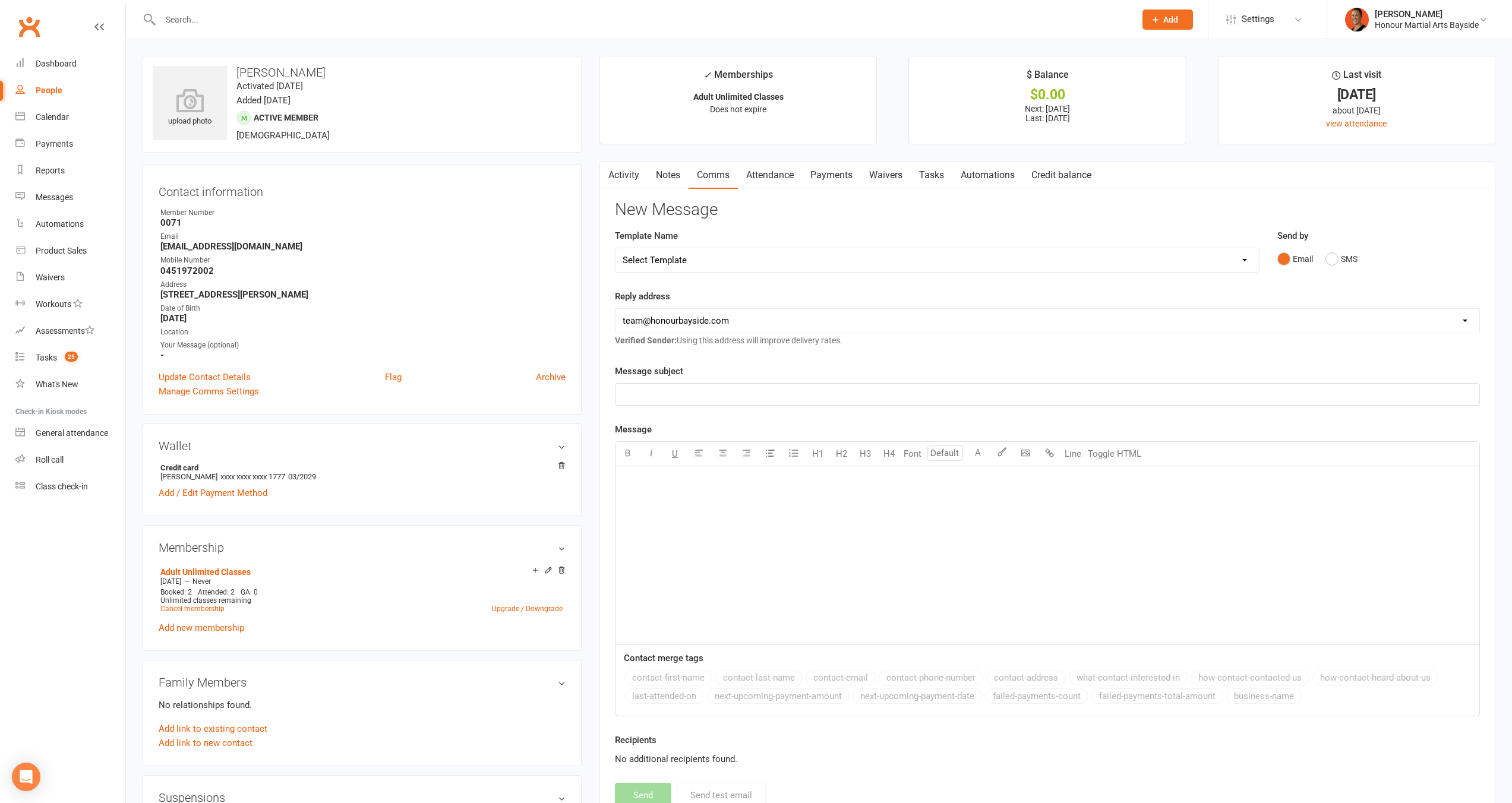
click at [709, 257] on select "Select Template [Email] Cancellation 20 Day Term [Email] Suspend/Cancel Choice …" at bounding box center [937, 260] width 643 height 24
select select "4"
click at [615, 248] on select "Select Template [Email] Cancellation 20 Day Term [Email] Suspend/Cancel Choice …" at bounding box center [937, 260] width 643 height 24
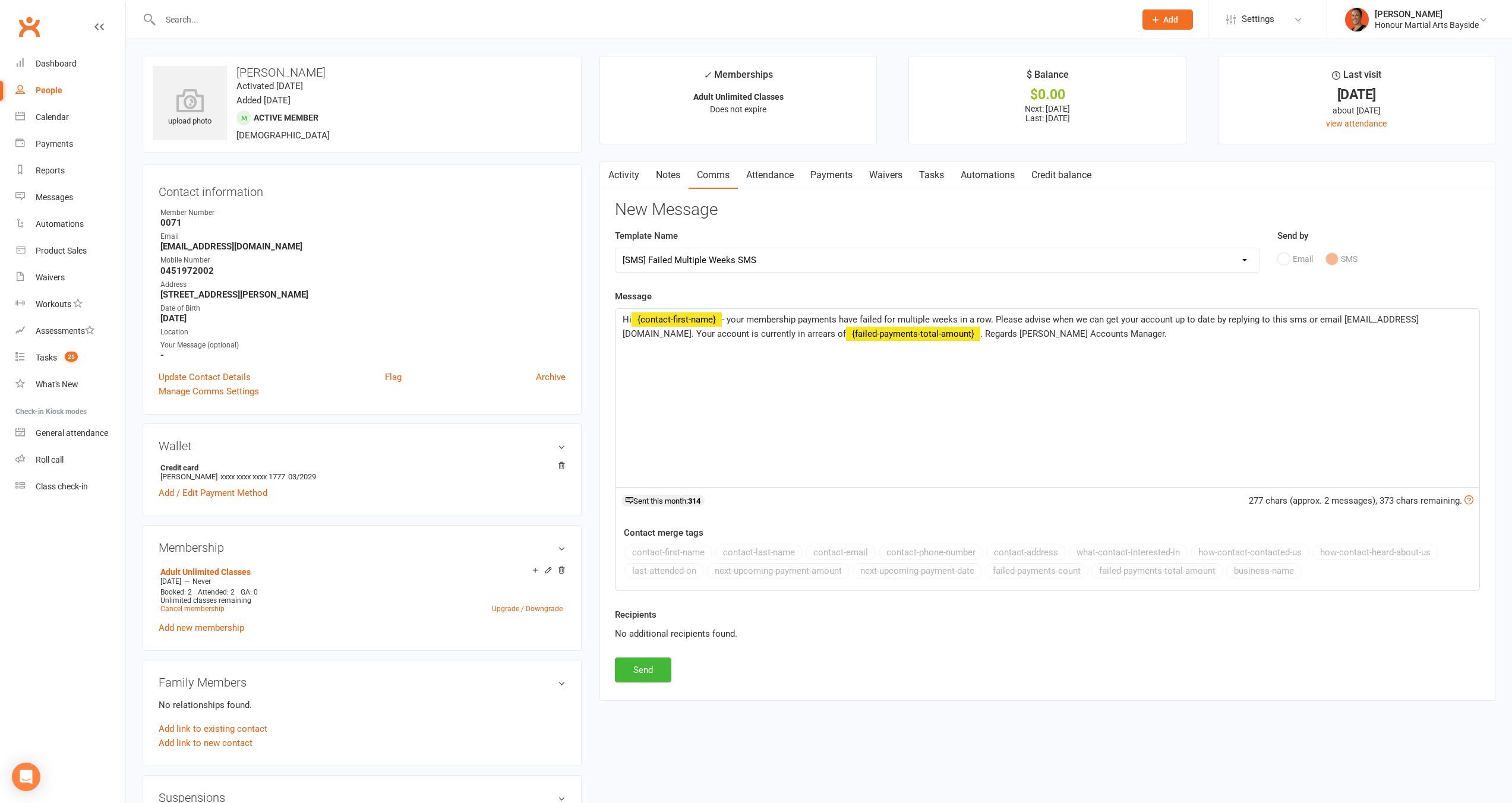
click at [913, 316] on span "- your membership payments have failed for multiple weeks in a row. Please advi…" at bounding box center [1021, 327] width 796 height 25
click at [732, 316] on span "- your membership payments have failed for 2 weeks in a row. Please advise when…" at bounding box center [1044, 327] width 843 height 25
drag, startPoint x: 894, startPoint y: 334, endPoint x: 1053, endPoint y: 341, distance: 159.2
click at [1053, 341] on p "Hi ﻿ {contact-first-name} - your membership payments have failed for 2 weeks in…" at bounding box center [1048, 327] width 849 height 29
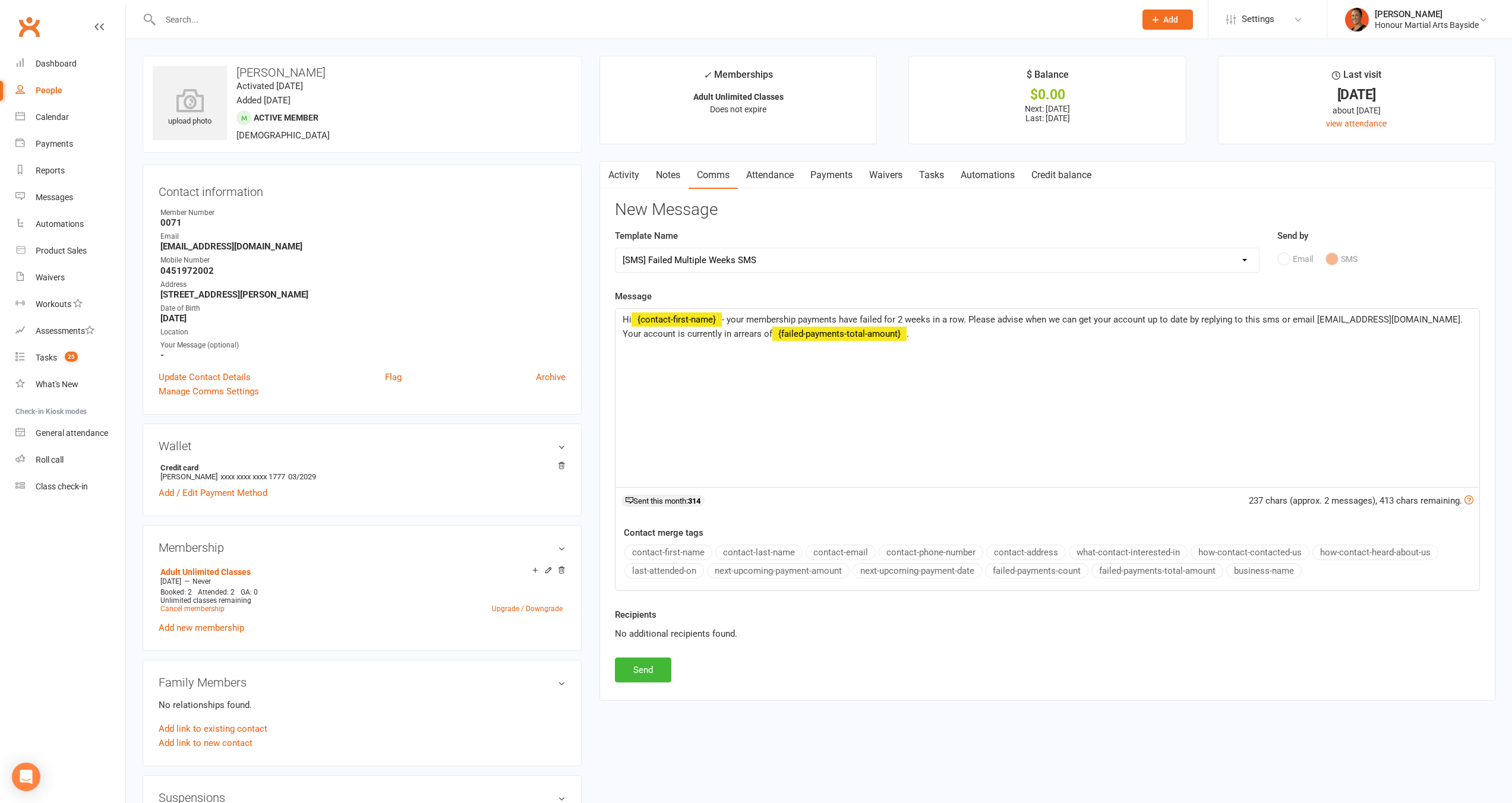
click at [947, 334] on p "Hi ﻿ {contact-first-name} - your membership payments have failed for 2 weeks in…" at bounding box center [1048, 327] width 849 height 29
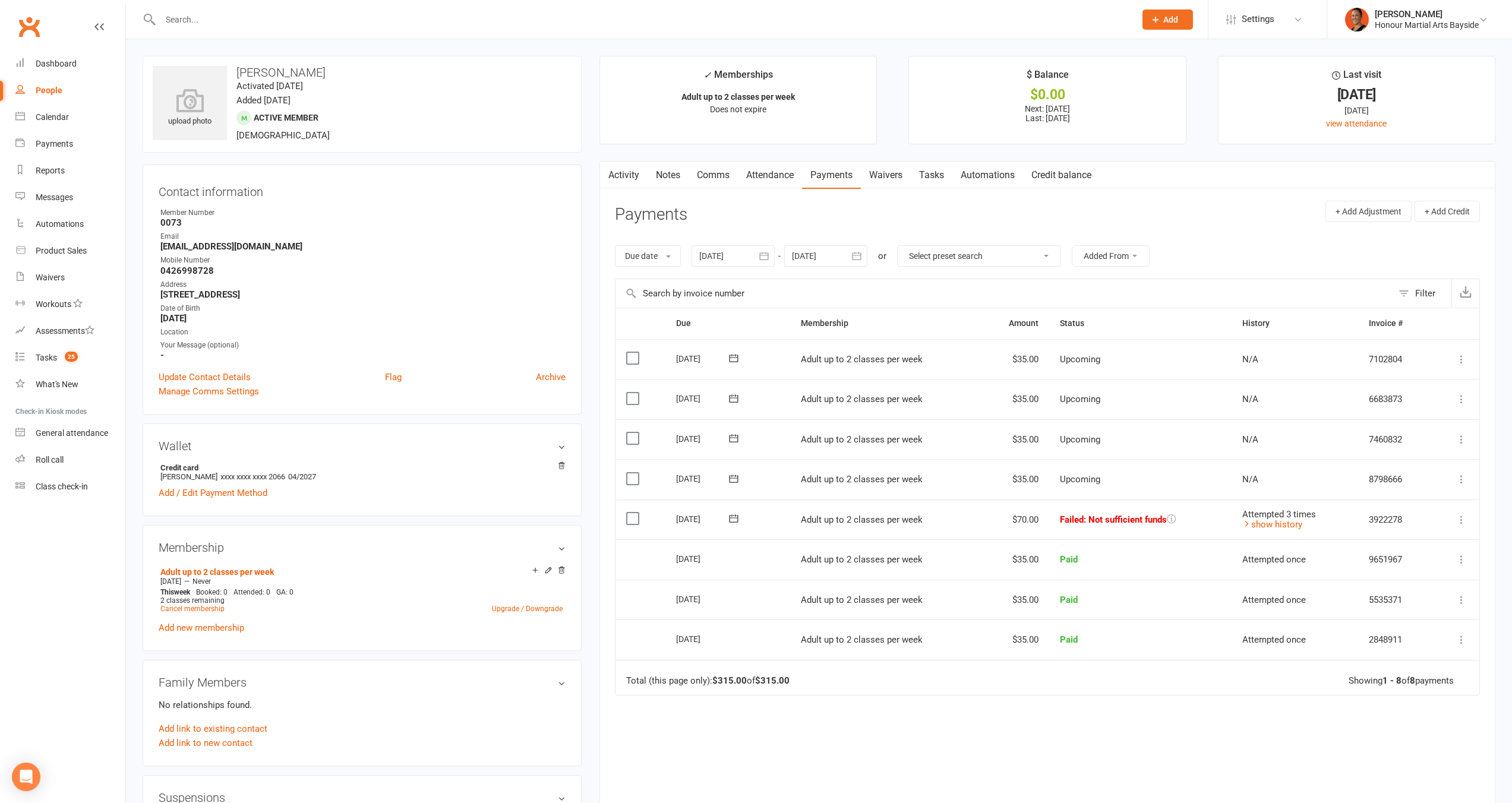
click at [657, 180] on link "Notes" at bounding box center [668, 175] width 41 height 27
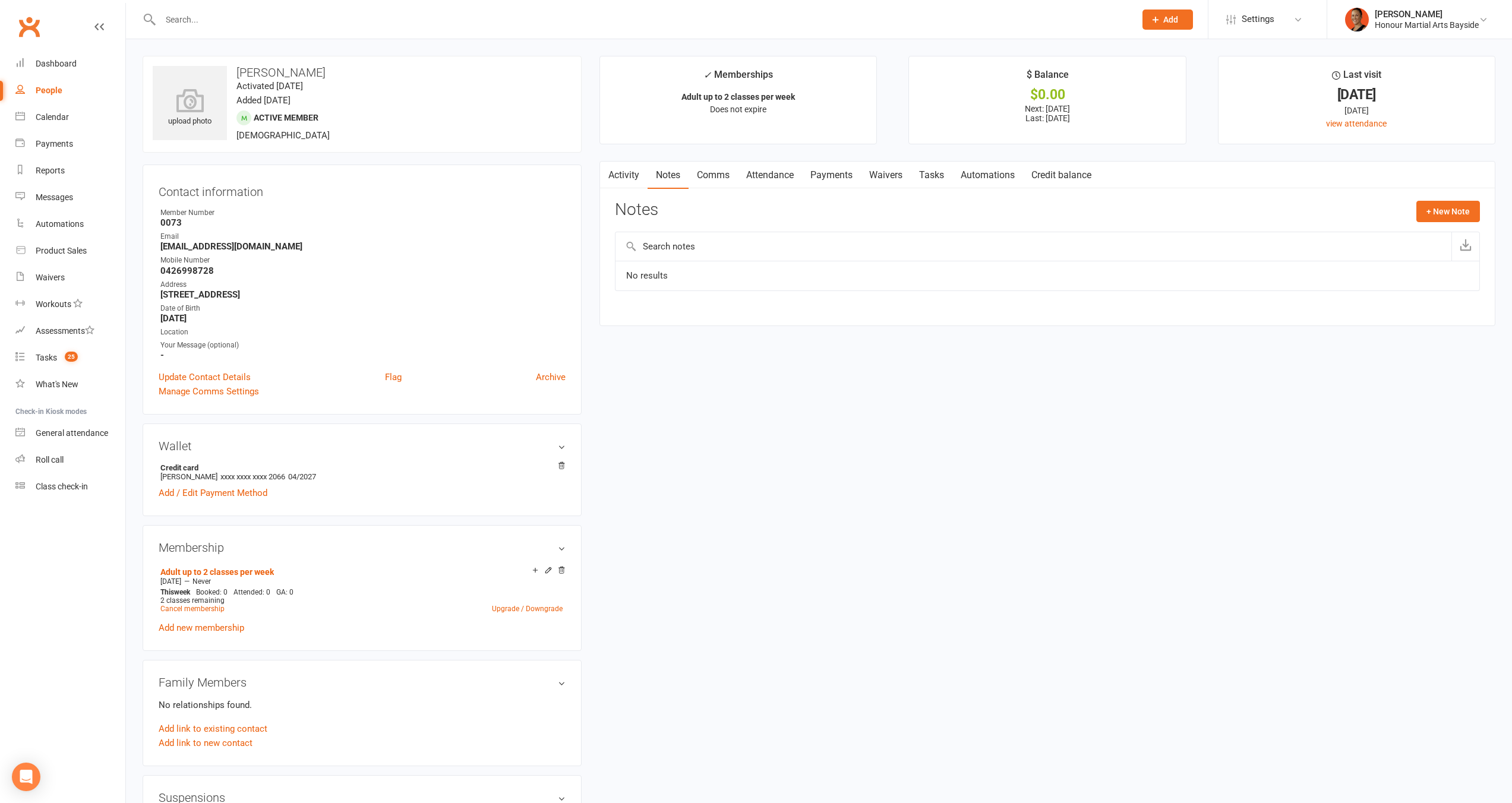
click at [630, 180] on link "Activity" at bounding box center [623, 175] width 48 height 27
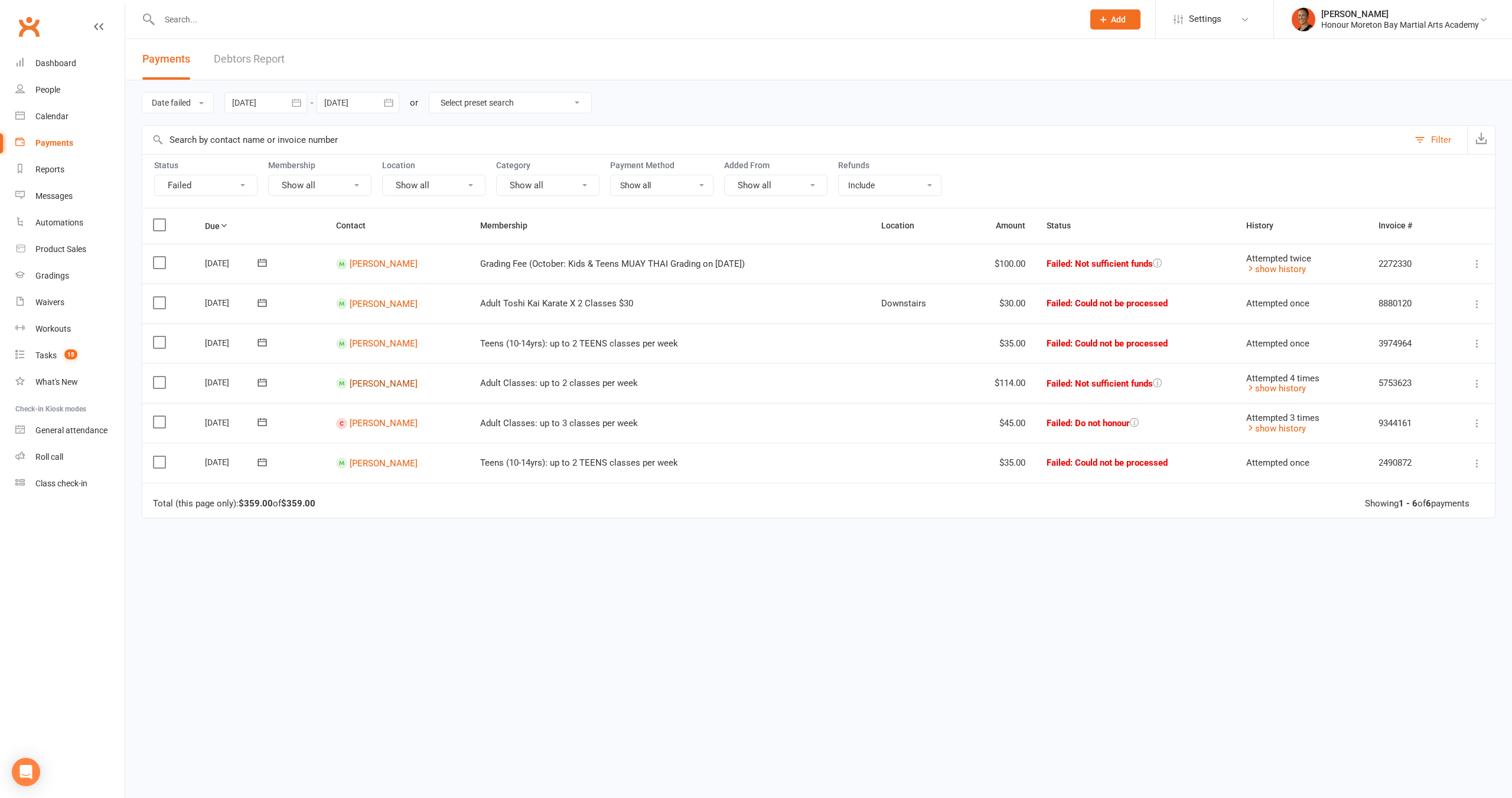
click at [381, 381] on link "[PERSON_NAME]" at bounding box center [383, 383] width 68 height 11
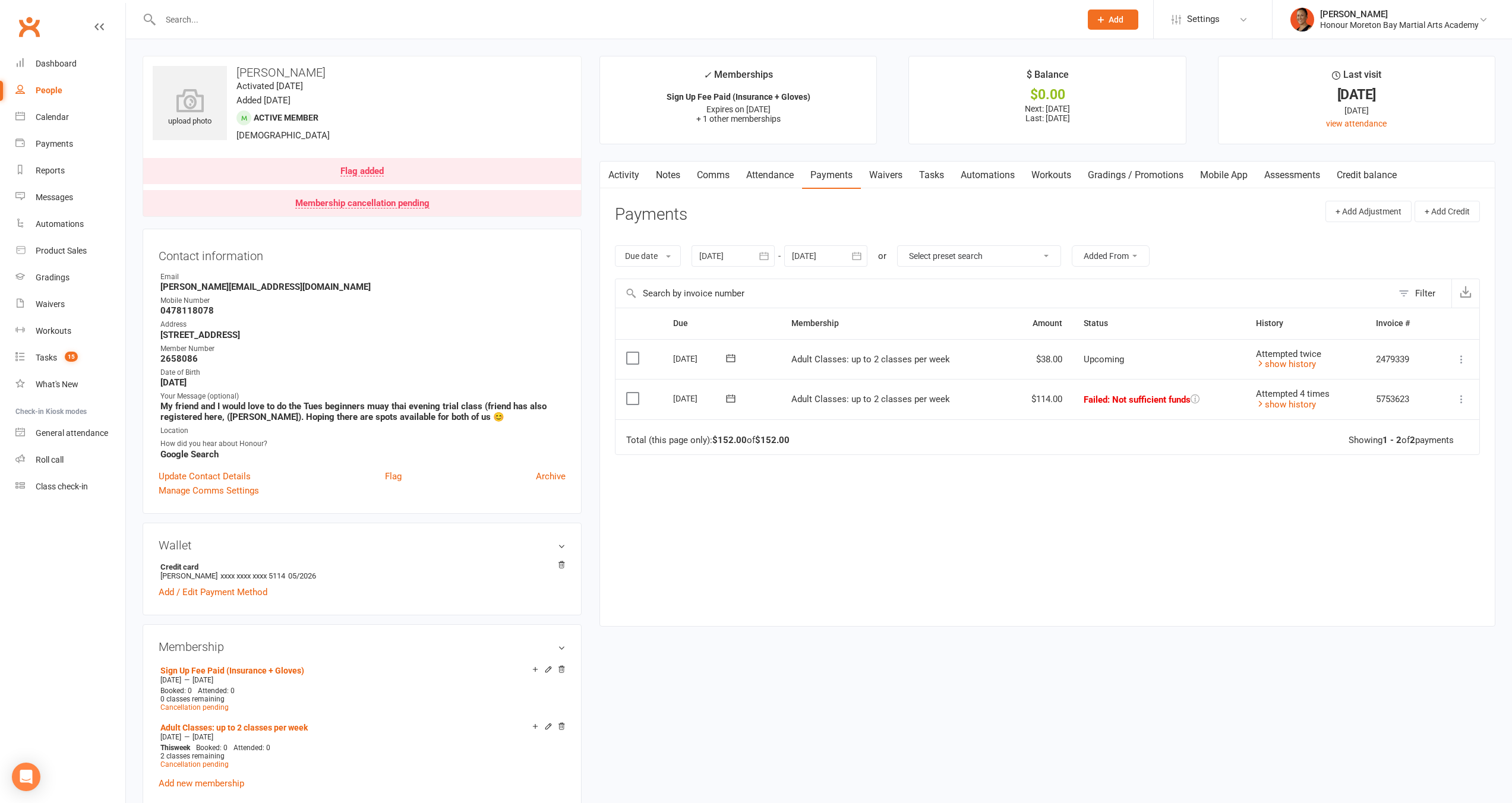
click at [630, 169] on link "Activity" at bounding box center [623, 175] width 48 height 27
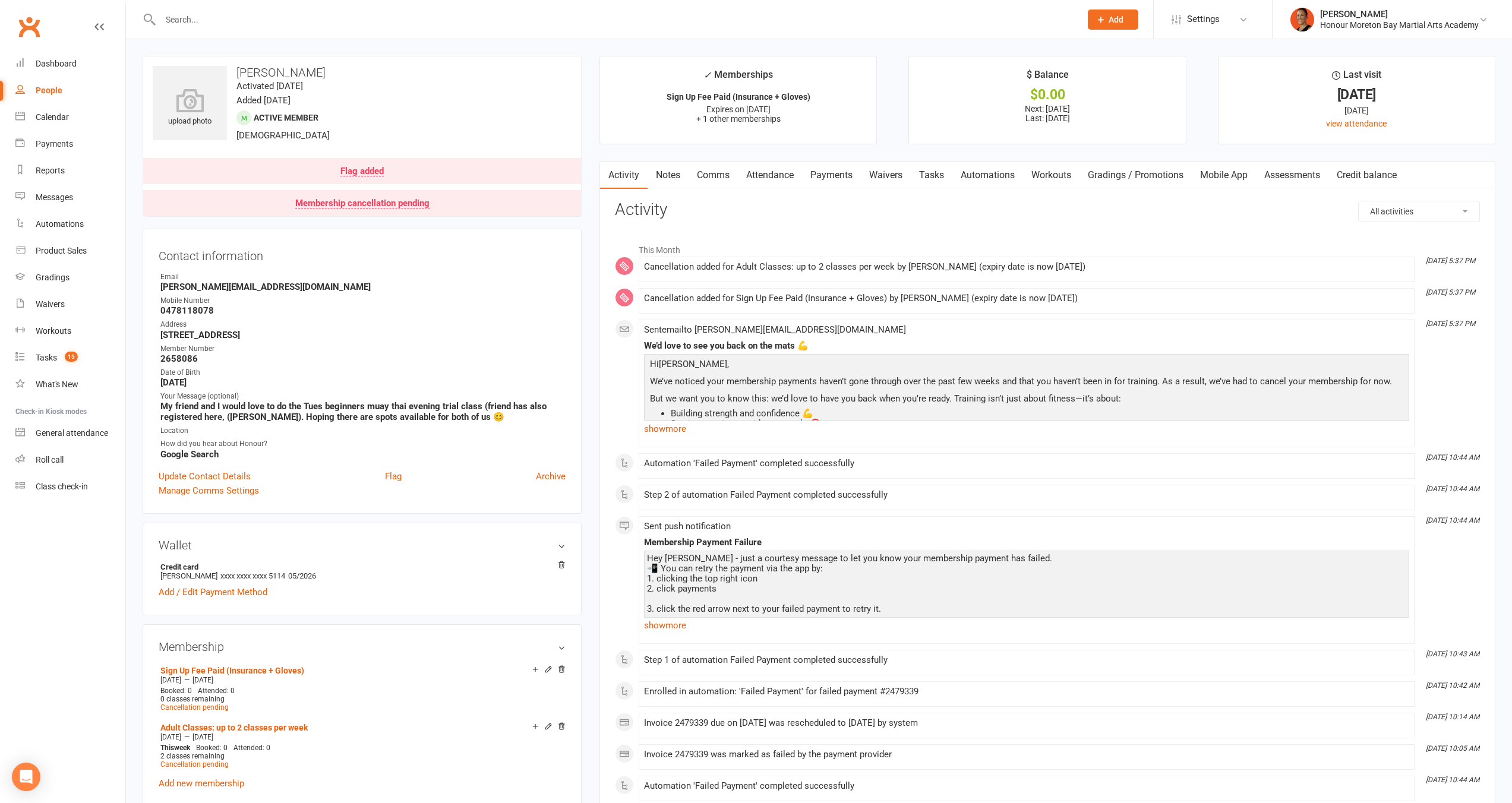
click at [836, 174] on link "Payments" at bounding box center [832, 175] width 59 height 27
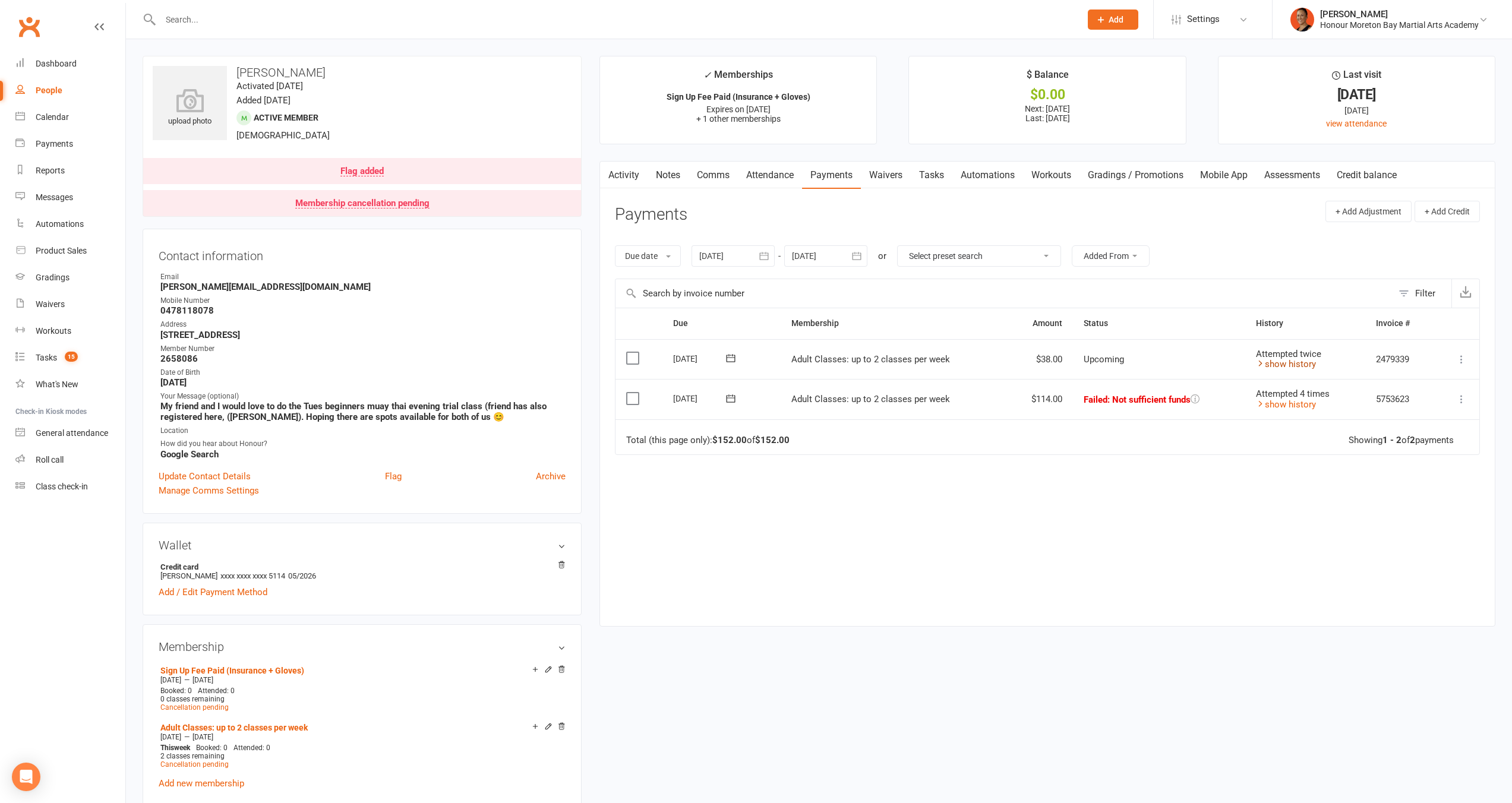
click at [1314, 365] on link "show history" at bounding box center [1286, 364] width 60 height 11
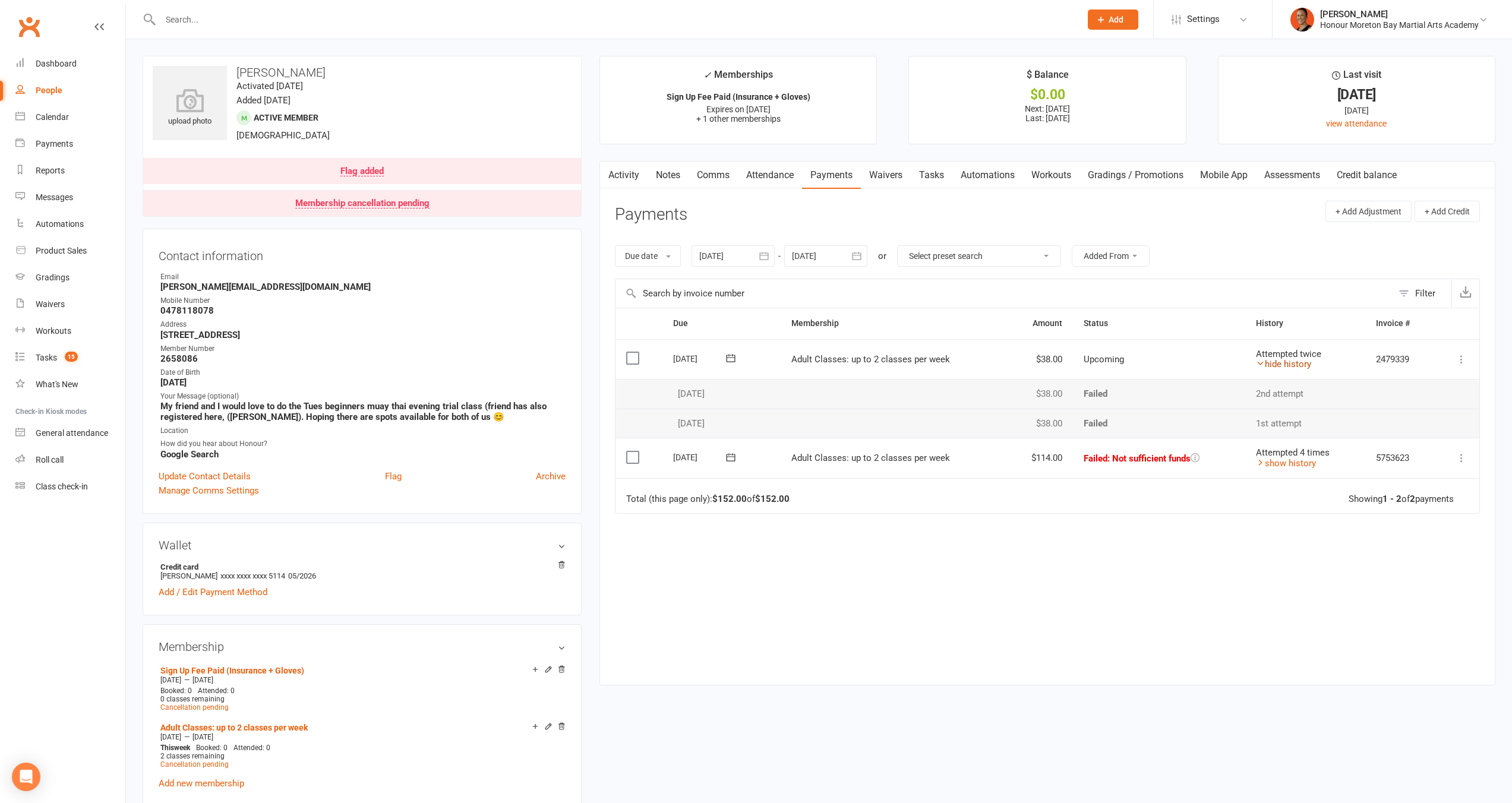
click at [1314, 365] on td "Attempted twice hide history" at bounding box center [1305, 359] width 119 height 40
click at [1296, 364] on link "hide history" at bounding box center [1283, 364] width 55 height 11
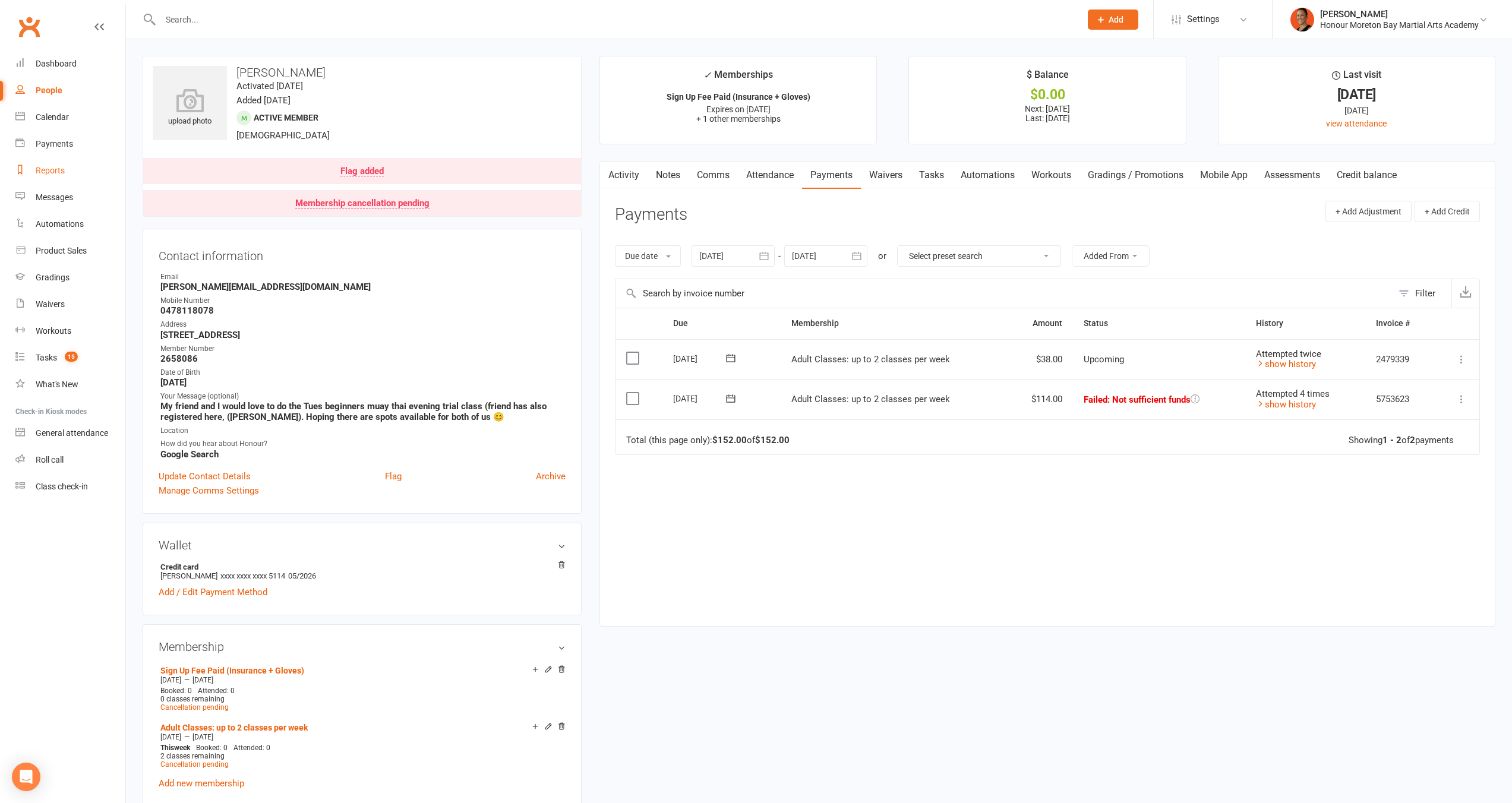
click at [57, 171] on div "Reports" at bounding box center [50, 170] width 29 height 10
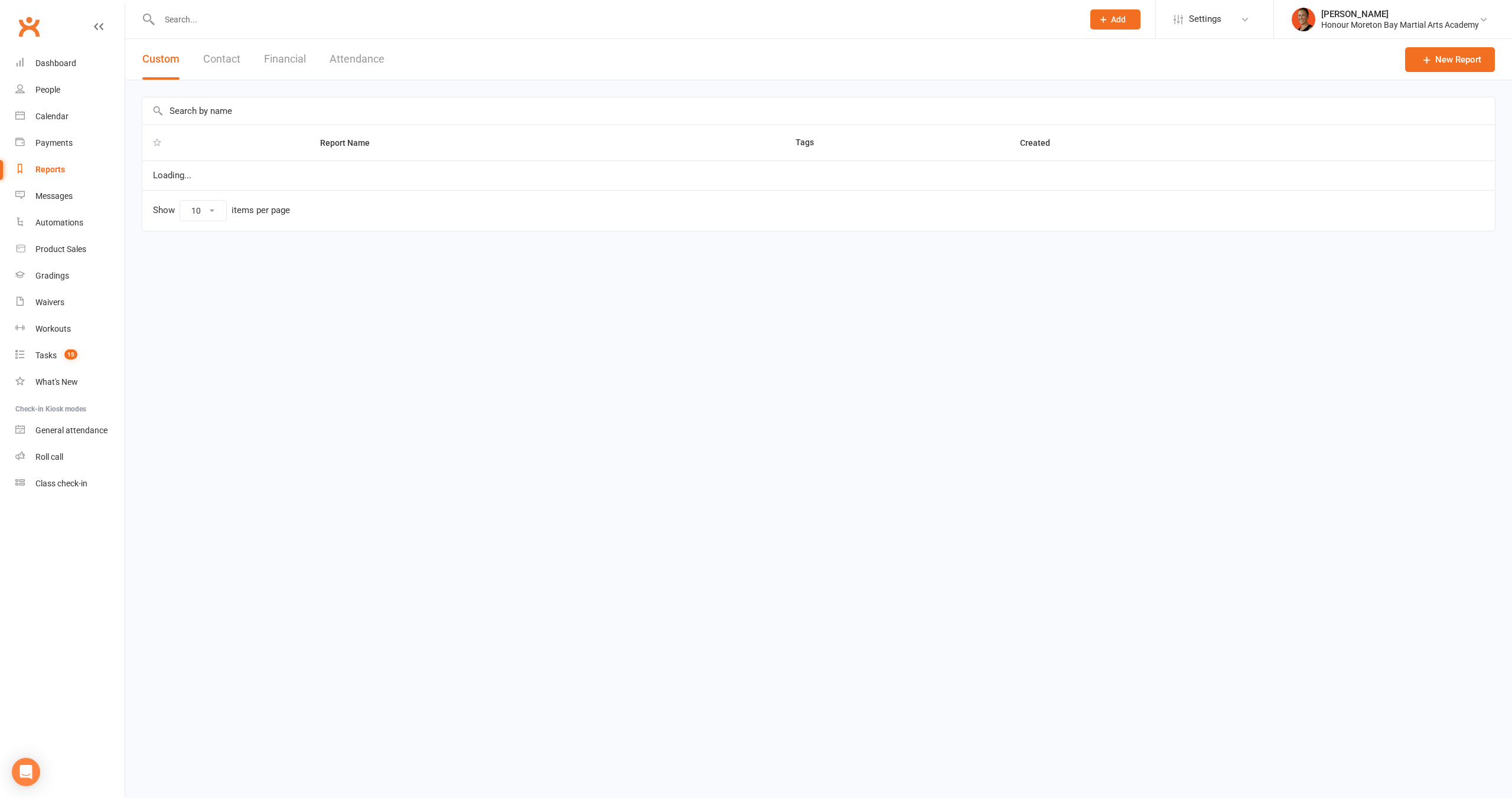
select select "100"
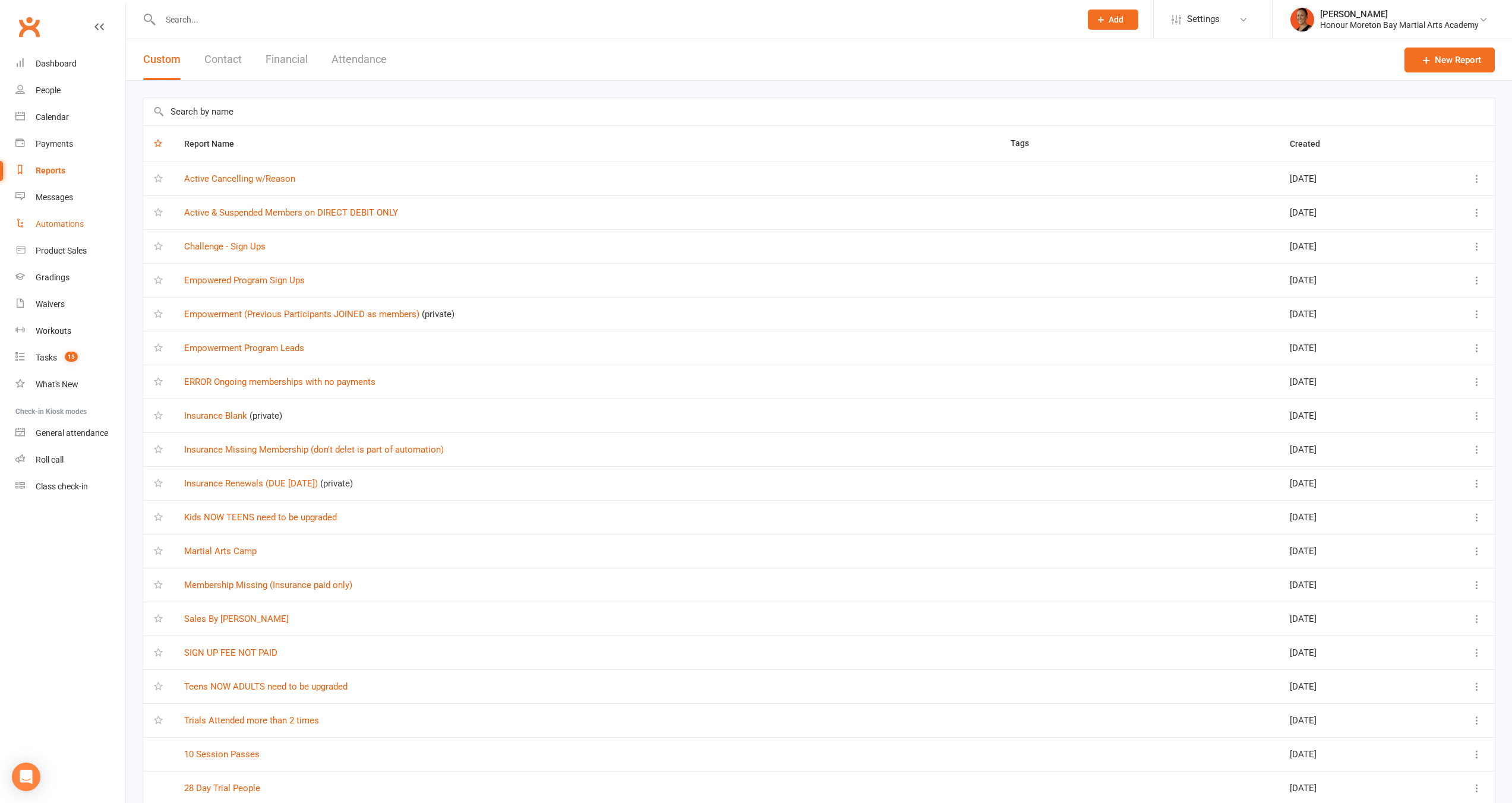
click at [70, 224] on div "Automations" at bounding box center [59, 224] width 48 height 10
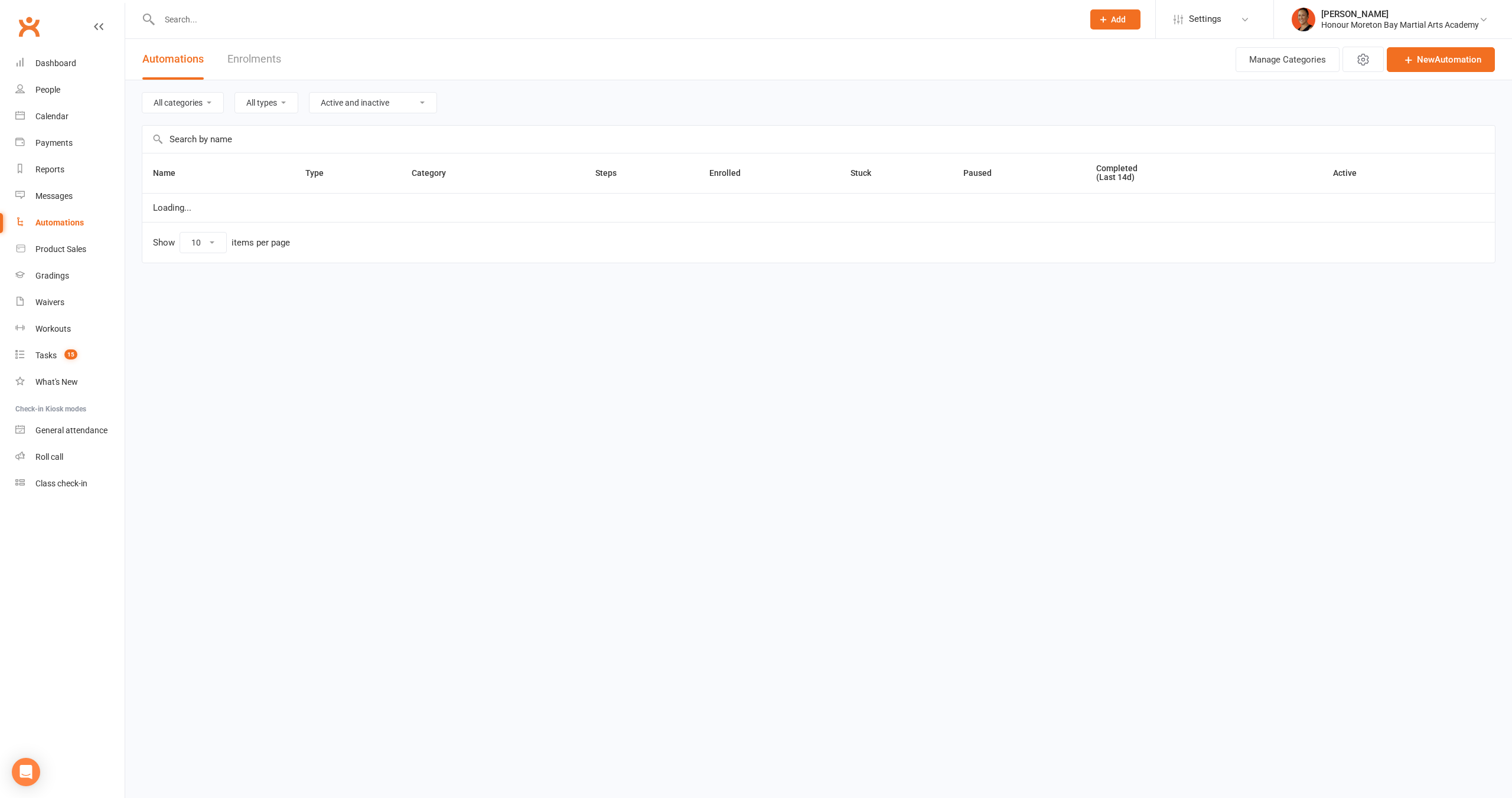
select select "100"
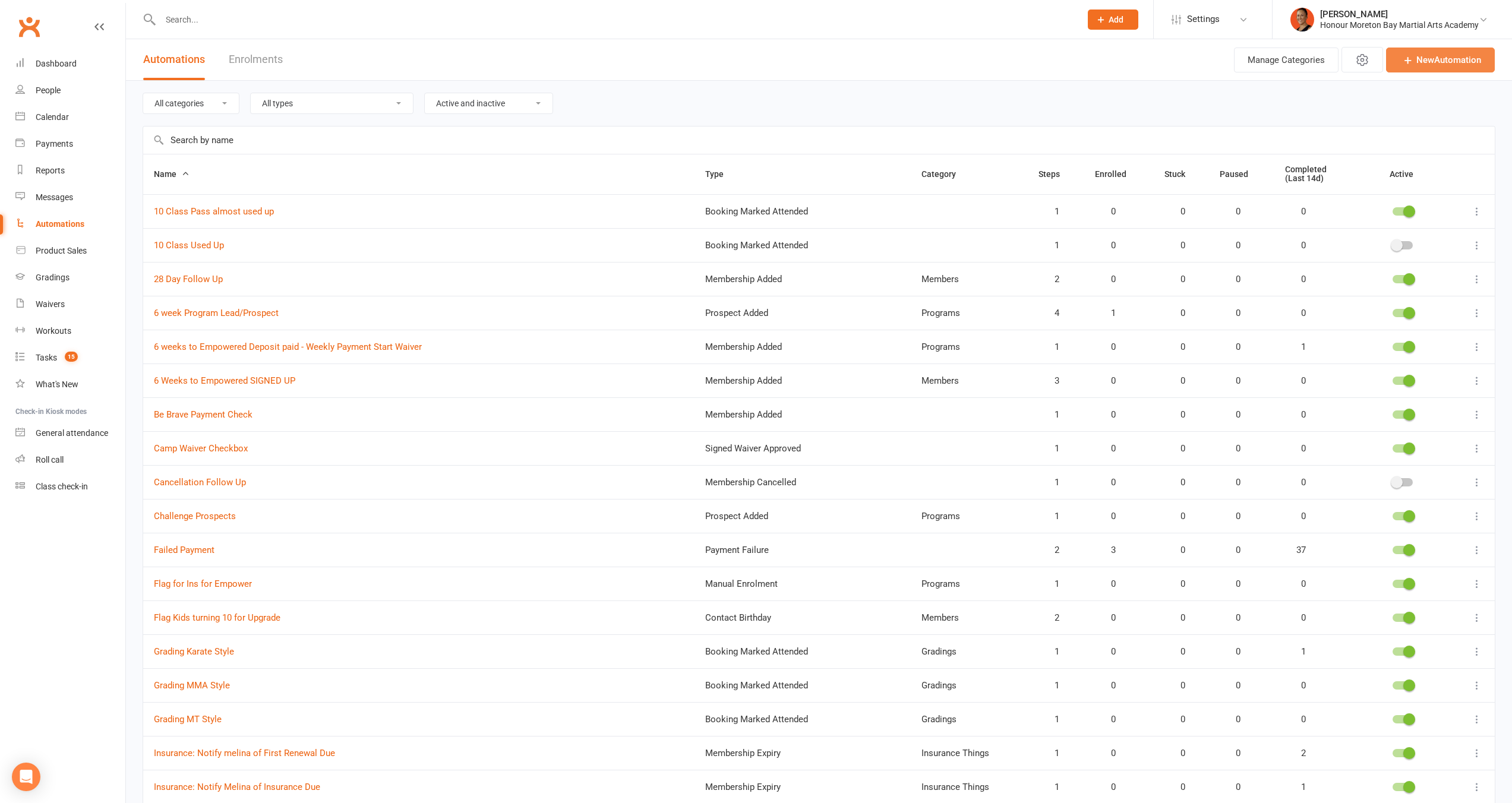
click at [1428, 66] on link "New Automation" at bounding box center [1441, 60] width 109 height 25
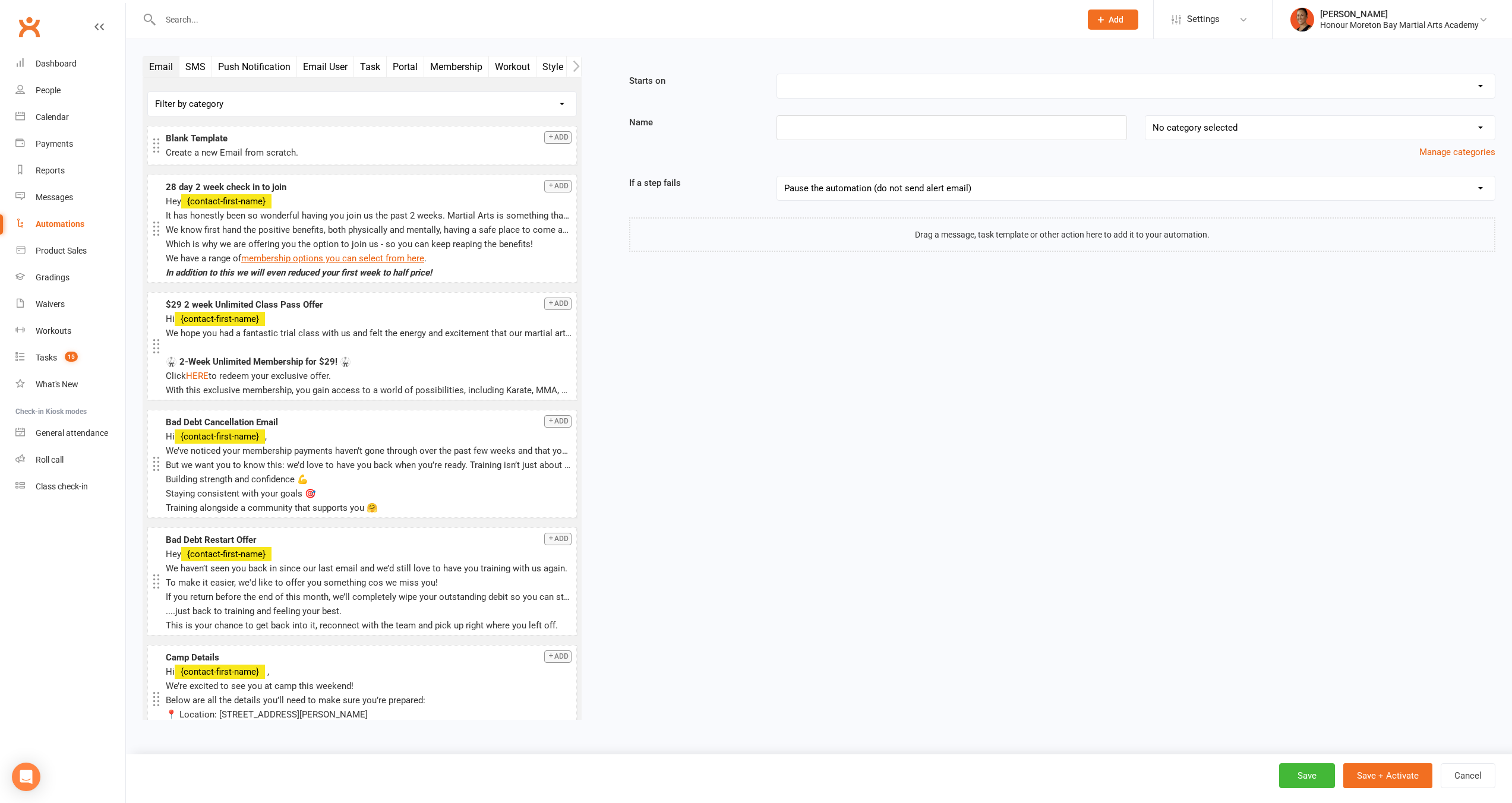
click at [858, 93] on select "Booking Cancelled Booking Due Booking Late-Cancelled Booking Marked Absent Book…" at bounding box center [1136, 86] width 718 height 24
select select "21"
click at [777, 74] on select "Booking Cancelled Booking Due Booking Late-Cancelled Booking Marked Absent Book…" at bounding box center [1136, 86] width 718 height 24
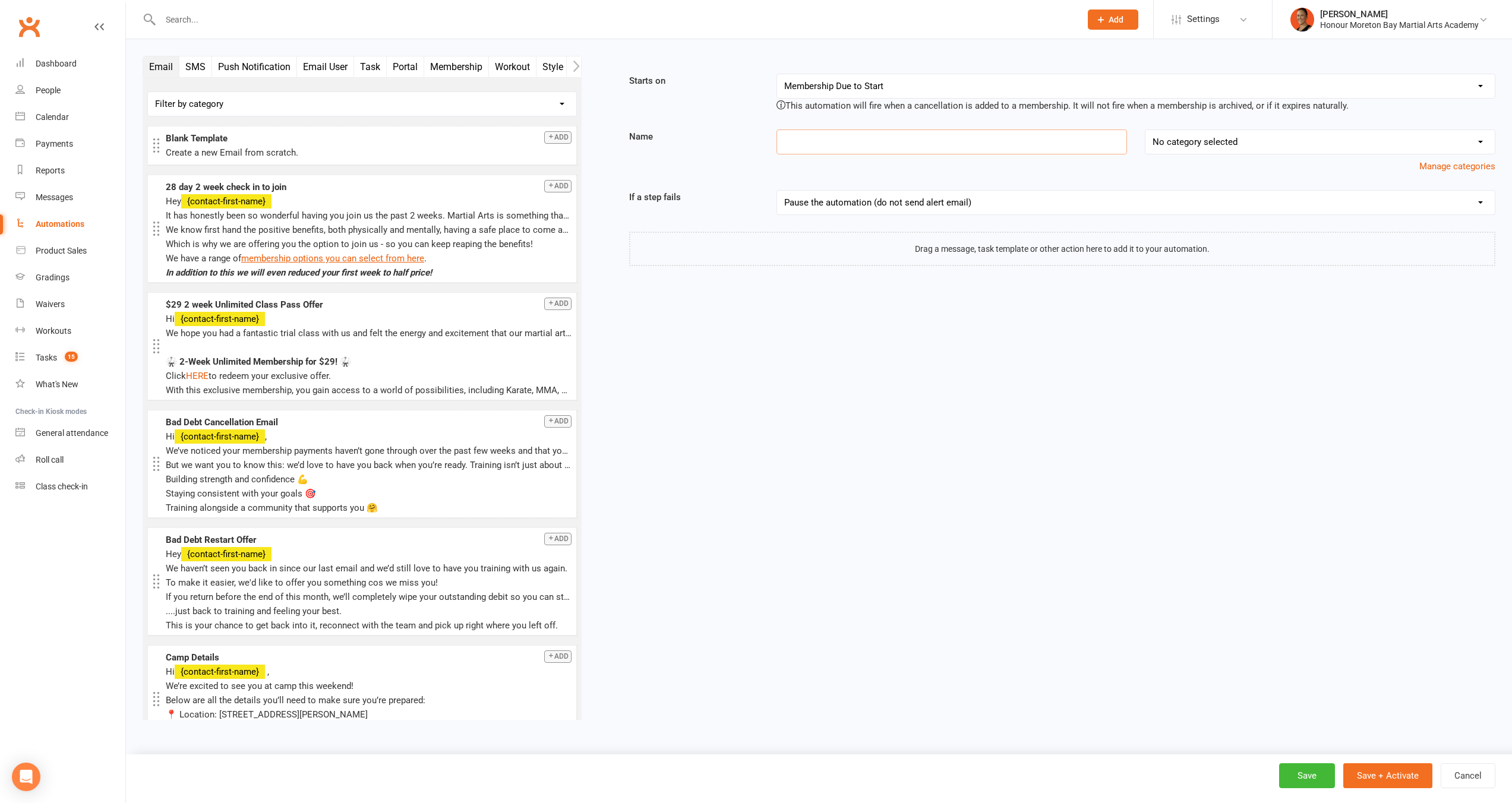
click at [799, 146] on input at bounding box center [952, 142] width 350 height 25
type input "Follow up bad debt Cancellation"
click at [871, 222] on div "Starts on Booking Cancelled Booking Due Booking Late-Cancelled Booking Marked A…" at bounding box center [1047, 170] width 896 height 193
click at [316, 64] on button "Email User" at bounding box center [325, 67] width 57 height 21
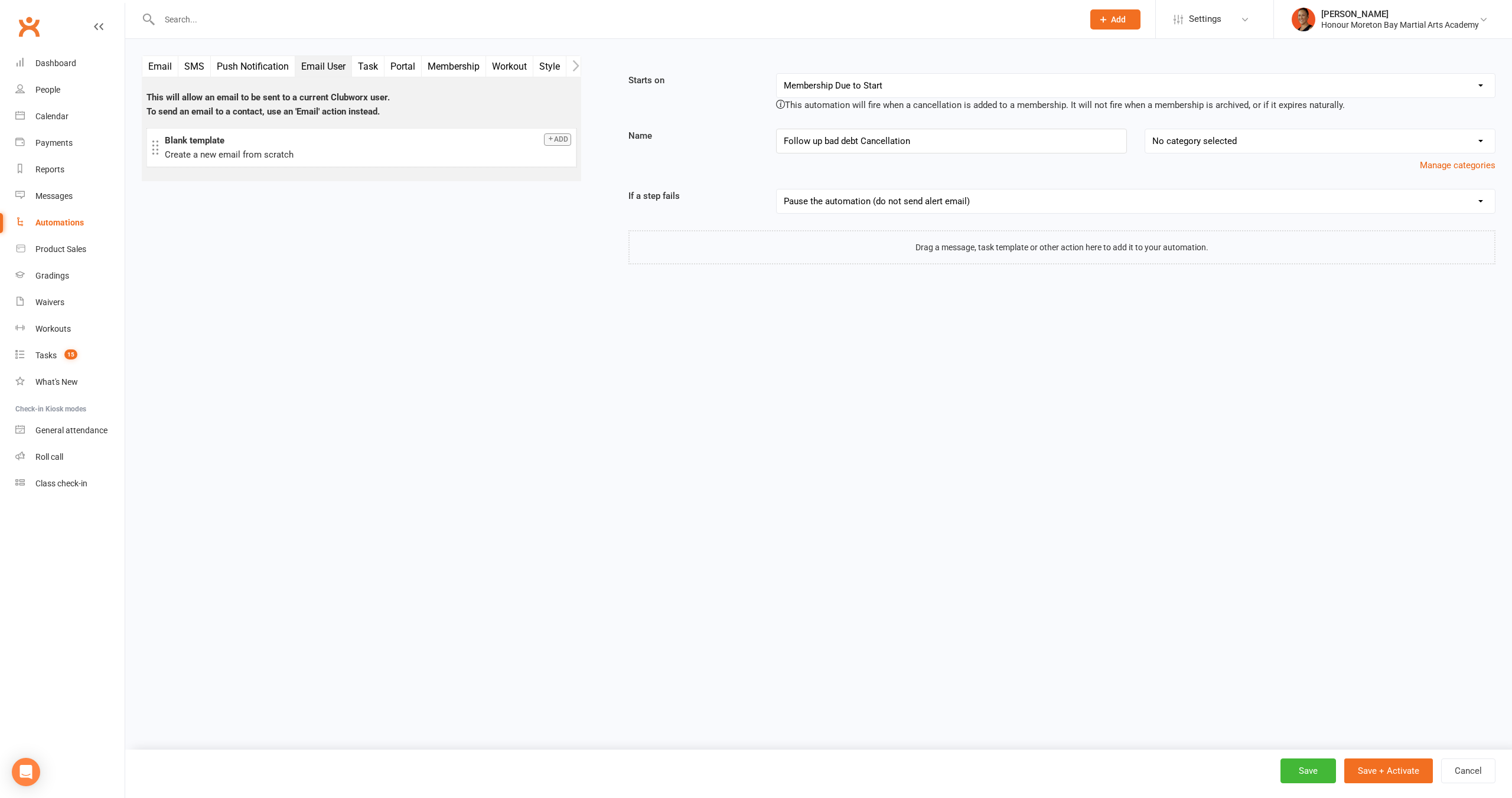
click at [162, 64] on button "Email" at bounding box center [160, 67] width 36 height 20
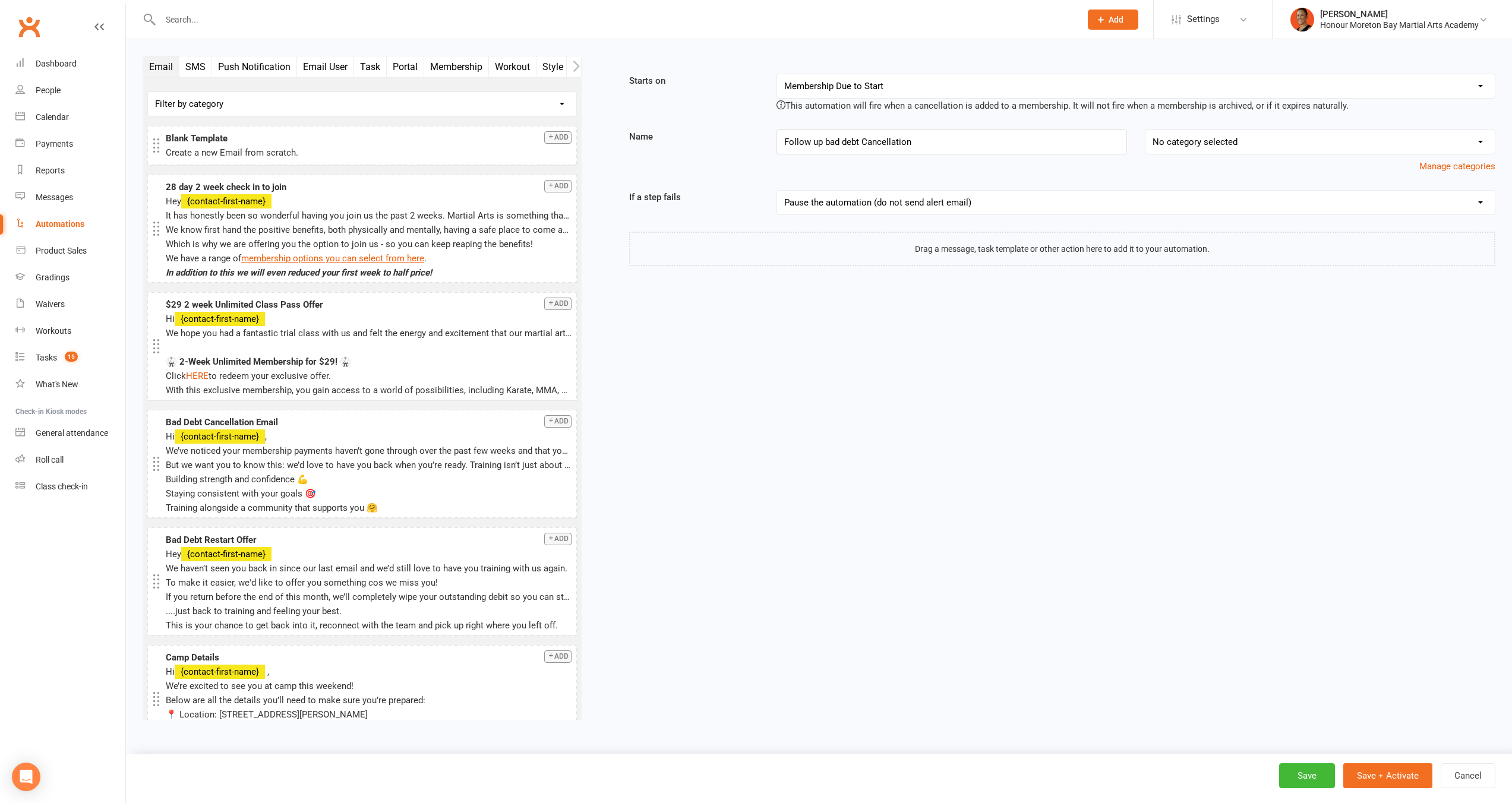
click at [378, 72] on button "Task" at bounding box center [370, 67] width 32 height 21
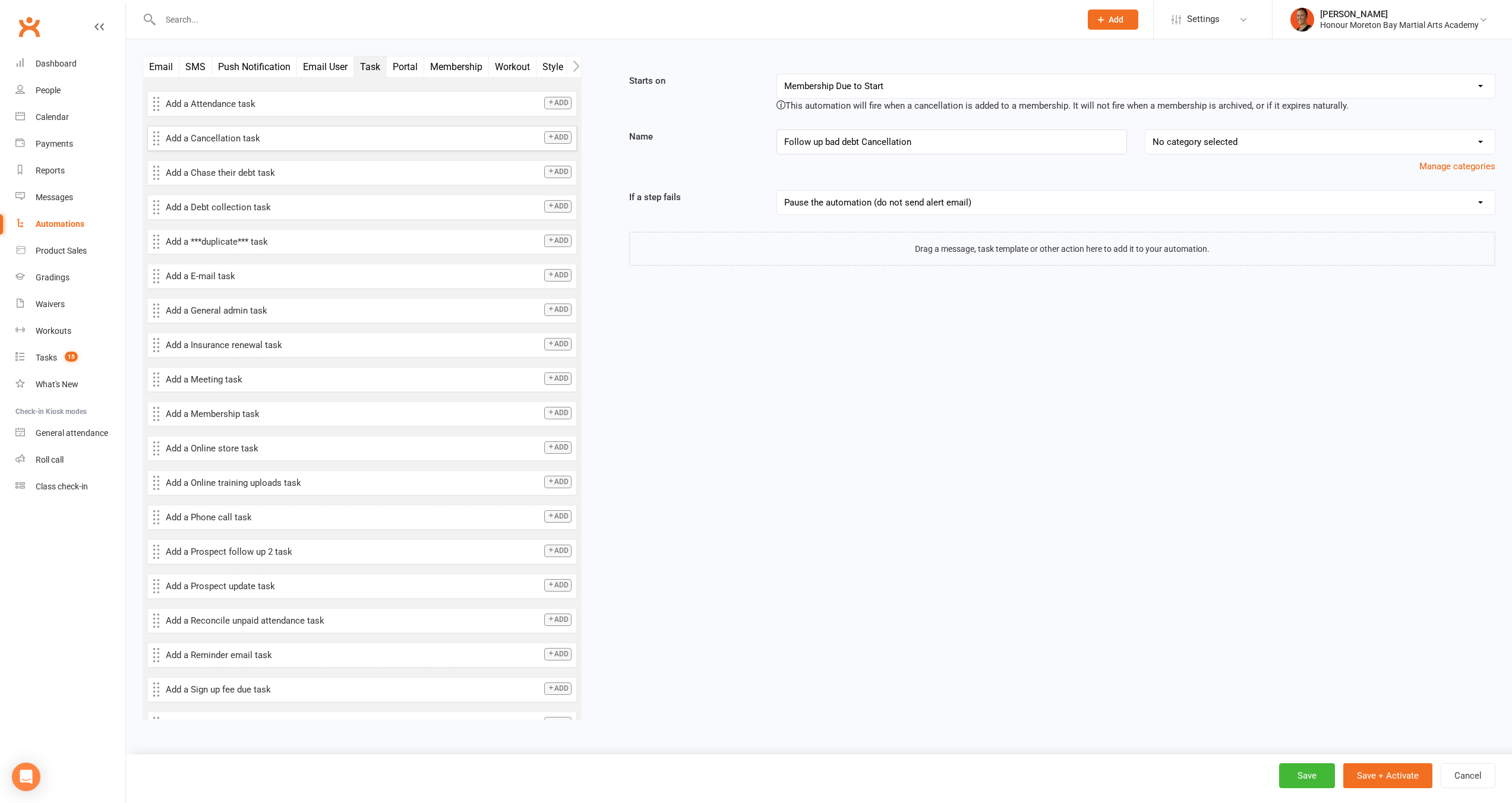
click at [547, 139] on icon "button" at bounding box center [551, 137] width 7 height 7
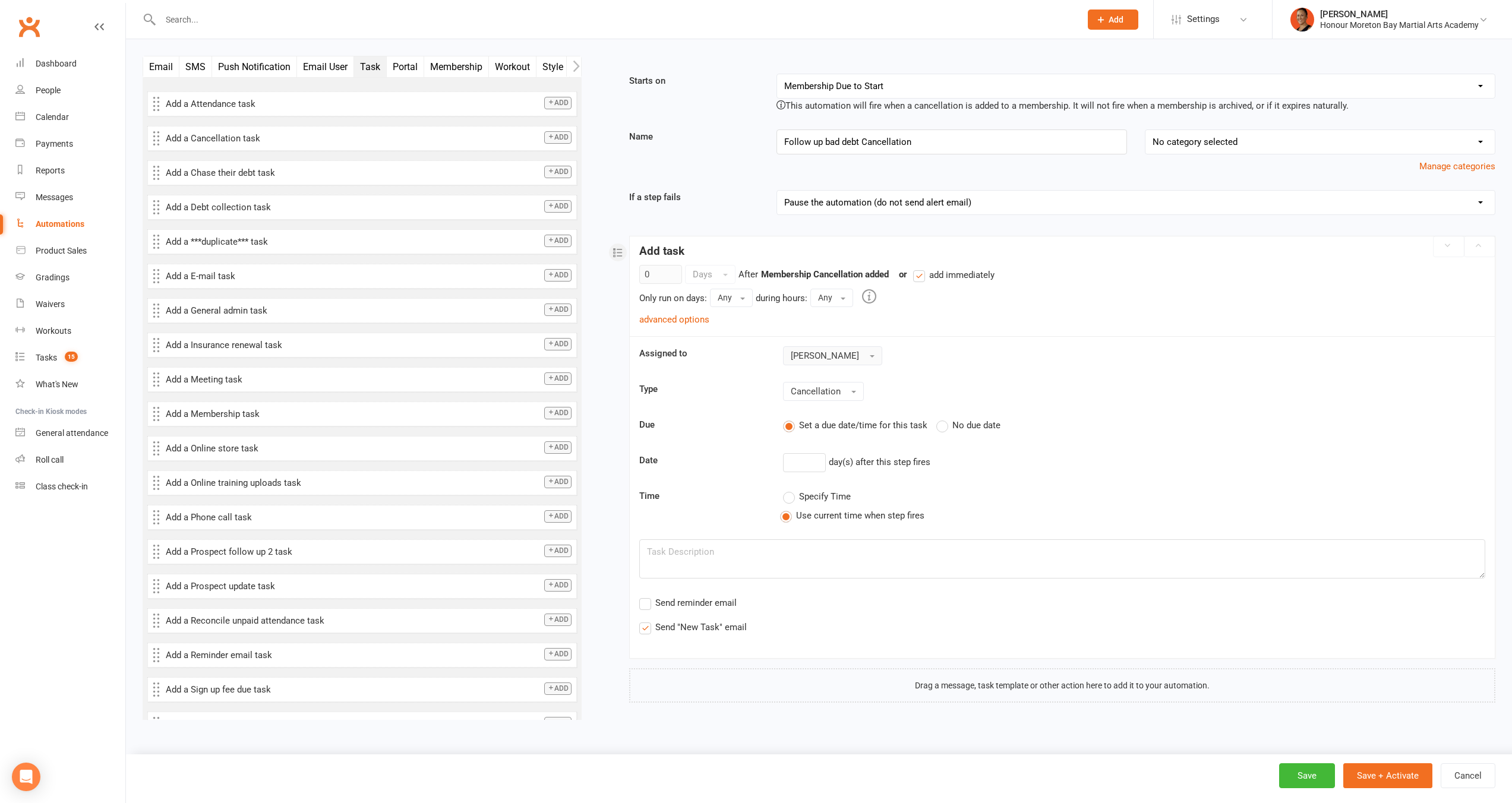
click at [837, 355] on span "Jazmin Boehmke" at bounding box center [824, 355] width 68 height 11
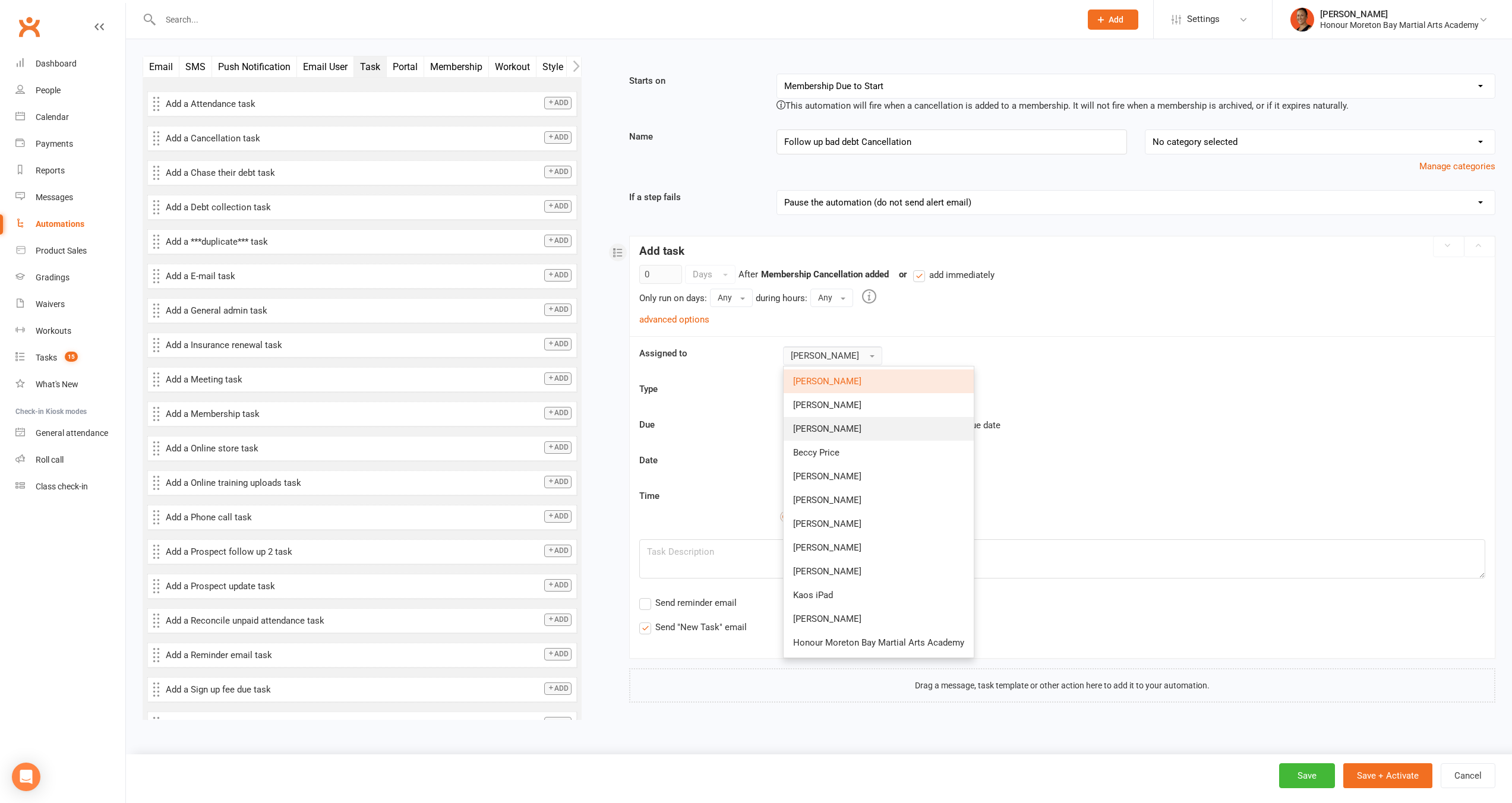
click at [833, 434] on link "[PERSON_NAME]" at bounding box center [879, 429] width 190 height 24
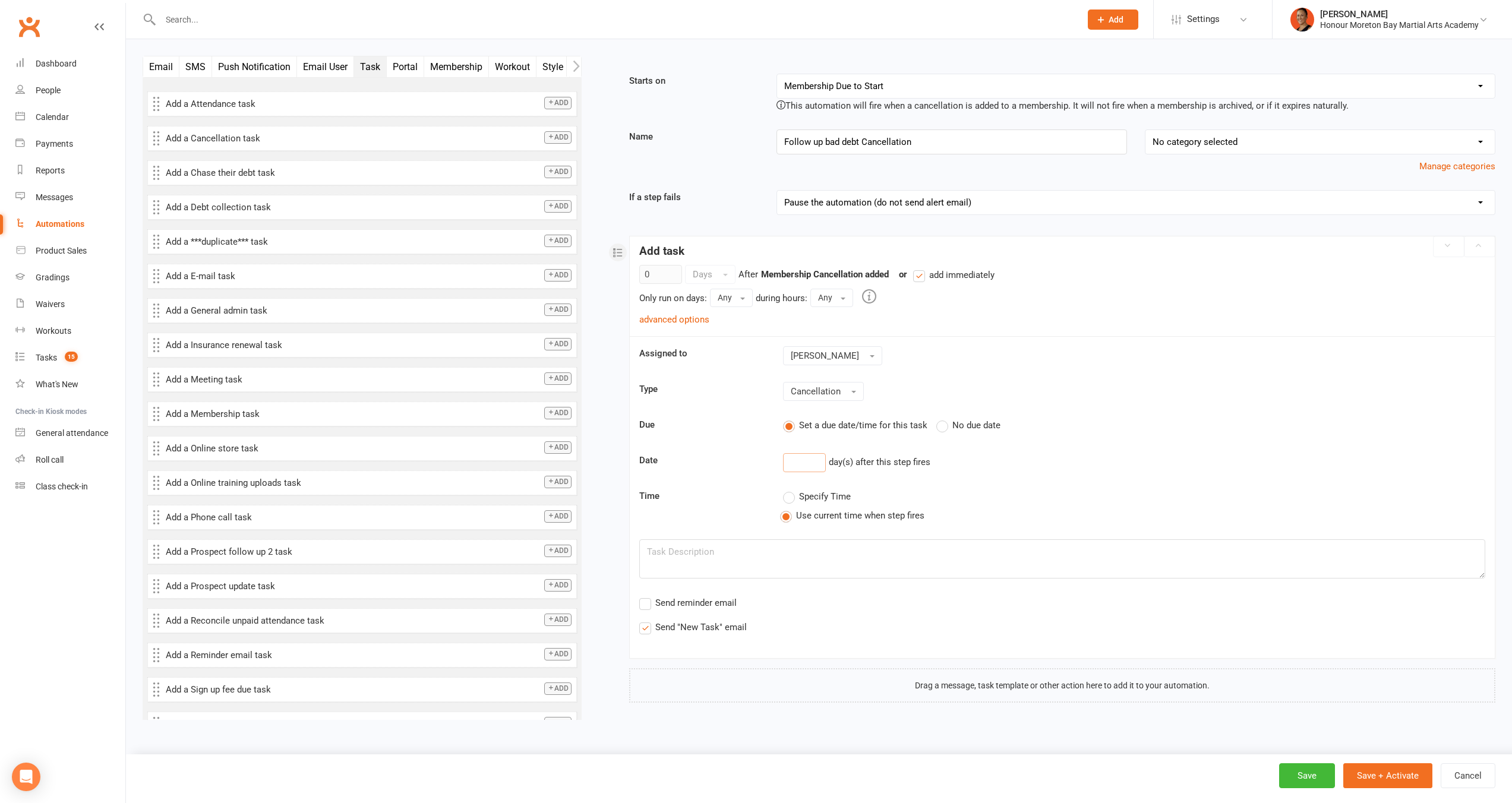
click at [824, 461] on input "number" at bounding box center [805, 463] width 43 height 19
type input "1"
click at [927, 282] on div "0 Days After Membership Cancellation added previous step or add immediately Onl…" at bounding box center [1062, 454] width 846 height 379
click at [1084, 313] on div "0 Days After Membership Cancellation added previous step or add immediately Onl…" at bounding box center [1062, 454] width 846 height 379
click at [924, 276] on label "add immediately" at bounding box center [954, 275] width 82 height 14
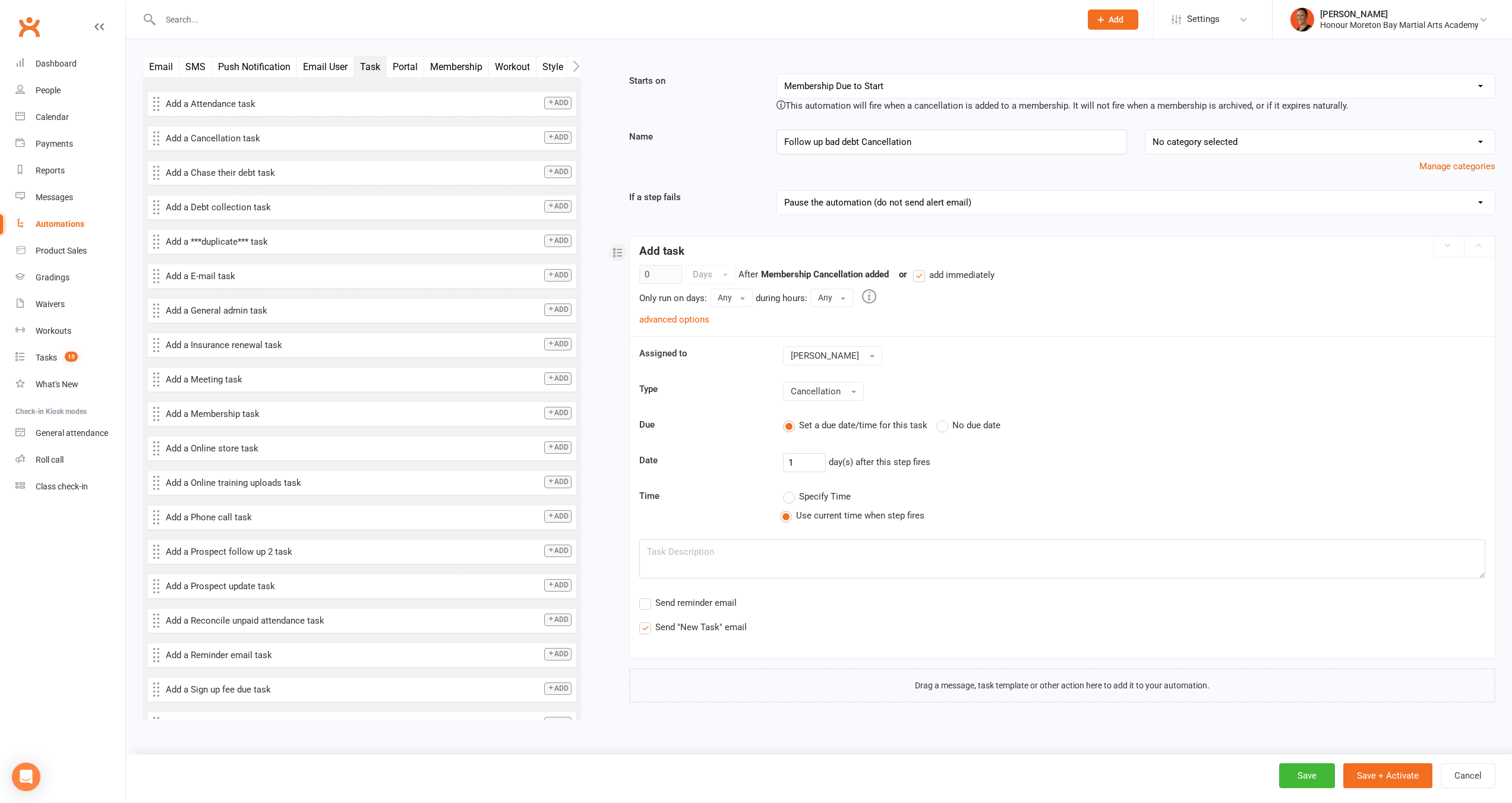
click at [921, 268] on input "add immediately" at bounding box center [917, 268] width 7 height 0
drag, startPoint x: 674, startPoint y: 277, endPoint x: 618, endPoint y: 274, distance: 56.1
click at [618, 274] on div "Starts on Booking Cancelled Booking Due Booking Late-Cancelled Booking Marked A…" at bounding box center [1047, 388] width 896 height 629
click at [665, 322] on link "advanced options" at bounding box center [674, 319] width 70 height 11
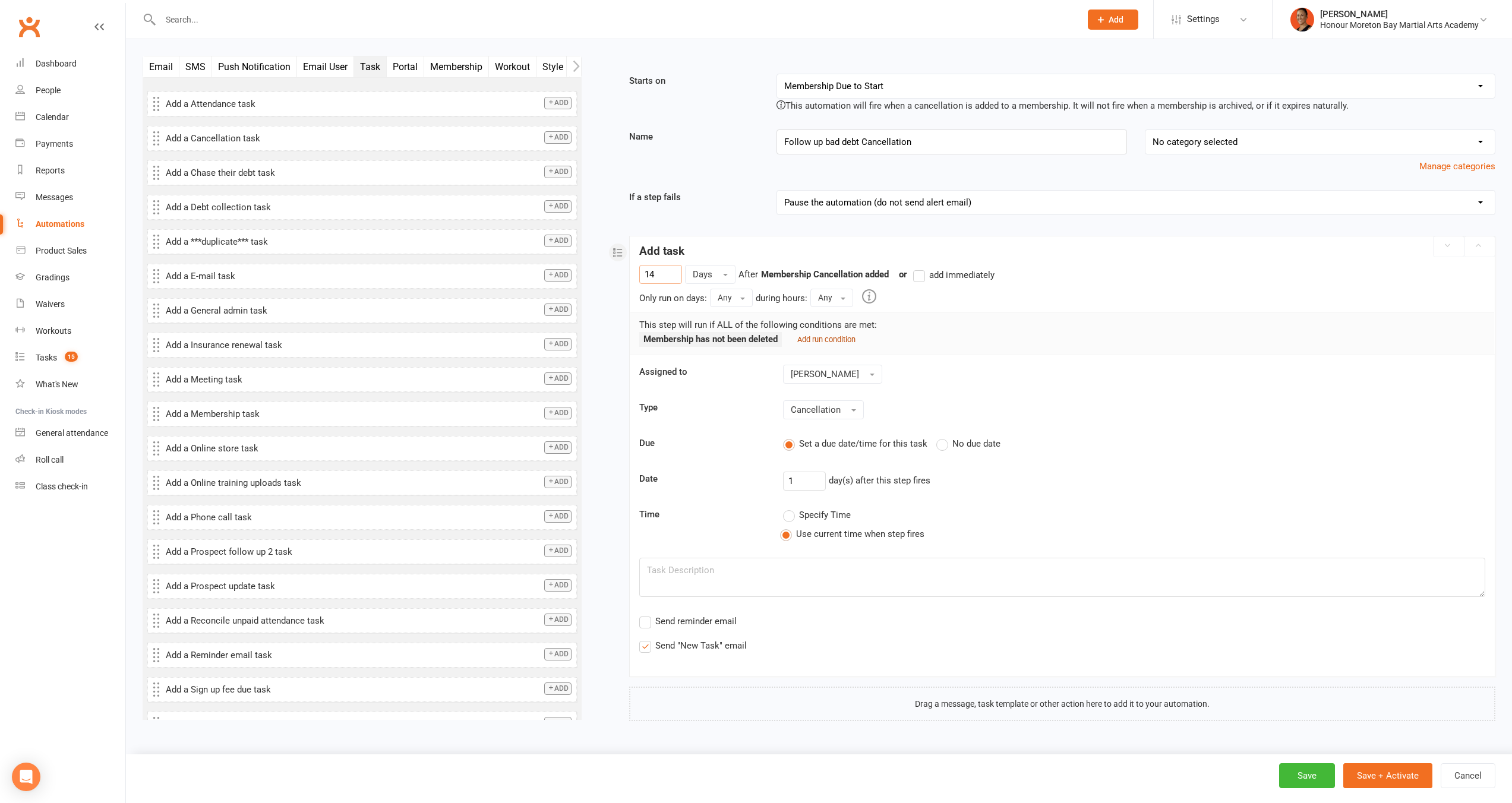
click at [816, 342] on small "Add run condition" at bounding box center [826, 339] width 58 height 9
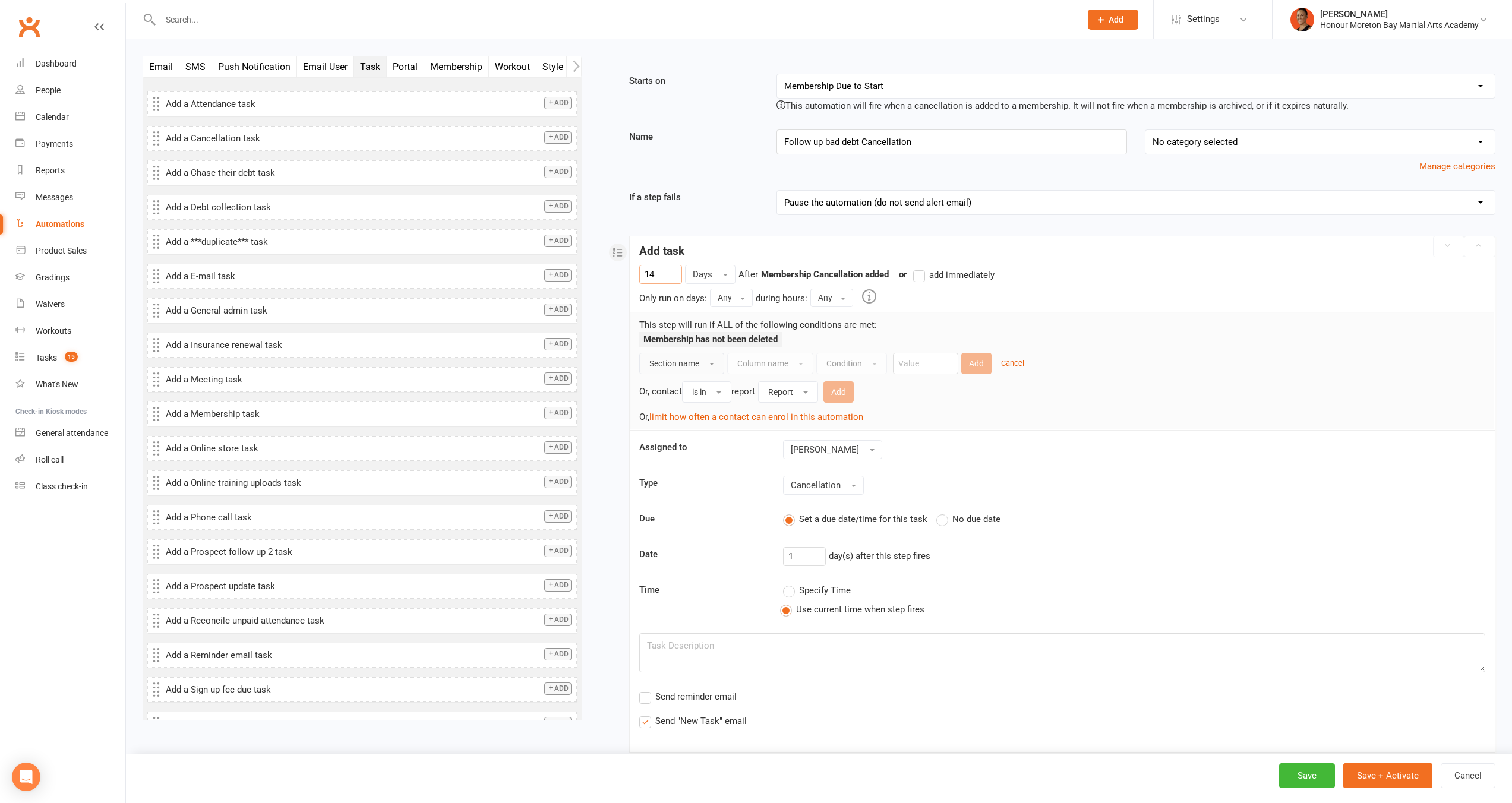
type input "14"
click at [689, 360] on span "Section name" at bounding box center [674, 364] width 50 height 10
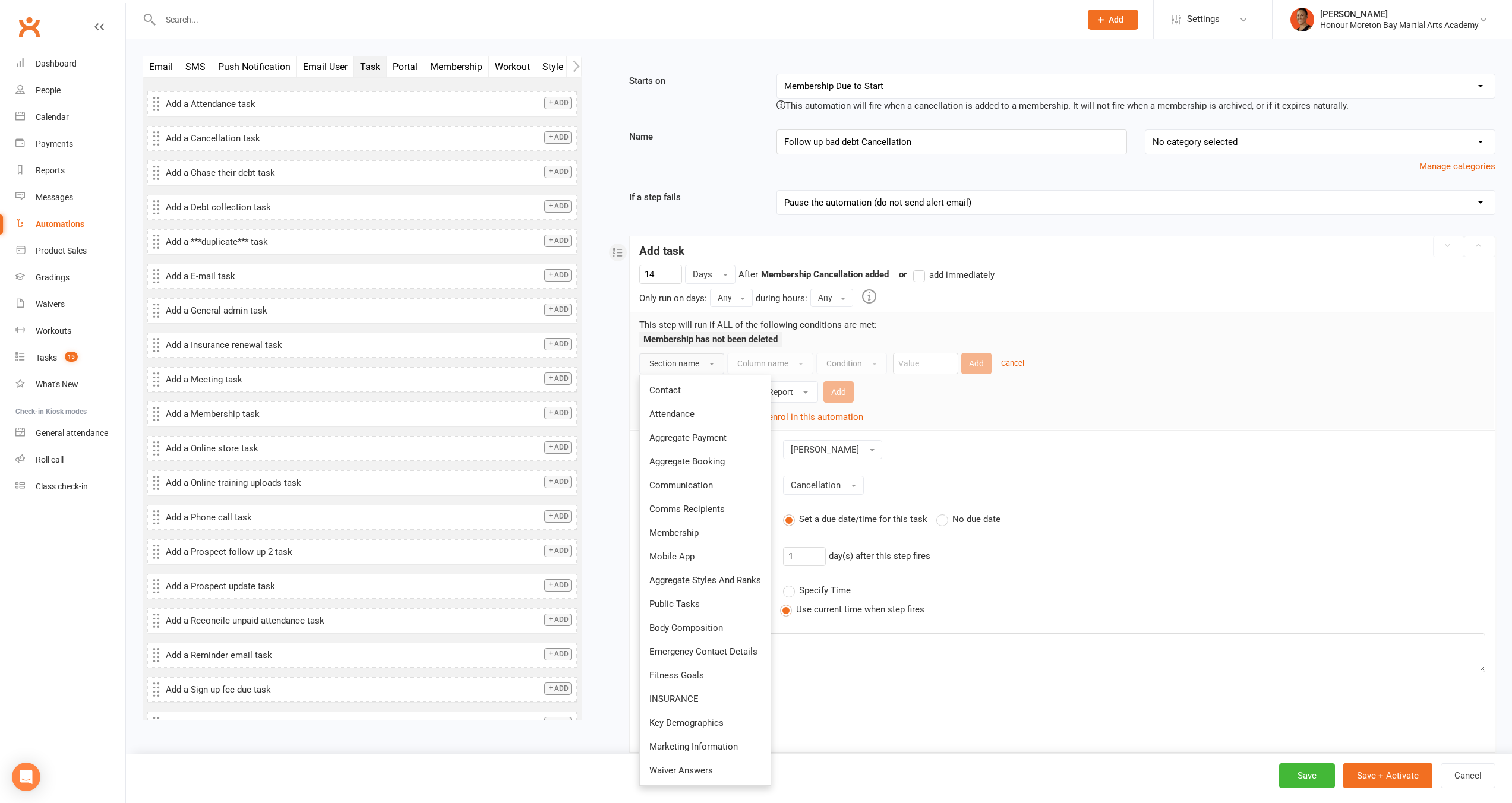
click at [691, 384] on link "Contact" at bounding box center [705, 390] width 131 height 24
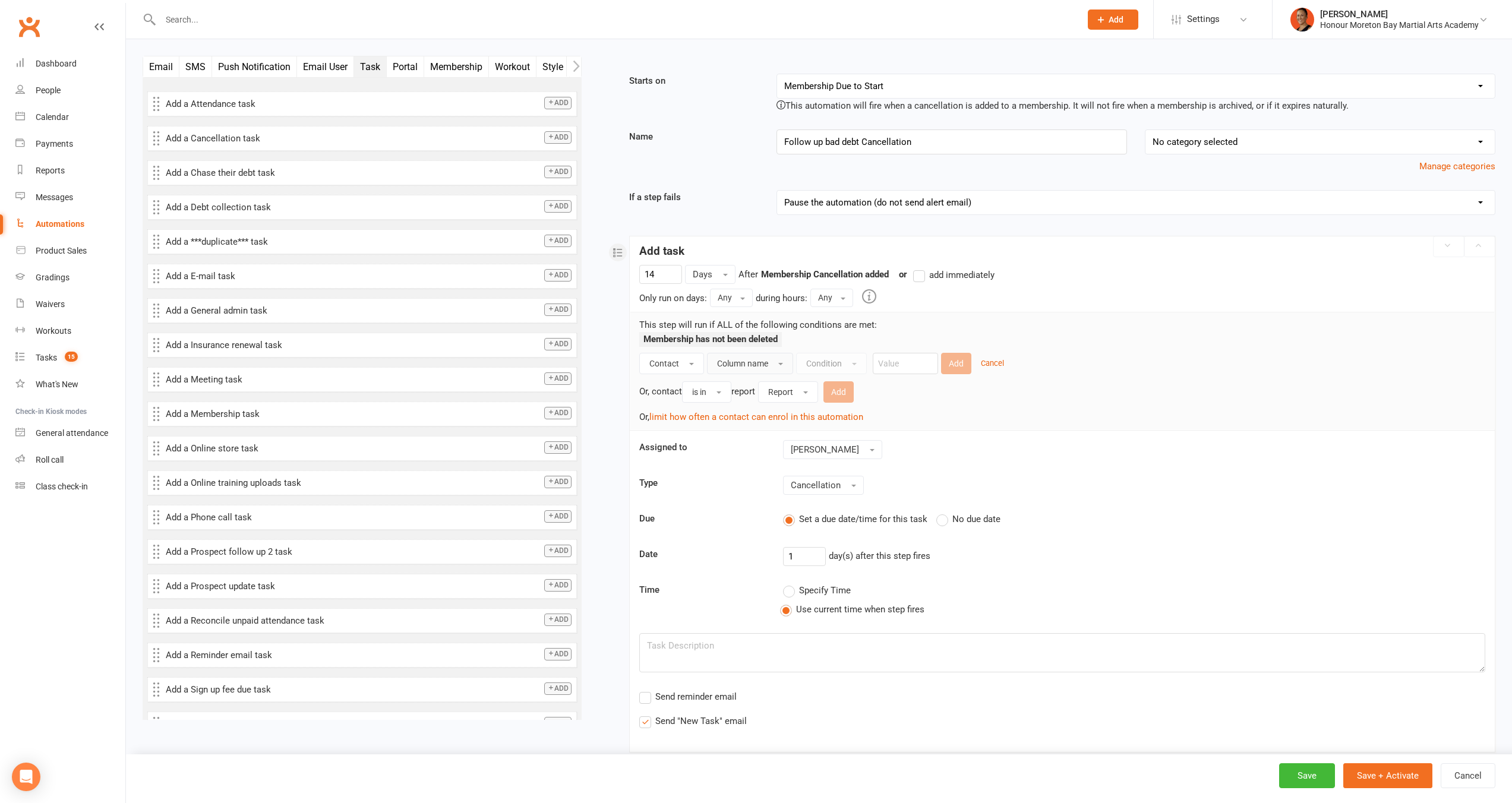
click at [750, 367] on span "Column name" at bounding box center [742, 364] width 51 height 10
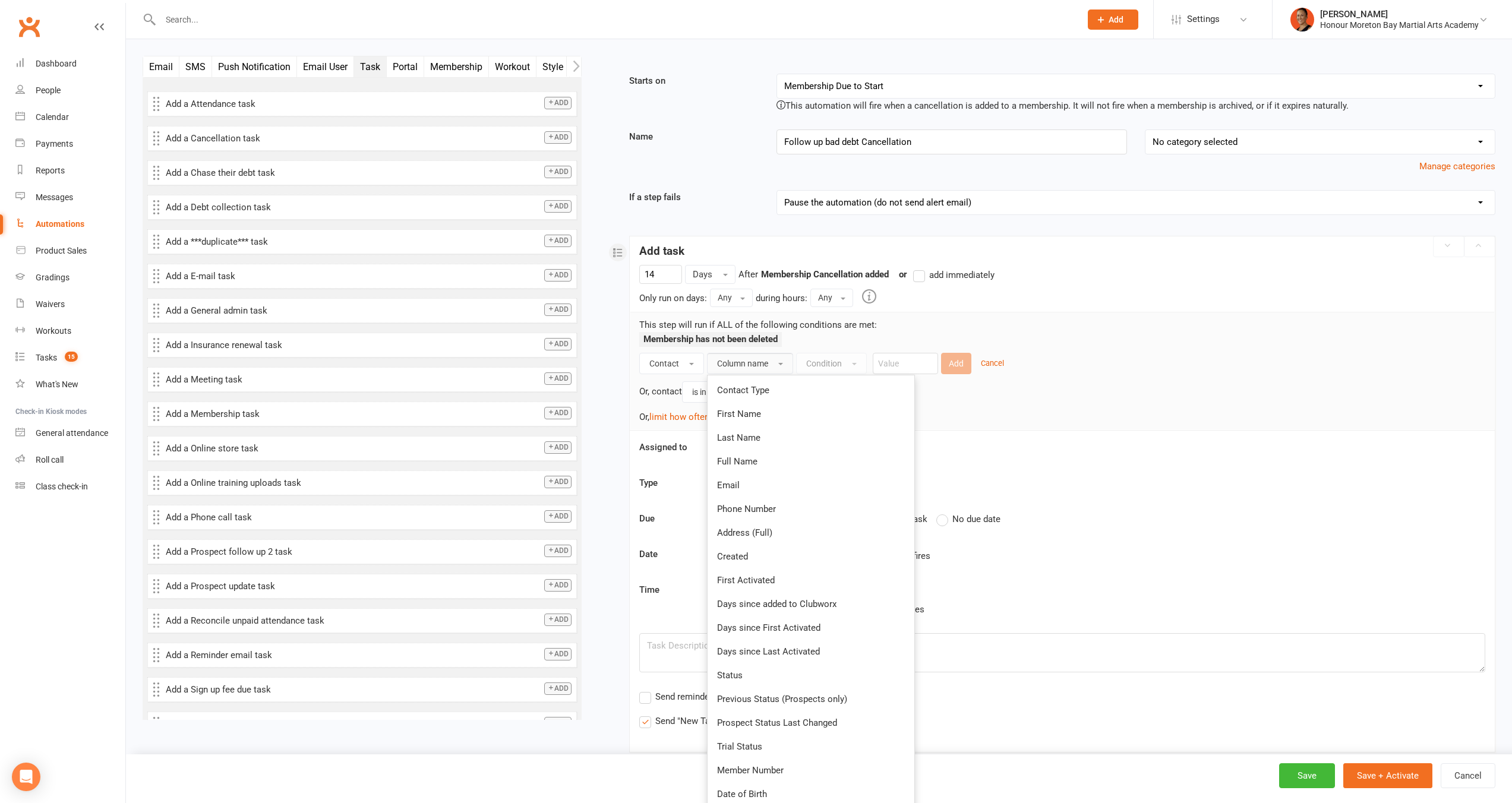
scroll to position [177, 0]
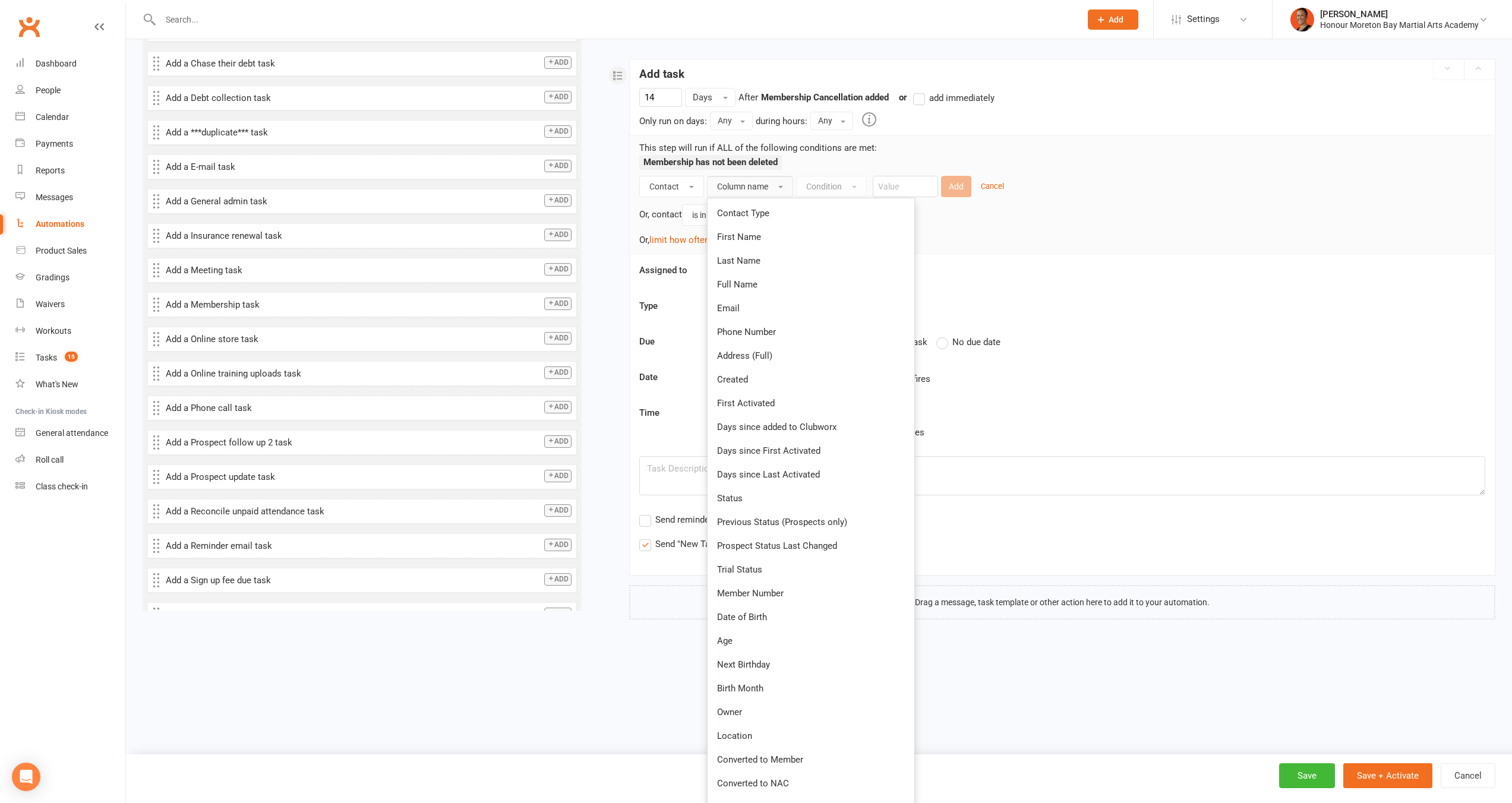
click at [657, 291] on sequence-task-payload-editor "Assigned to Melina Yung Type Cancellation Due Set a due date/time for this task…" at bounding box center [1062, 407] width 846 height 288
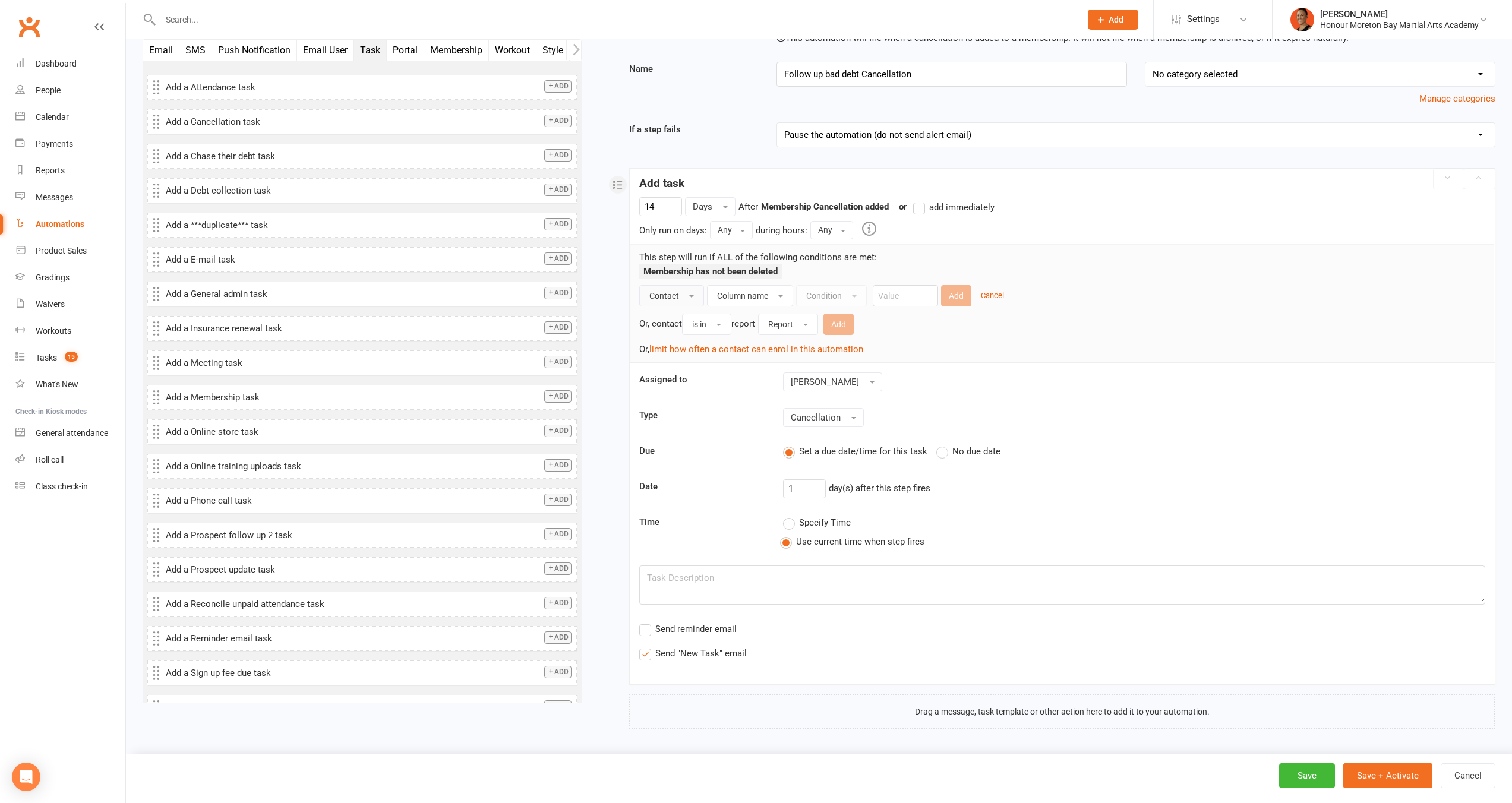
click at [701, 296] on button "Contact" at bounding box center [672, 295] width 65 height 21
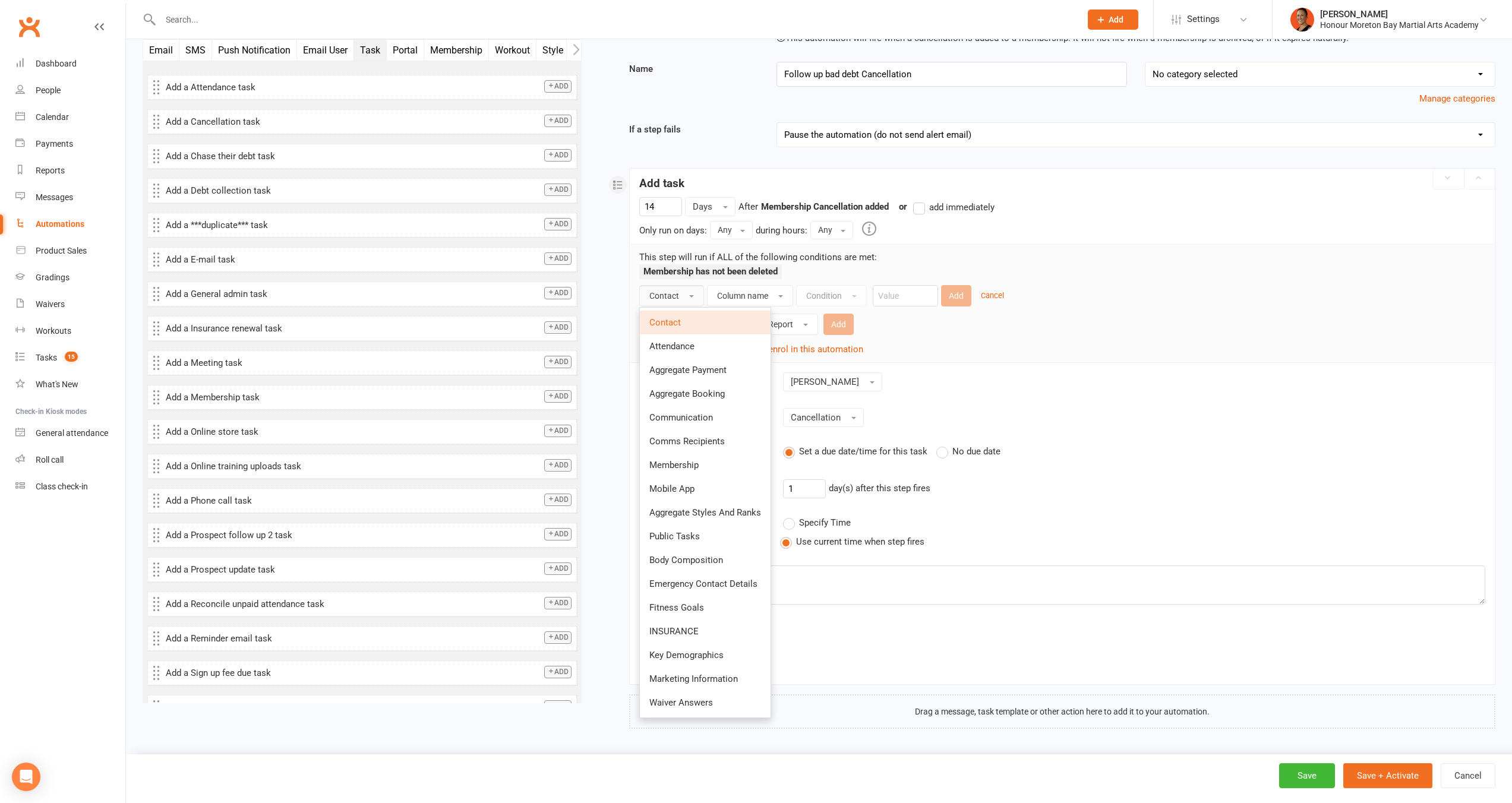
drag, startPoint x: 702, startPoint y: 464, endPoint x: 707, endPoint y: 446, distance: 18.7
click at [702, 464] on link "Membership" at bounding box center [705, 465] width 131 height 24
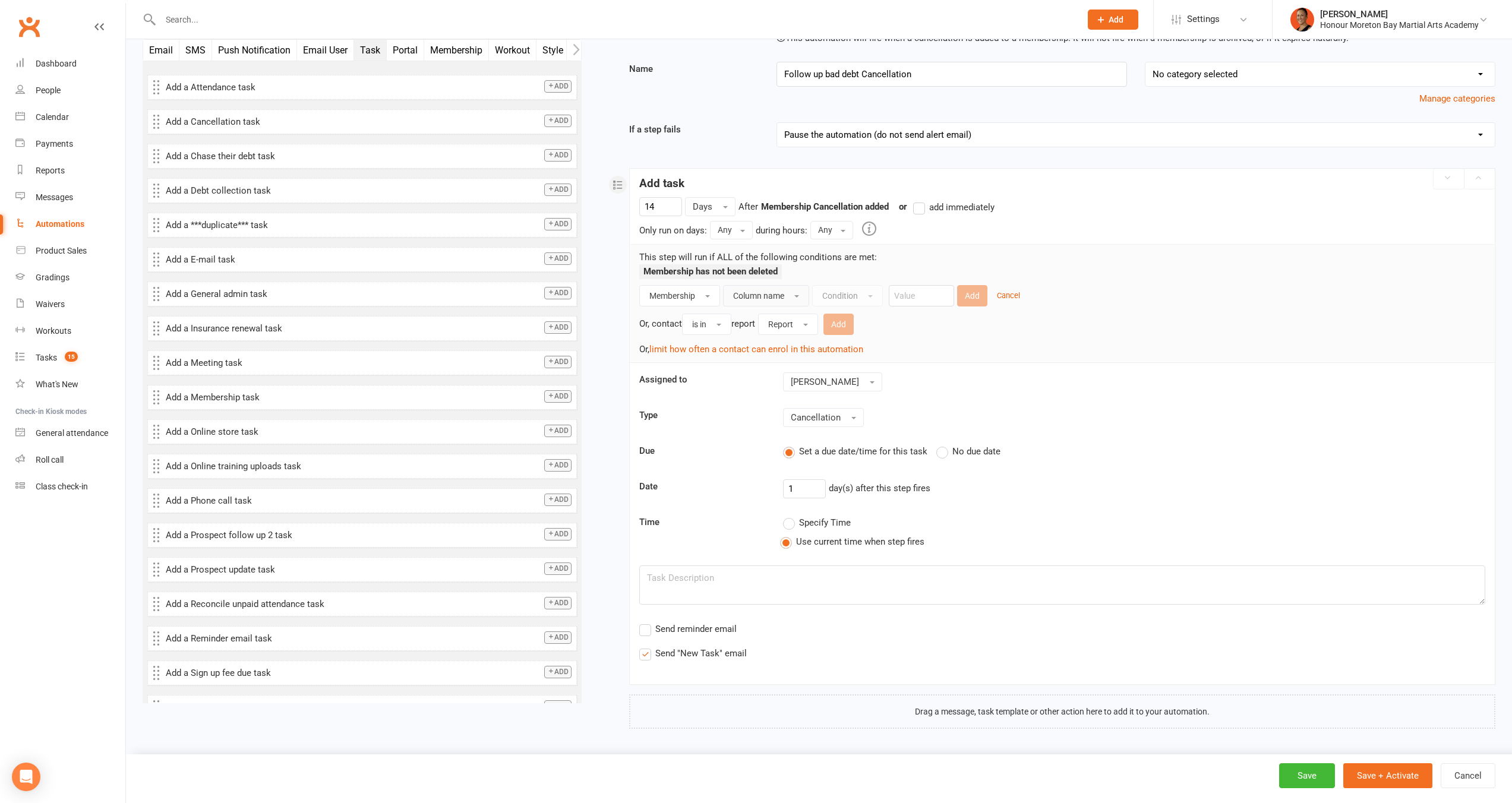
click at [757, 300] on button "Column name" at bounding box center [766, 295] width 86 height 21
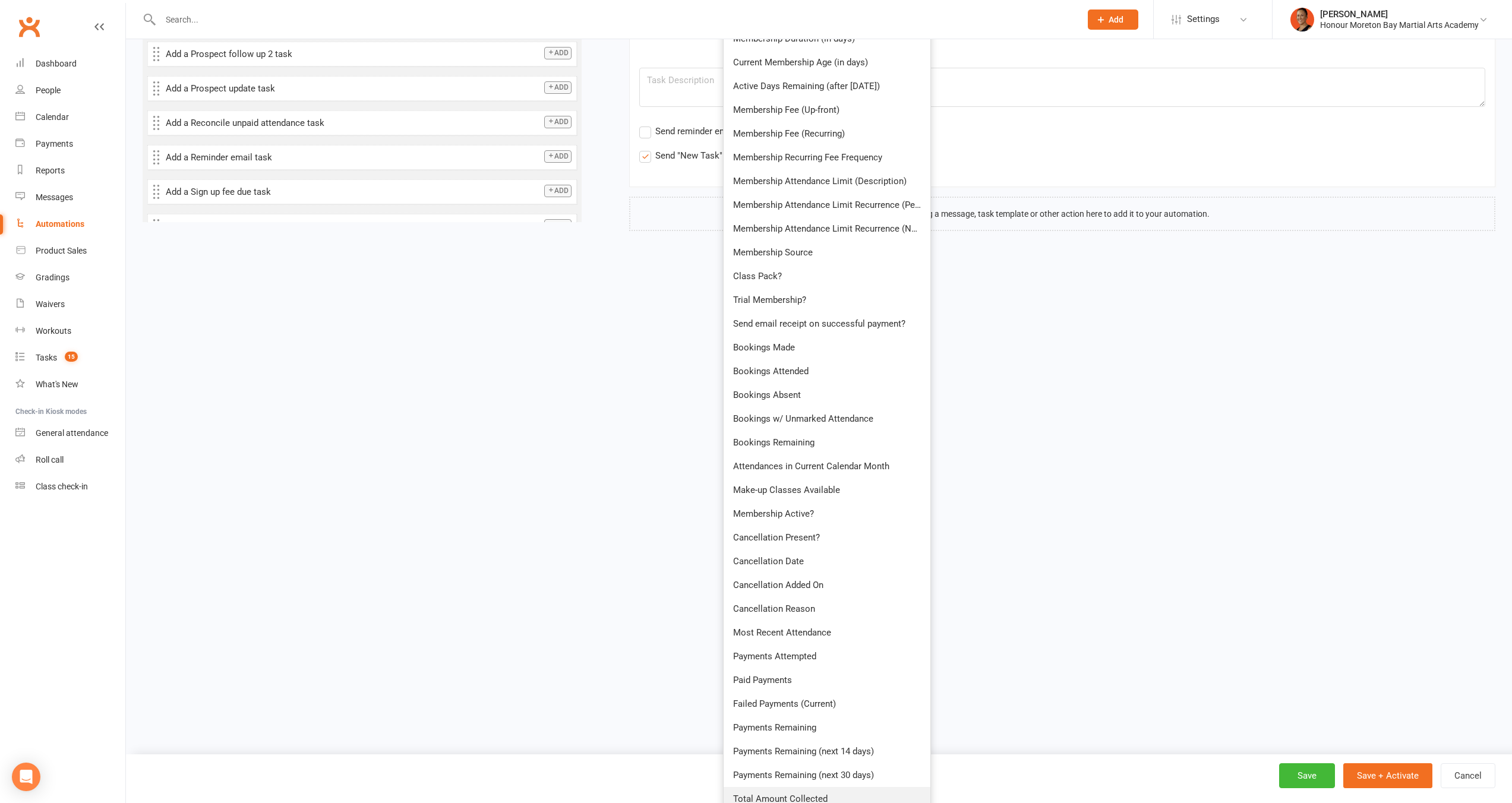
scroll to position [625, 0]
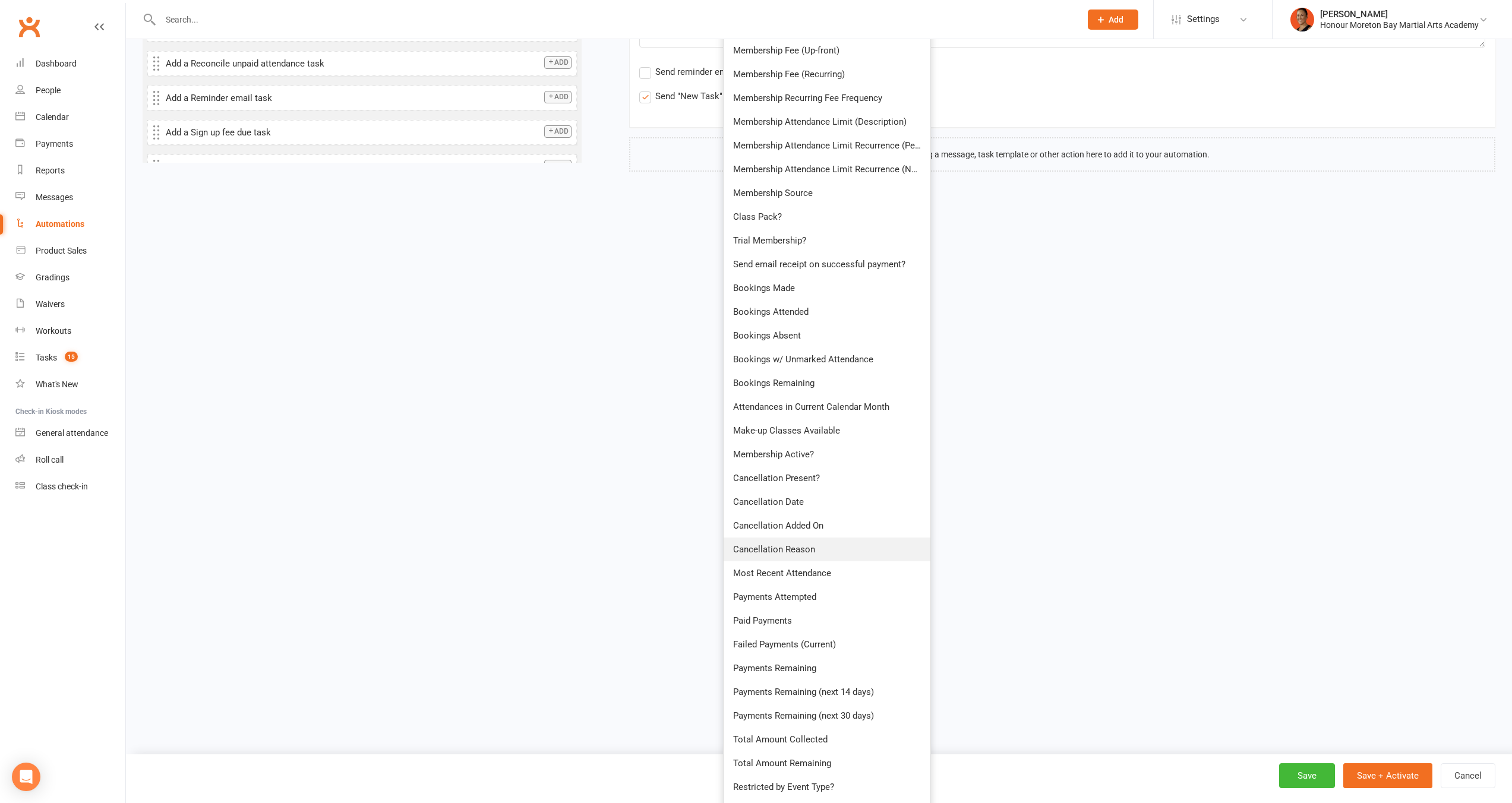
click at [827, 547] on link "Cancellation Reason" at bounding box center [827, 550] width 207 height 24
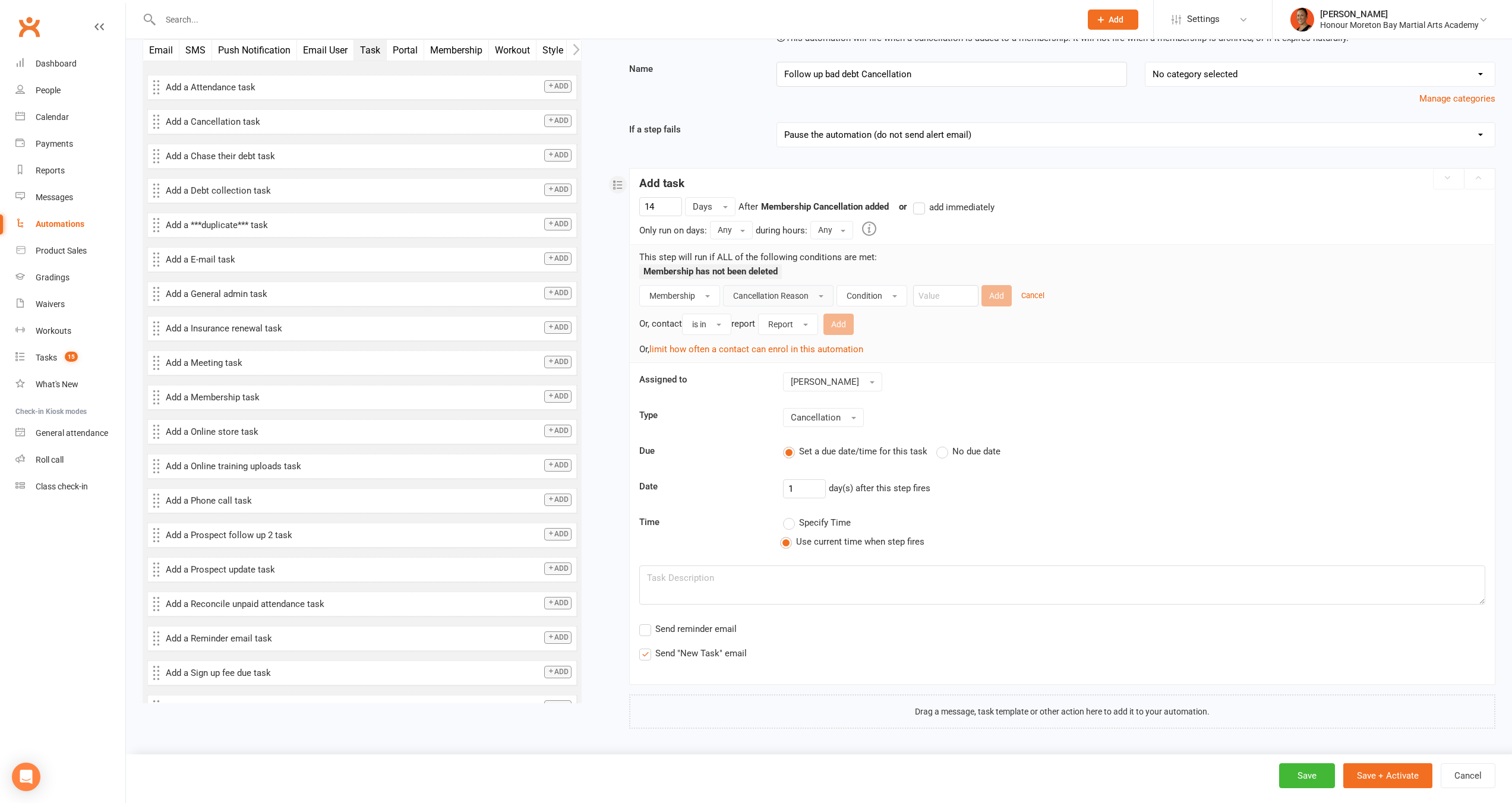
scroll to position [68, 0]
drag, startPoint x: 906, startPoint y: 303, endPoint x: 898, endPoint y: 303, distance: 8.0
click at [905, 304] on button "Condition" at bounding box center [872, 295] width 71 height 21
click at [898, 373] on link "Contains" at bounding box center [902, 370] width 130 height 24
click at [939, 284] on div "Membership has not been deleted" at bounding box center [1062, 275] width 846 height 21
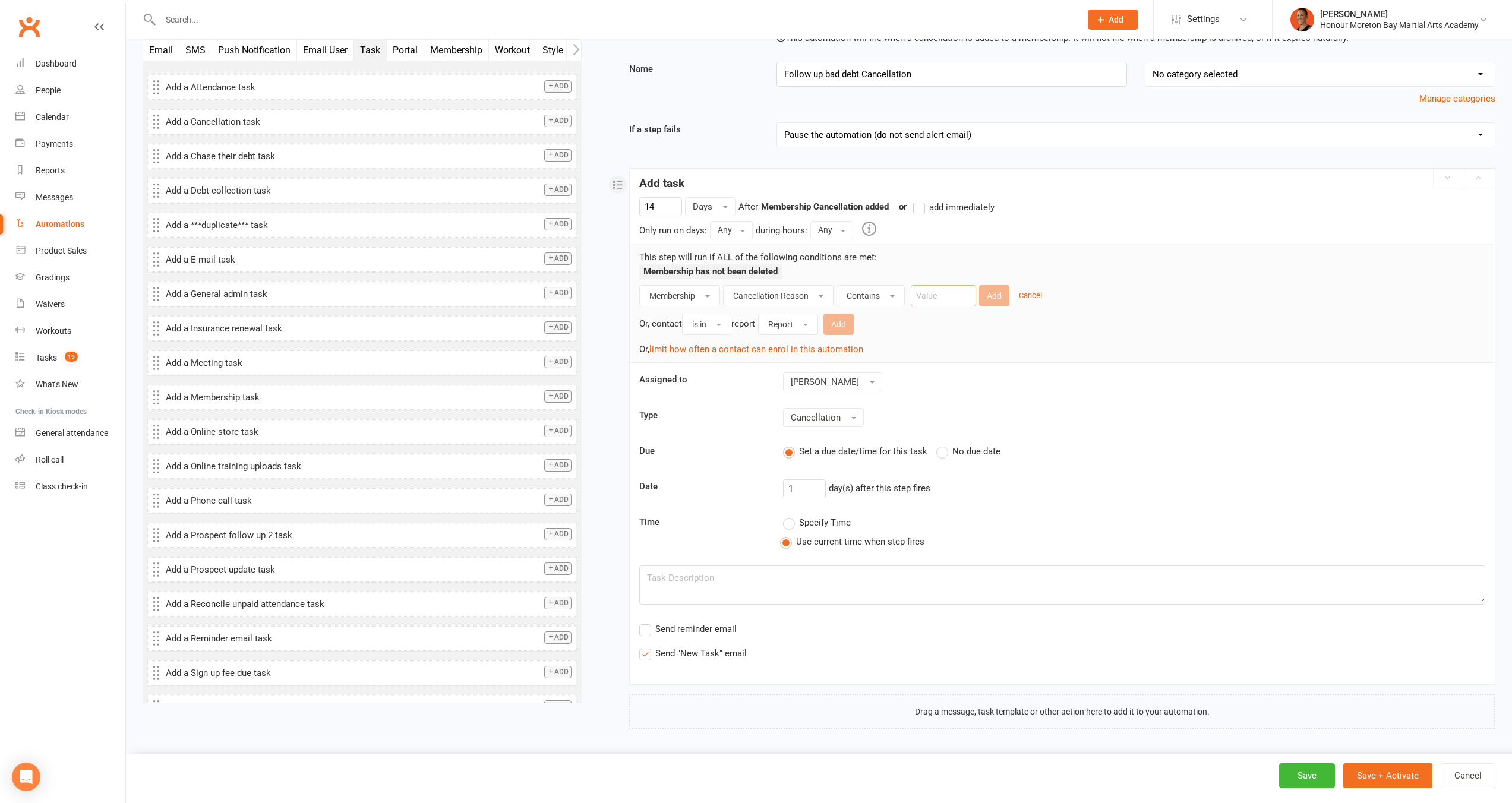
click at [939, 286] on input "text" at bounding box center [943, 295] width 66 height 21
type input "Bad Debt"
click at [992, 297] on button "Add" at bounding box center [994, 295] width 30 height 21
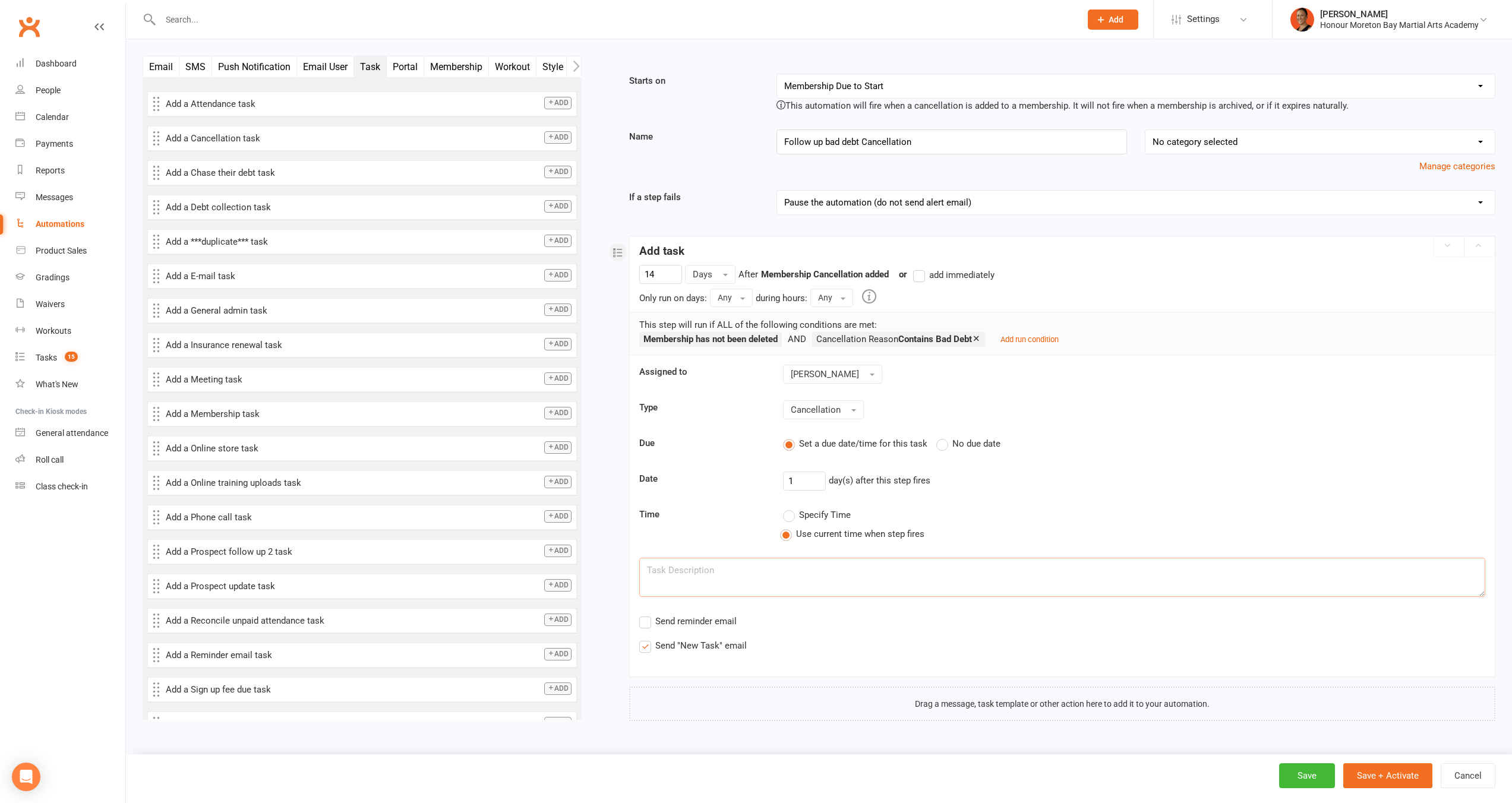
click at [785, 580] on textarea at bounding box center [1062, 577] width 846 height 39
click at [707, 625] on span "Send reminder email" at bounding box center [696, 620] width 82 height 13
type textarea "Send Bad Debt Cancellation Follow up Email to invite them back"
click at [647, 615] on input "Send reminder email" at bounding box center [643, 615] width 7 height 0
click at [1424, 768] on button "Save + Activate" at bounding box center [1388, 776] width 89 height 25
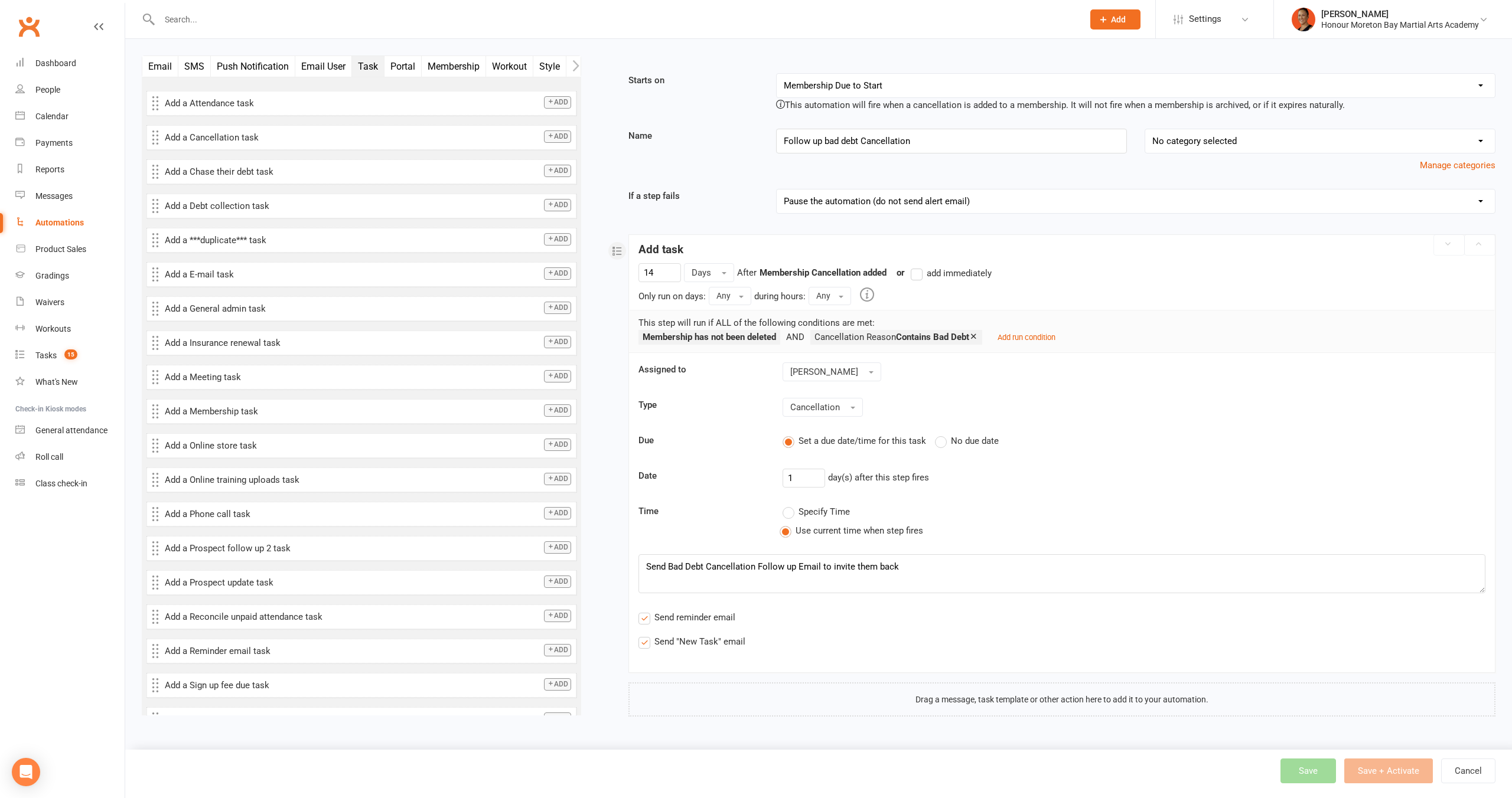
select select "100"
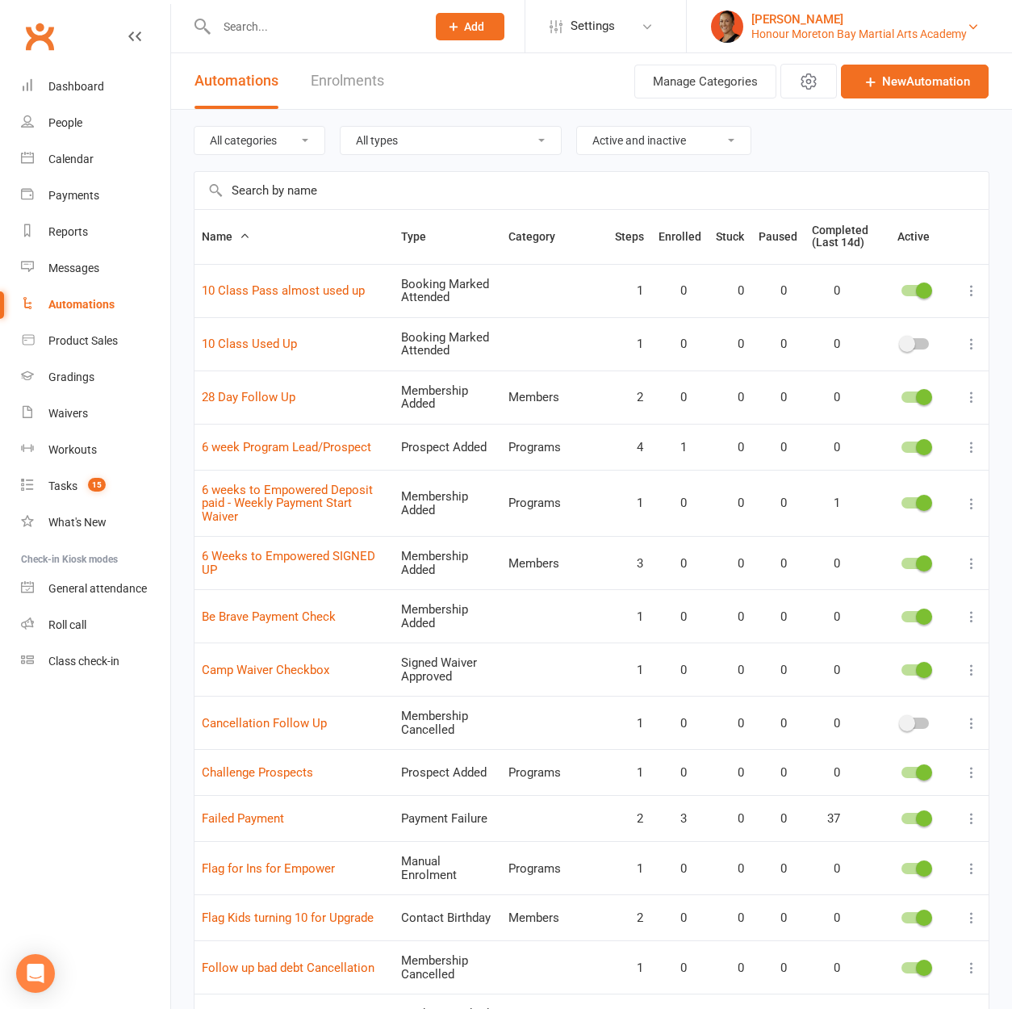
click at [839, 24] on div "[PERSON_NAME]" at bounding box center [859, 19] width 216 height 15
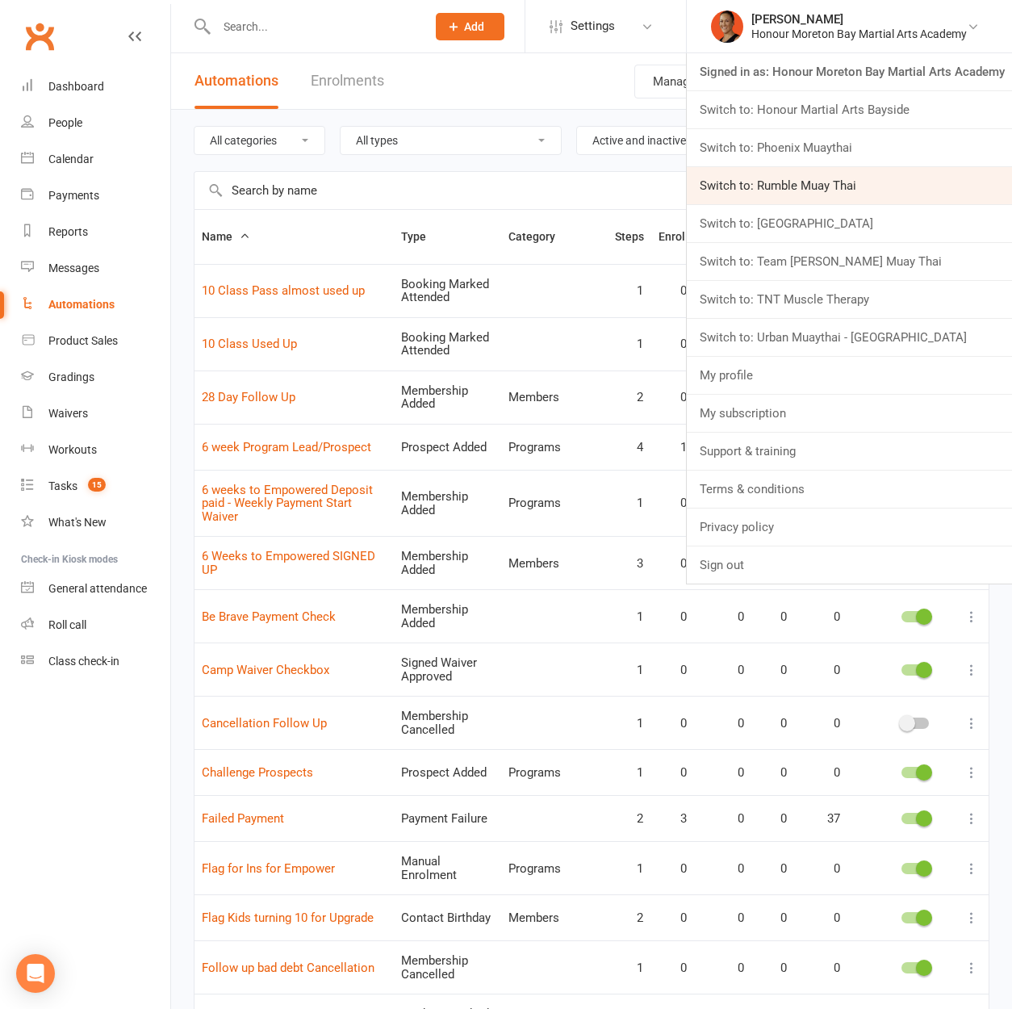
click at [854, 193] on link "Switch to: Rumble Muay Thai" at bounding box center [849, 185] width 325 height 37
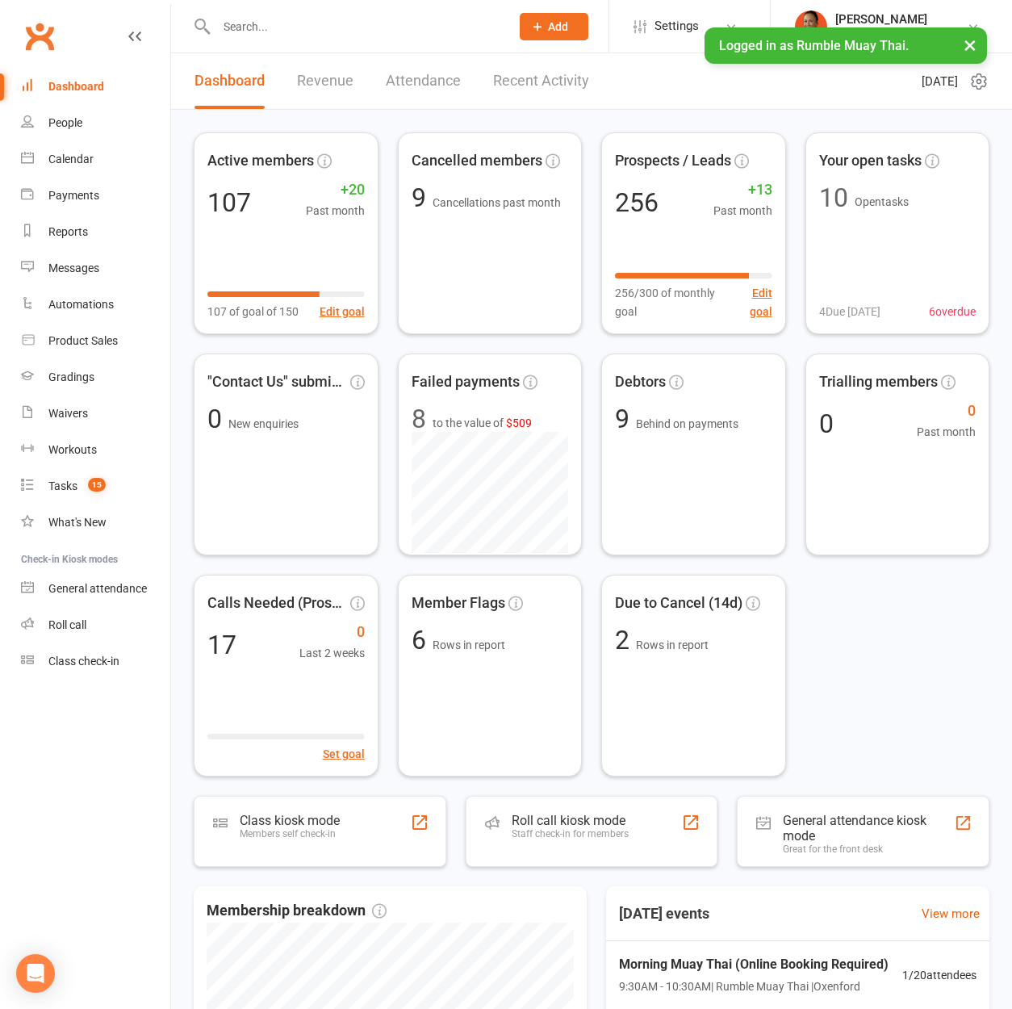
click at [329, 20] on input "text" at bounding box center [354, 26] width 287 height 23
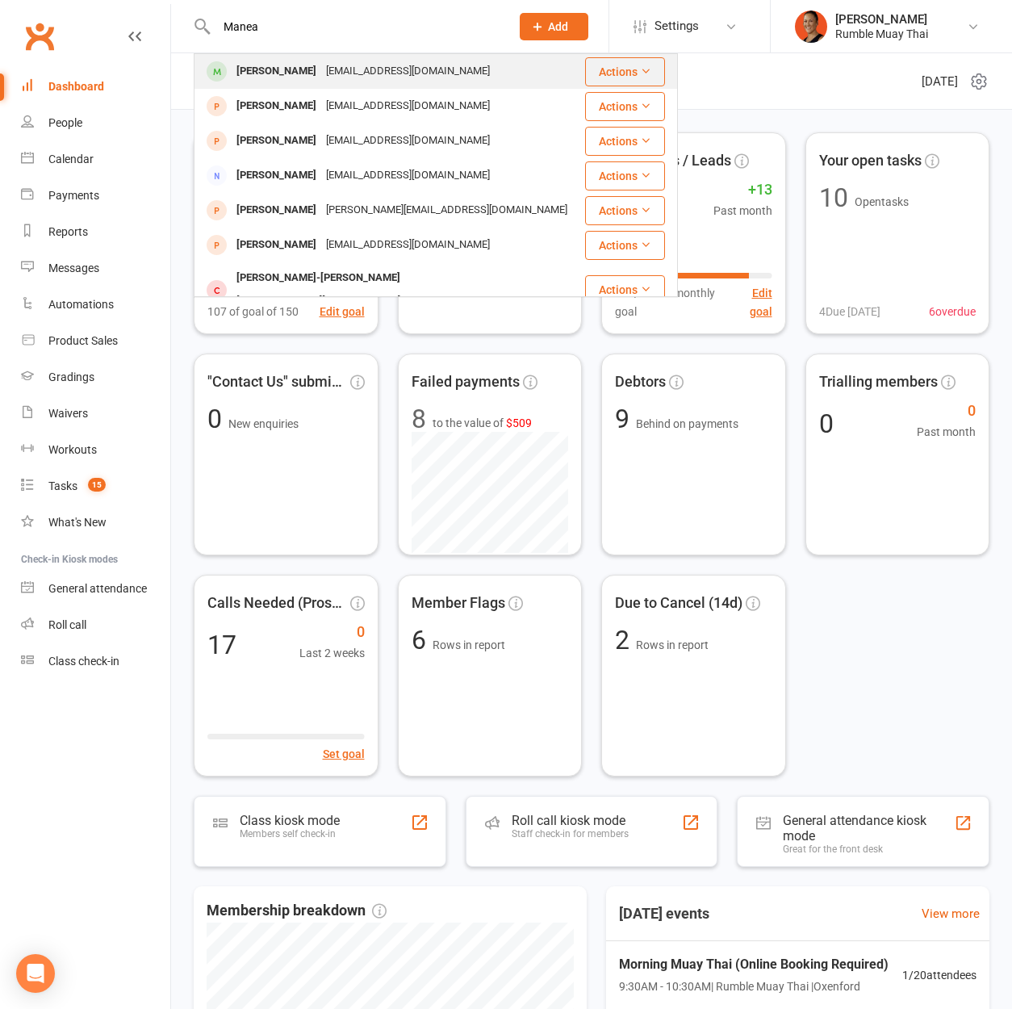
type input "Manea"
click at [350, 73] on div "[EMAIL_ADDRESS][DOMAIN_NAME]" at bounding box center [408, 71] width 174 height 23
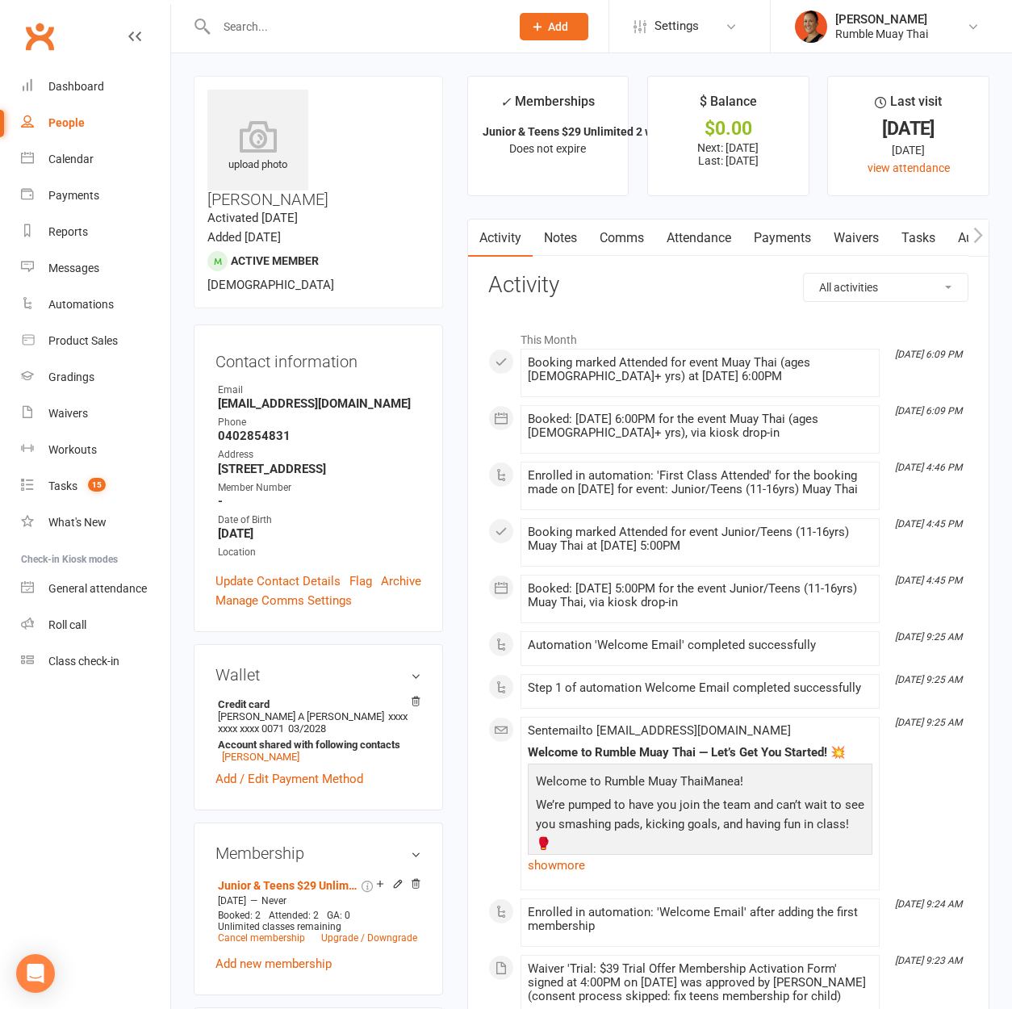
click at [791, 235] on link "Payments" at bounding box center [783, 238] width 80 height 37
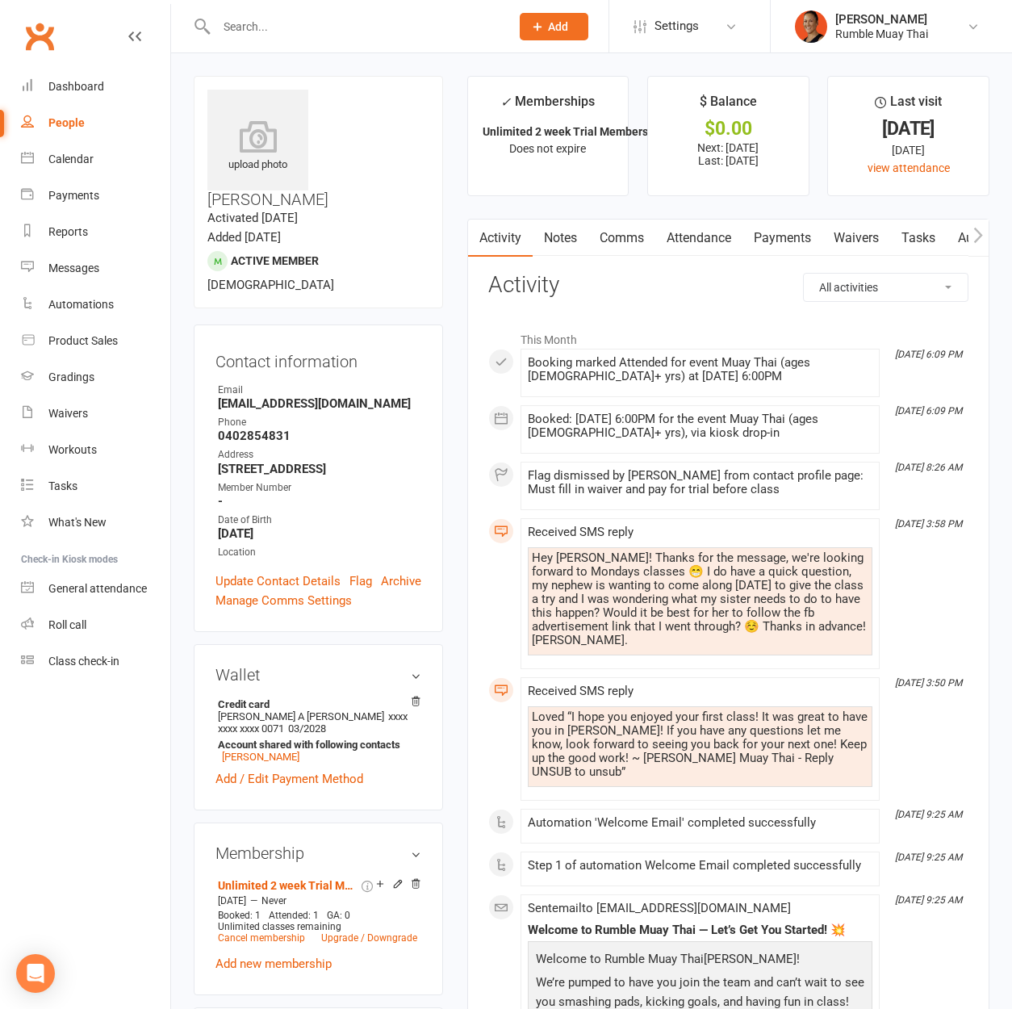
click at [801, 237] on link "Payments" at bounding box center [783, 238] width 80 height 37
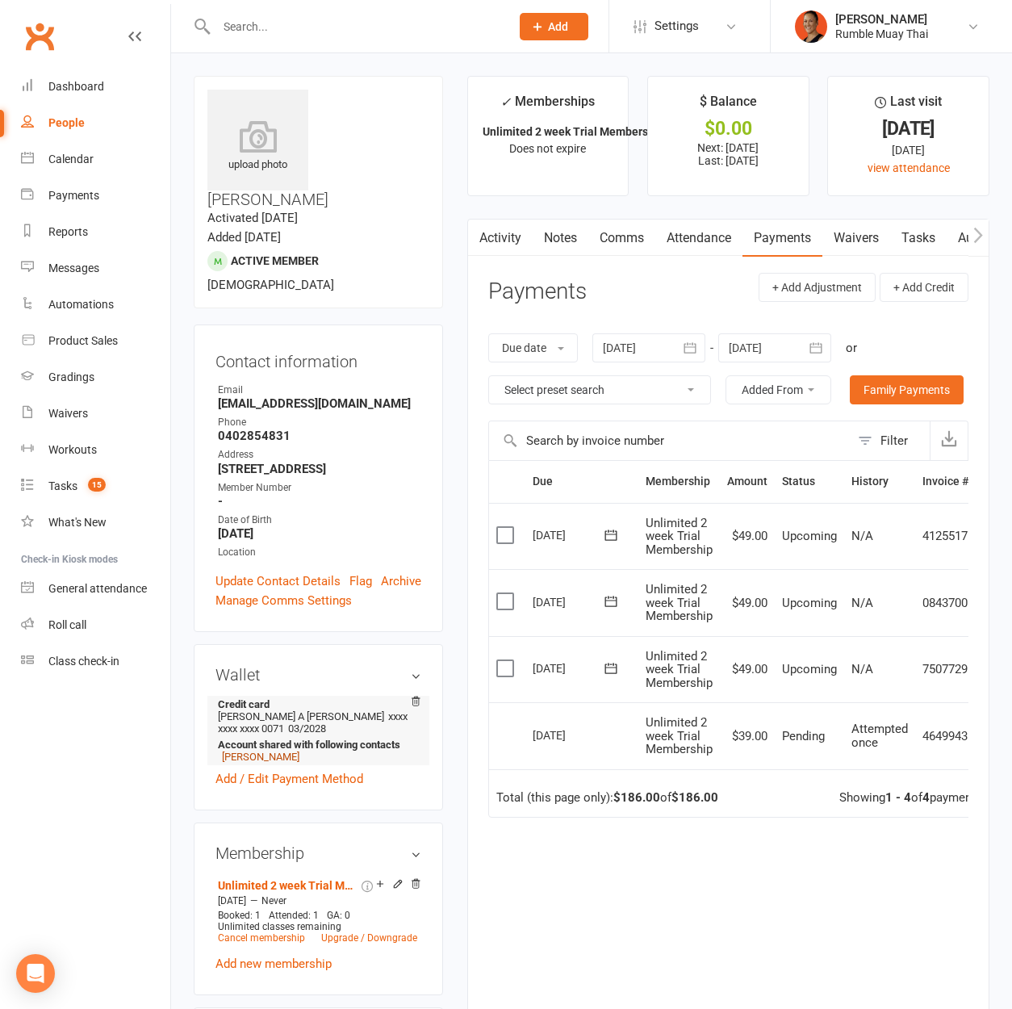
click at [282, 751] on link "Manea Hakaoro" at bounding box center [260, 757] width 77 height 12
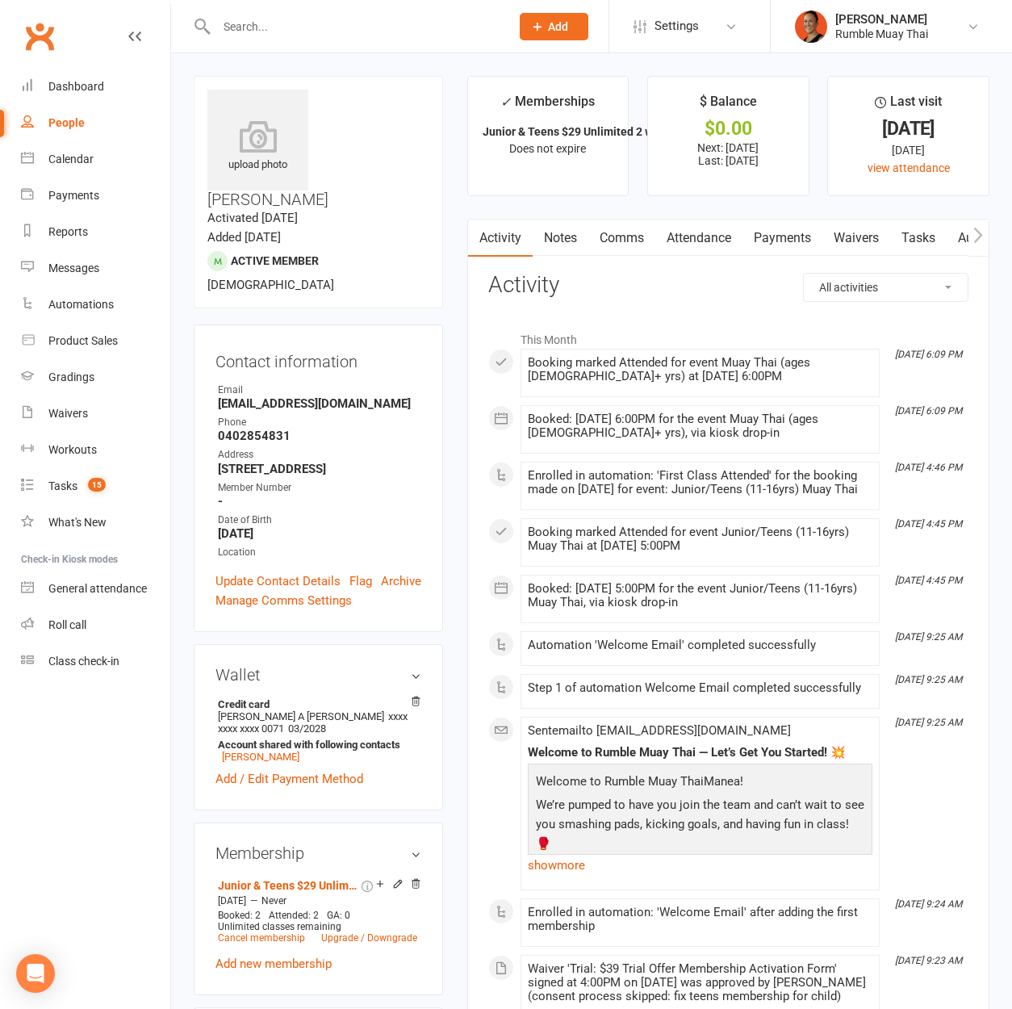
click at [797, 246] on link "Payments" at bounding box center [783, 238] width 80 height 37
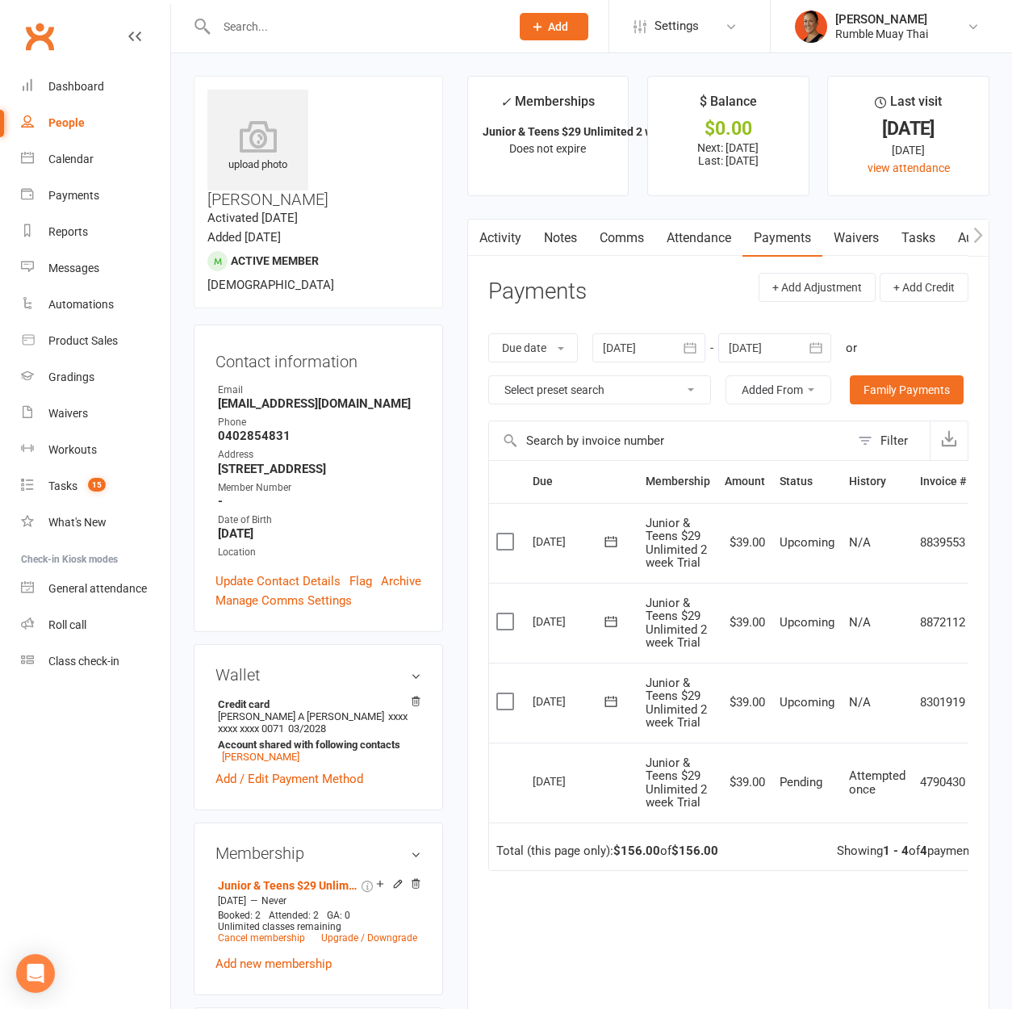
click at [696, 236] on link "Attendance" at bounding box center [698, 238] width 87 height 37
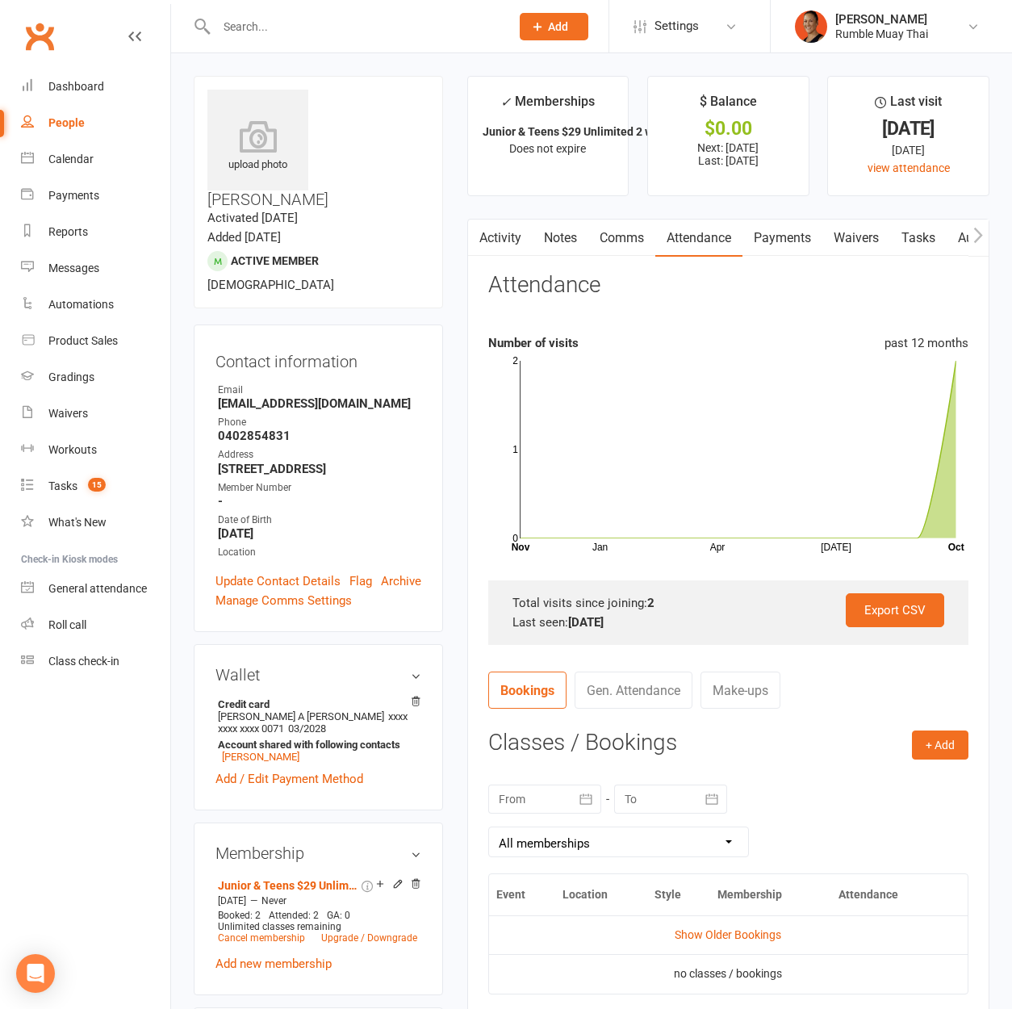
click at [519, 244] on link "Activity" at bounding box center [500, 238] width 65 height 37
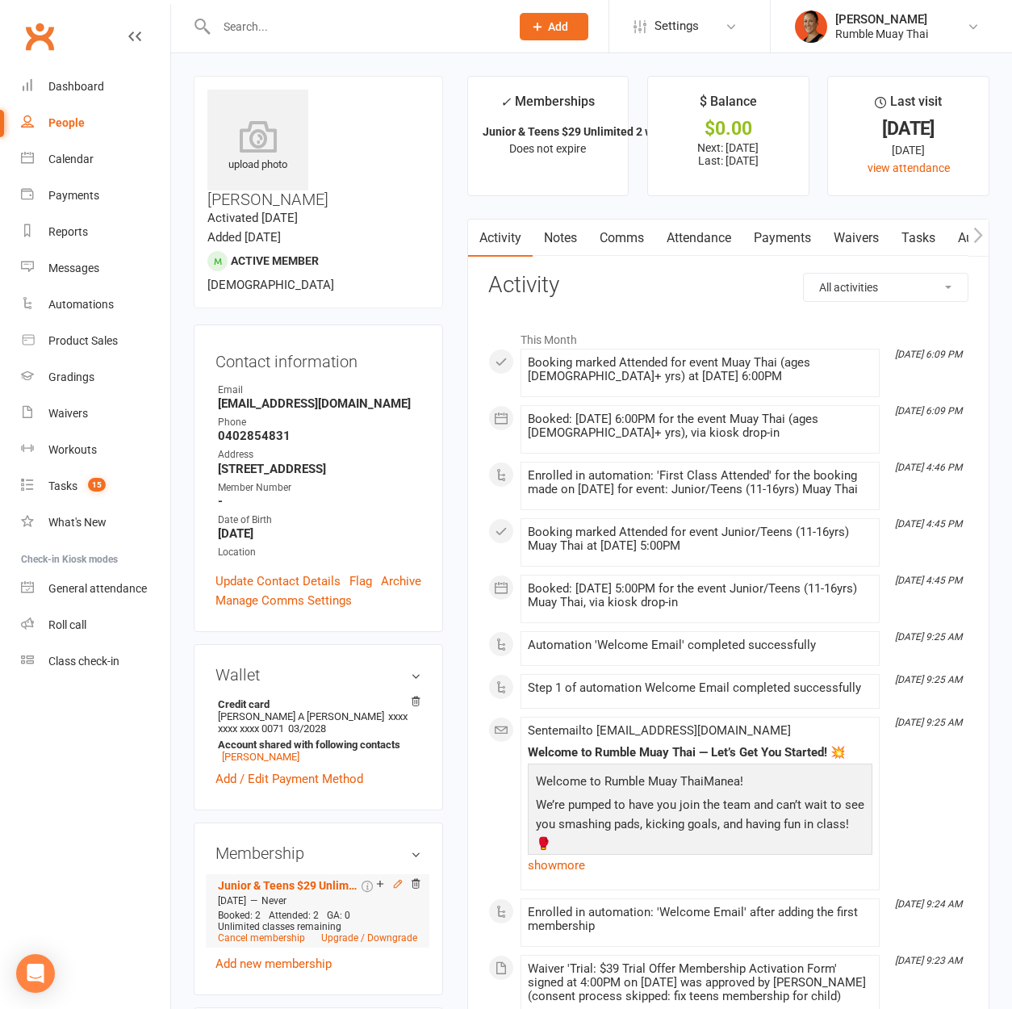
click at [397, 880] on icon at bounding box center [397, 883] width 7 height 7
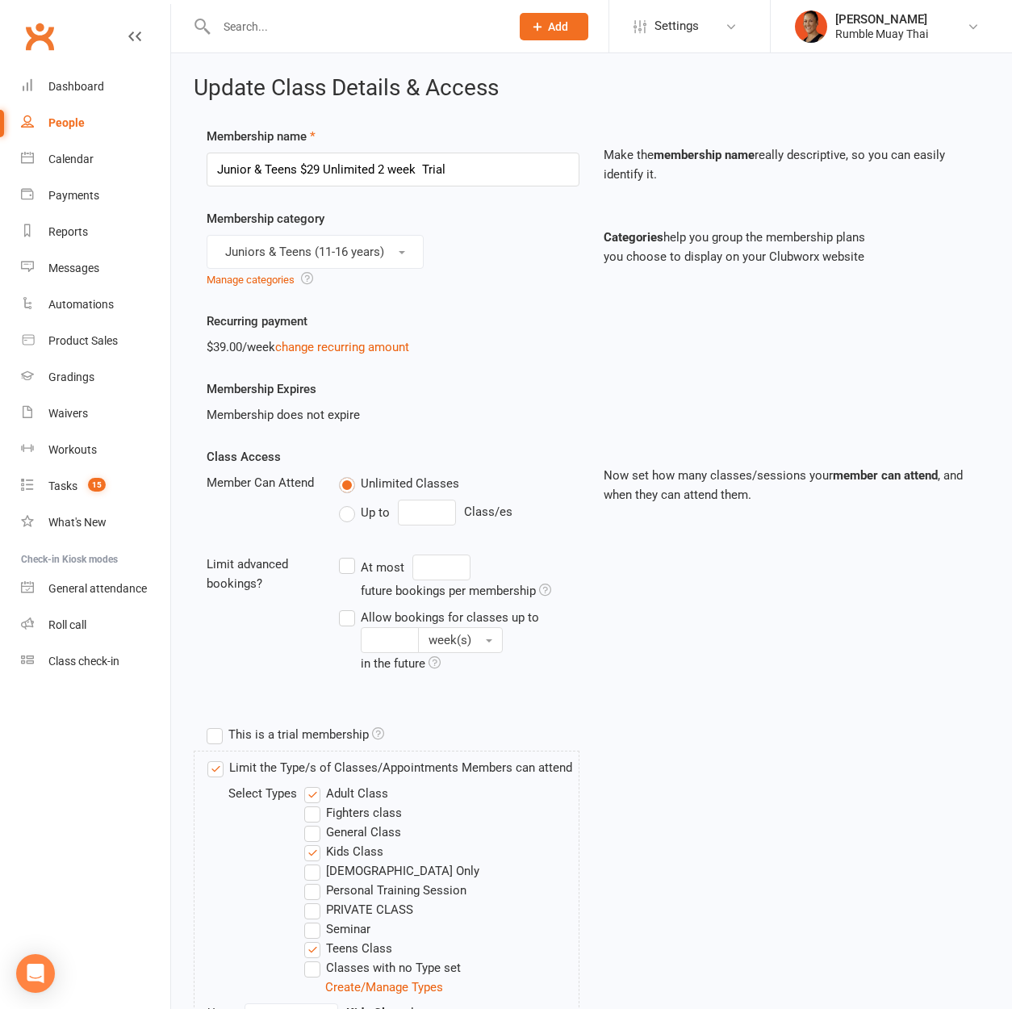
click at [350, 20] on input "text" at bounding box center [354, 26] width 287 height 23
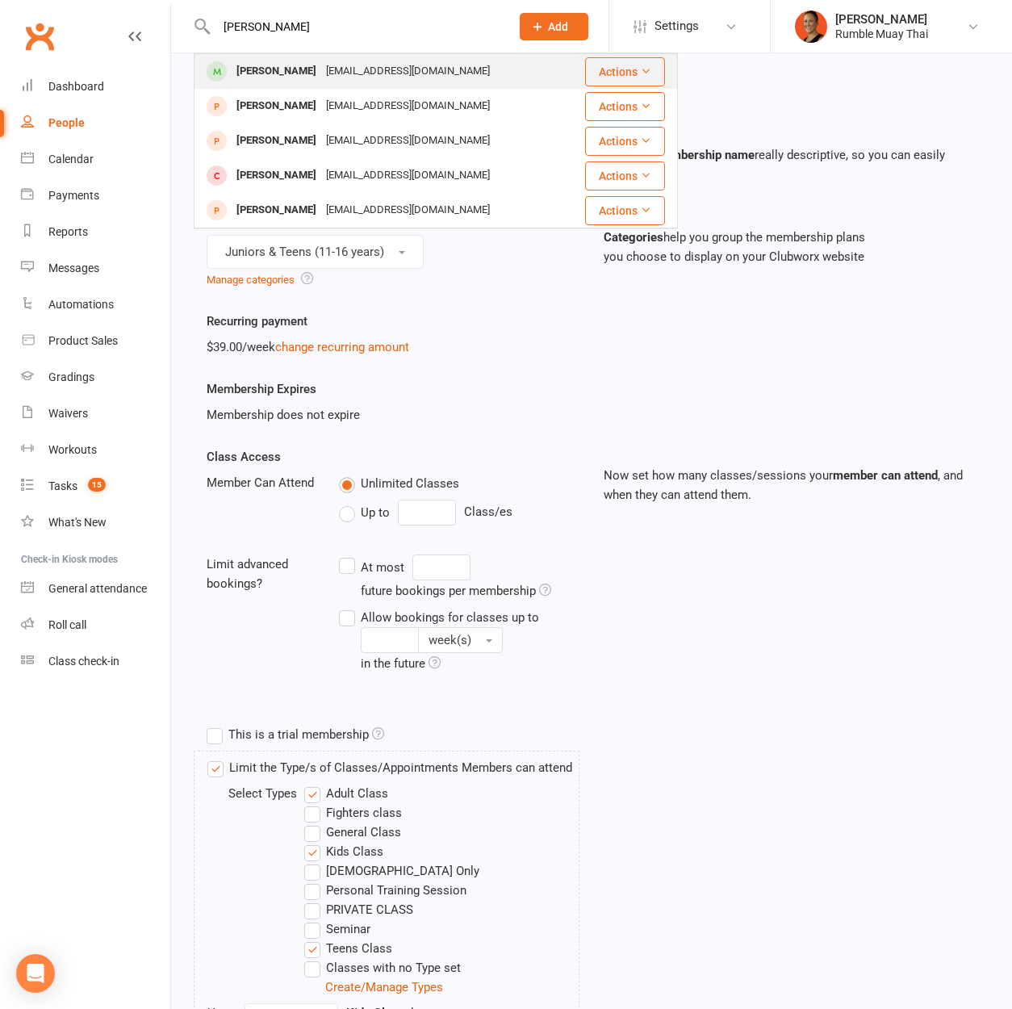
type input "patrick"
click at [344, 79] on div "Glasgowpatrick691@gmail.com" at bounding box center [408, 71] width 174 height 23
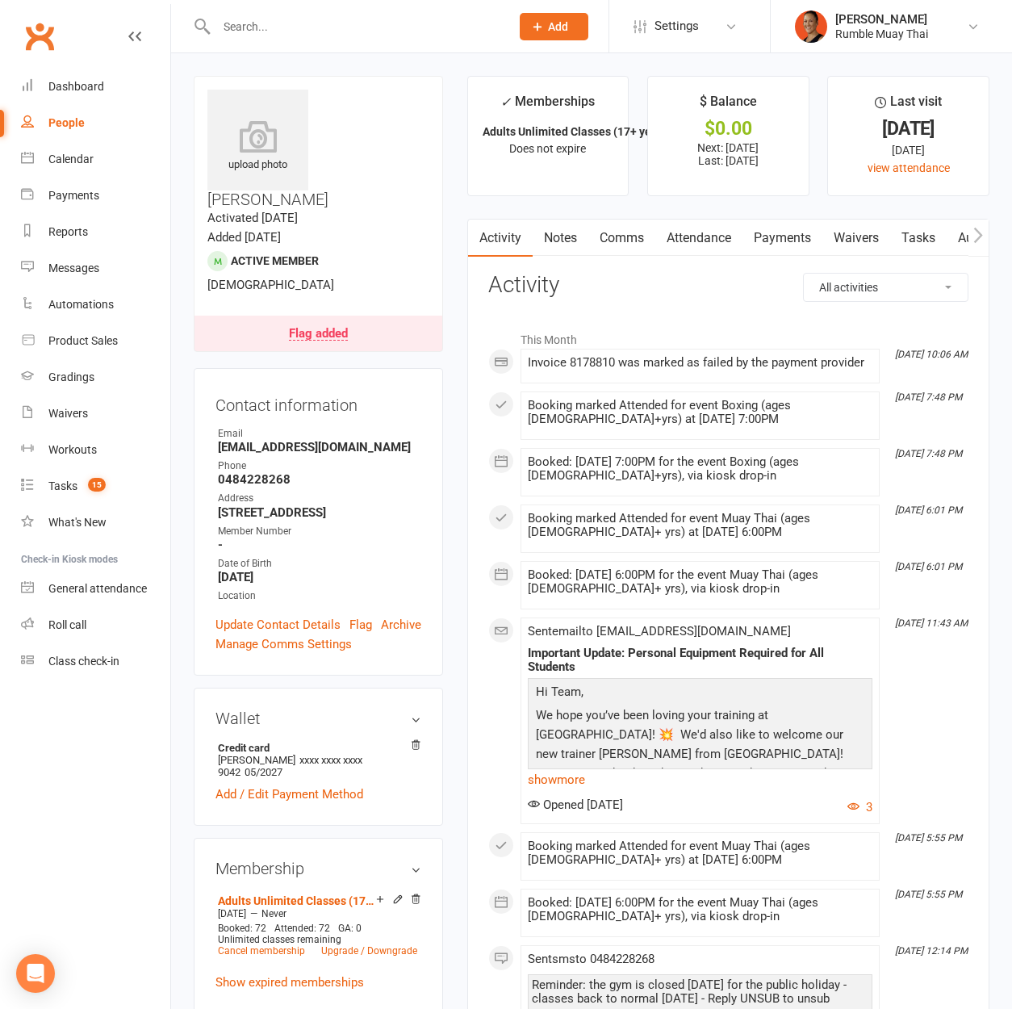
click at [778, 237] on link "Payments" at bounding box center [783, 238] width 80 height 37
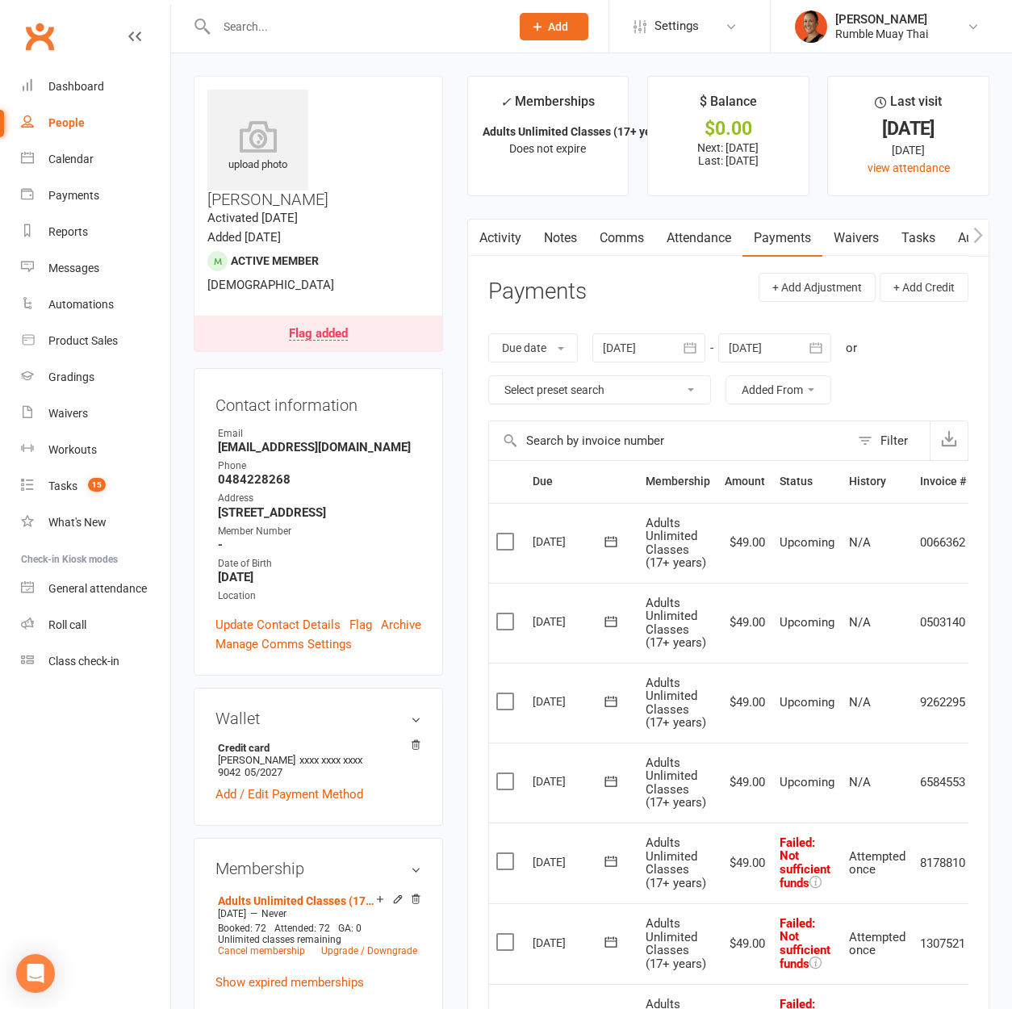
click at [343, 328] on div "Flag added" at bounding box center [318, 334] width 59 height 13
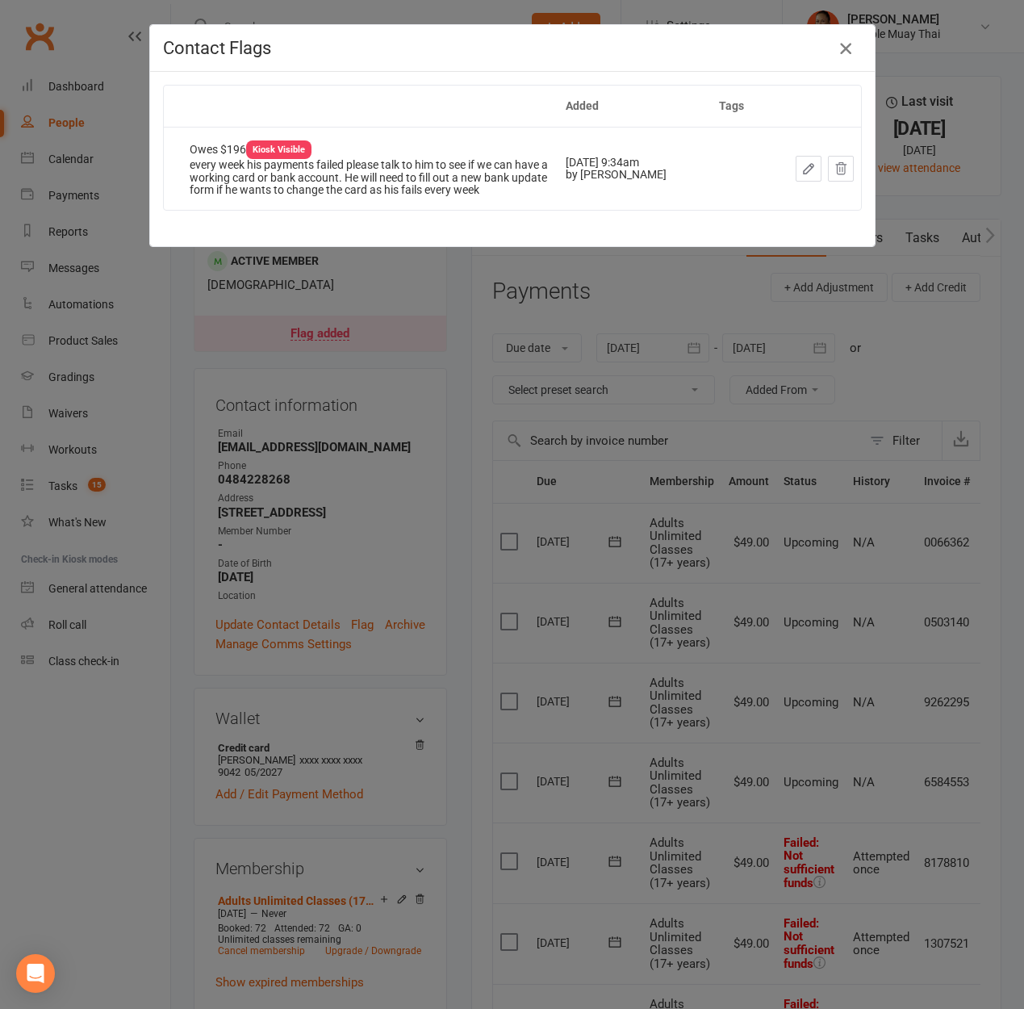
click at [831, 59] on div "Contact Flags" at bounding box center [512, 48] width 725 height 47
click at [836, 52] on icon "button" at bounding box center [845, 48] width 19 height 19
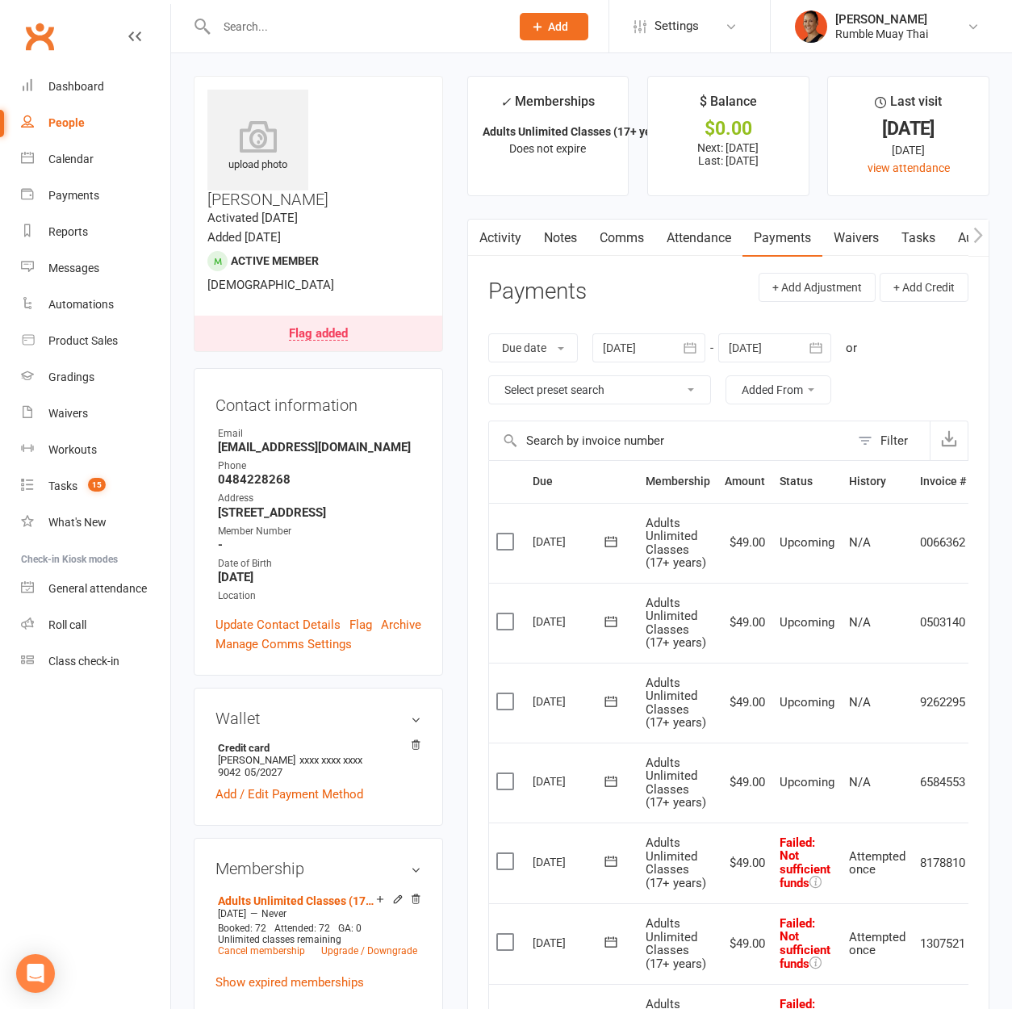
scroll to position [20, 0]
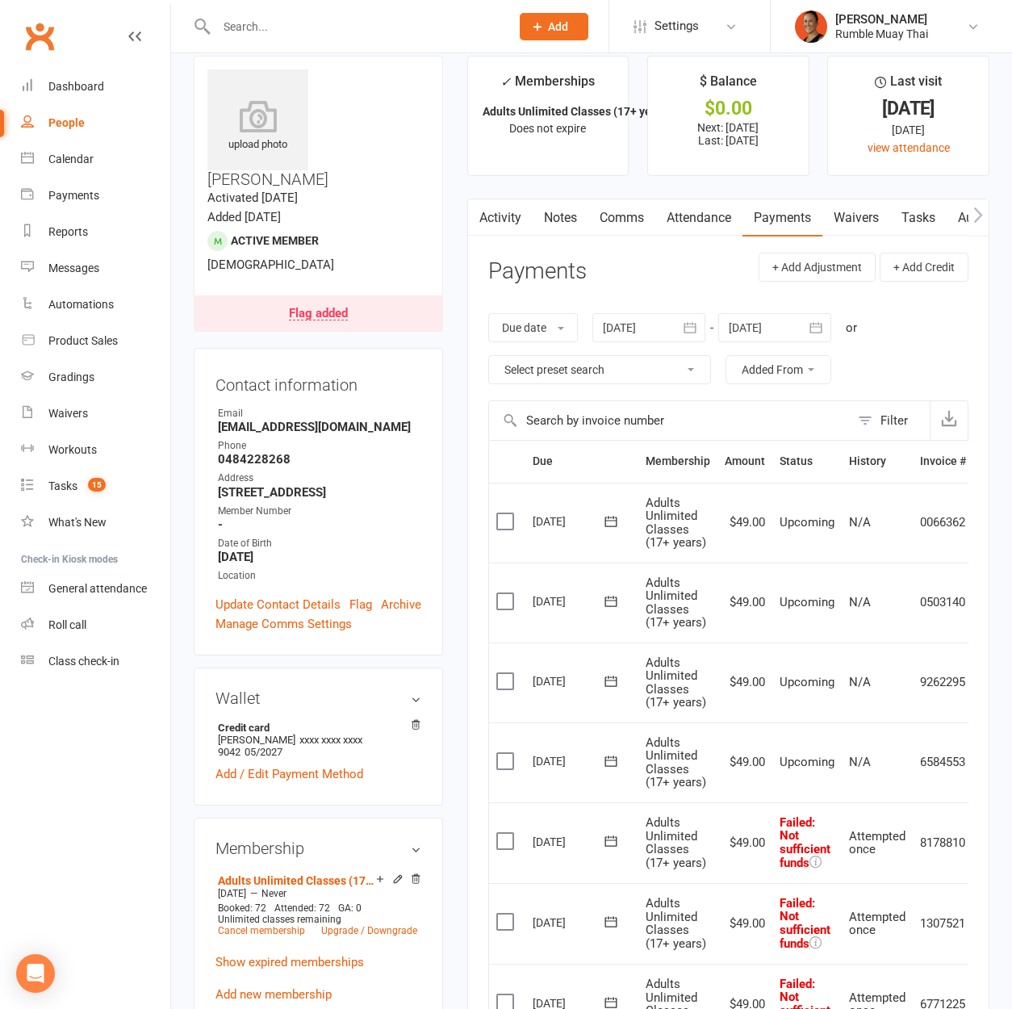
click at [305, 308] on div "Flag added" at bounding box center [318, 314] width 59 height 13
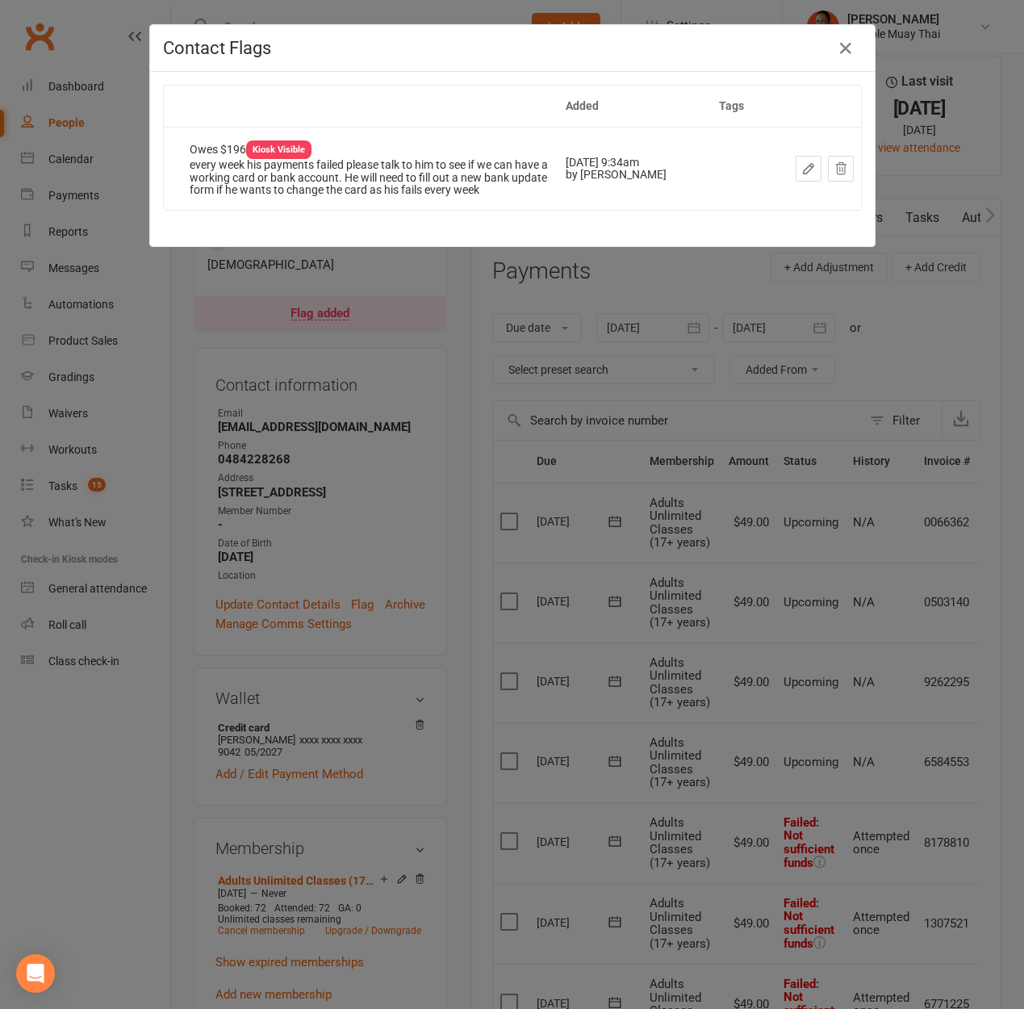
click at [492, 310] on div "Contact Flags Added Tags Owes $196 Kiosk Visible every week his payments failed…" at bounding box center [512, 504] width 1024 height 1009
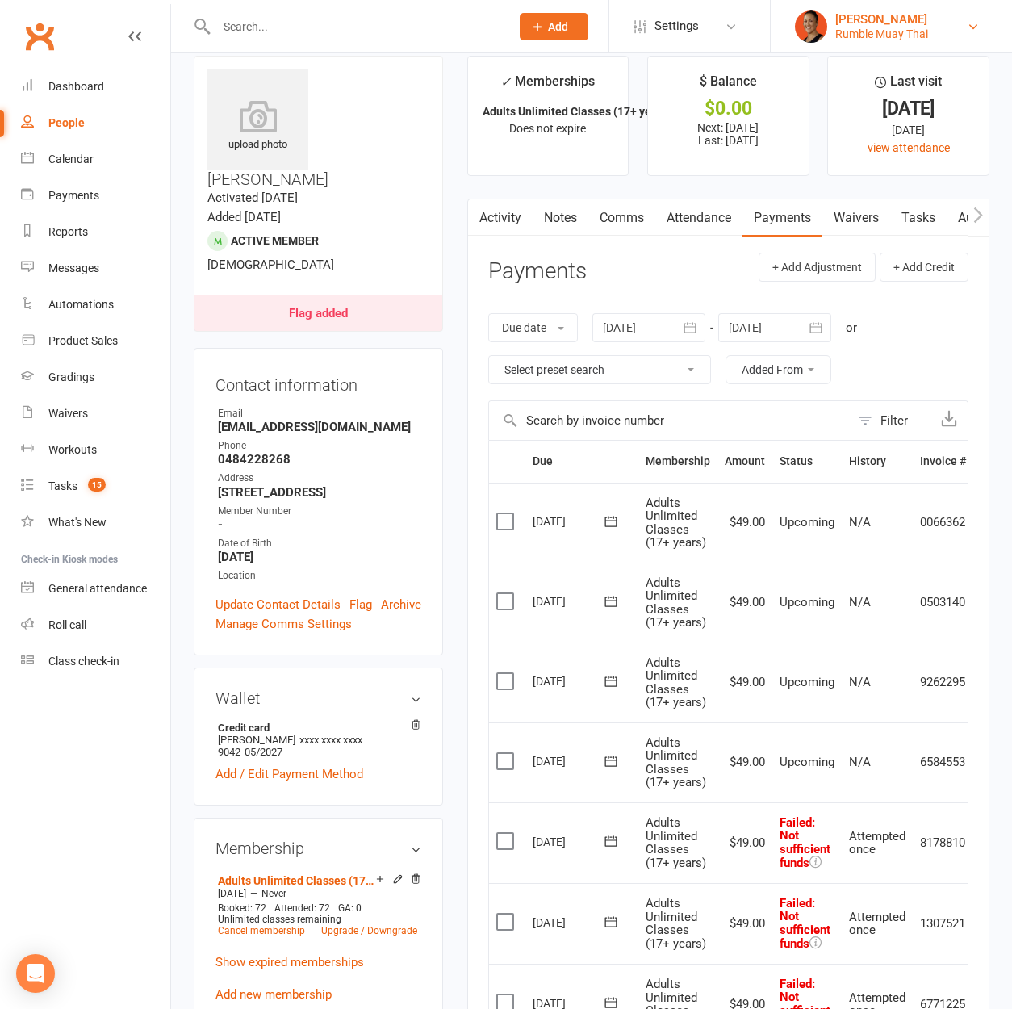
click at [908, 12] on div "[PERSON_NAME]" at bounding box center [881, 19] width 93 height 15
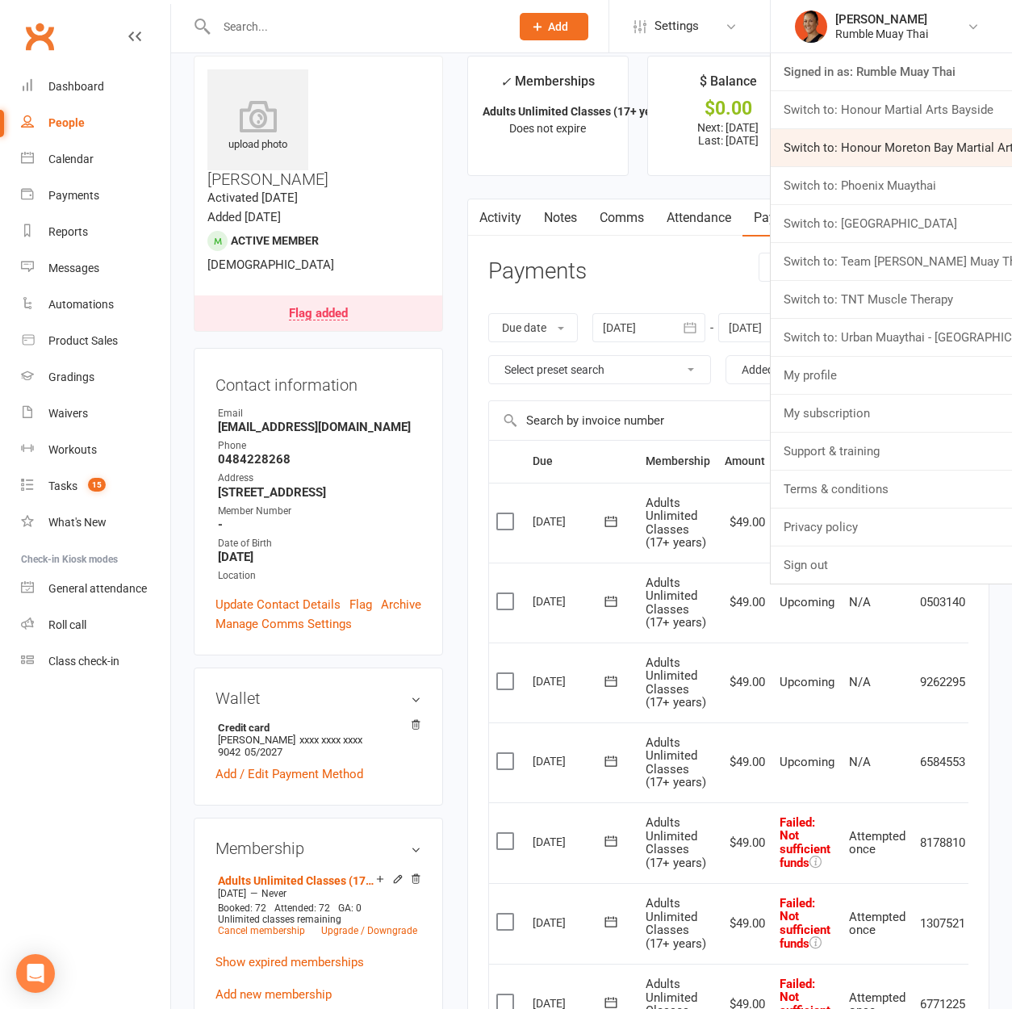
click at [877, 153] on link "Switch to: Honour Moreton Bay Martial Arts Academy" at bounding box center [891, 147] width 241 height 37
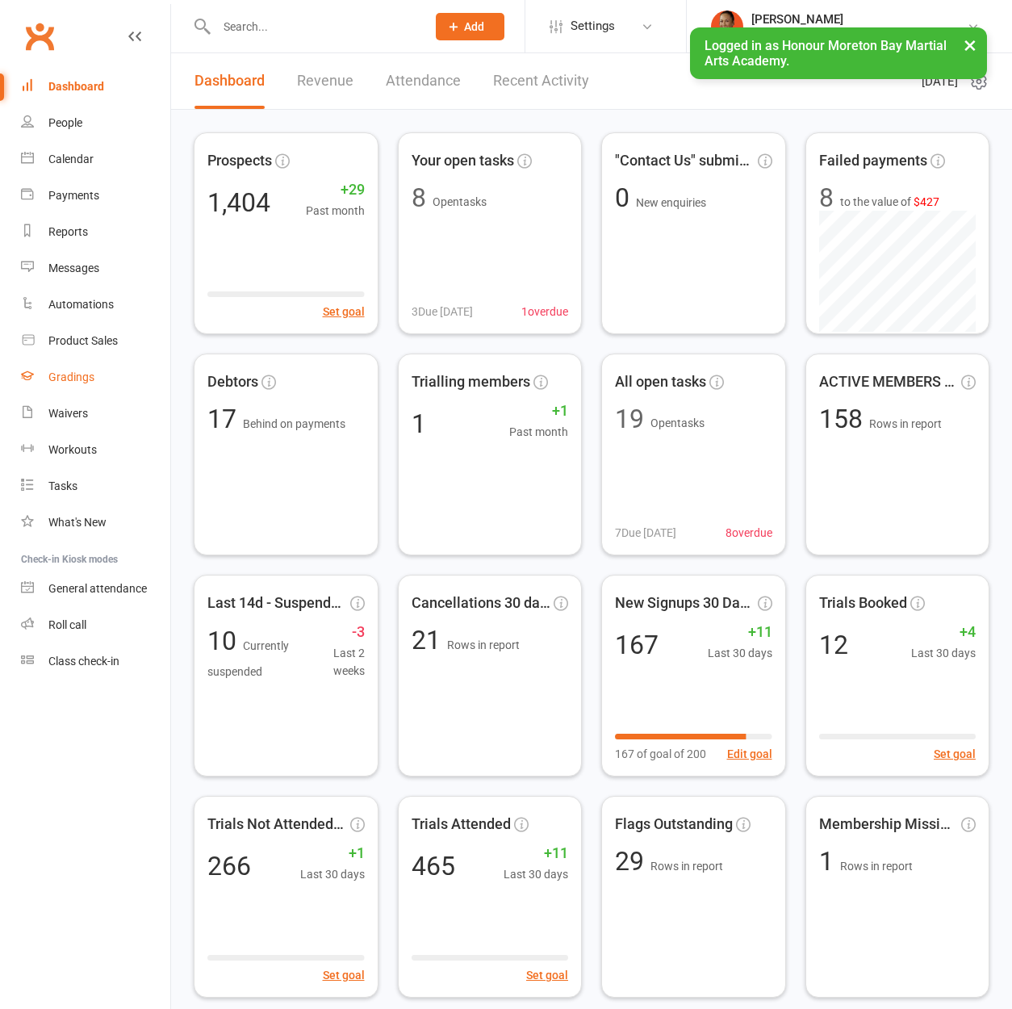
click at [97, 375] on link "Gradings" at bounding box center [95, 377] width 149 height 36
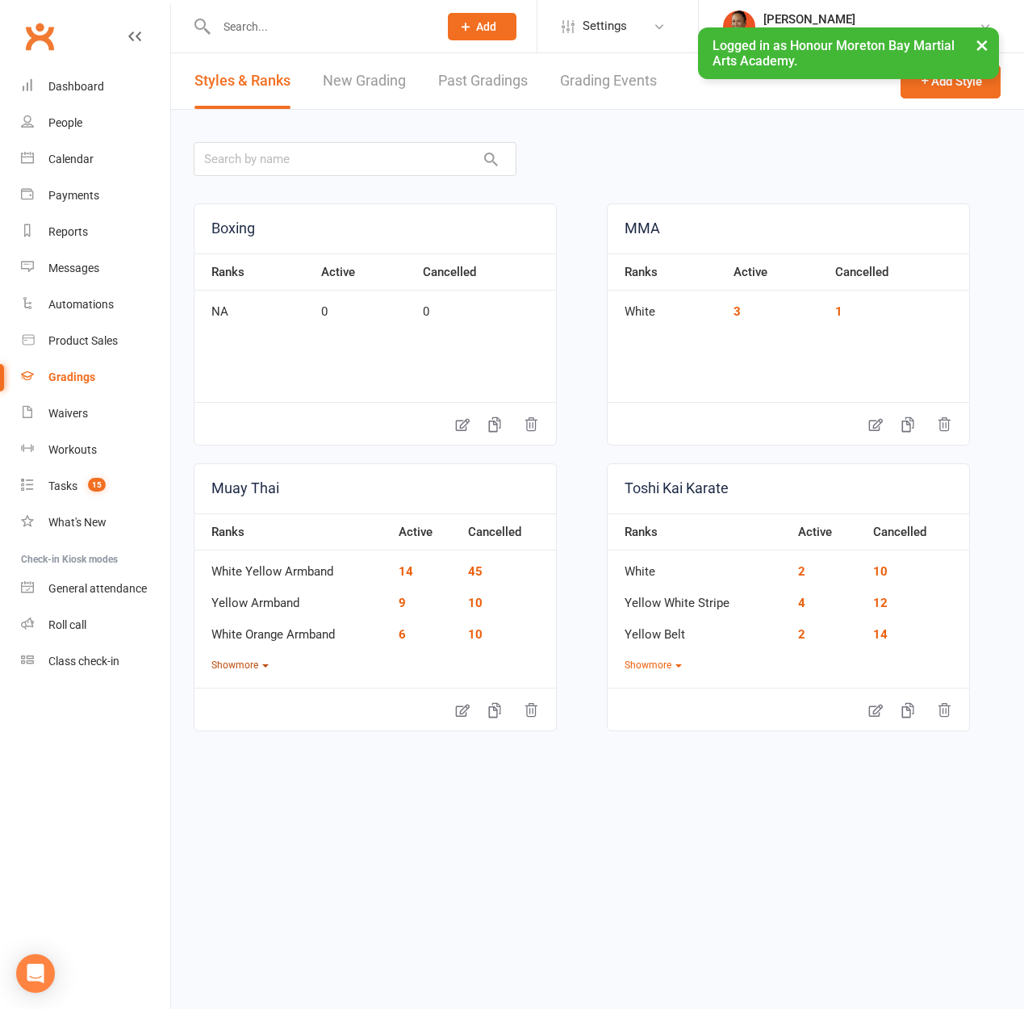
click at [253, 664] on button "Show more" at bounding box center [239, 665] width 57 height 15
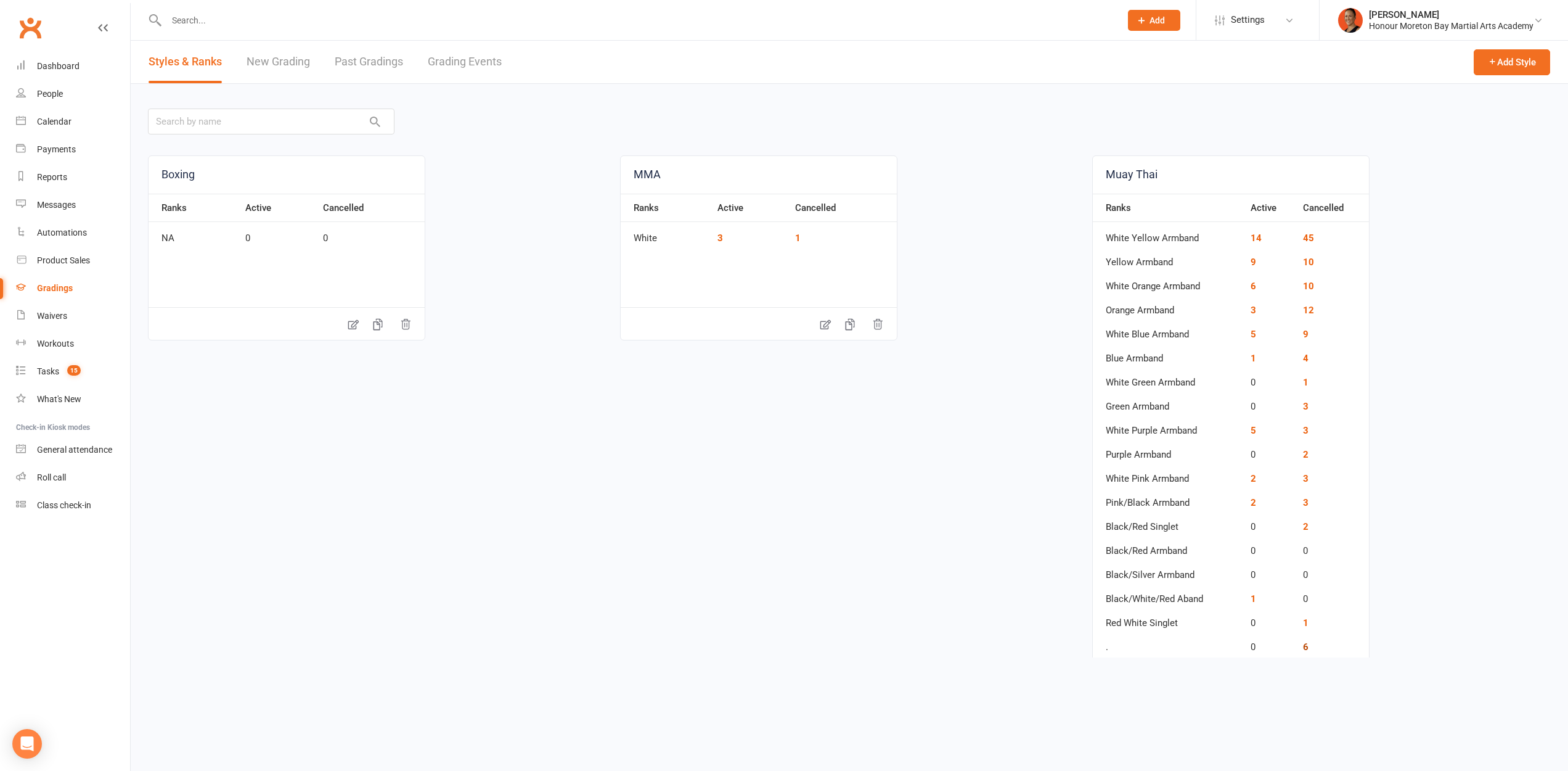
click at [782, 647] on link "6" at bounding box center [1305, 646] width 5 height 11
